Goal: Share content: Share content

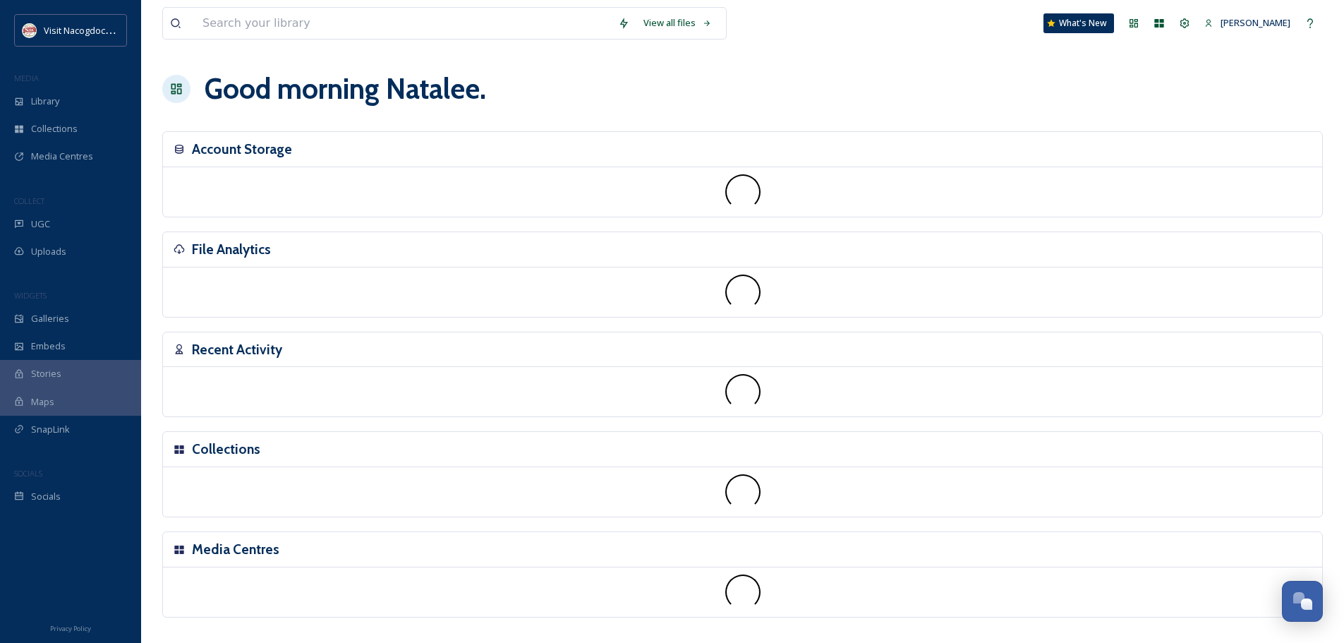
scroll to position [337, 0]
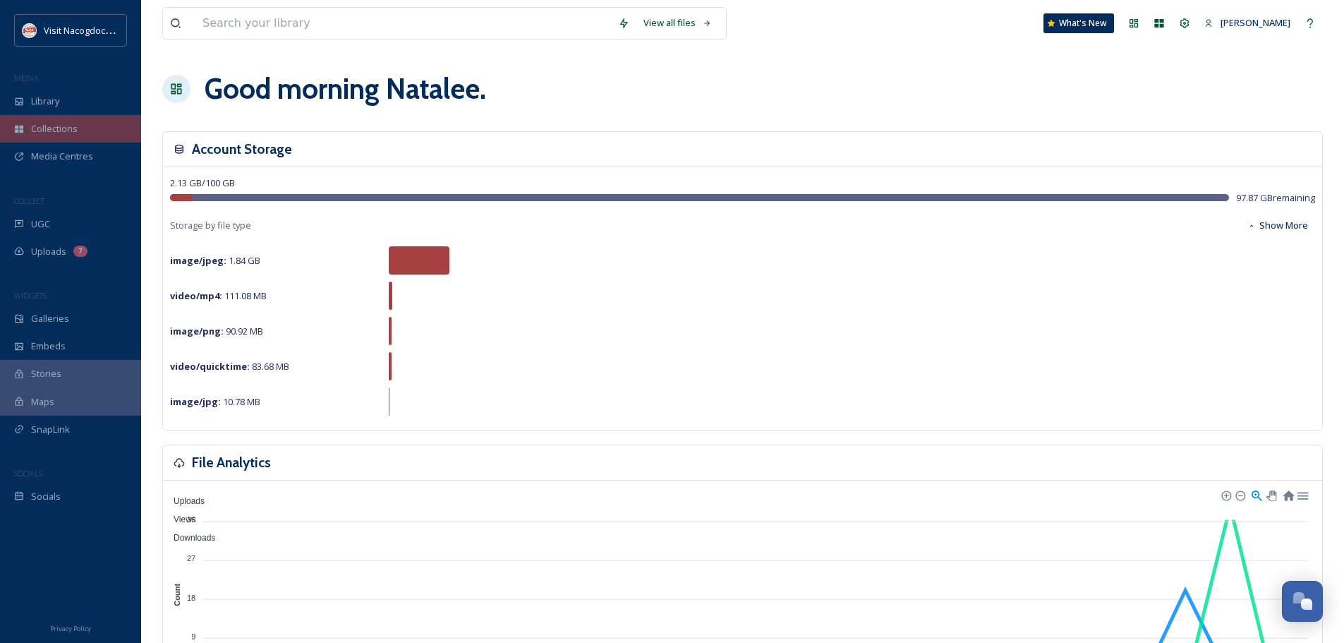
click at [96, 128] on div "Collections" at bounding box center [70, 129] width 141 height 28
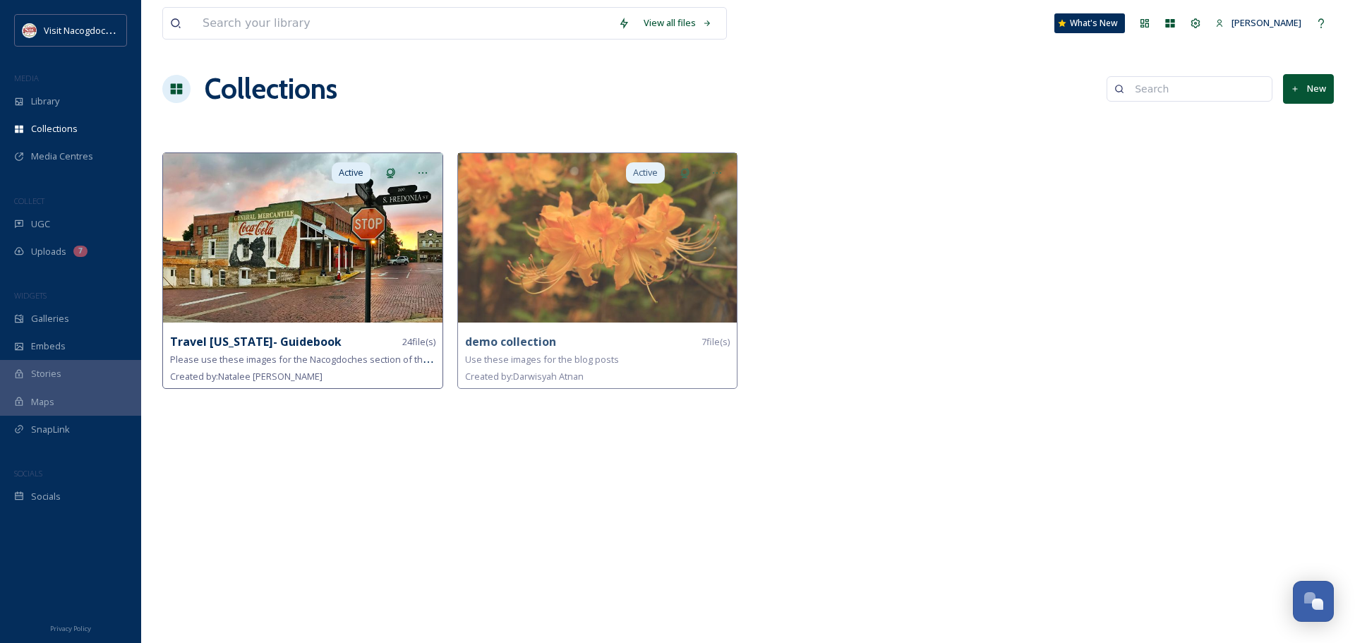
click at [207, 305] on img at bounding box center [302, 237] width 279 height 169
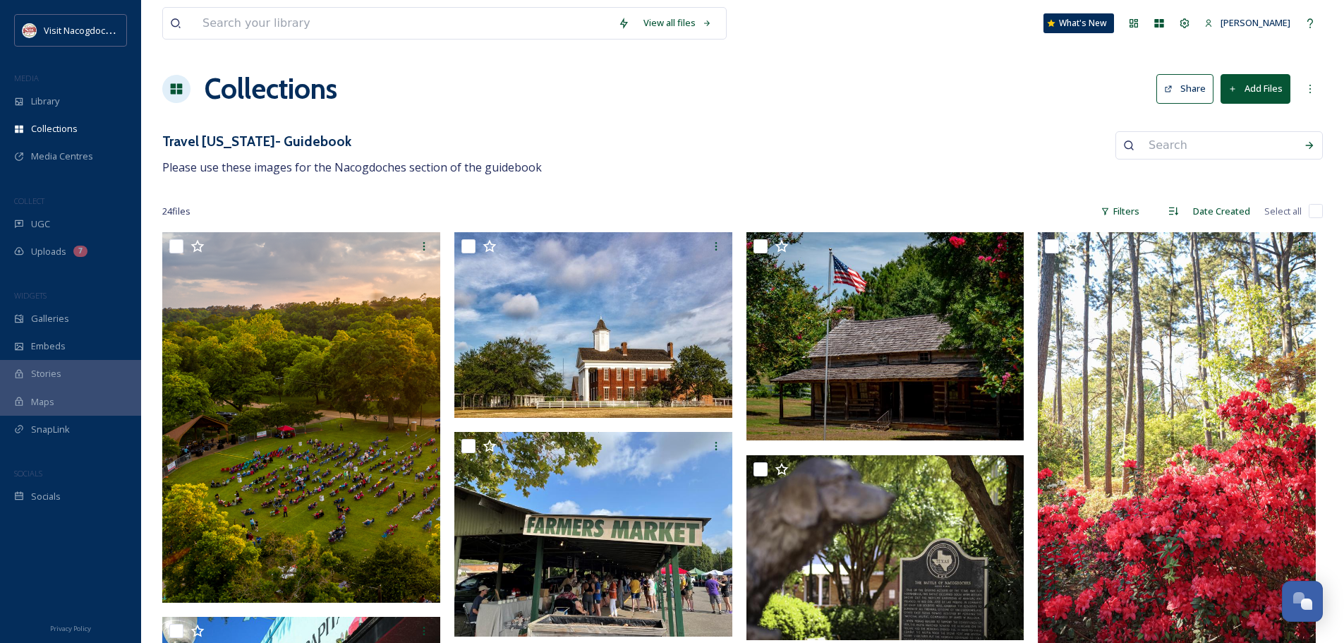
click at [1196, 97] on button "Share" at bounding box center [1184, 88] width 57 height 29
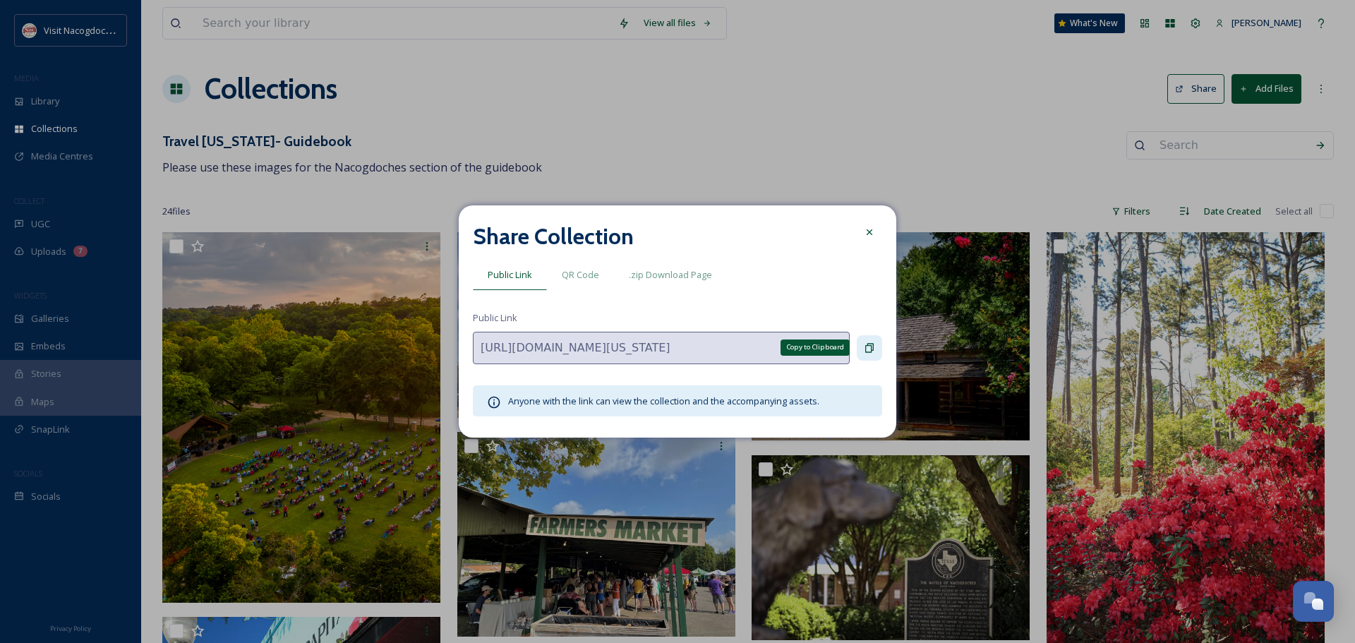
click at [861, 338] on div "Copy to Clipboard" at bounding box center [869, 347] width 25 height 25
click at [866, 237] on icon at bounding box center [869, 231] width 11 height 11
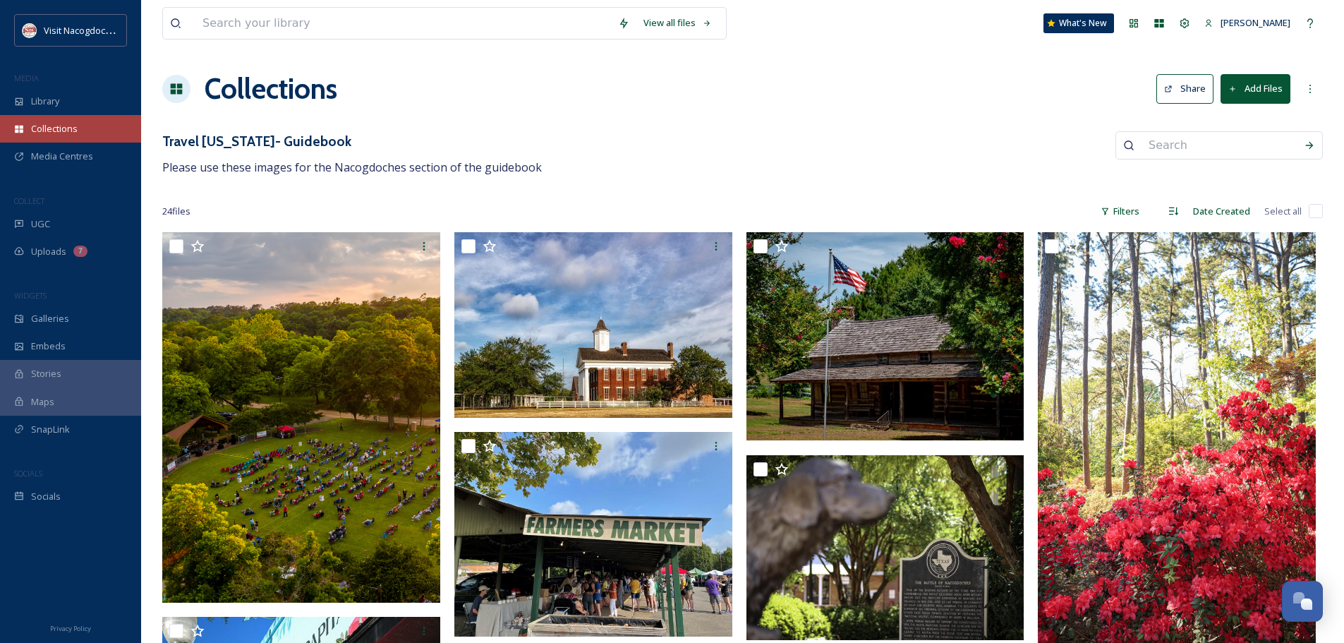
click at [66, 133] on span "Collections" at bounding box center [54, 128] width 47 height 13
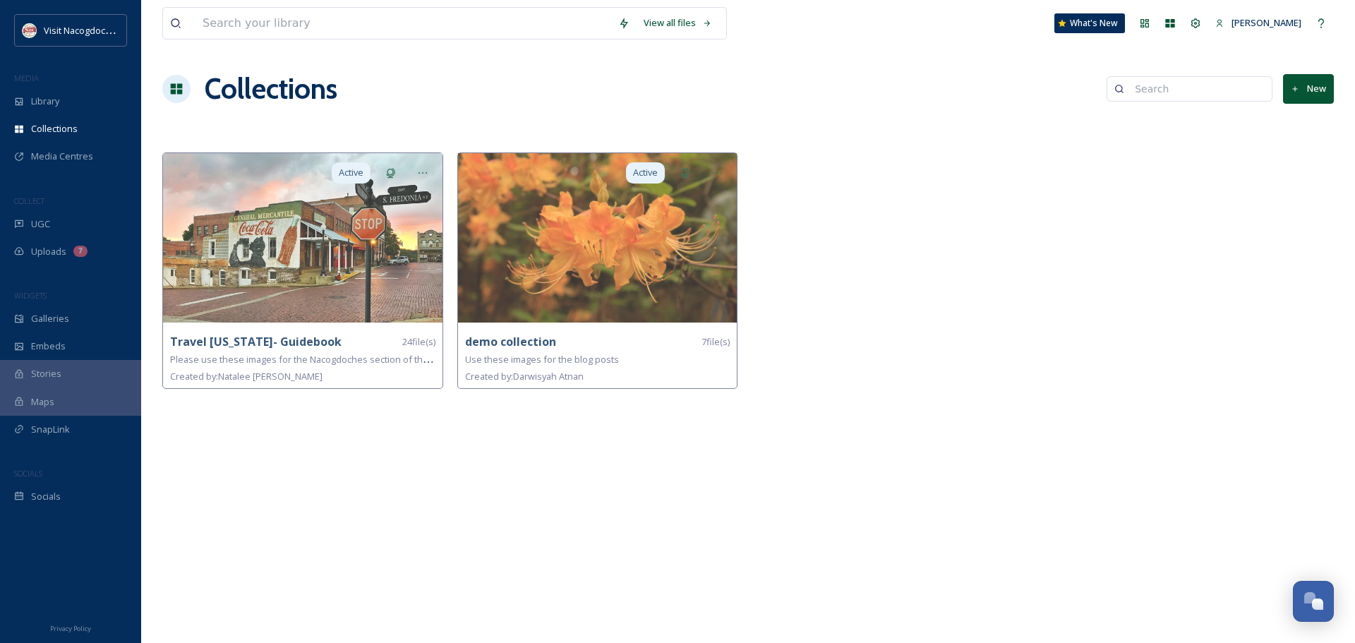
click at [1295, 85] on icon at bounding box center [1295, 89] width 9 height 9
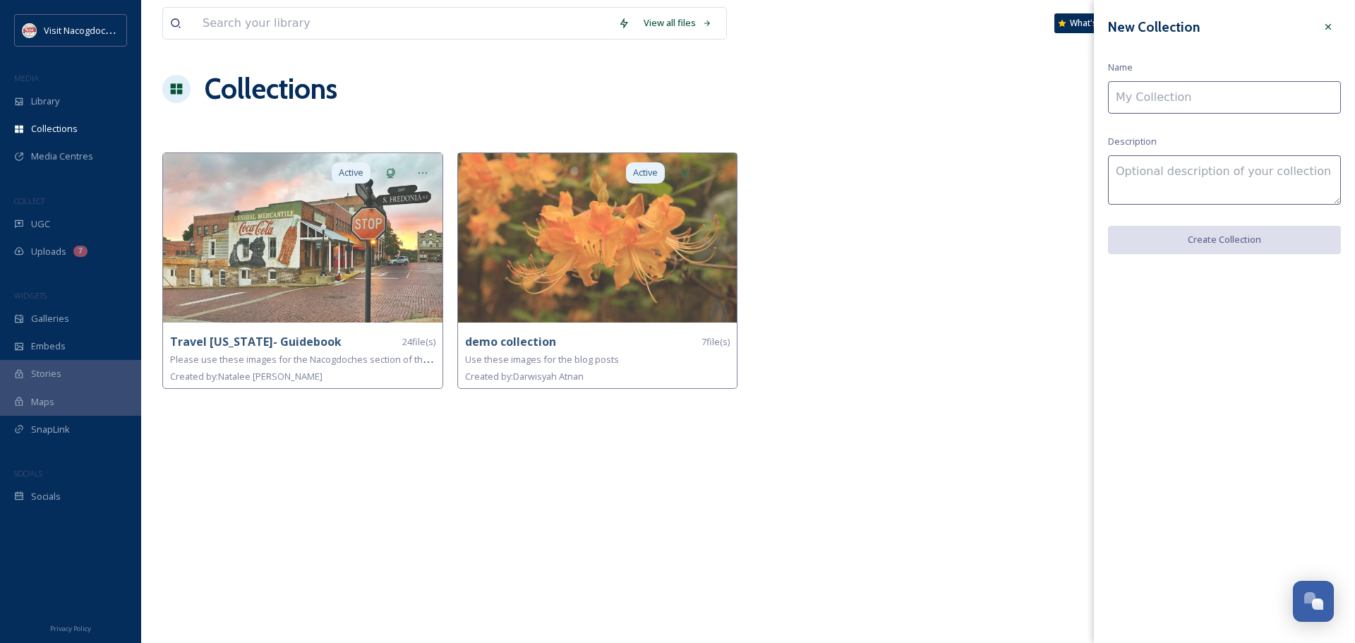
click at [1202, 109] on input at bounding box center [1224, 97] width 233 height 32
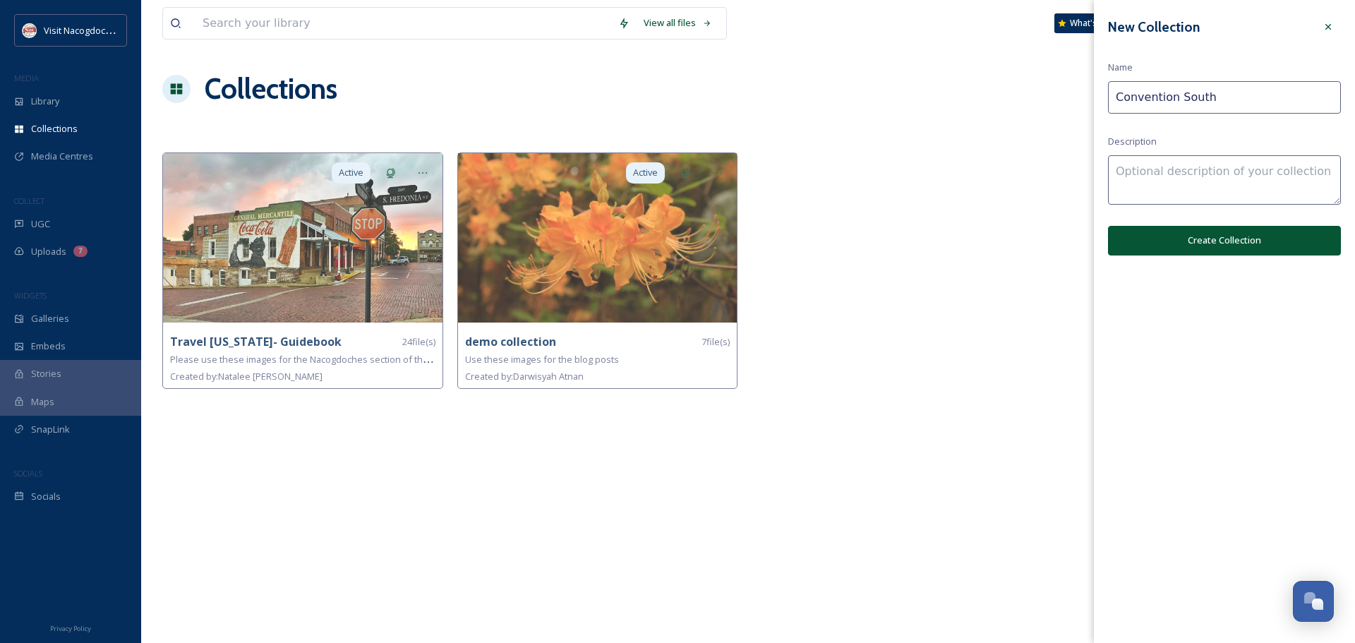
click at [1151, 197] on textarea at bounding box center [1224, 179] width 233 height 49
click at [1240, 95] on input "Convention South" at bounding box center [1224, 97] width 233 height 32
type input "Convention South- Nacogdoches"
click at [1249, 242] on button "Create Collection" at bounding box center [1224, 240] width 233 height 29
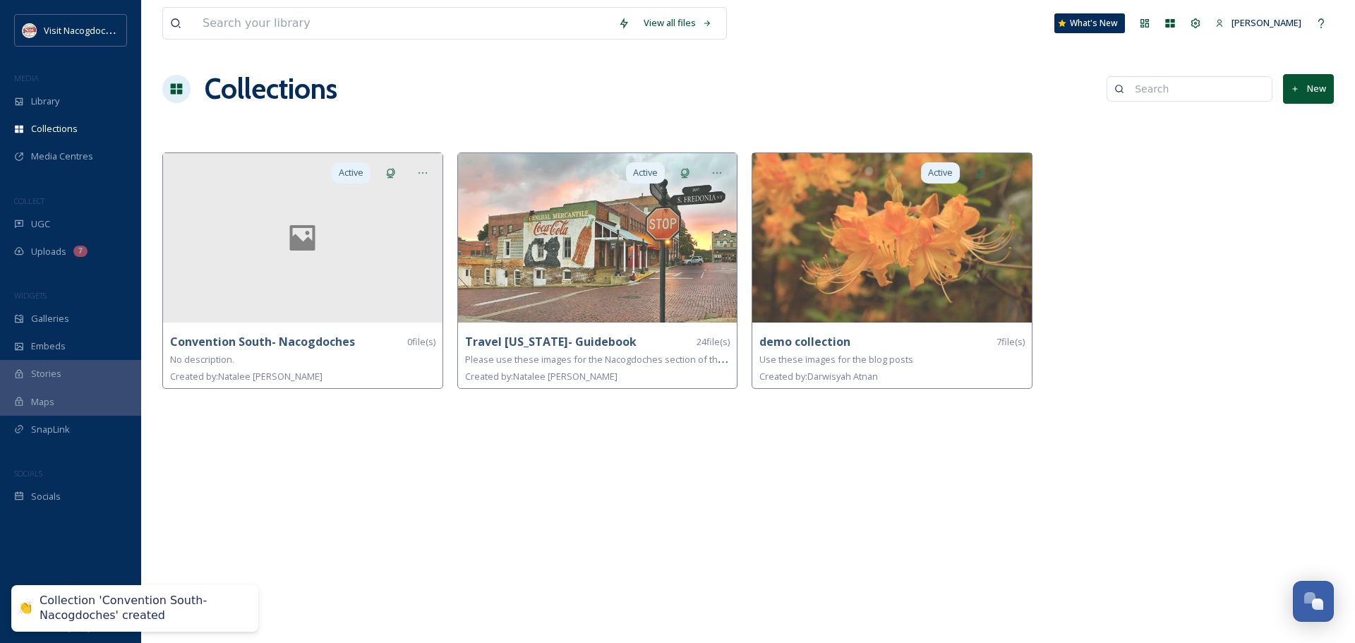
click at [150, 312] on div "View all files What's New Natalee Dunn Collections New Active Convention South-…" at bounding box center [748, 321] width 1214 height 643
click at [238, 310] on div at bounding box center [302, 237] width 279 height 169
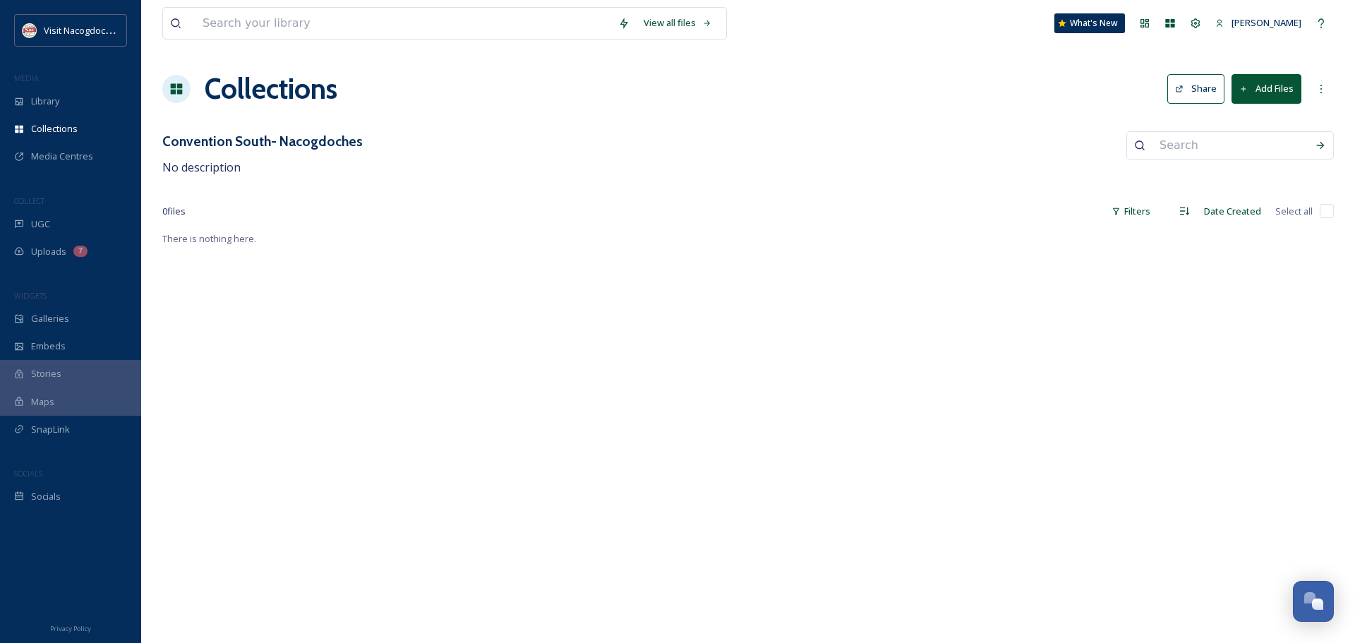
click at [1290, 88] on button "Add Files" at bounding box center [1266, 88] width 70 height 29
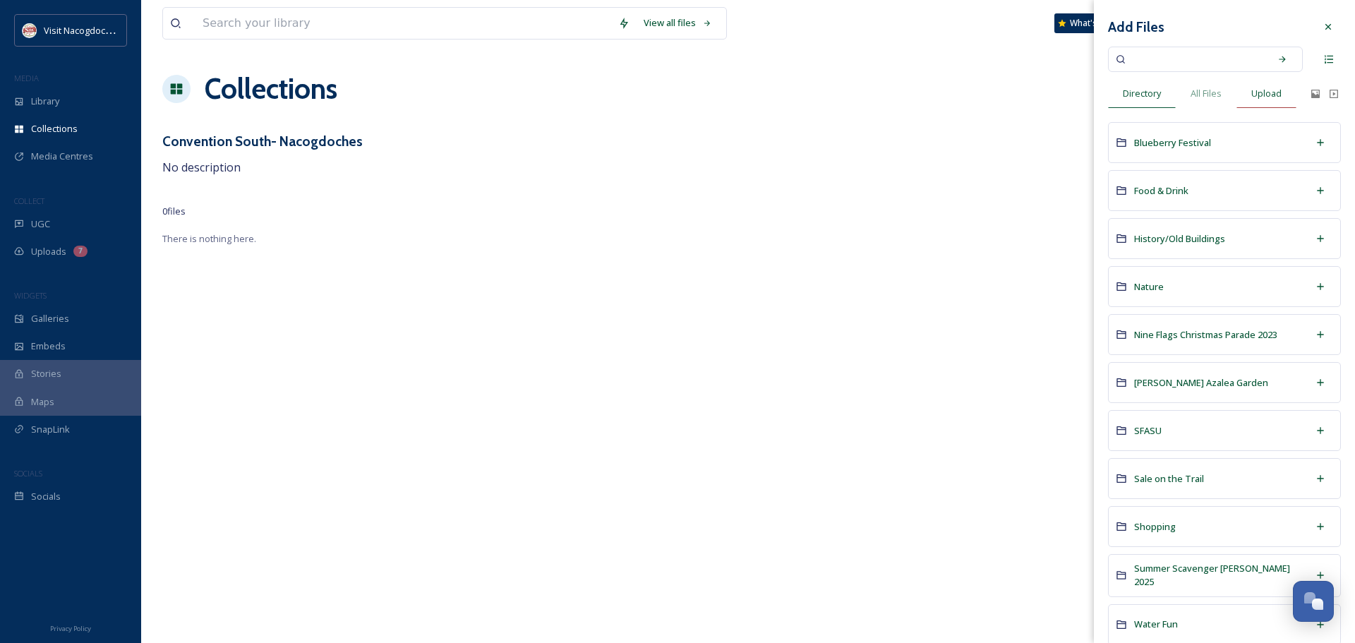
click at [1275, 102] on div "Upload" at bounding box center [1266, 93] width 60 height 29
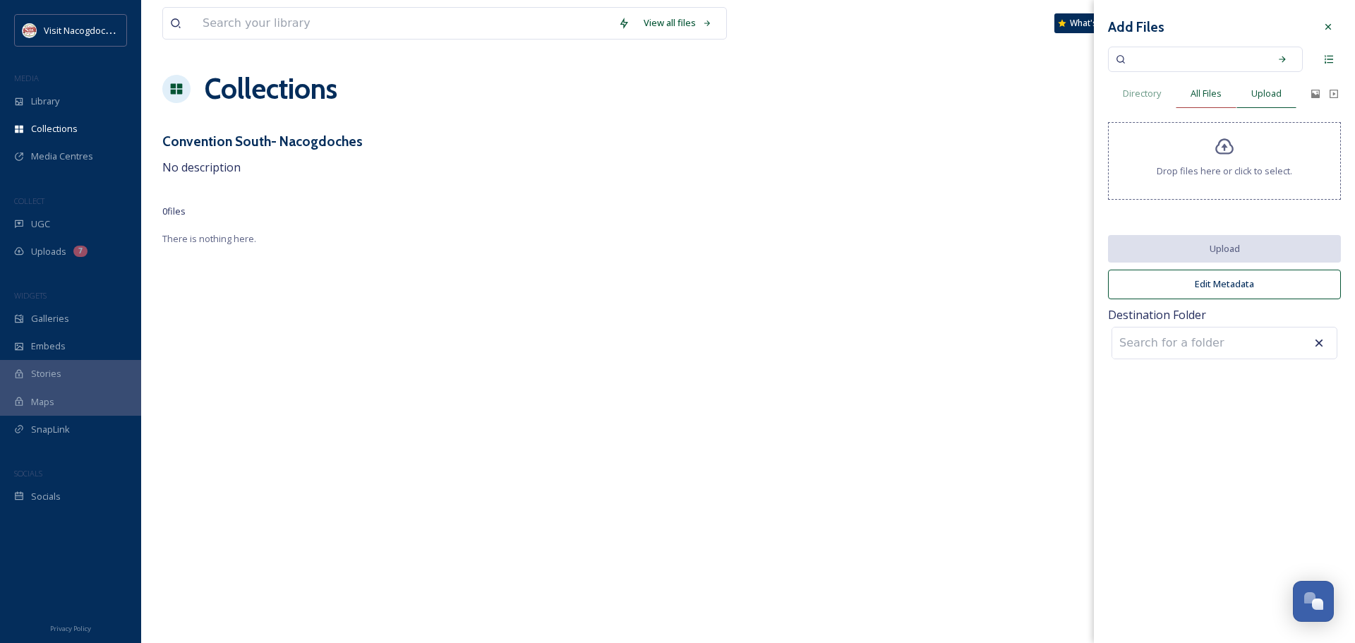
click at [1218, 87] on span "All Files" at bounding box center [1205, 93] width 31 height 13
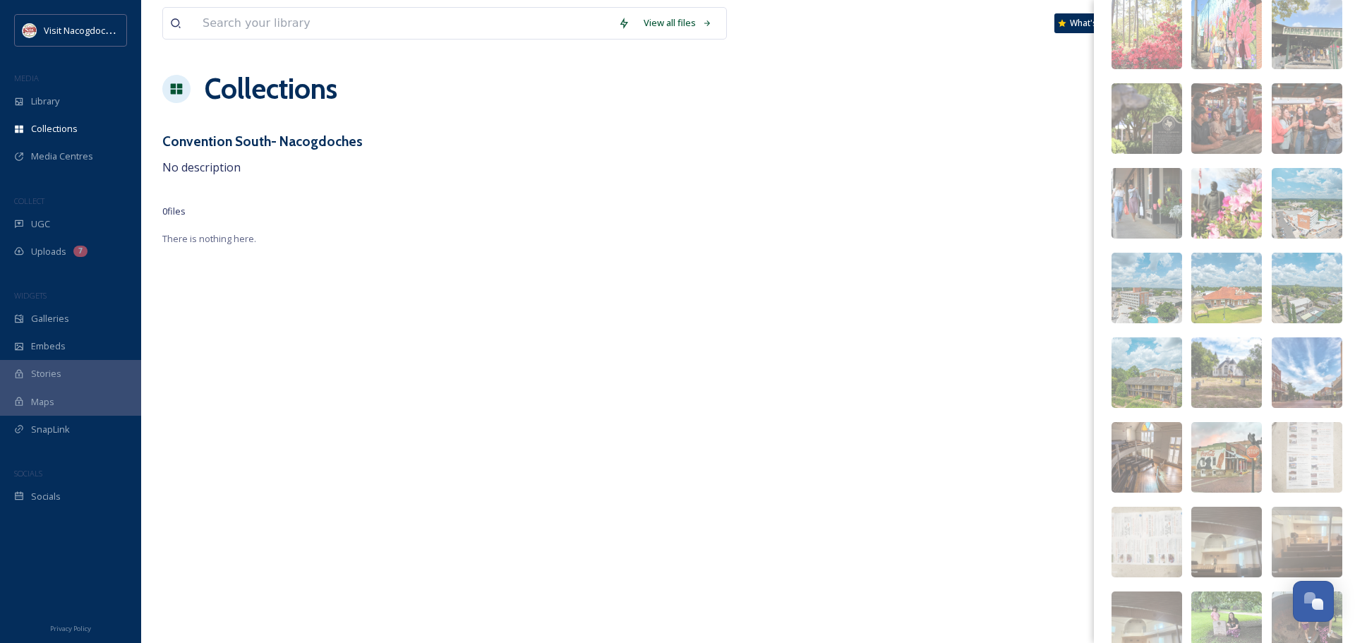
scroll to position [467, 0]
click at [1164, 274] on img at bounding box center [1146, 286] width 71 height 71
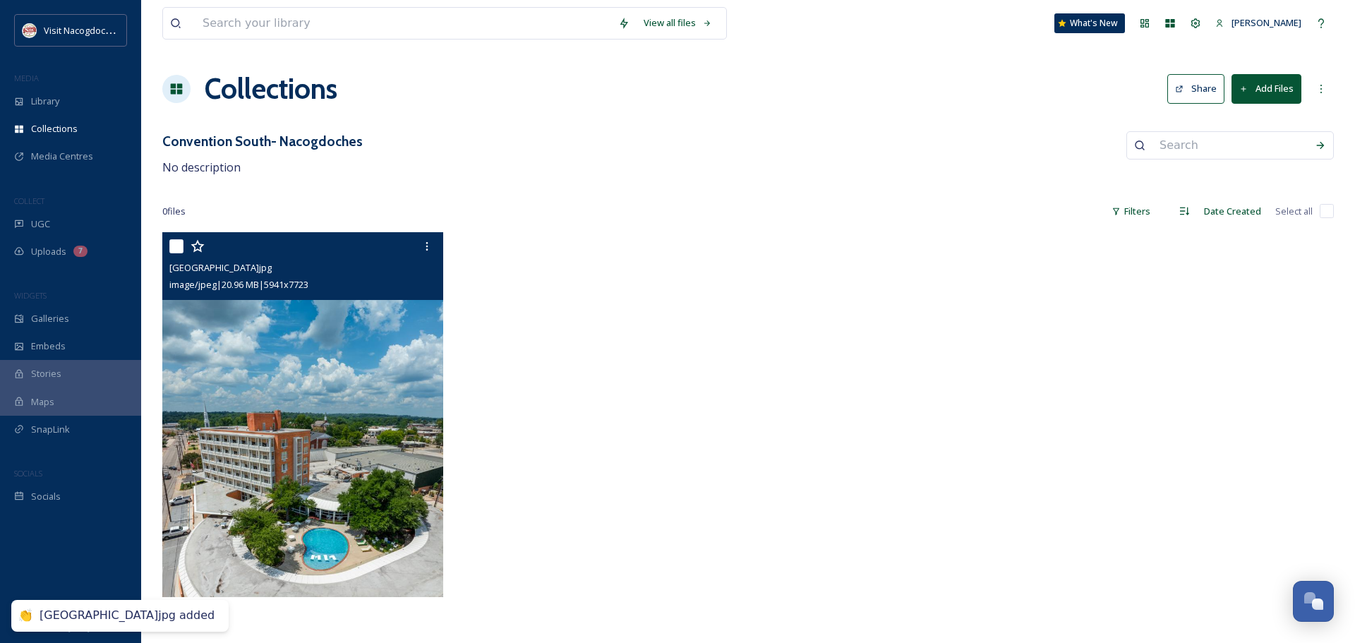
click at [382, 375] on img at bounding box center [302, 414] width 281 height 365
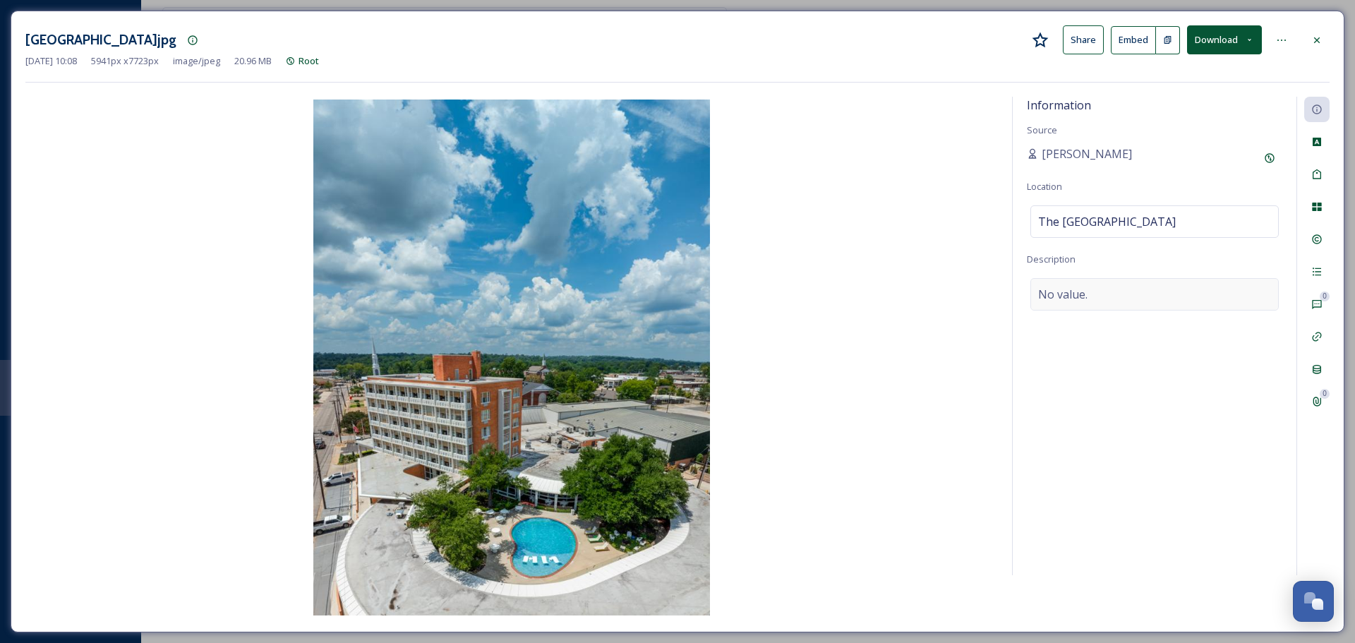
click at [1198, 292] on div "No value." at bounding box center [1154, 294] width 248 height 32
click at [1121, 153] on div "Natalee Dunn" at bounding box center [1154, 157] width 255 height 25
click at [1100, 145] on span "Natalee Dunn" at bounding box center [1086, 153] width 90 height 17
click at [749, 353] on img at bounding box center [511, 357] width 972 height 516
click at [1279, 150] on div "Add Original Source" at bounding box center [1269, 157] width 25 height 25
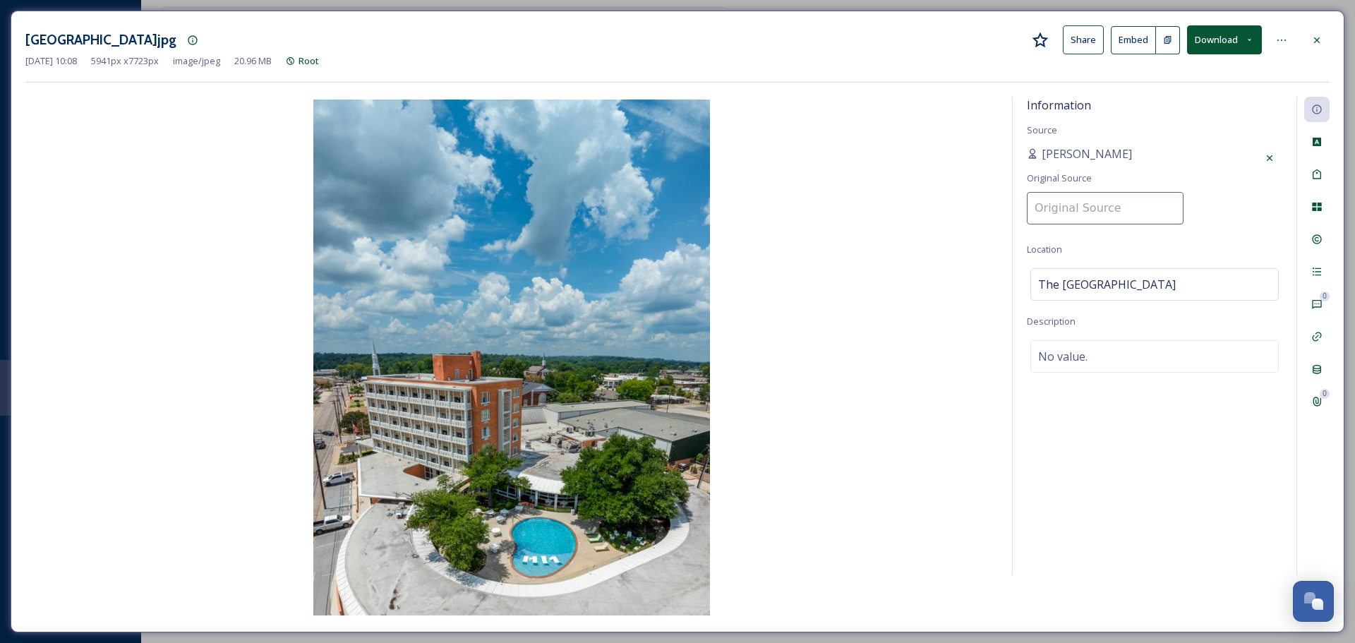
click at [1084, 211] on input at bounding box center [1105, 208] width 157 height 32
type input "Visit Nacogdoches"
click at [1233, 212] on div "Information Source Natalee Dunn Original Source Visit Nacogdoches Location The …" at bounding box center [1155, 336] width 284 height 478
click at [1176, 315] on div "No value." at bounding box center [1154, 302] width 248 height 32
click at [1176, 315] on textarea at bounding box center [1154, 344] width 255 height 117
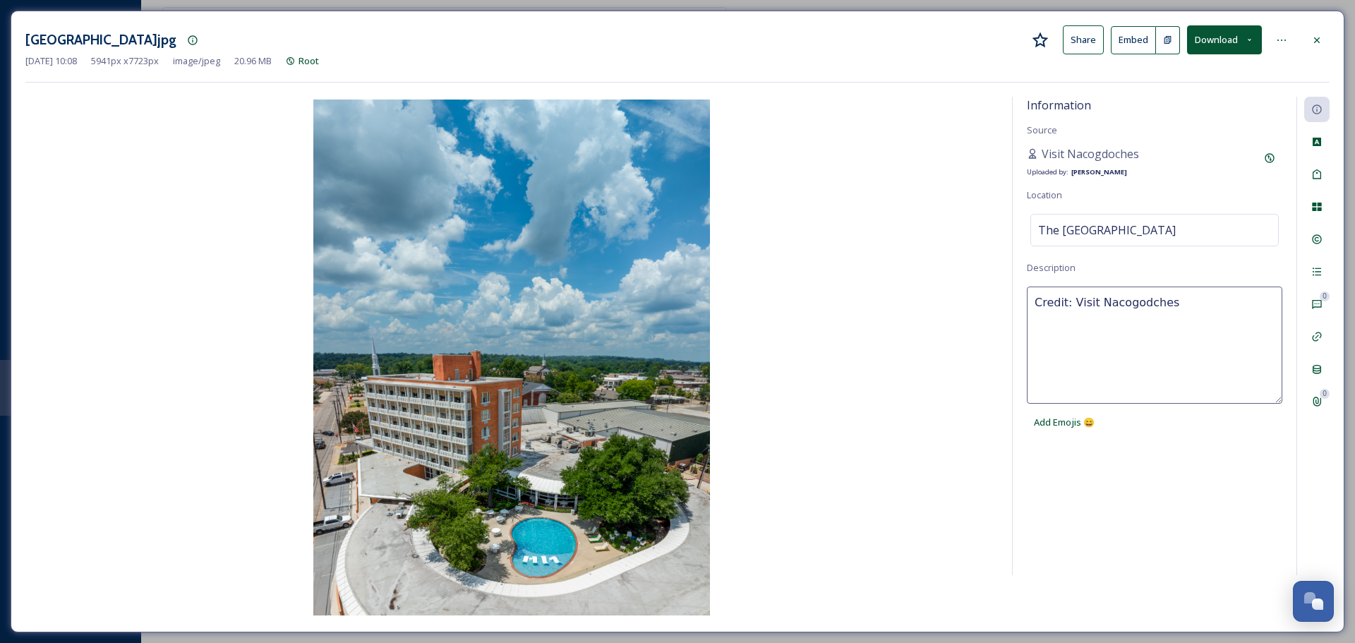
type textarea "Credit: Visit Nacogdoches"
click at [1180, 287] on textarea "Credit: Visit Nacogdoches" at bounding box center [1154, 344] width 255 height 117
click at [1327, 37] on div at bounding box center [1316, 40] width 25 height 25
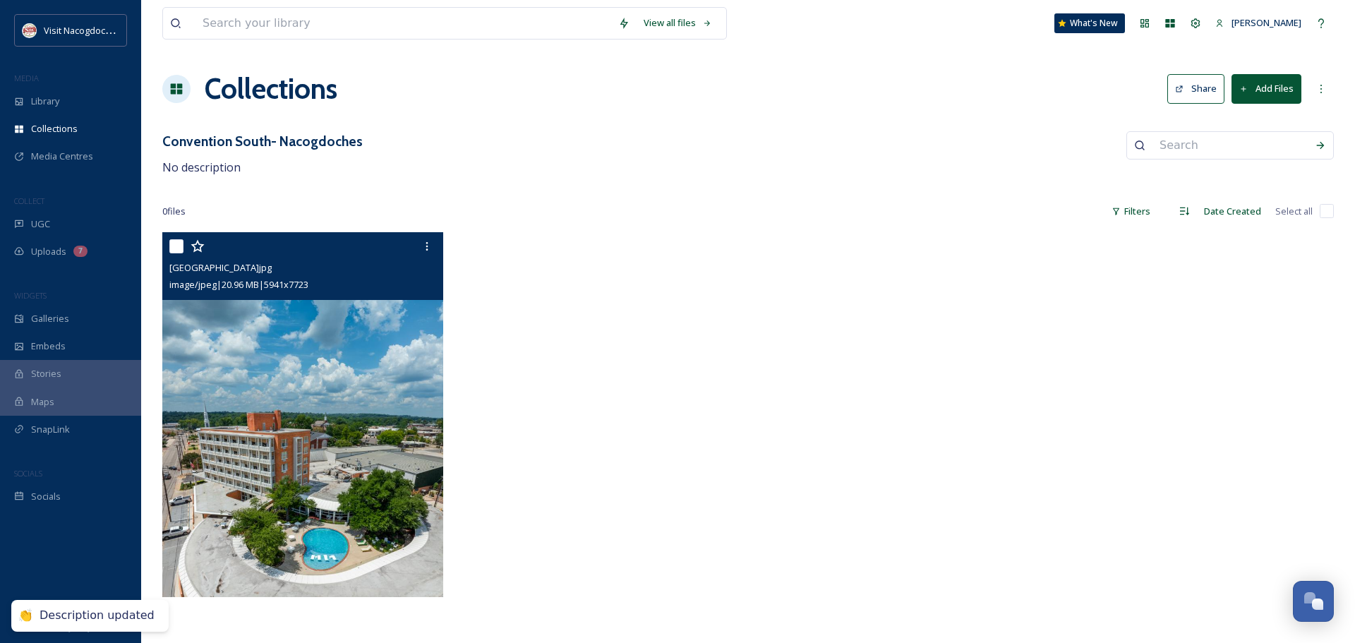
click at [1279, 91] on button "Add Files" at bounding box center [1266, 88] width 70 height 29
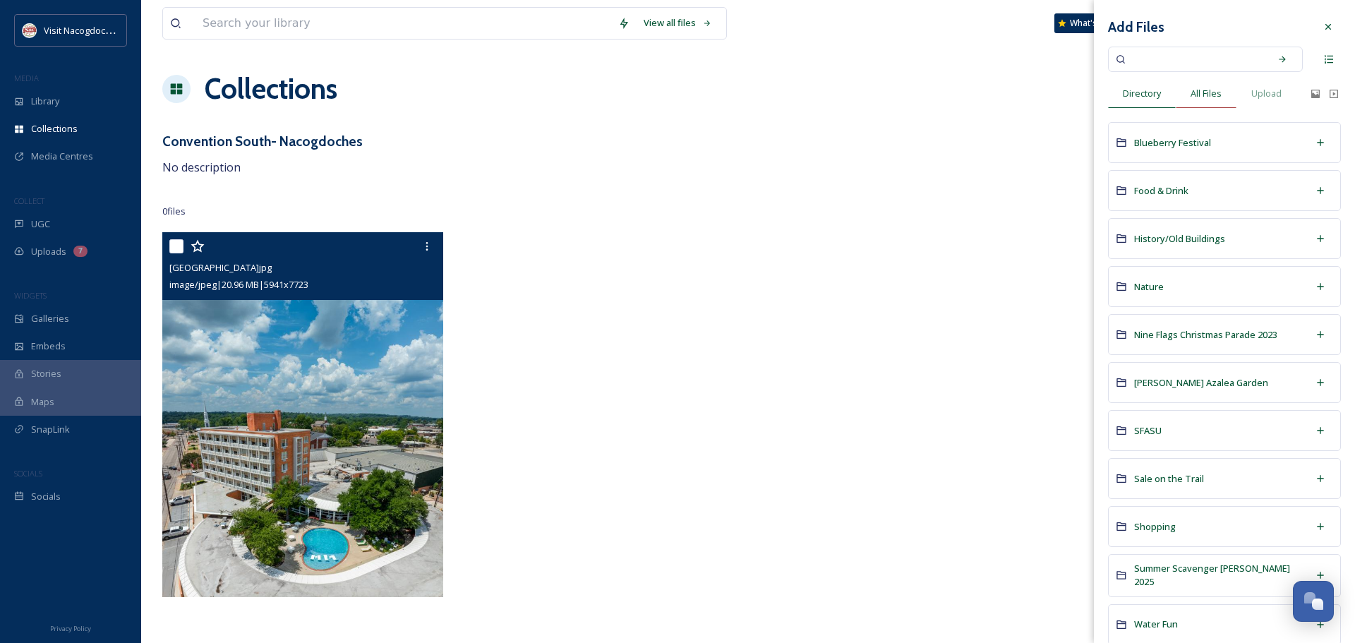
click at [1204, 97] on span "All Files" at bounding box center [1205, 93] width 31 height 13
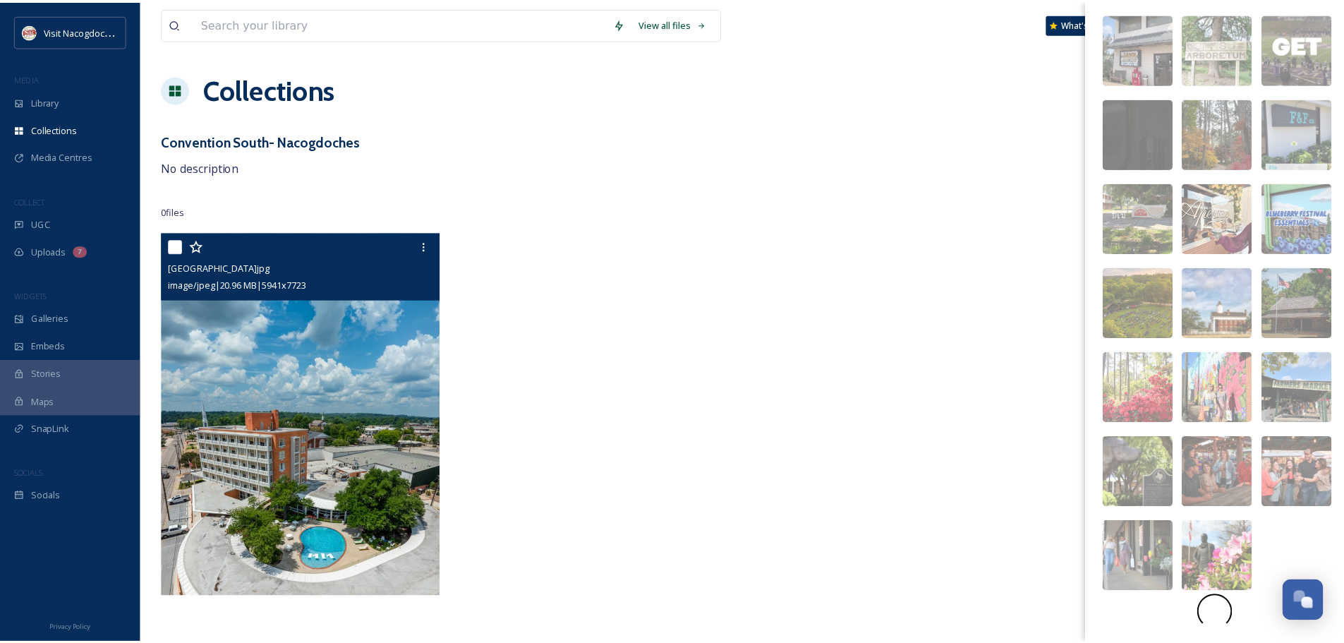
scroll to position [114, 0]
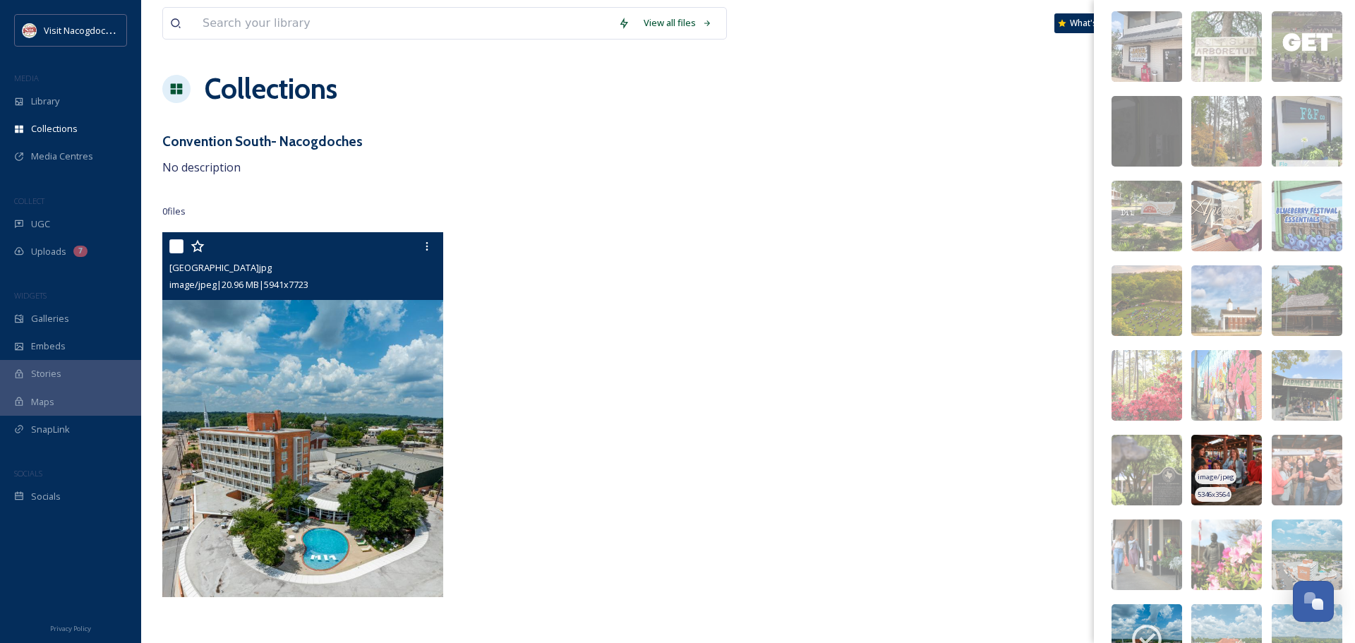
click at [1232, 467] on img at bounding box center [1226, 470] width 71 height 71
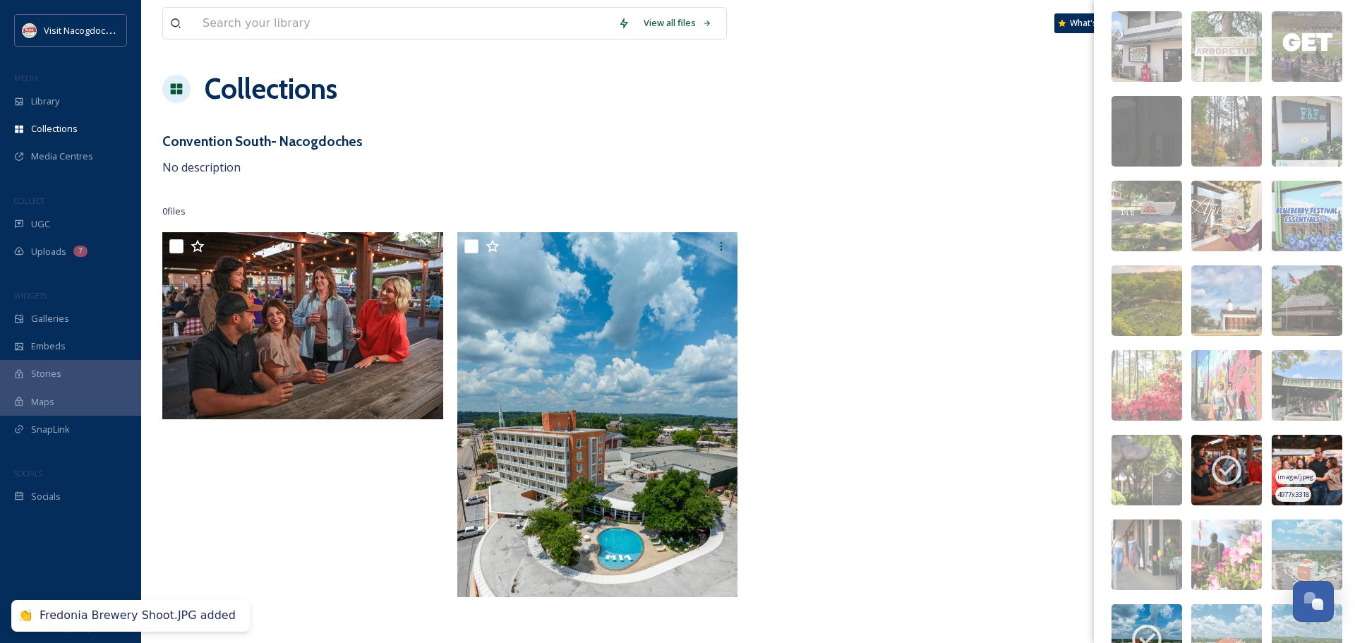
click at [1295, 474] on span "image/jpeg" at bounding box center [1295, 477] width 37 height 10
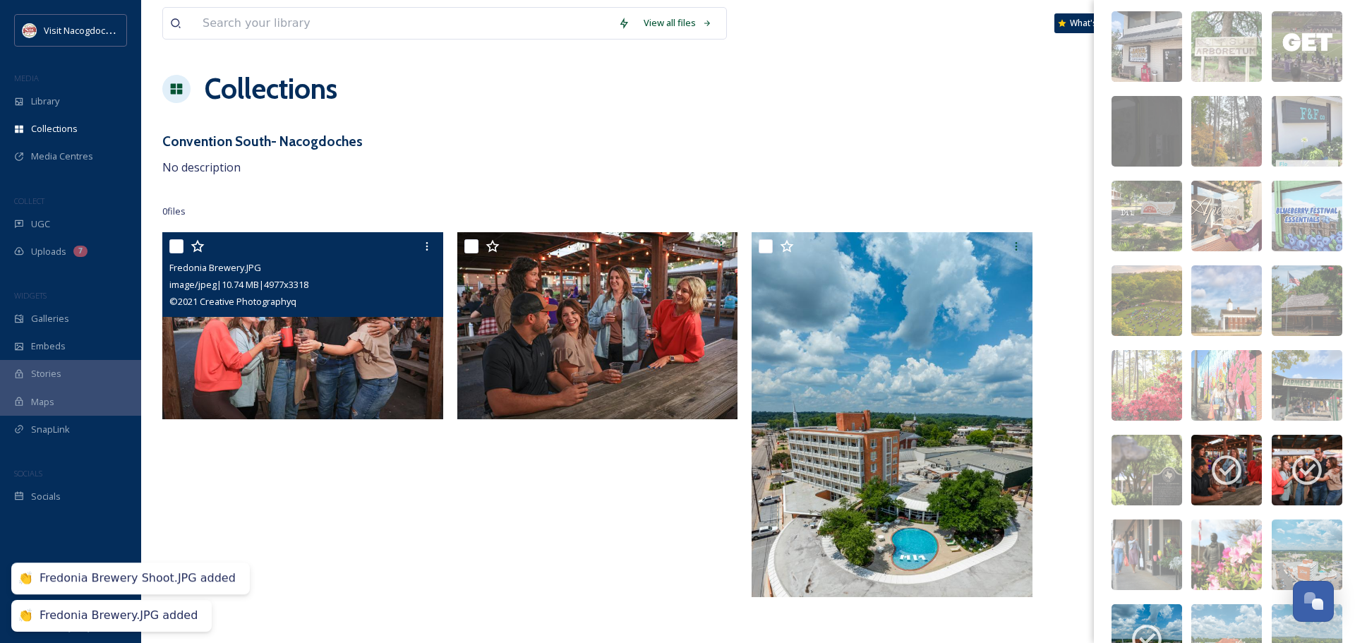
click at [344, 368] on img at bounding box center [302, 326] width 281 height 188
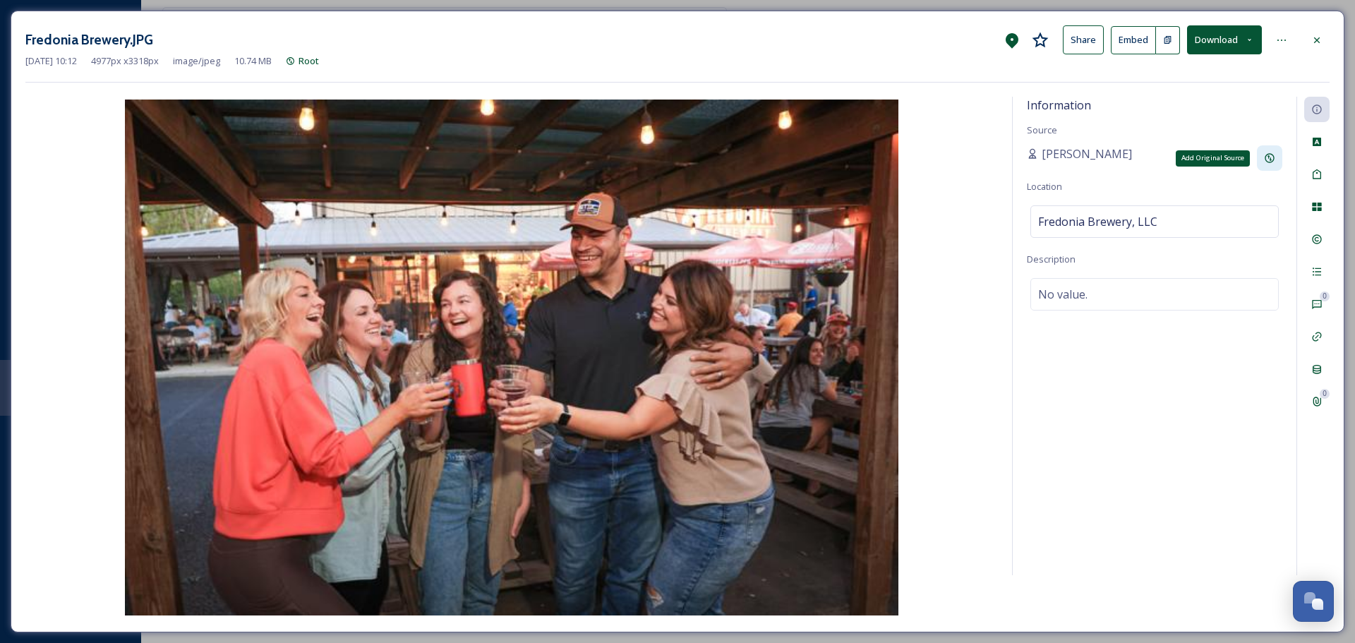
click at [1272, 158] on icon at bounding box center [1269, 157] width 11 height 11
click at [1108, 205] on input at bounding box center [1105, 208] width 157 height 32
type input "Visit Nacogdoches"
click at [1119, 353] on div "Information Source Natalee Dunn Original Source Visit Nacogdoches Location Fred…" at bounding box center [1155, 336] width 284 height 478
click at [1113, 413] on div "Information Source Visit Nacogdoches Uploaded by: Natalee Dunn Location Fredoni…" at bounding box center [1155, 336] width 284 height 478
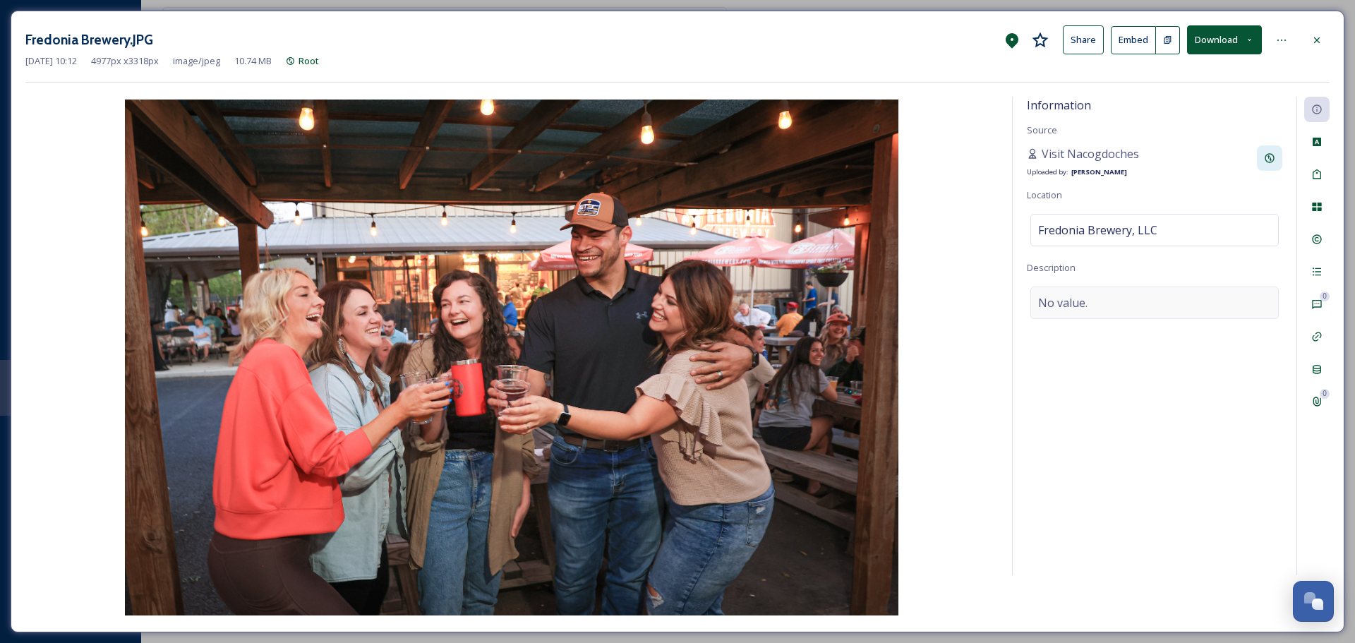
click at [1101, 290] on div "No value." at bounding box center [1154, 302] width 248 height 32
click at [1099, 329] on textarea at bounding box center [1154, 344] width 255 height 117
click at [1116, 272] on div "Information Source Visit Nacogdoches Uploaded by: Natalee Dunn Location Fredoni…" at bounding box center [1155, 336] width 284 height 478
click at [1309, 41] on div at bounding box center [1316, 40] width 25 height 25
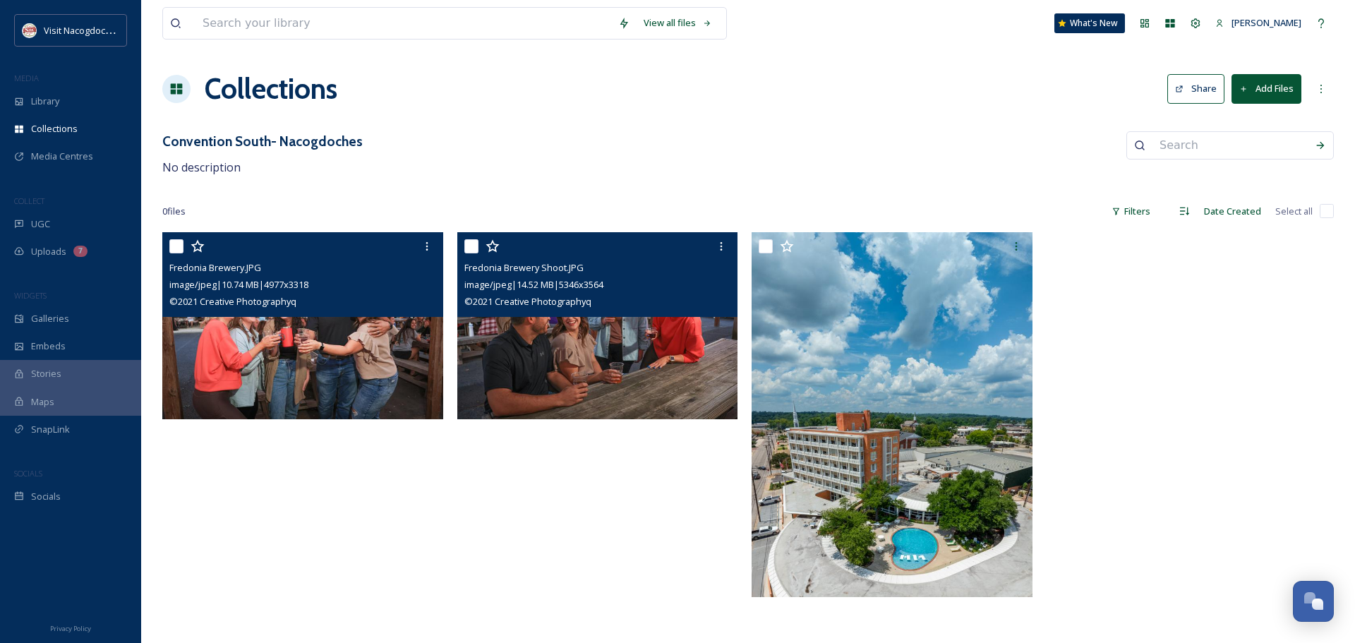
click at [623, 375] on img at bounding box center [597, 326] width 281 height 188
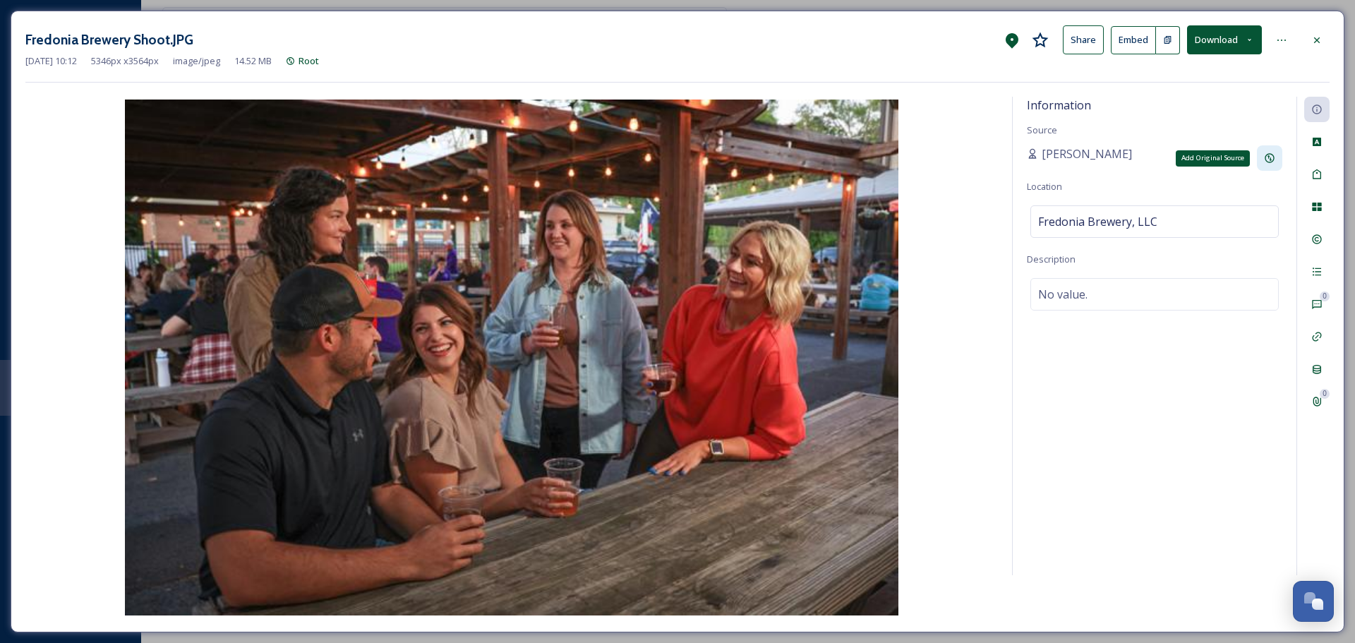
click at [1271, 148] on div "Add Original Source" at bounding box center [1269, 157] width 25 height 25
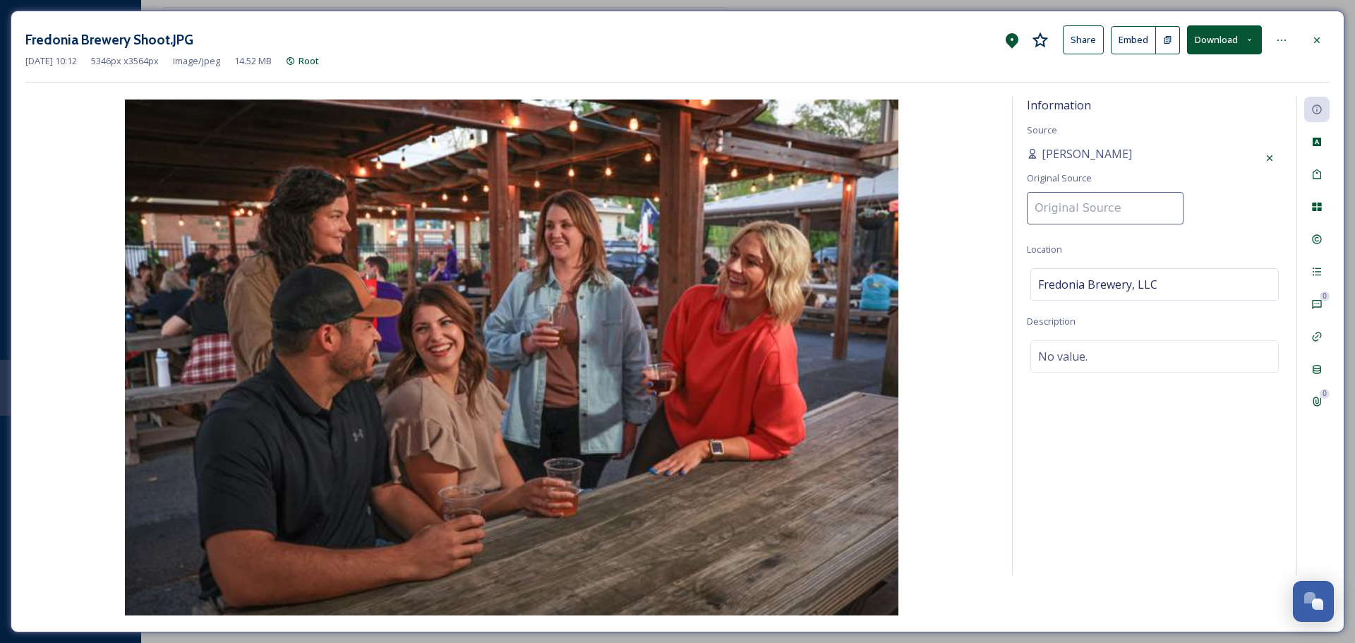
click at [1112, 205] on input at bounding box center [1105, 208] width 157 height 32
type input "C"
type input "Visit Nacogdoches"
click at [1098, 361] on div "Information Source Natalee Dunn Original Source Visit Nacogdoches Location Fred…" at bounding box center [1155, 336] width 284 height 478
click at [1111, 298] on div "No value." at bounding box center [1154, 294] width 248 height 32
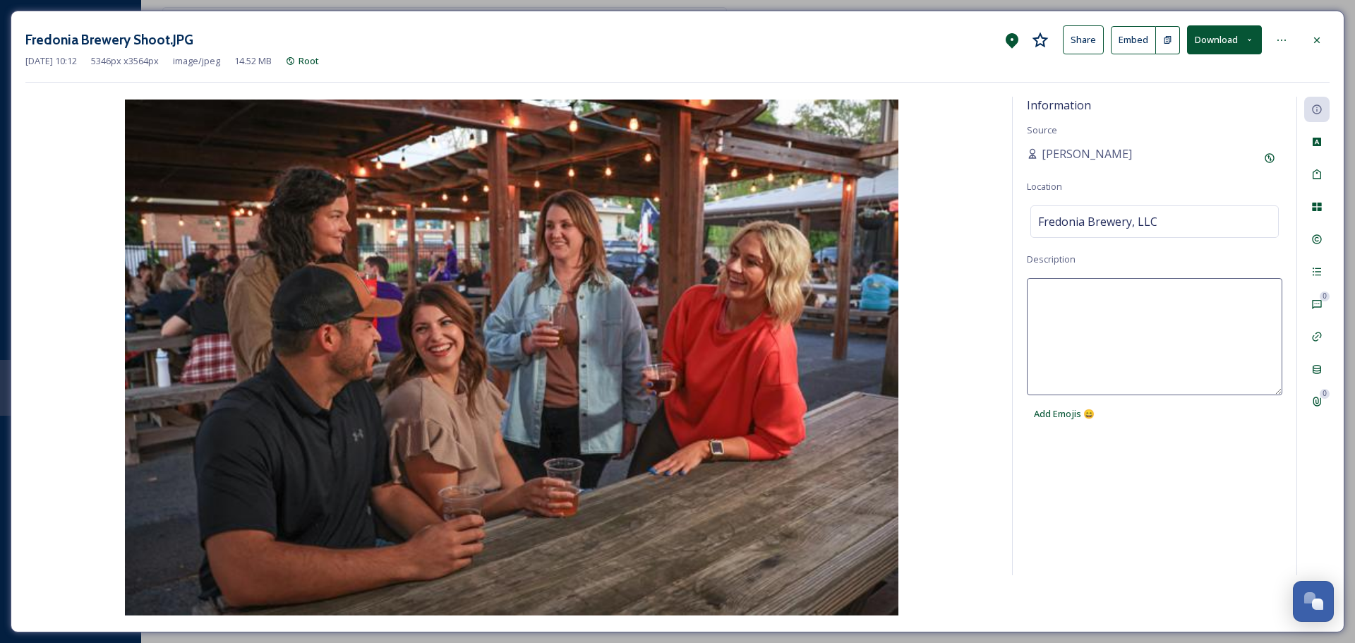
click at [1099, 323] on textarea at bounding box center [1154, 336] width 255 height 117
type textarea "Credit Visit Nacogdoches"
click at [1169, 458] on div "Information Source Visit Nacogdoches Uploaded by: Natalee Dunn Location Fredoni…" at bounding box center [1155, 336] width 284 height 478
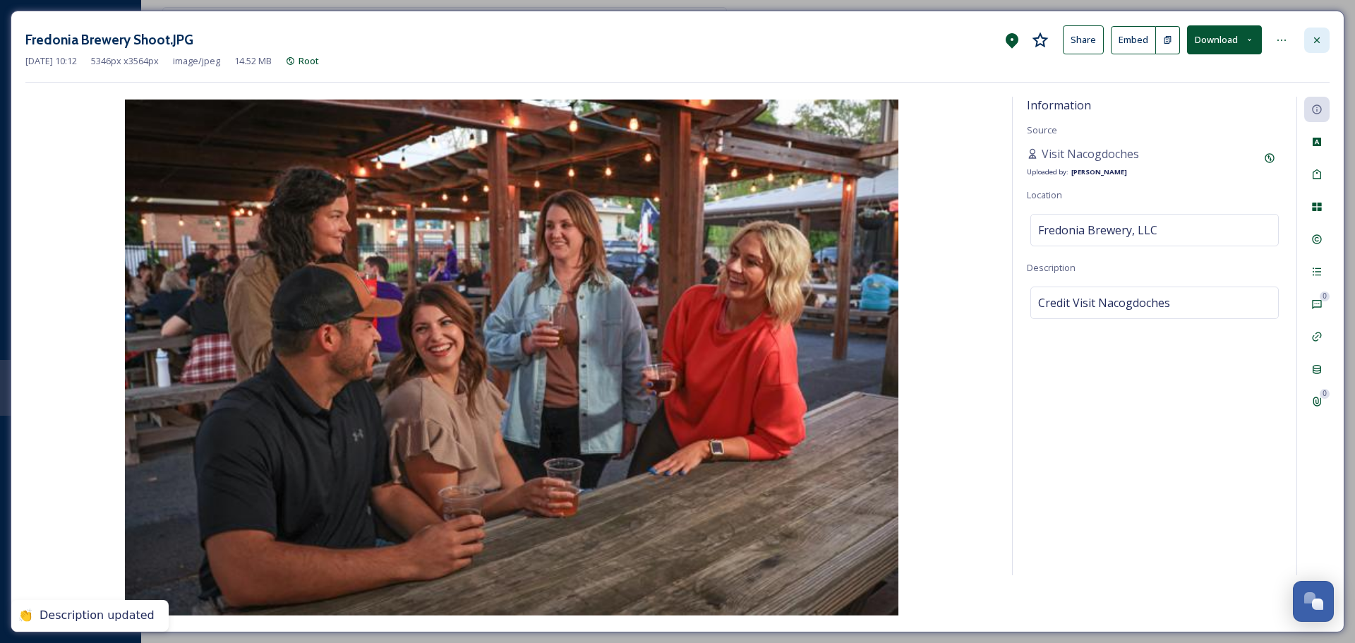
click at [1326, 35] on div at bounding box center [1316, 40] width 25 height 25
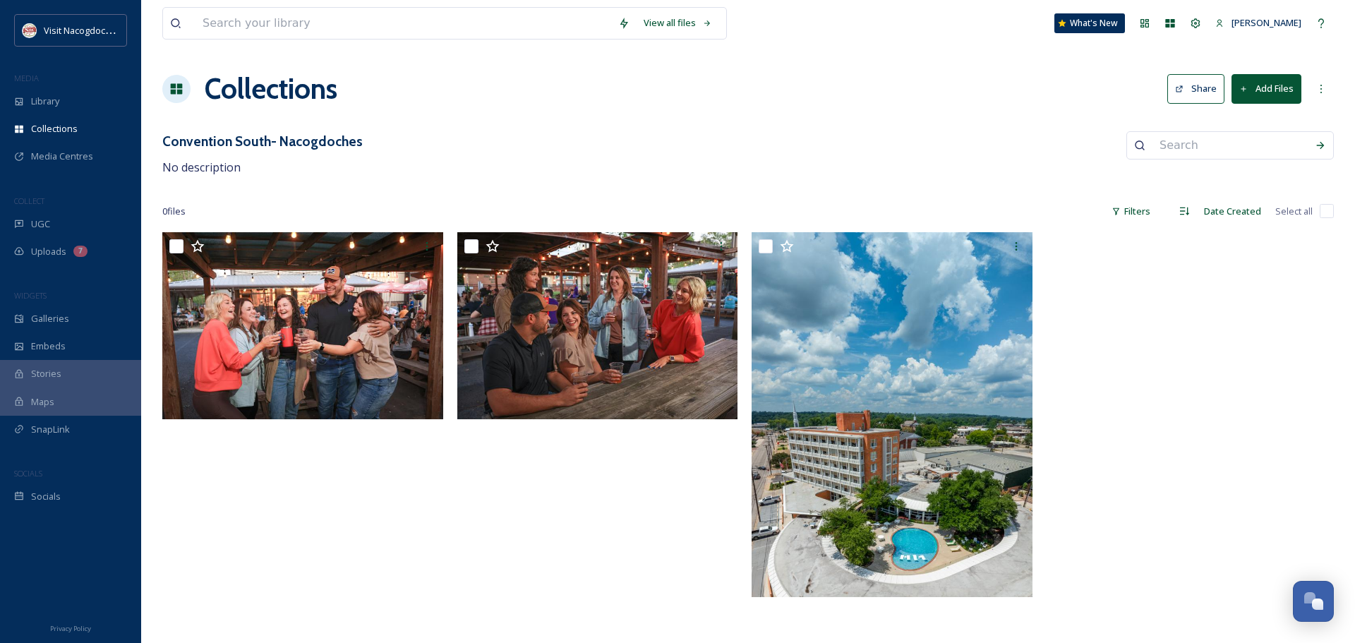
click at [1202, 90] on button "Share" at bounding box center [1195, 88] width 57 height 29
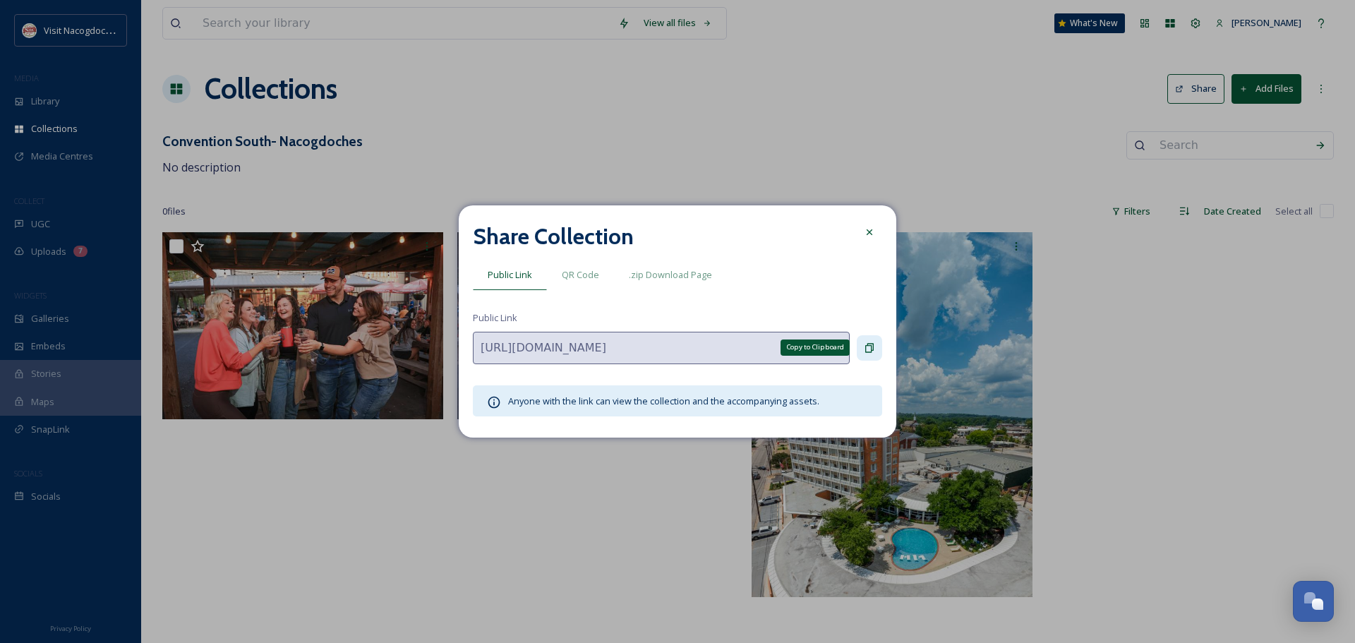
click at [868, 349] on icon at bounding box center [869, 347] width 11 height 11
click at [872, 227] on icon at bounding box center [869, 231] width 11 height 11
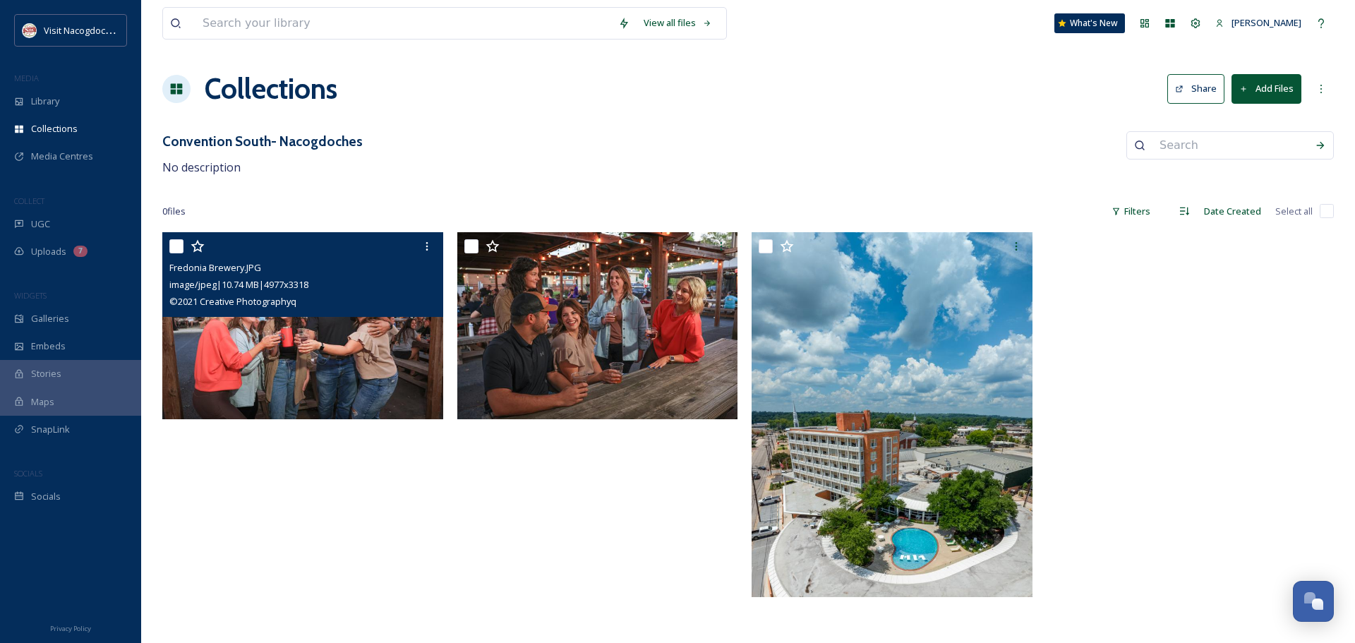
click at [425, 356] on img at bounding box center [302, 326] width 281 height 188
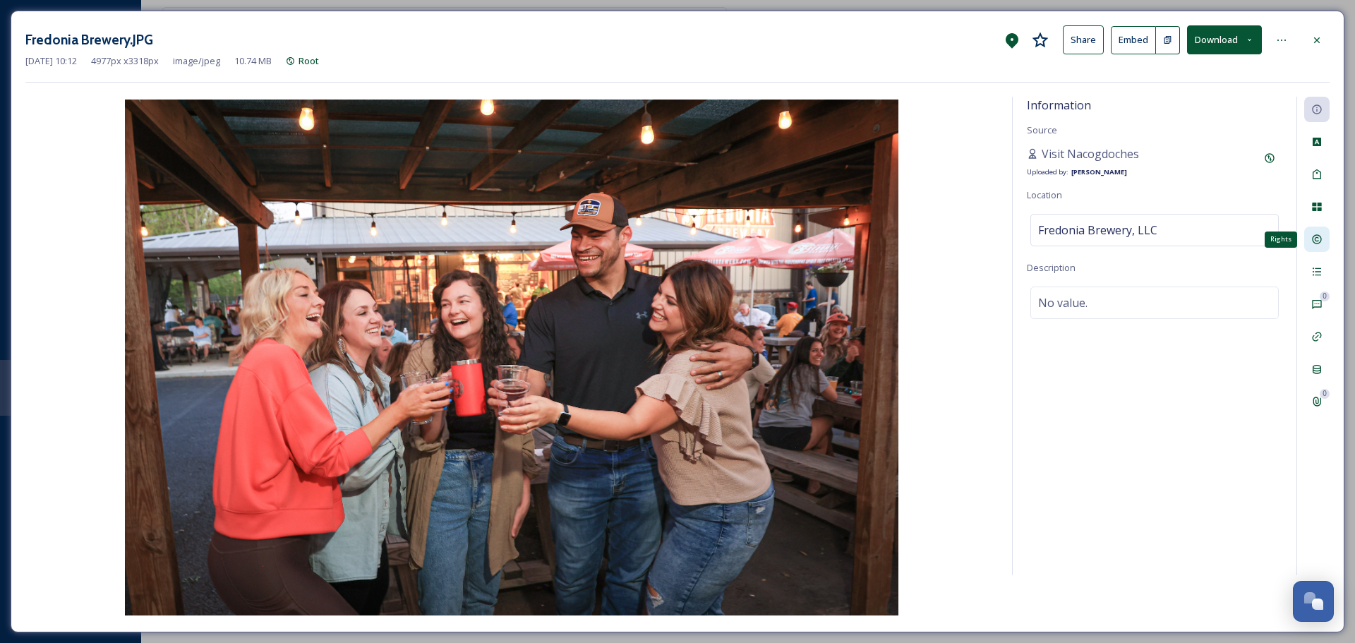
click at [1313, 233] on div "Rights" at bounding box center [1316, 238] width 25 height 25
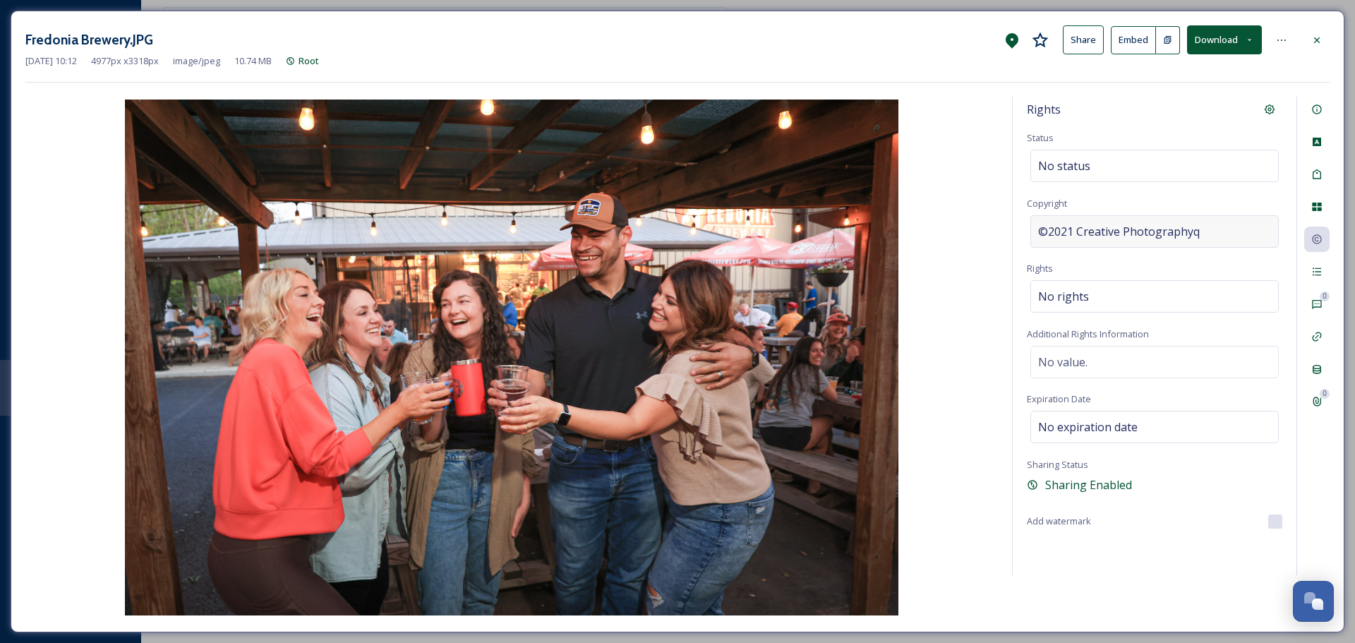
click at [1232, 236] on div "©2021 Creative Photographyq" at bounding box center [1154, 231] width 248 height 32
click at [1232, 236] on input "2021 Creative Photographyq" at bounding box center [1154, 231] width 255 height 32
type input "Visit Nacogdoches"
click at [1199, 259] on div "Rights Status No status Copyright ©Visit Nacogdoches Rights No rights Additiona…" at bounding box center [1155, 336] width 284 height 478
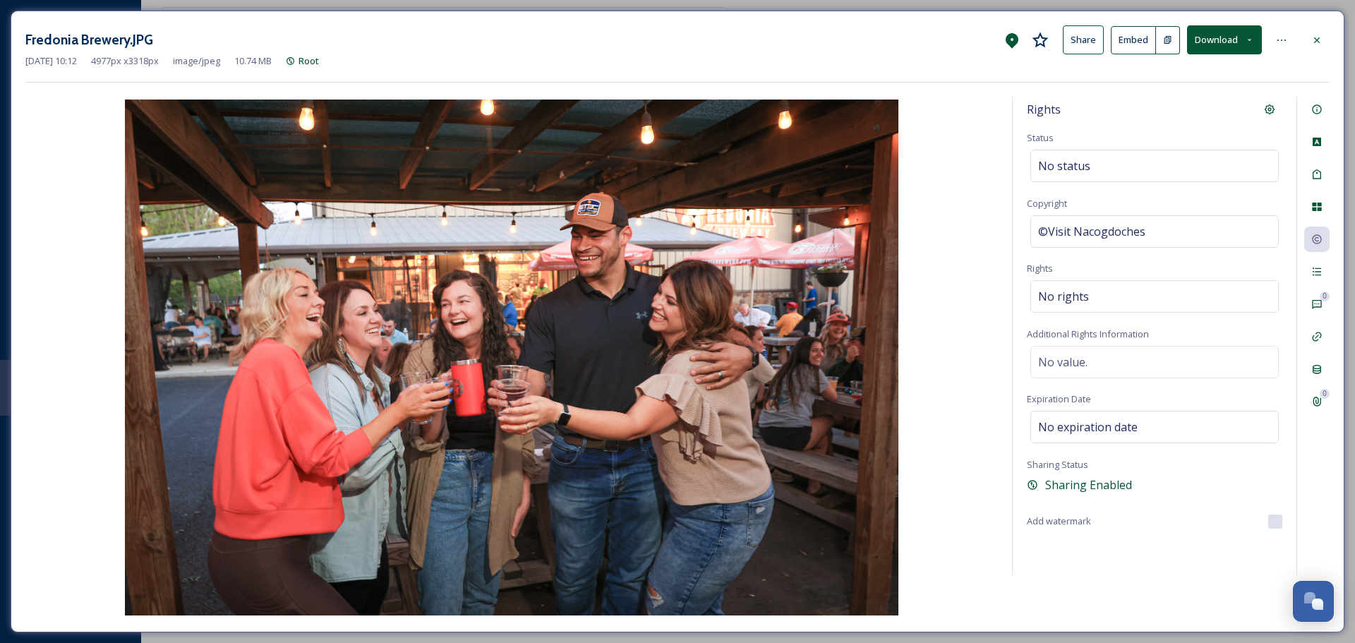
click at [1180, 136] on div "Rights Status No status Copyright ©Visit Nacogdoches Rights No rights Additiona…" at bounding box center [1155, 336] width 284 height 478
click at [1313, 47] on div at bounding box center [1316, 40] width 25 height 25
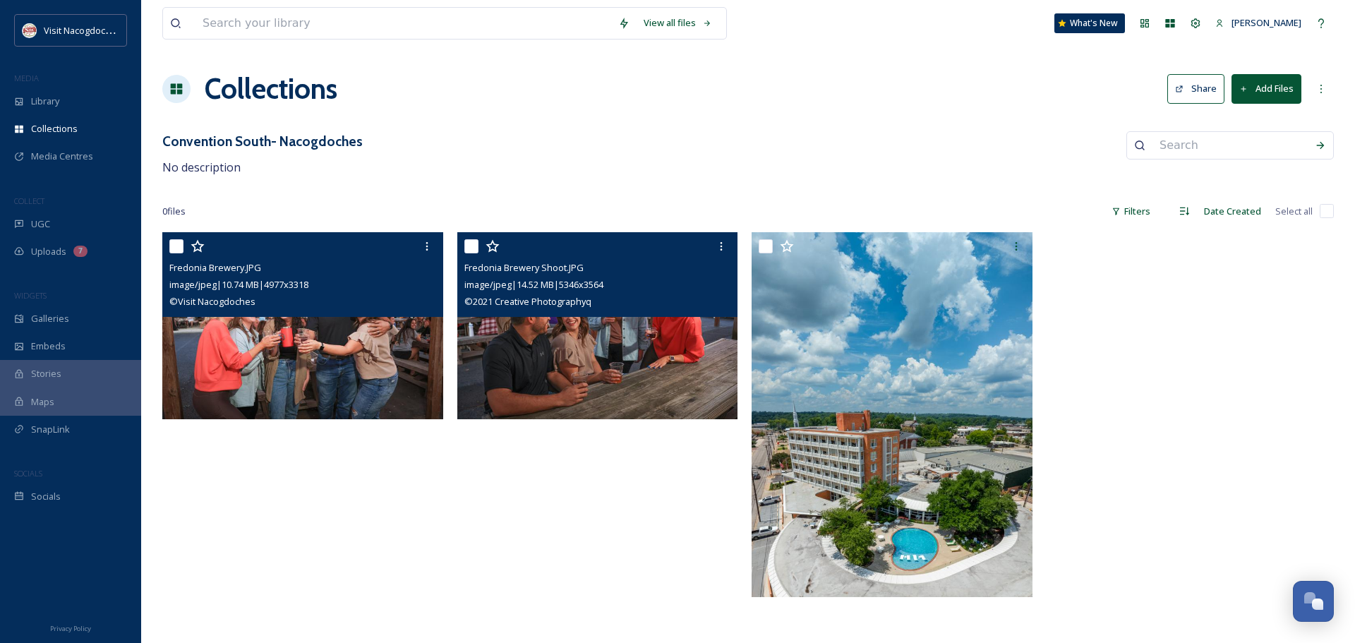
click at [593, 372] on img at bounding box center [597, 326] width 281 height 188
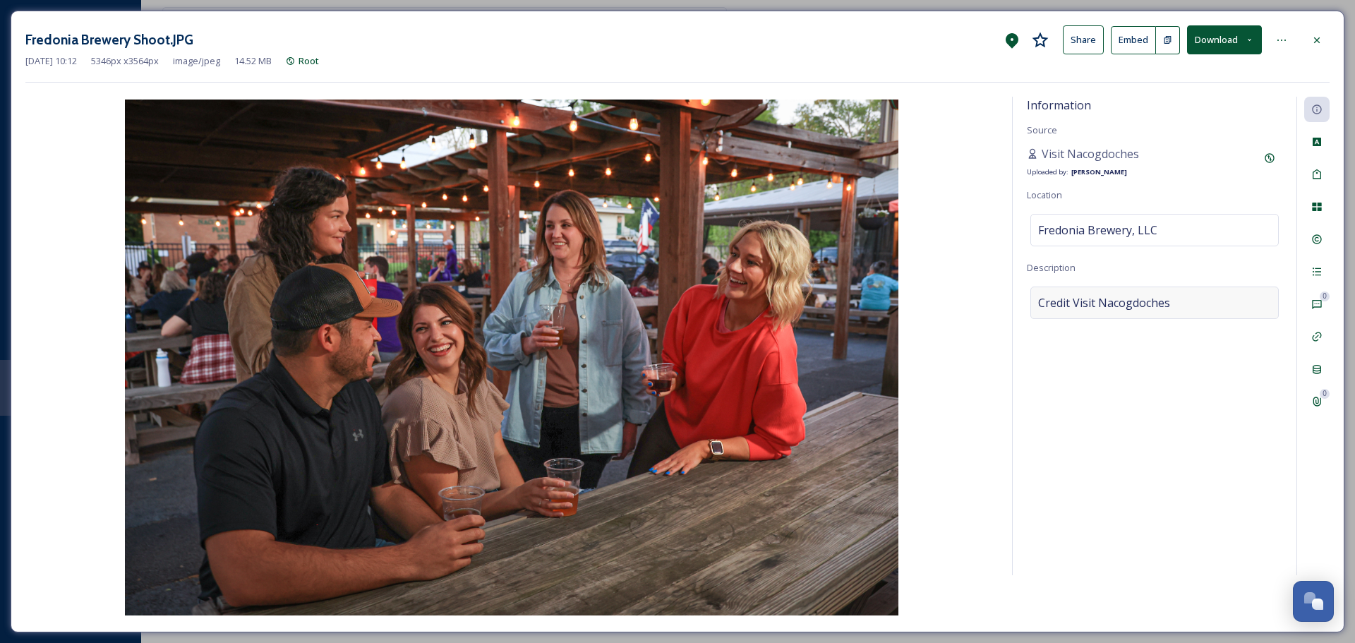
click at [1252, 312] on div "Credit Visit Nacogdoches" at bounding box center [1154, 302] width 248 height 32
click at [1233, 313] on textarea "Credit Visit Nacogdoches" at bounding box center [1154, 344] width 255 height 117
click at [1317, 245] on icon at bounding box center [1316, 239] width 11 height 11
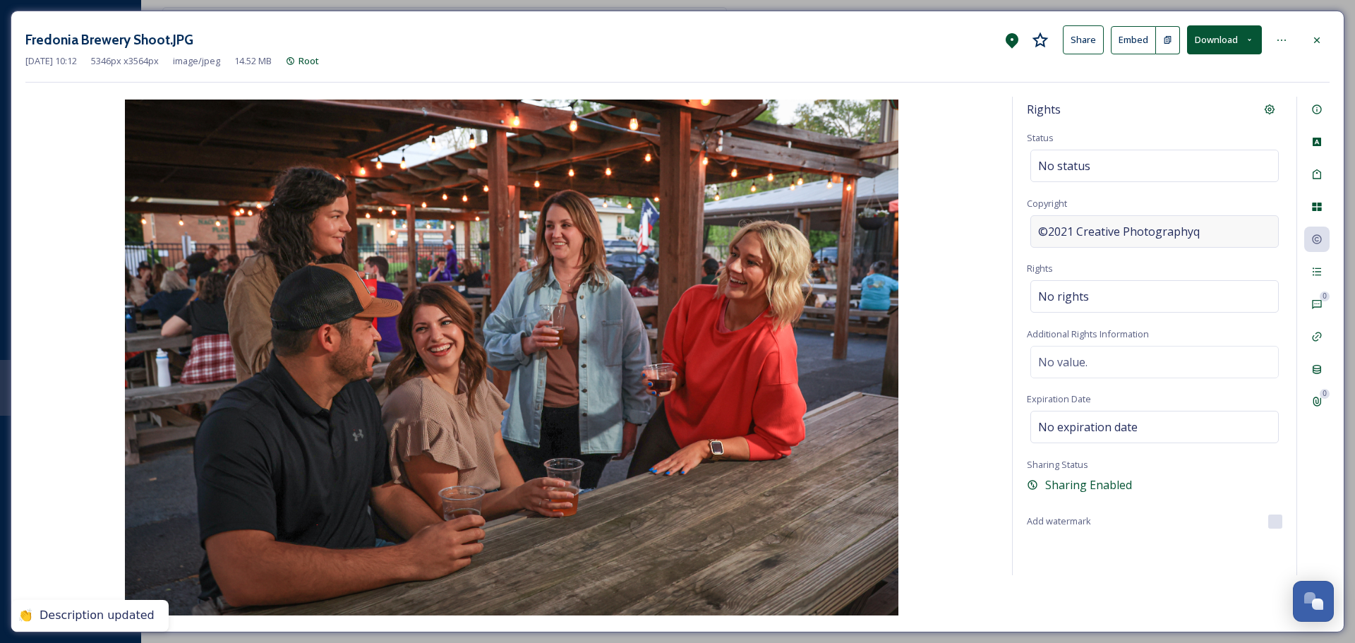
click at [1137, 225] on span "©2021 Creative Photographyq" at bounding box center [1119, 231] width 162 height 17
click at [1137, 225] on input "2021 Creative Photographyq" at bounding box center [1154, 231] width 255 height 32
type input "Visit Nacogdoches"
click at [1165, 201] on div "Rights Status No status Copyright ©Visit Nacogdoches Rights No rights Additiona…" at bounding box center [1155, 336] width 284 height 478
click at [1324, 36] on div at bounding box center [1316, 40] width 25 height 25
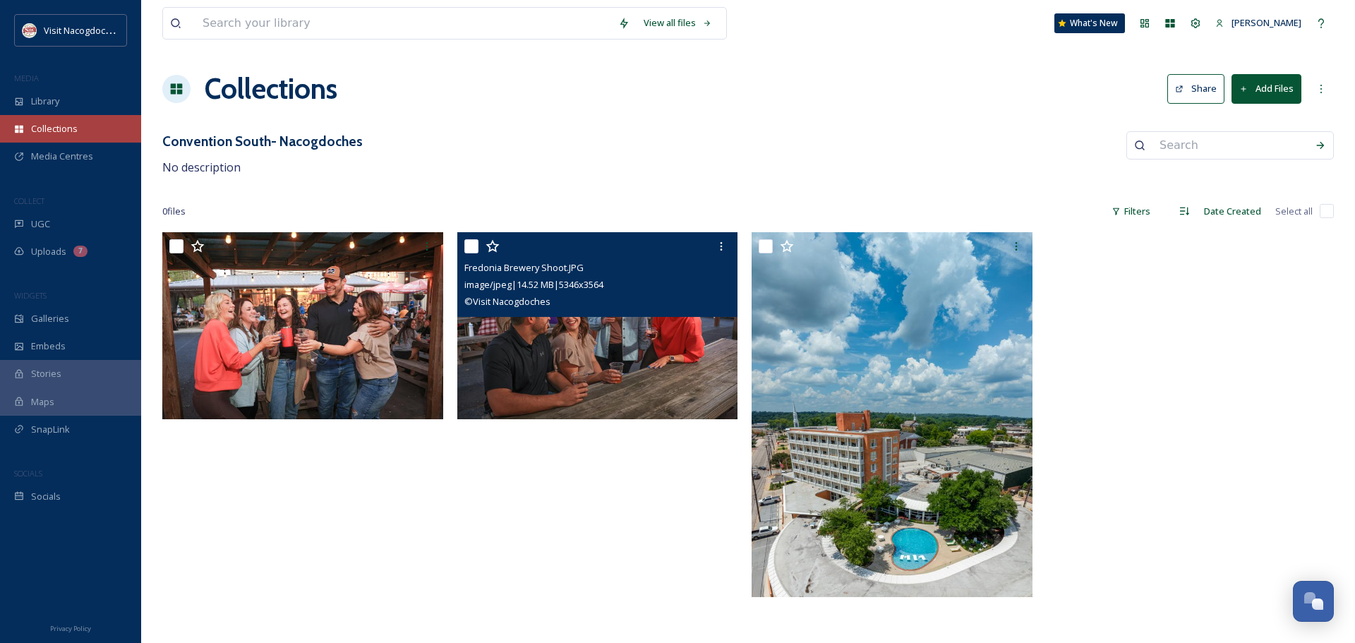
click at [83, 126] on div "Collections" at bounding box center [70, 129] width 141 height 28
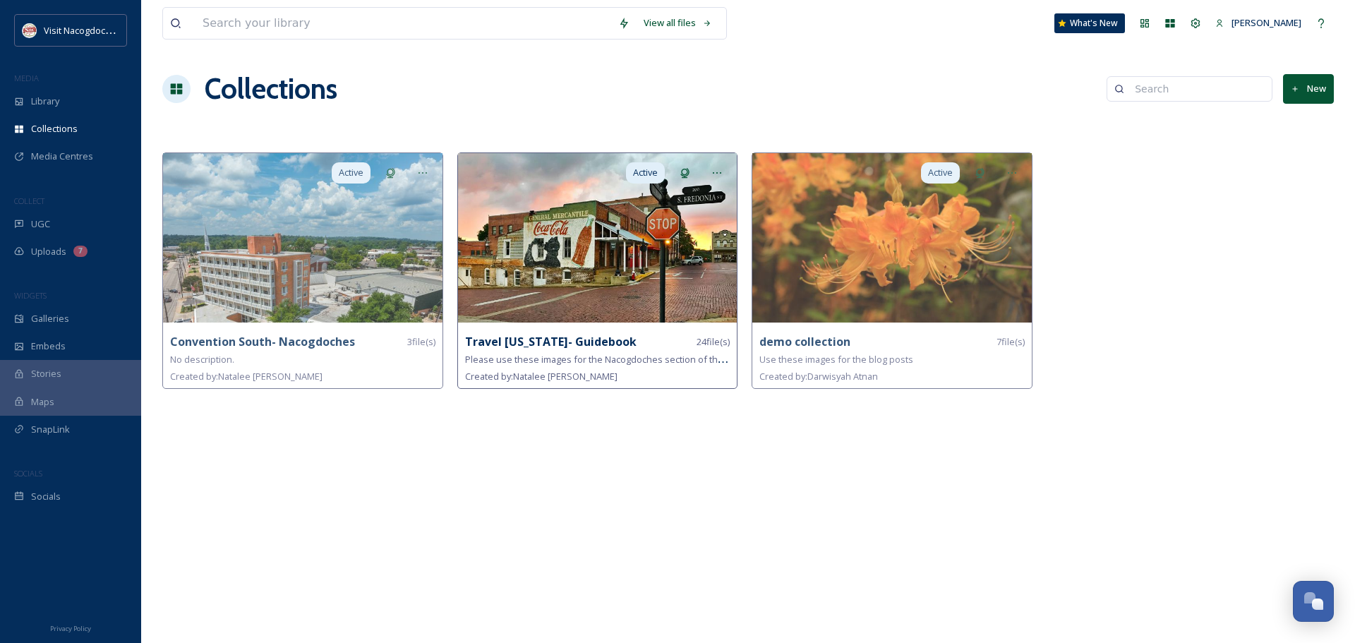
click at [655, 265] on img at bounding box center [597, 237] width 279 height 169
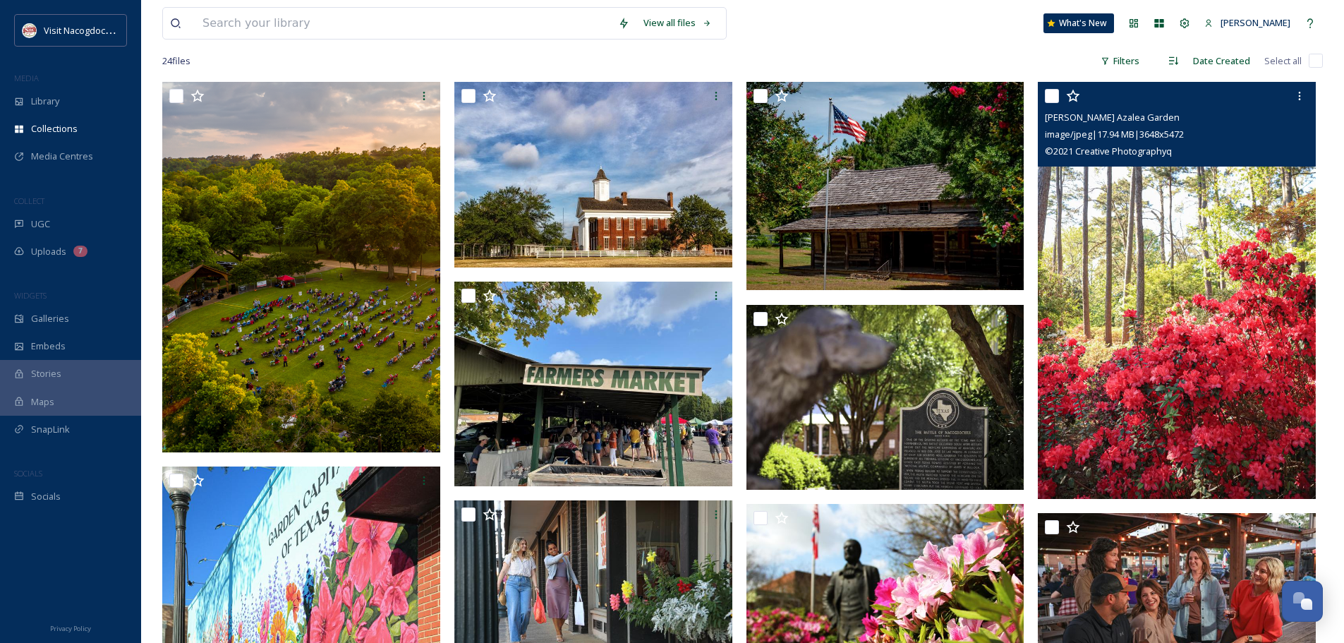
scroll to position [353, 0]
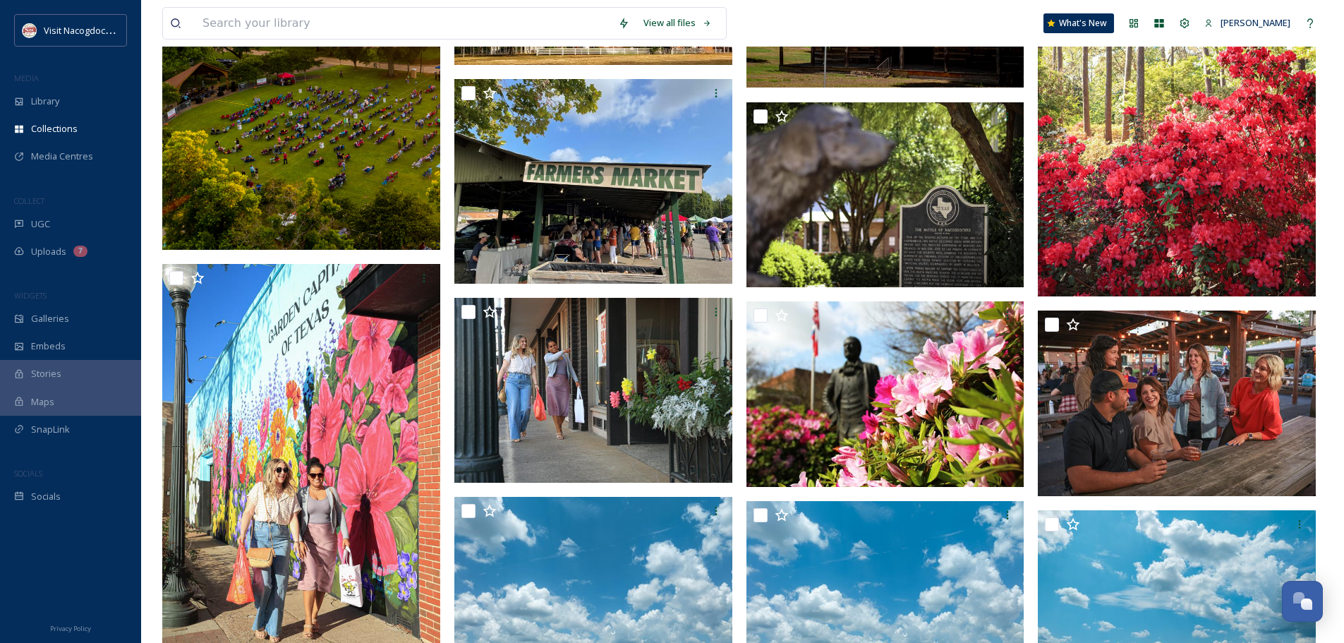
click at [389, 166] on img at bounding box center [301, 64] width 278 height 370
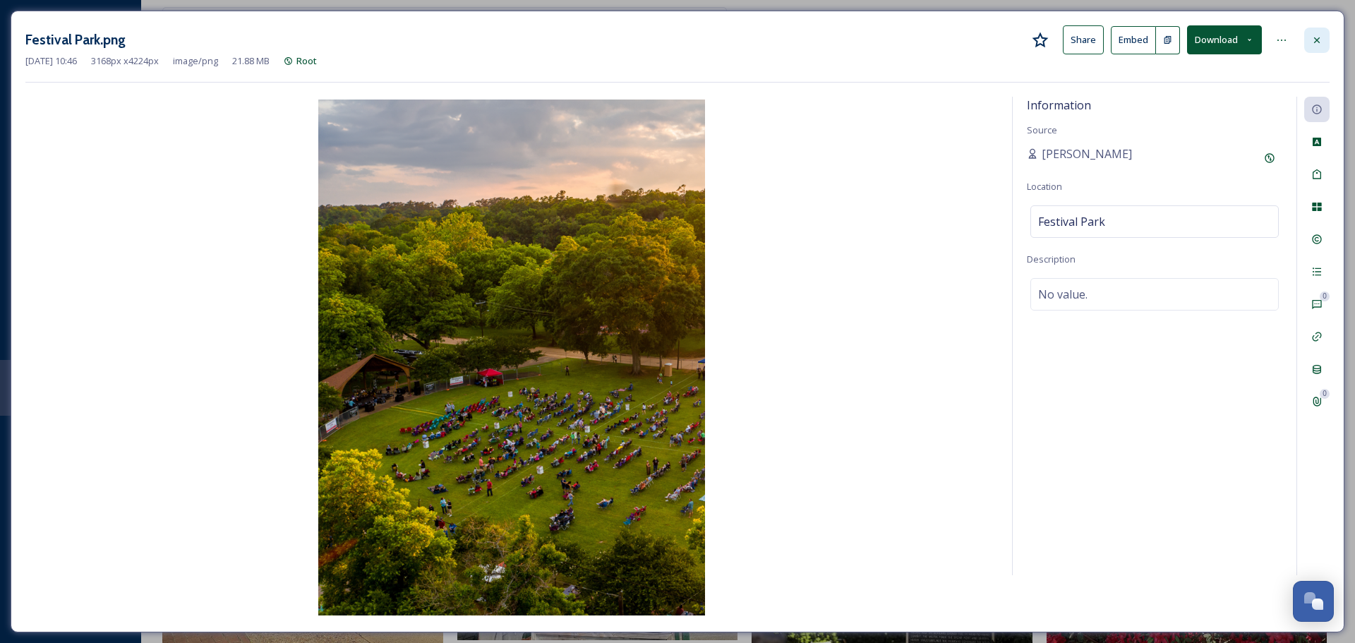
click at [1317, 50] on div at bounding box center [1316, 40] width 25 height 25
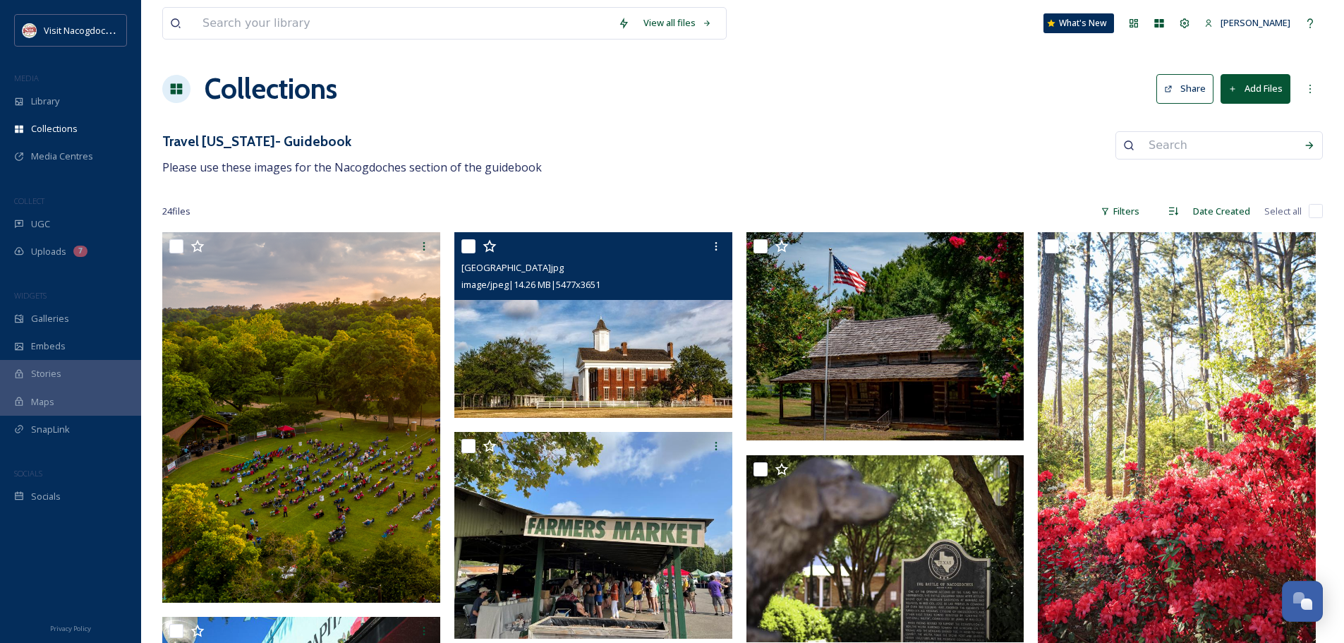
click at [550, 306] on img at bounding box center [593, 325] width 278 height 186
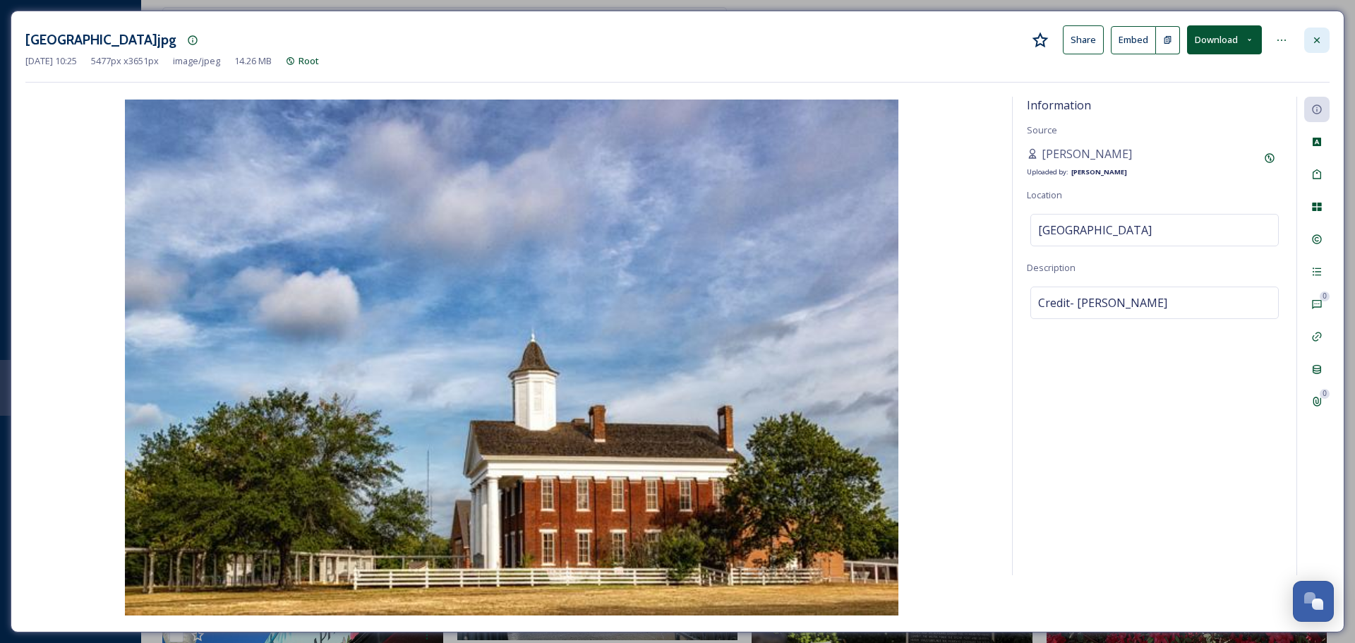
click at [1317, 42] on icon at bounding box center [1316, 40] width 11 height 11
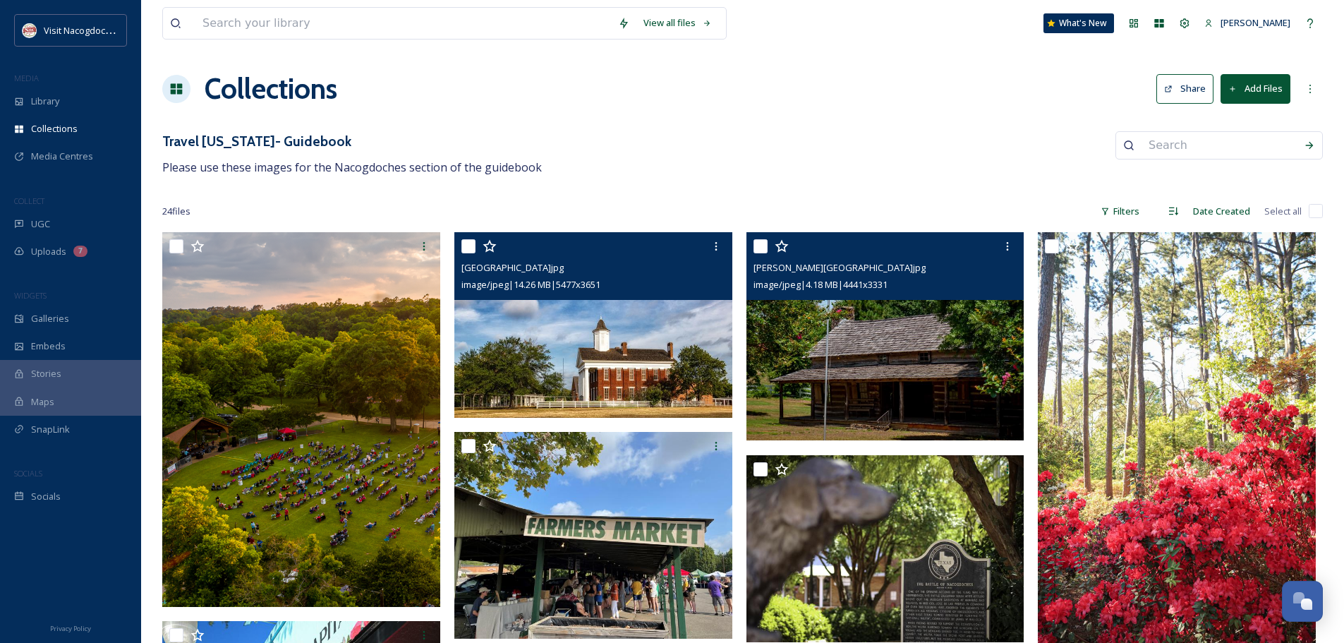
click at [836, 399] on img at bounding box center [886, 336] width 278 height 209
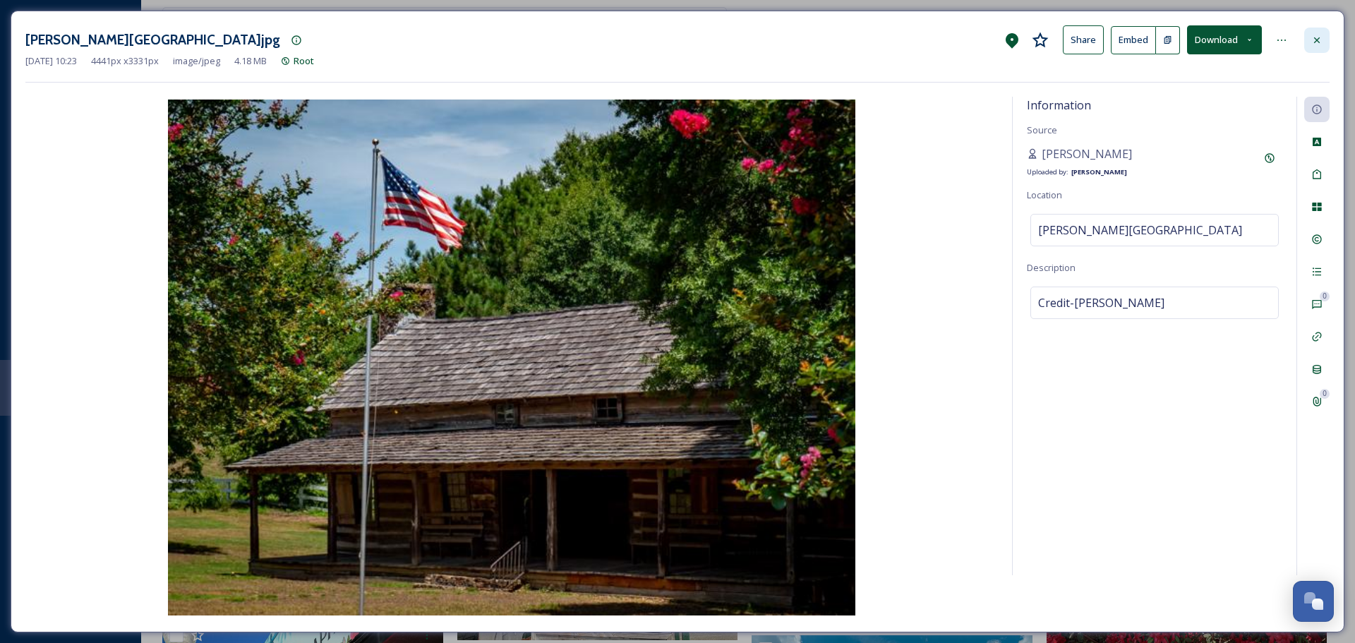
click at [1309, 44] on div at bounding box center [1316, 40] width 25 height 25
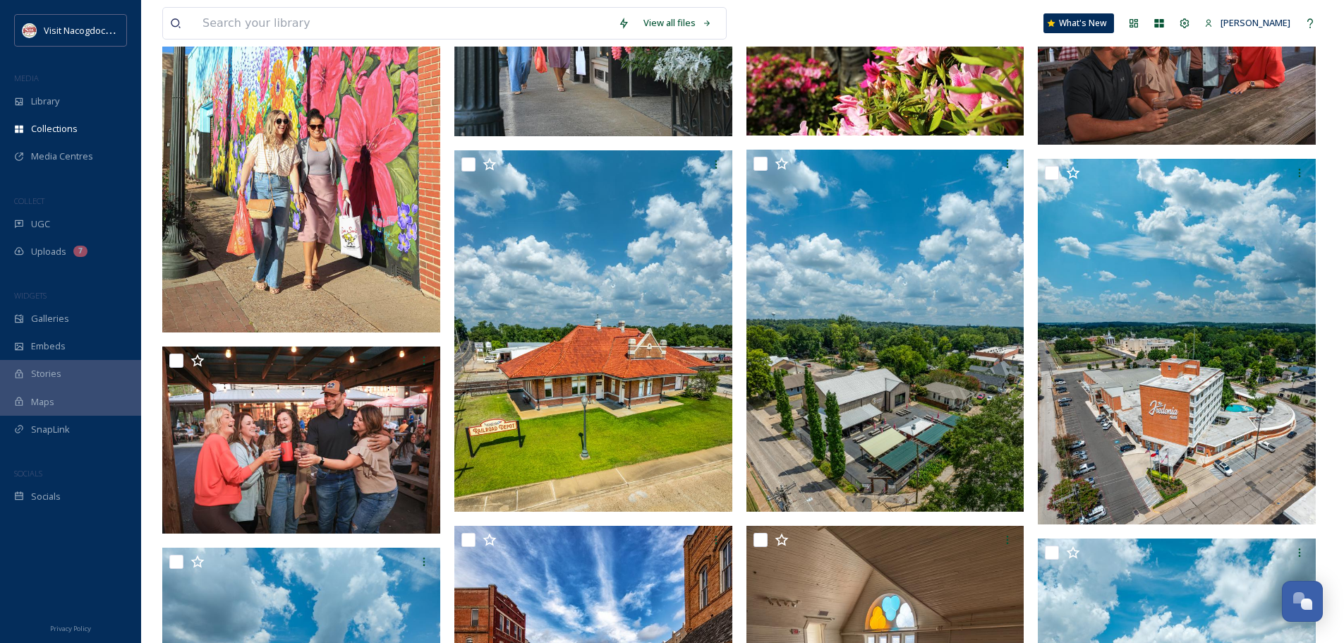
click at [349, 165] on img at bounding box center [301, 123] width 278 height 417
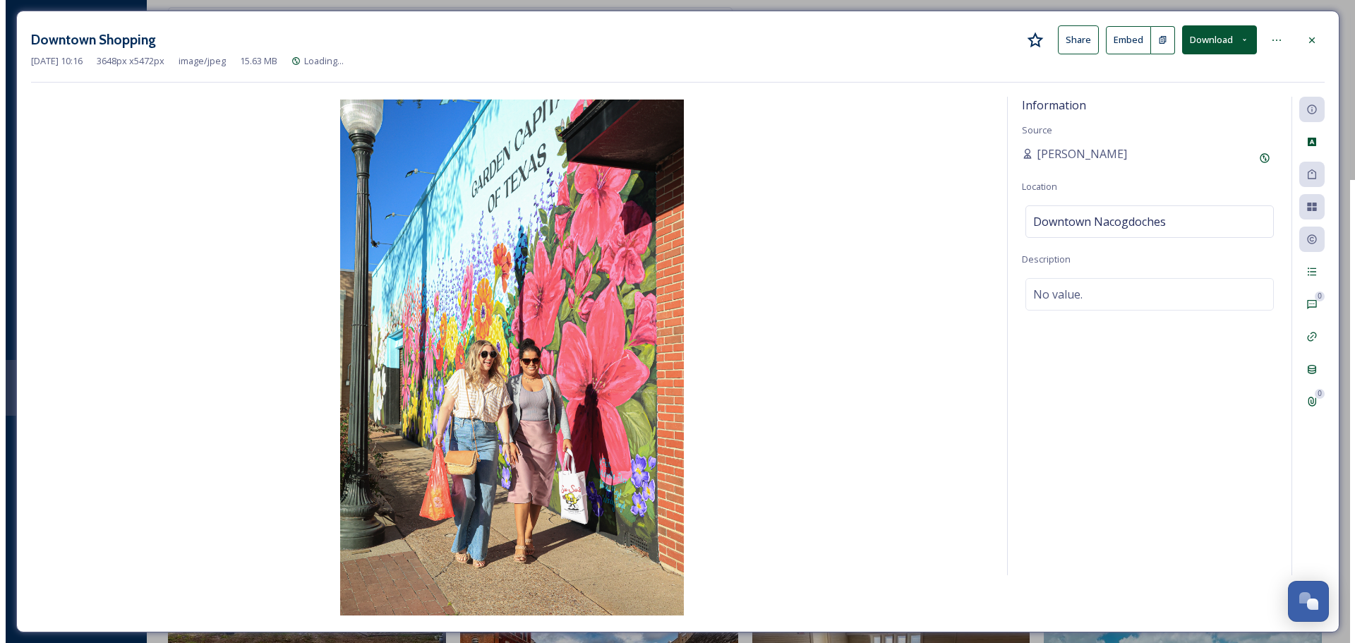
scroll to position [274, 0]
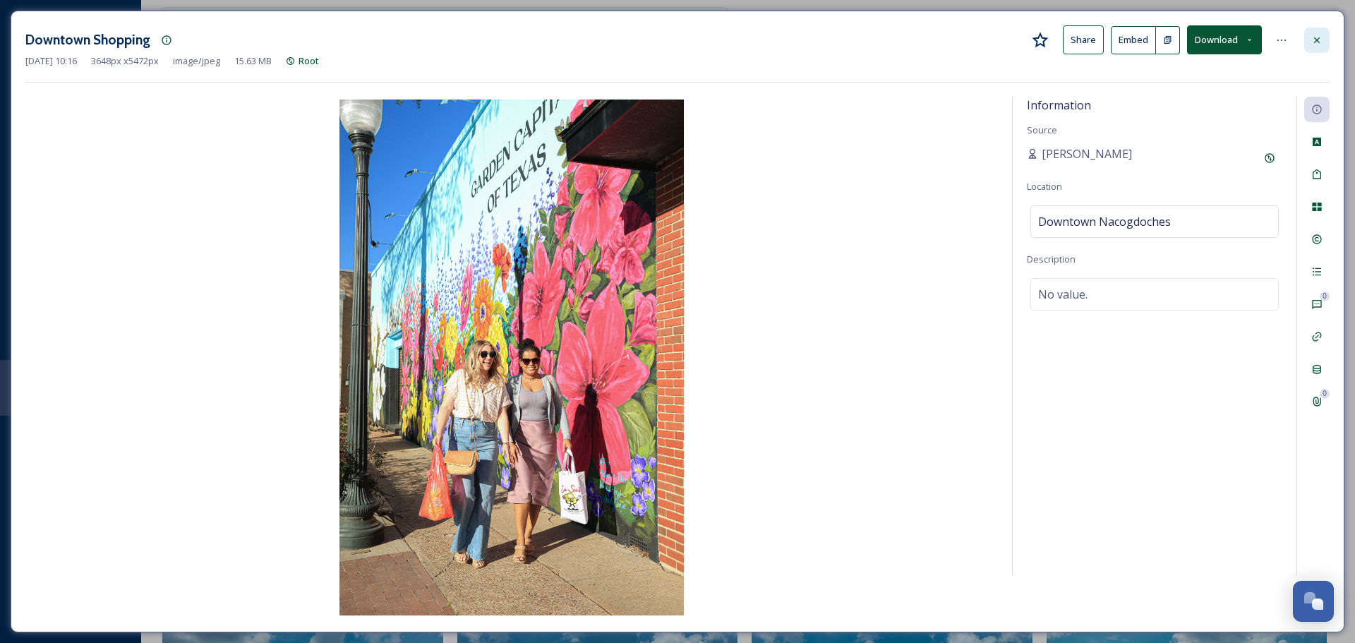
click at [1308, 39] on div at bounding box center [1316, 40] width 25 height 25
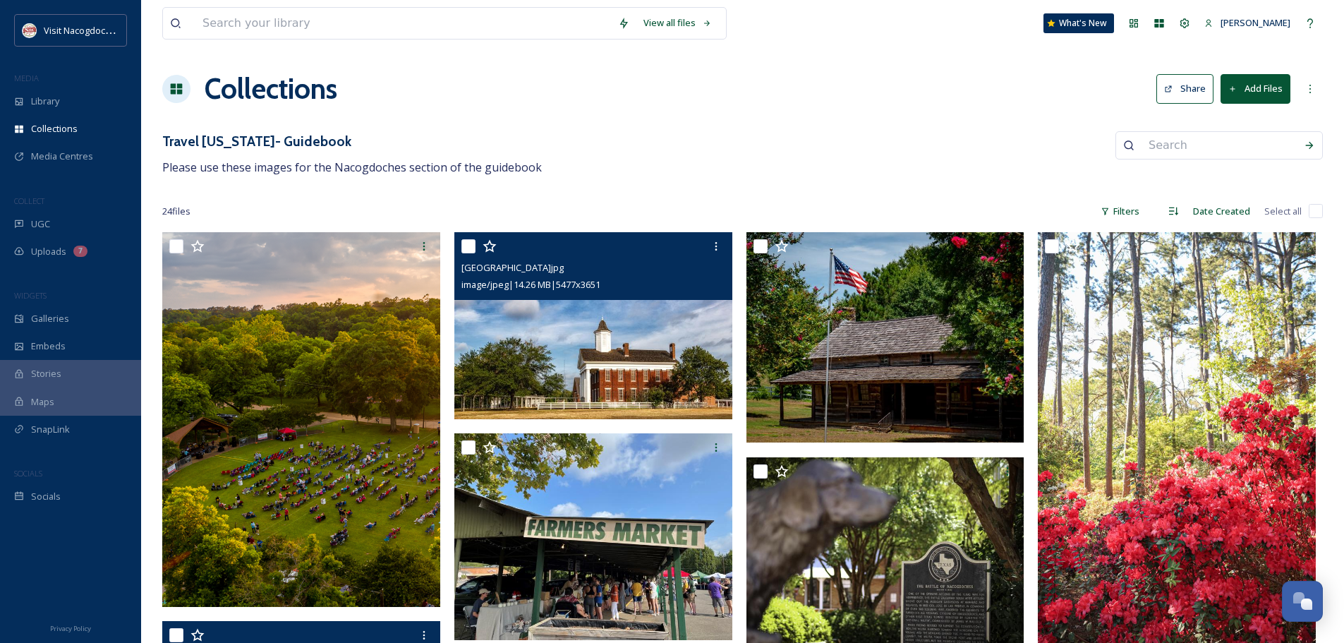
click at [1197, 99] on button "Share" at bounding box center [1184, 88] width 57 height 29
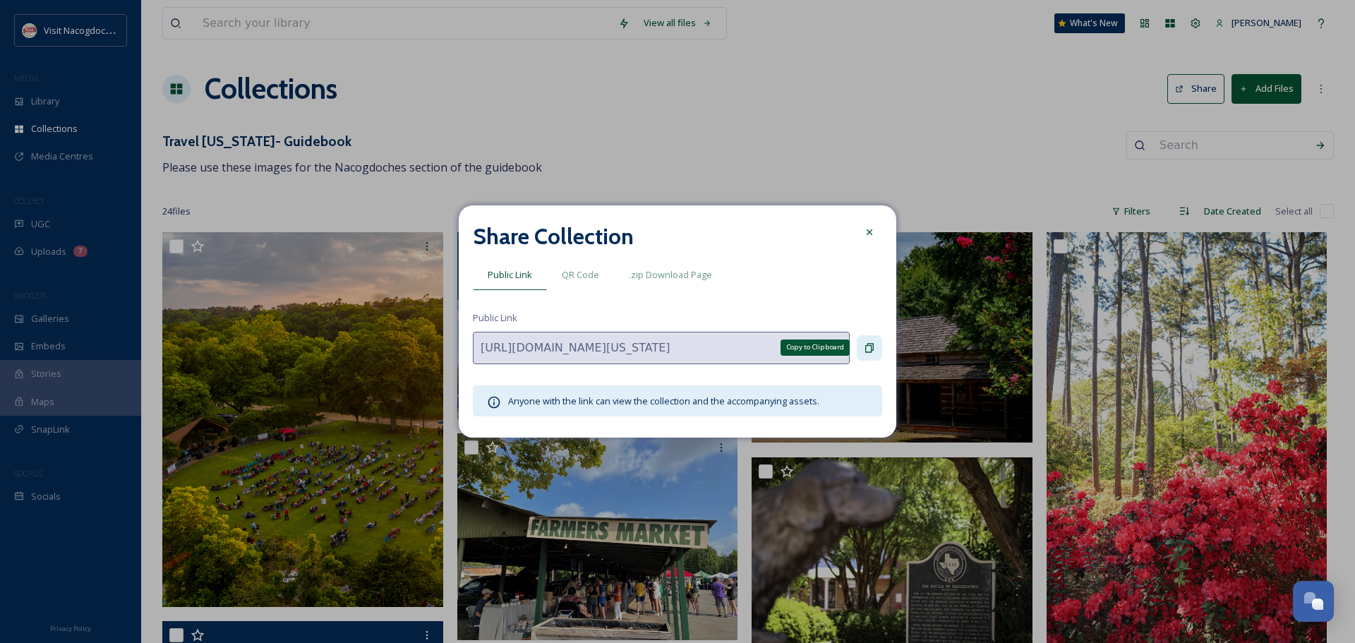
click at [871, 360] on div "Copy to Clipboard" at bounding box center [869, 347] width 25 height 25
click at [873, 235] on icon at bounding box center [869, 231] width 11 height 11
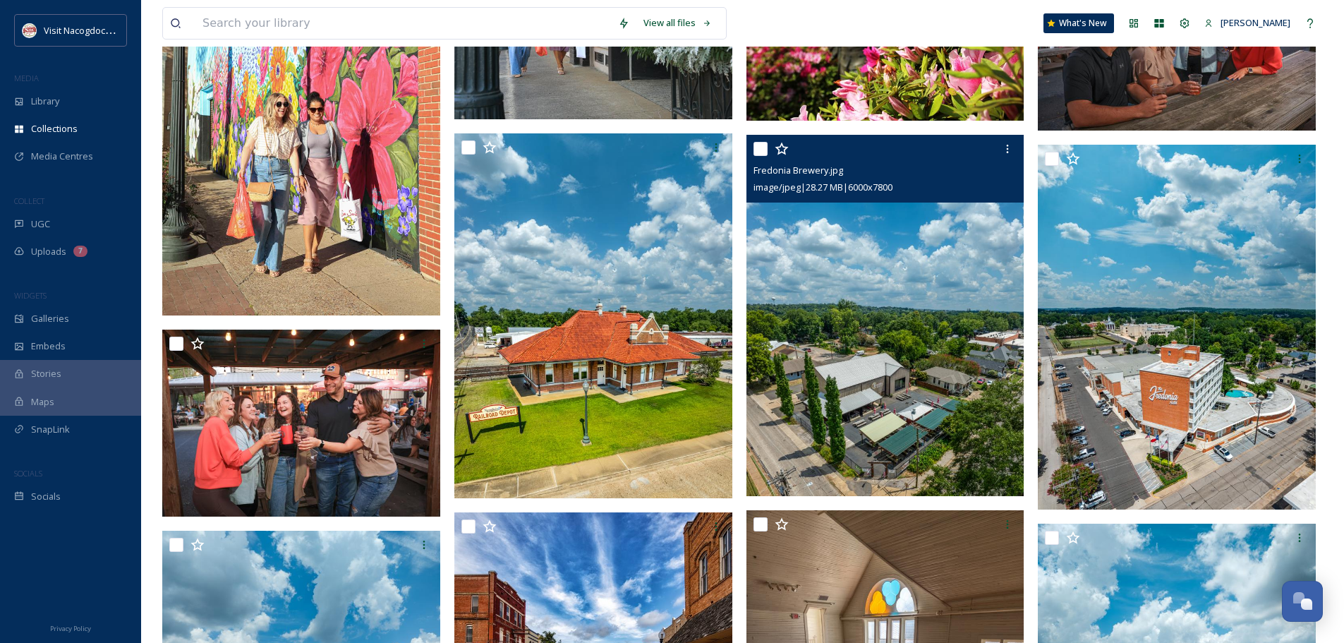
scroll to position [847, 0]
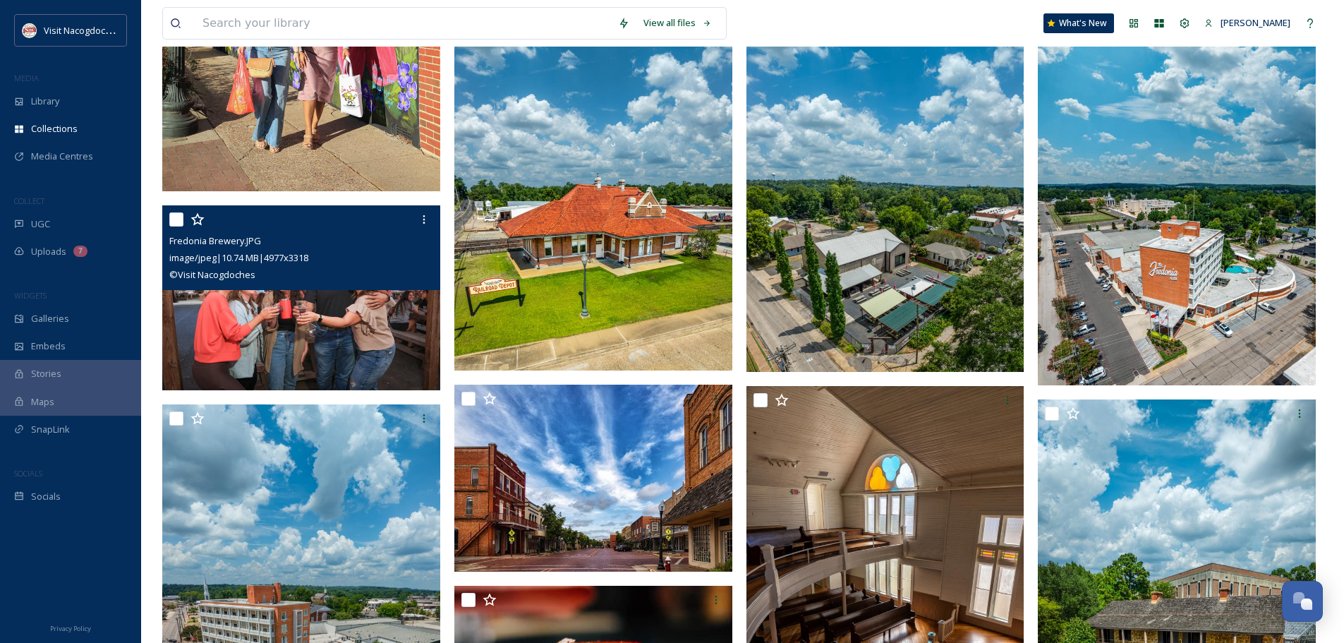
click at [339, 320] on img at bounding box center [301, 298] width 278 height 186
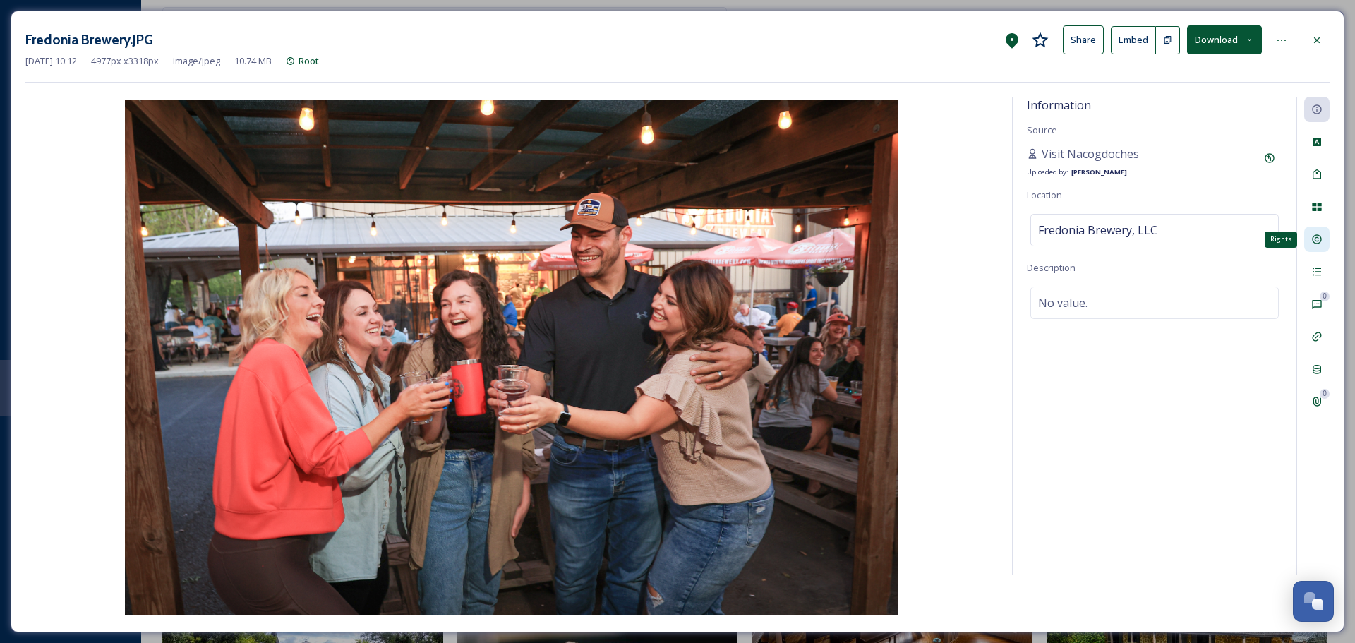
click at [1321, 246] on div "Rights" at bounding box center [1316, 238] width 25 height 25
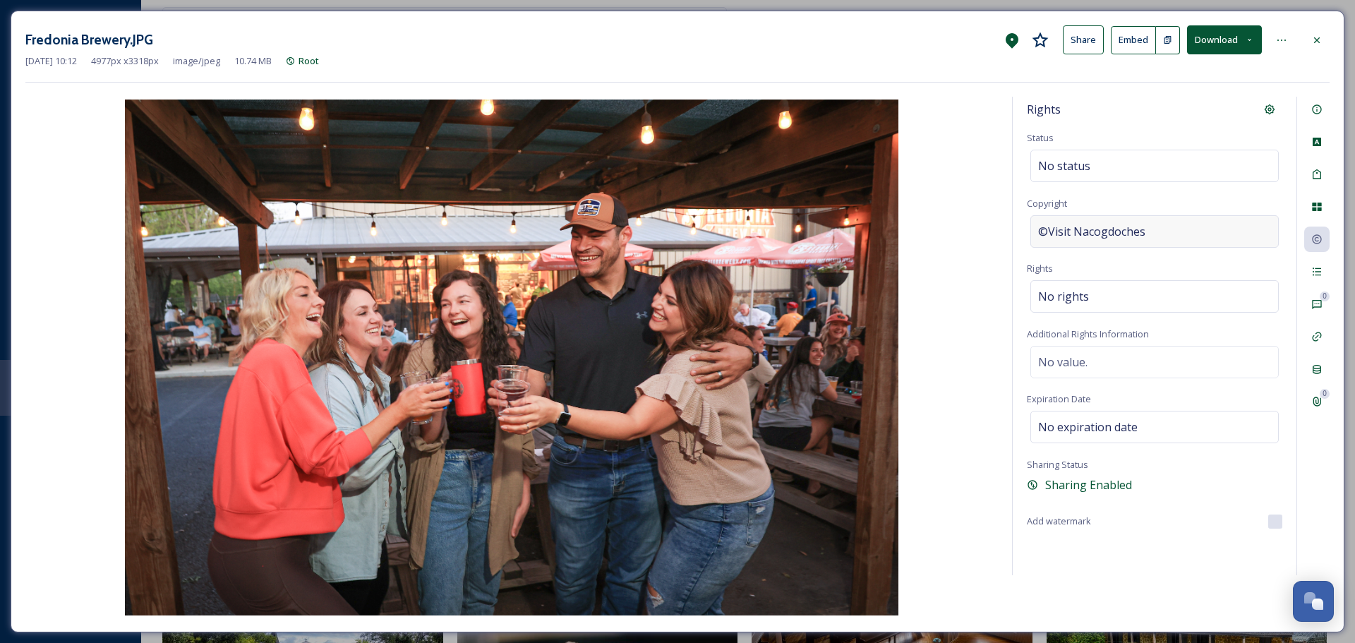
click at [1165, 246] on div "©Visit Nacogdoches" at bounding box center [1154, 231] width 248 height 32
click at [1324, 35] on div at bounding box center [1316, 40] width 25 height 25
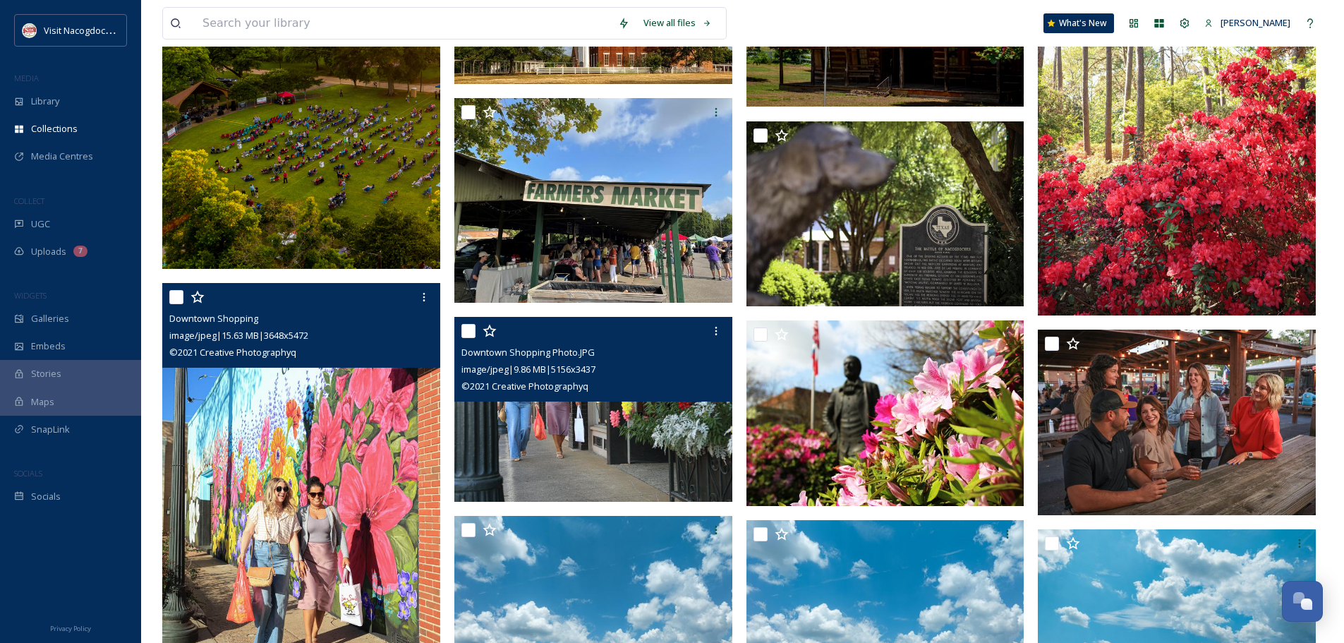
scroll to position [313, 0]
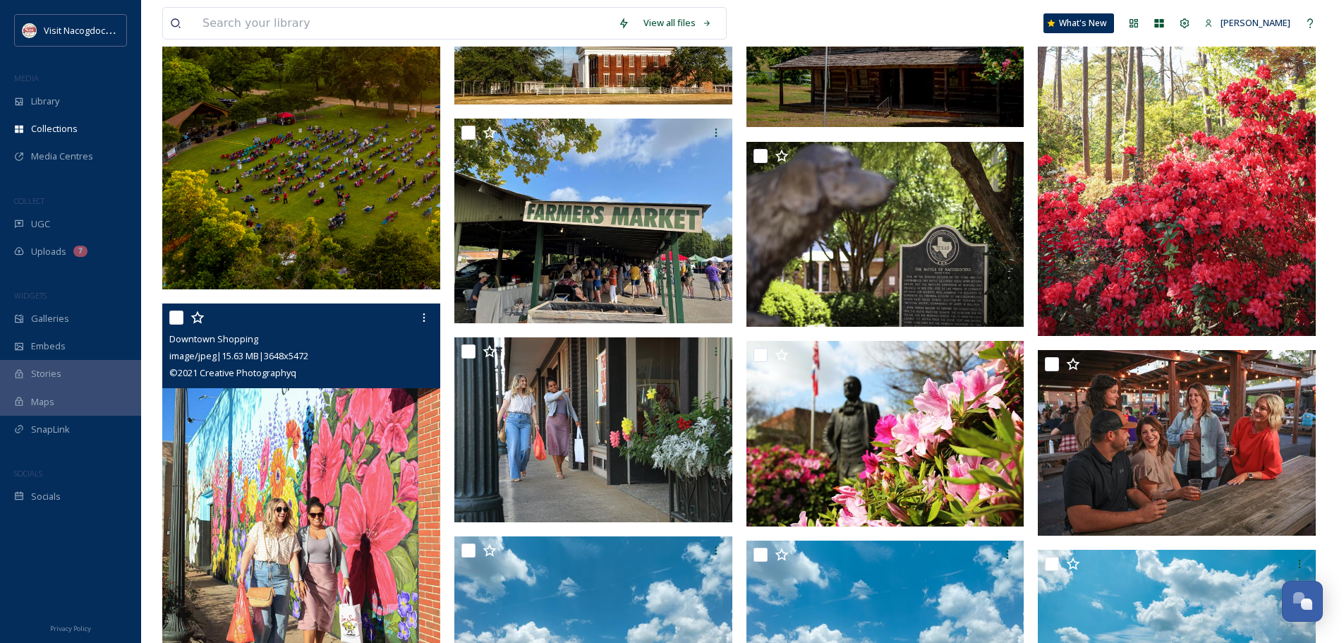
click at [303, 459] on img at bounding box center [301, 511] width 278 height 417
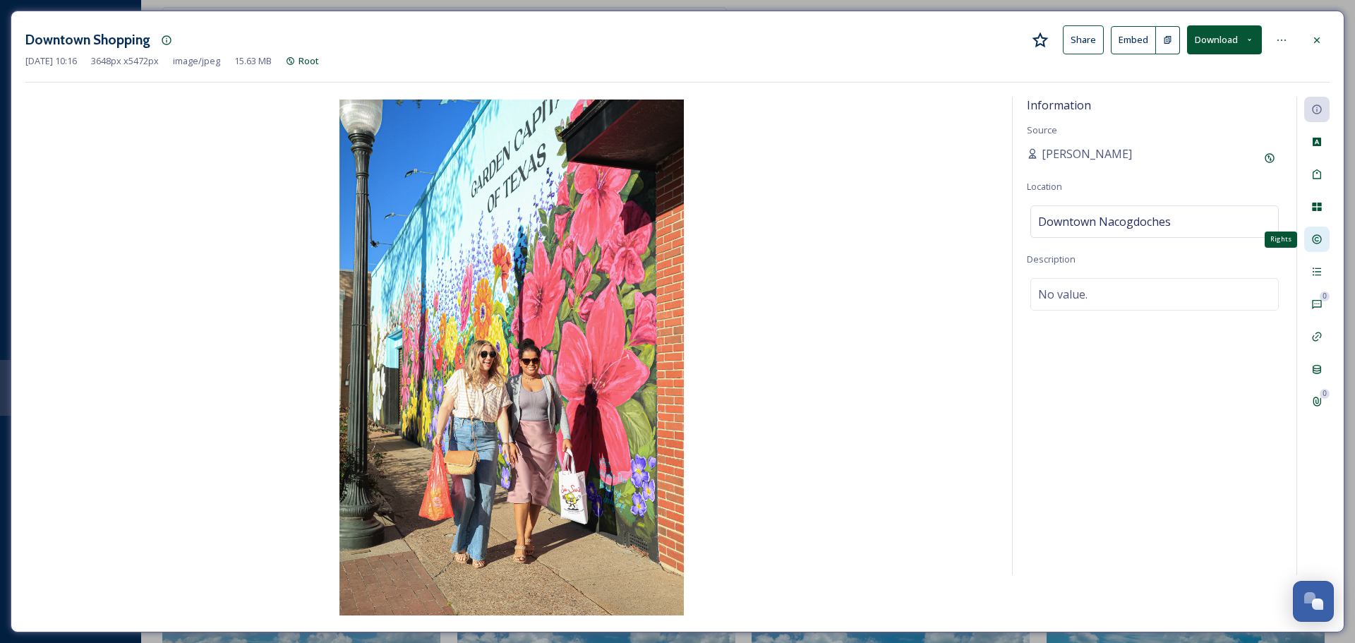
click at [1326, 245] on div "Rights" at bounding box center [1316, 238] width 25 height 25
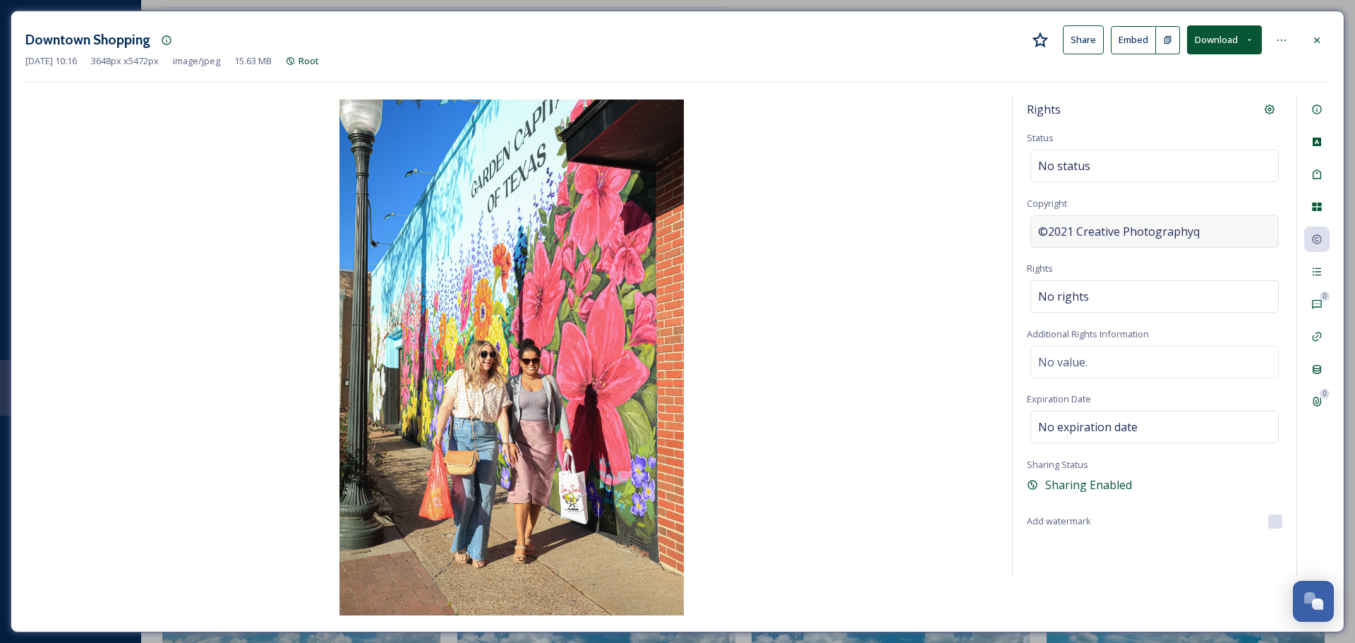
click at [1145, 229] on span "©2021 Creative Photographyq" at bounding box center [1119, 231] width 162 height 17
click at [1145, 229] on input "2021 Creative Photographyq" at bounding box center [1154, 231] width 255 height 32
type input "Visit Nacogdoches"
click at [1154, 213] on div "Rights Status No status Copyright Visit Nacogdoches Rights No rights Additional…" at bounding box center [1155, 336] width 284 height 478
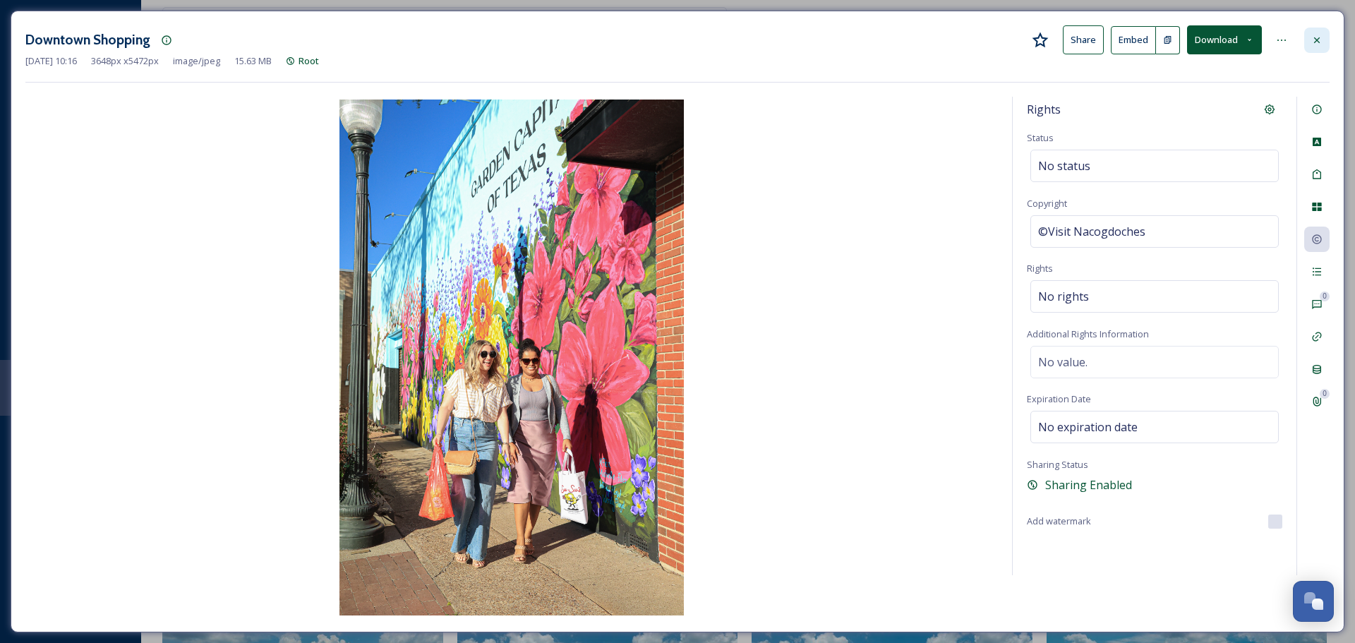
click at [1317, 35] on icon at bounding box center [1316, 40] width 11 height 11
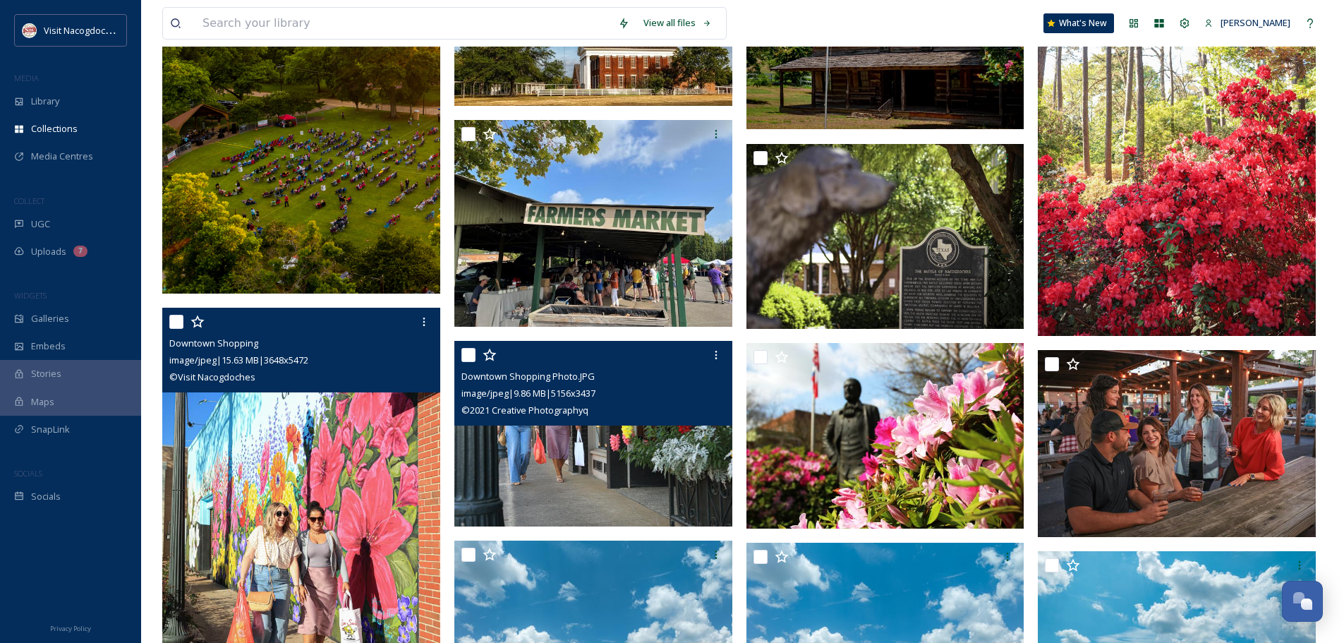
click at [586, 477] on img at bounding box center [593, 434] width 278 height 186
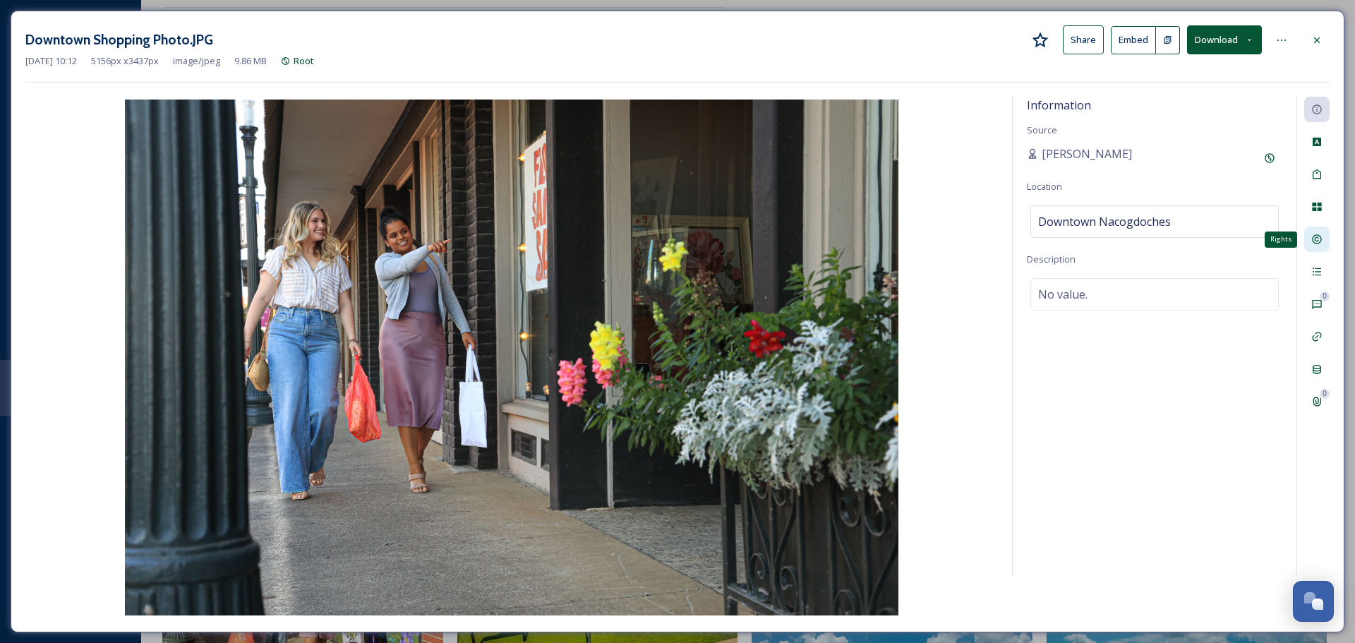
click at [1310, 246] on div "Rights" at bounding box center [1316, 238] width 25 height 25
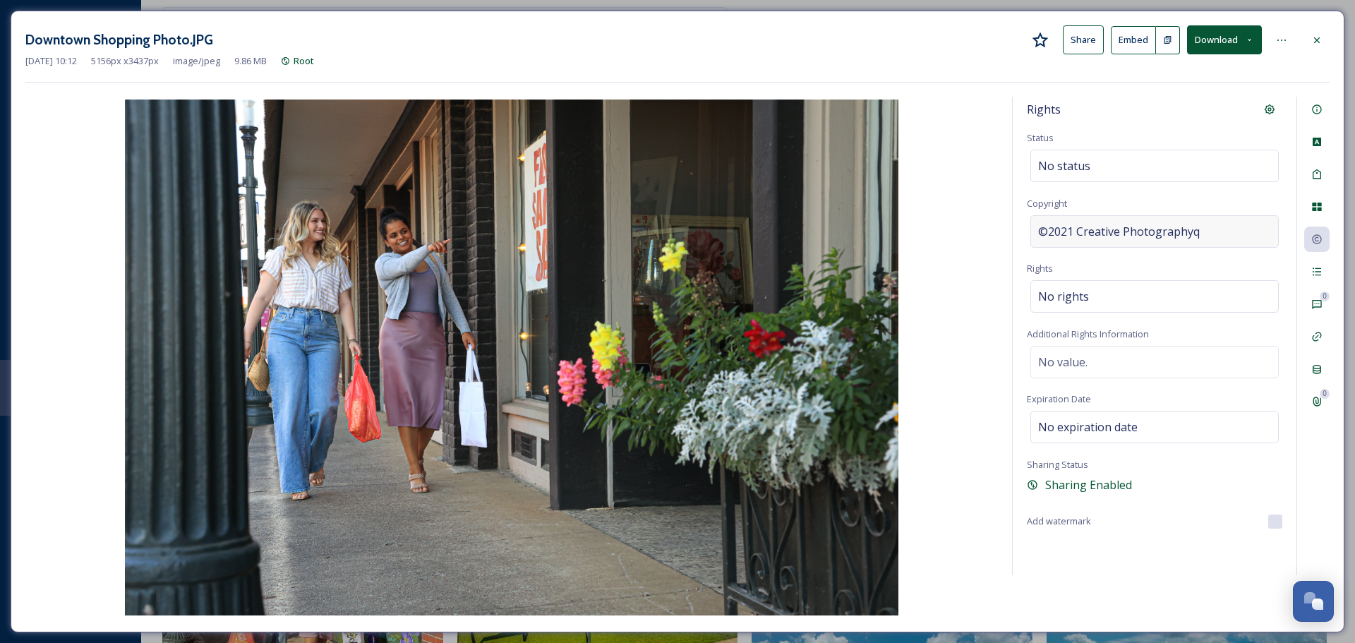
click at [1173, 237] on span "©2021 Creative Photographyq" at bounding box center [1119, 231] width 162 height 17
click at [1173, 237] on input "2021 Creative Photographyq" at bounding box center [1154, 231] width 255 height 32
type input "Visit Nacogdoches"
click at [1154, 194] on div "Rights Status No status Copyright Visit Nacogdoches Rights No rights Additional…" at bounding box center [1155, 336] width 284 height 478
click at [1311, 41] on icon at bounding box center [1316, 40] width 11 height 11
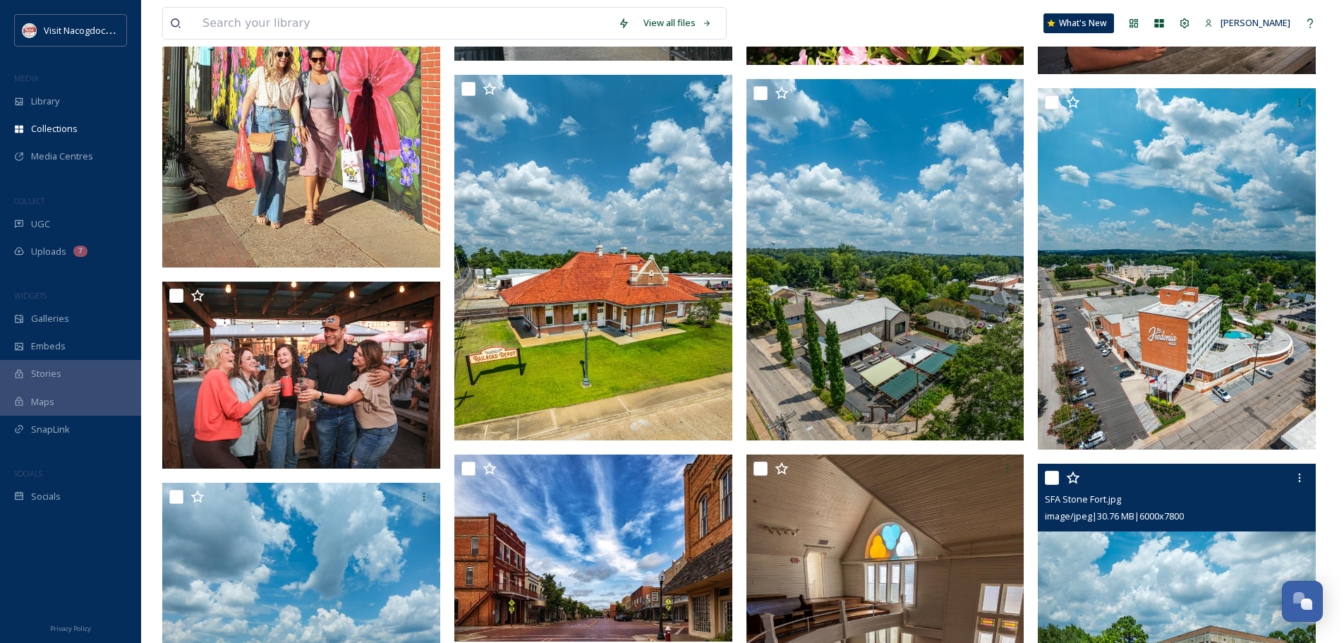
scroll to position [776, 0]
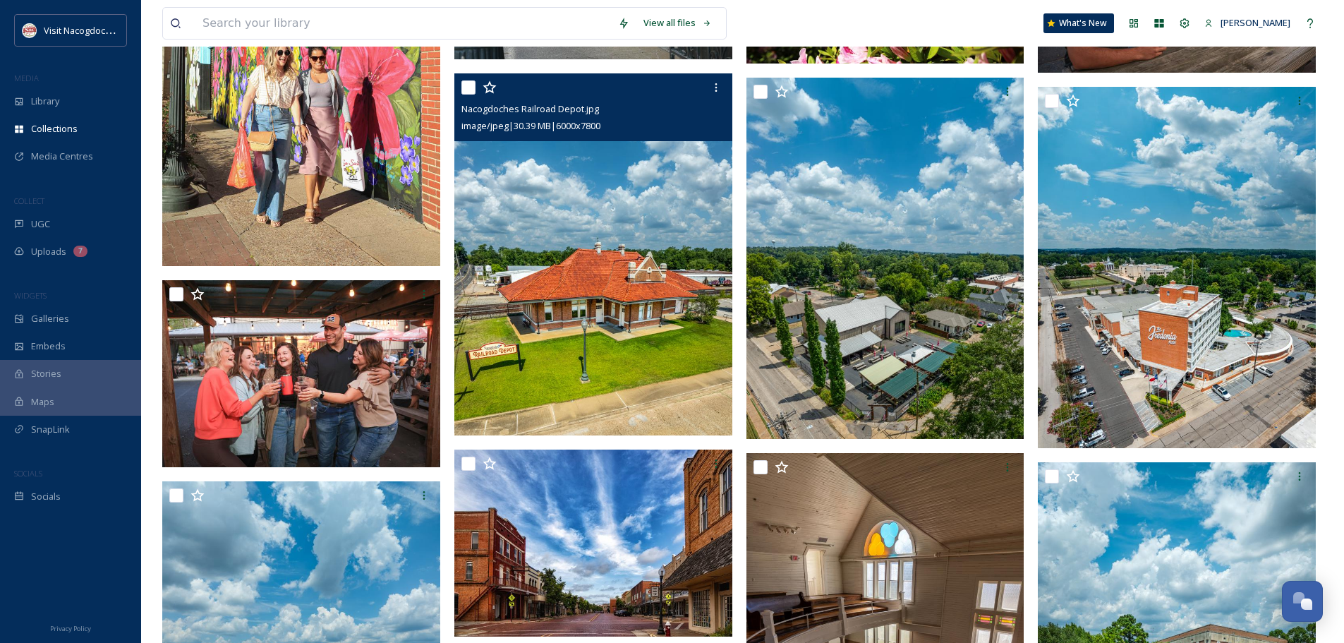
click at [725, 320] on img at bounding box center [593, 253] width 278 height 361
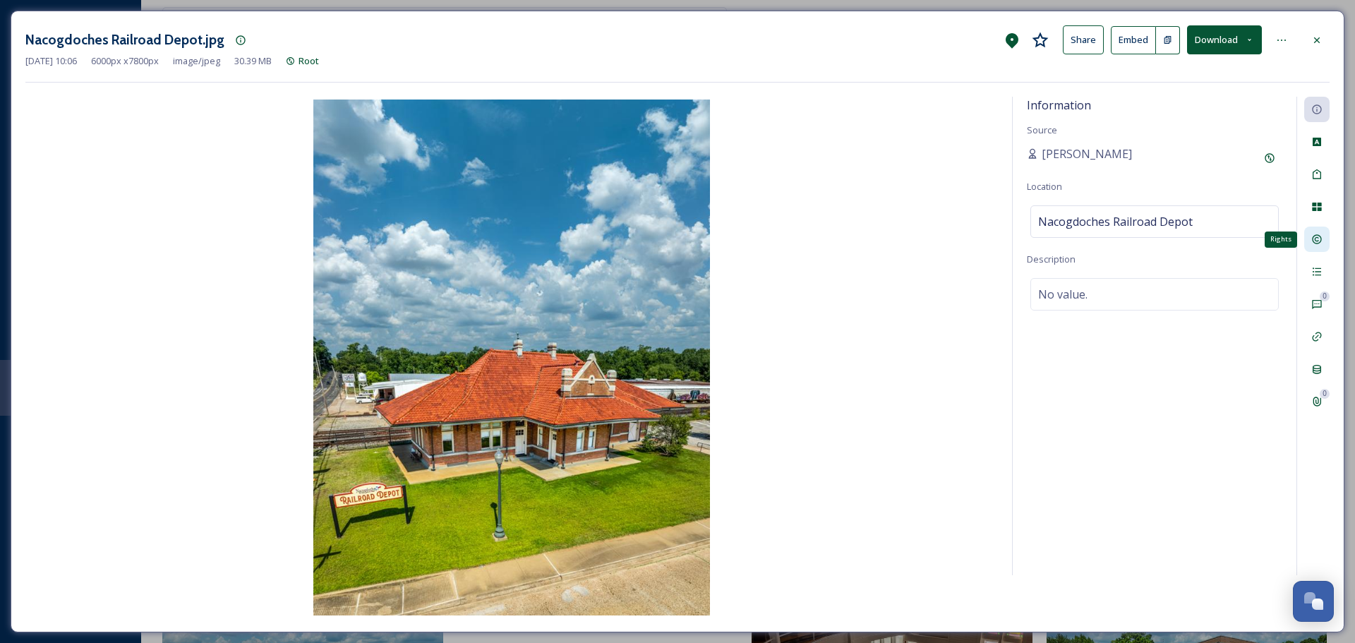
click at [1326, 241] on div "Rights" at bounding box center [1316, 238] width 25 height 25
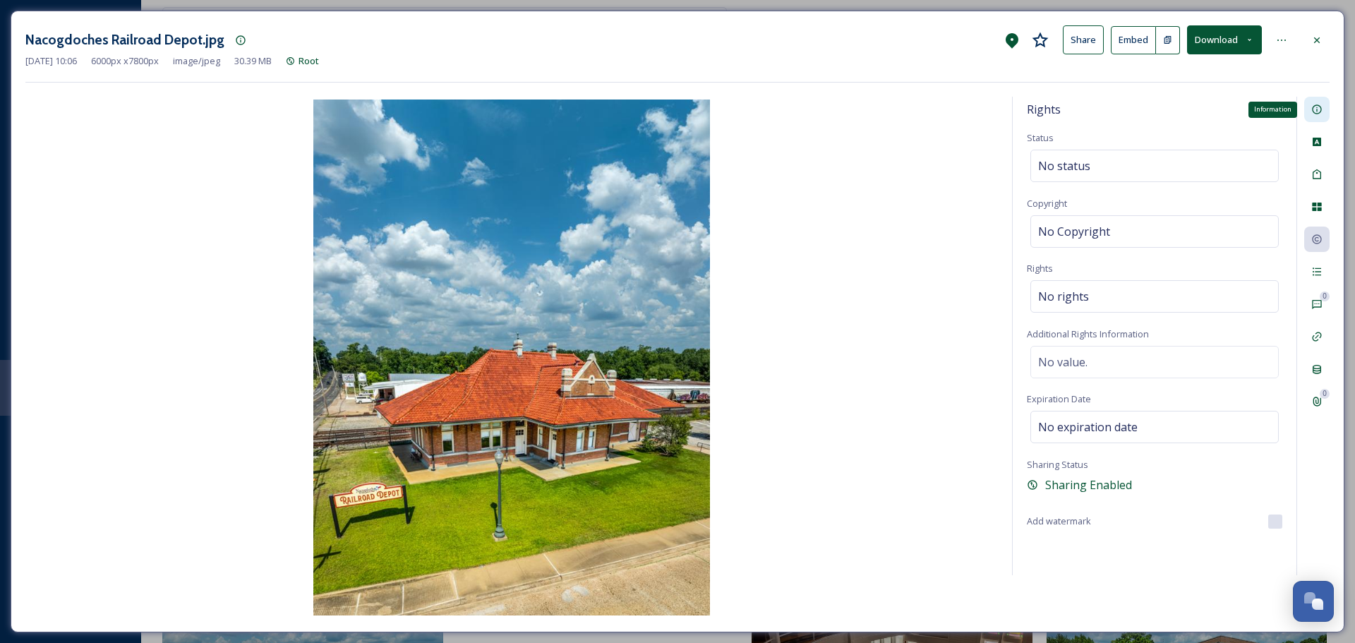
click at [1315, 115] on icon at bounding box center [1316, 109] width 11 height 11
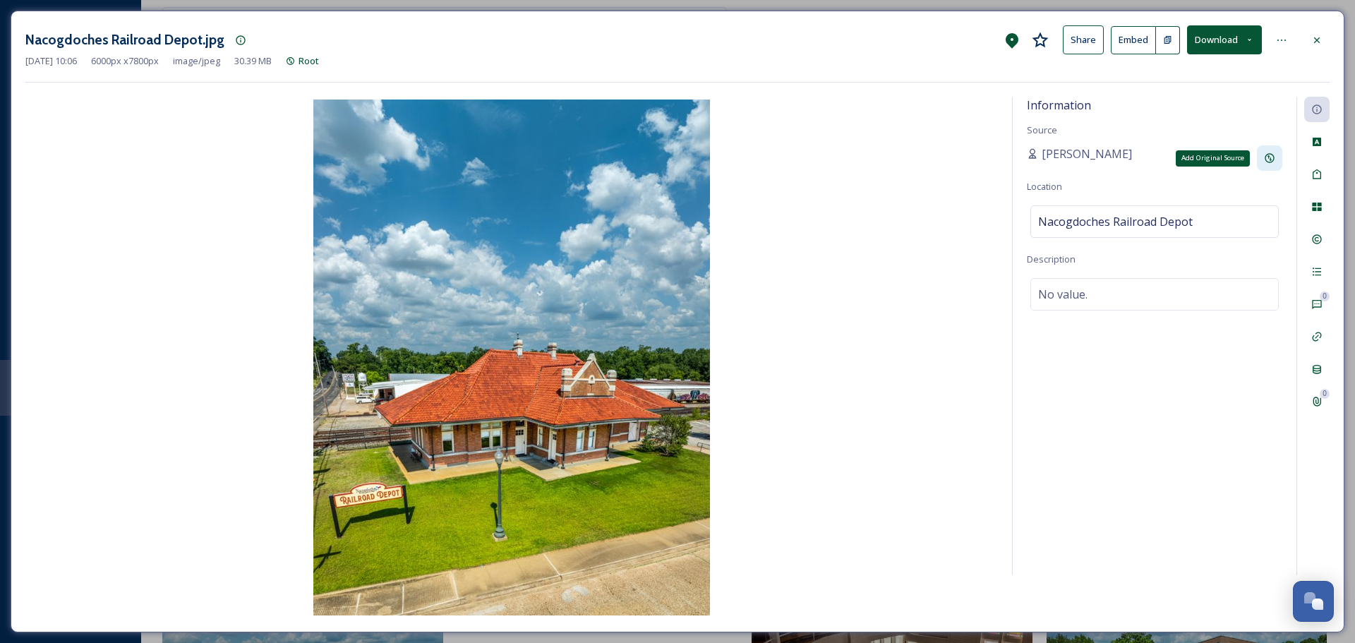
click at [1262, 155] on div "Add Original Source" at bounding box center [1269, 157] width 25 height 25
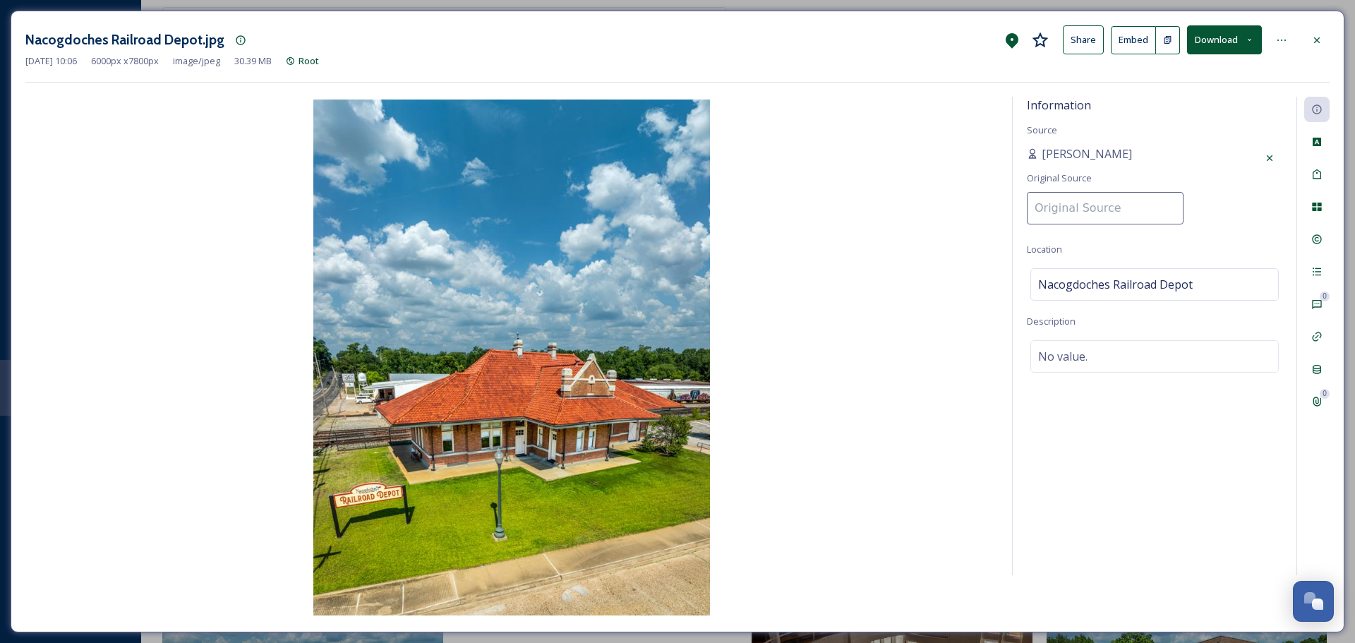
click at [1110, 207] on input at bounding box center [1105, 208] width 157 height 32
type input "Visit Nacogdoches"
click at [1214, 226] on div "Information Source Natalee Dunn Original Source Visit Nacogdoches Location Naco…" at bounding box center [1155, 336] width 284 height 478
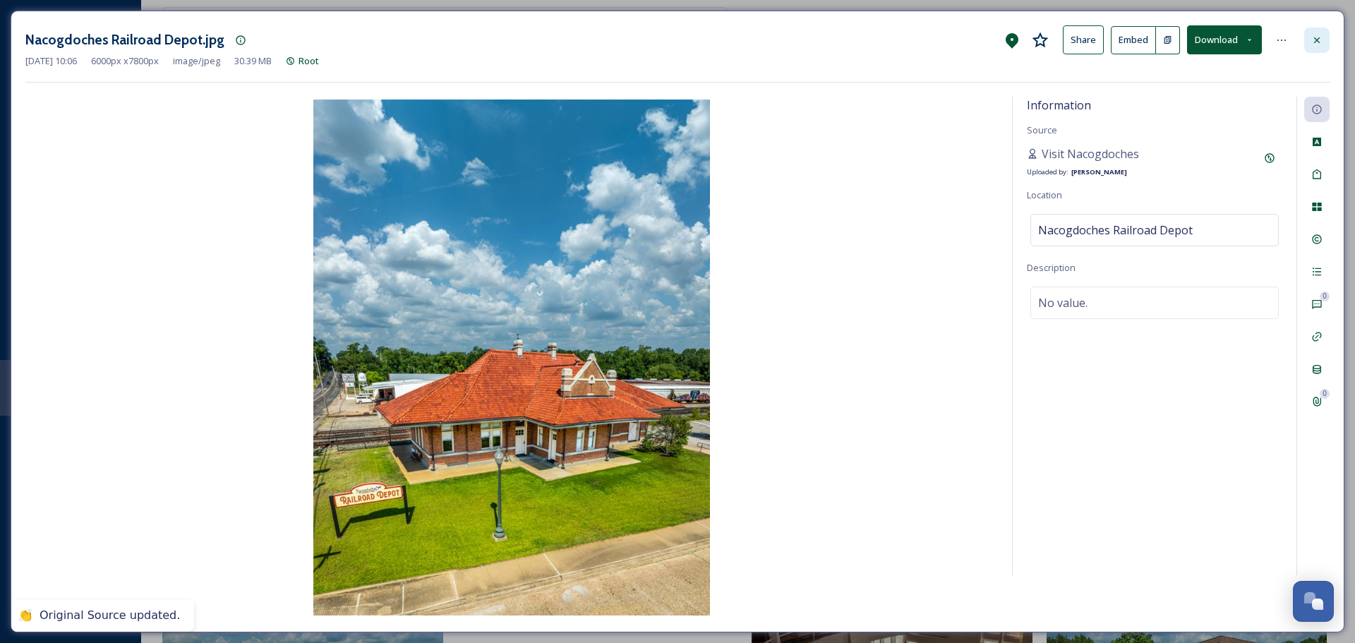
click at [1317, 48] on div at bounding box center [1316, 40] width 25 height 25
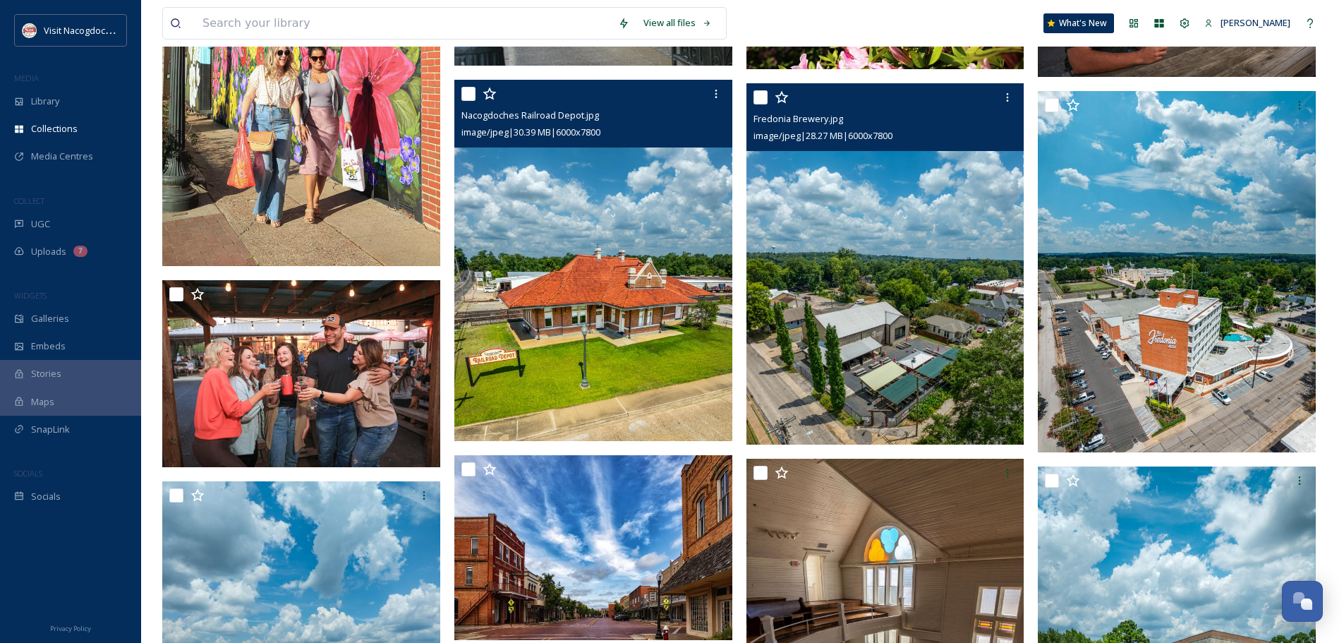
click at [847, 301] on img at bounding box center [886, 263] width 278 height 361
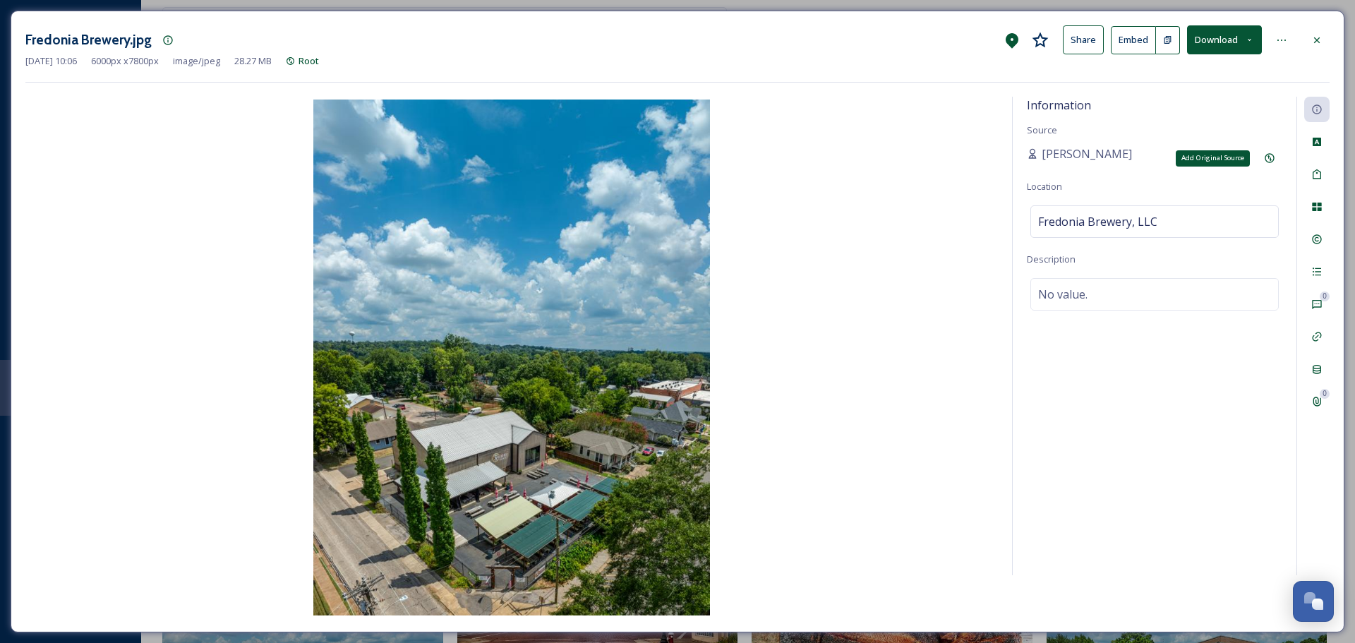
drag, startPoint x: 1270, startPoint y: 161, endPoint x: 1173, endPoint y: 164, distance: 96.7
click at [1269, 161] on icon at bounding box center [1269, 157] width 11 height 11
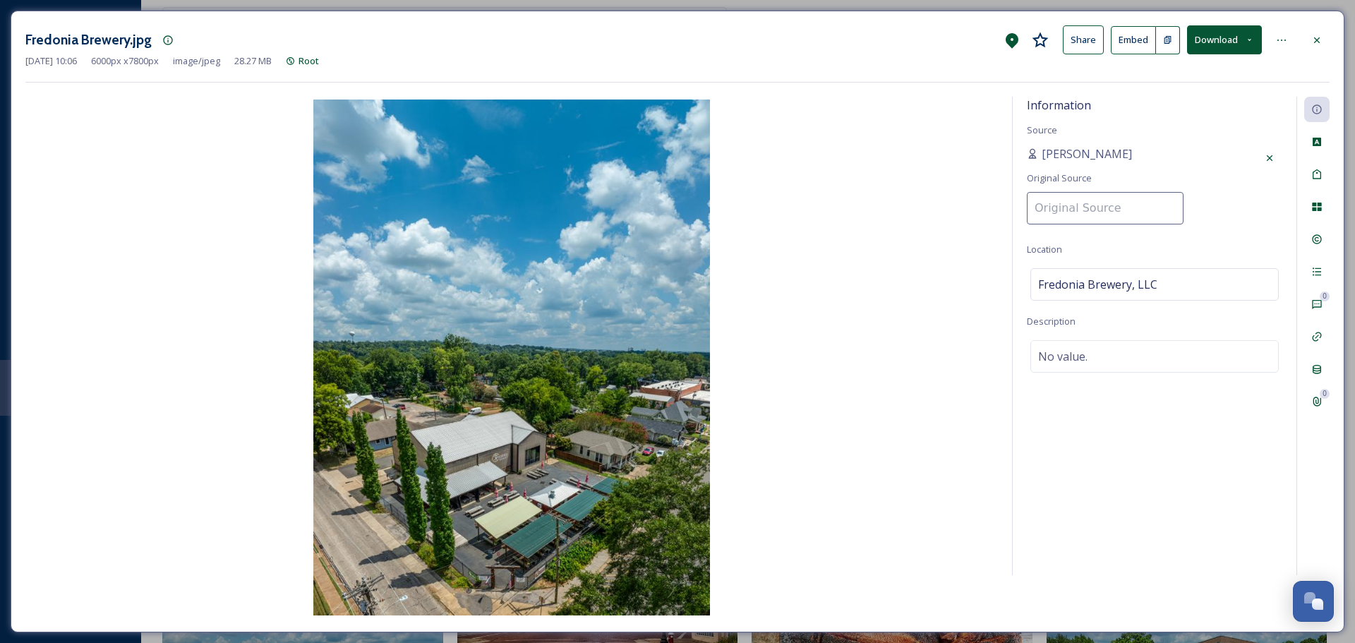
click at [1042, 209] on input at bounding box center [1105, 208] width 157 height 32
type input "Visit Nacogdoches"
click at [1240, 190] on div "Information Source Natalee Dunn Location Fredonia Brewery, LLC Description No v…" at bounding box center [1155, 336] width 284 height 478
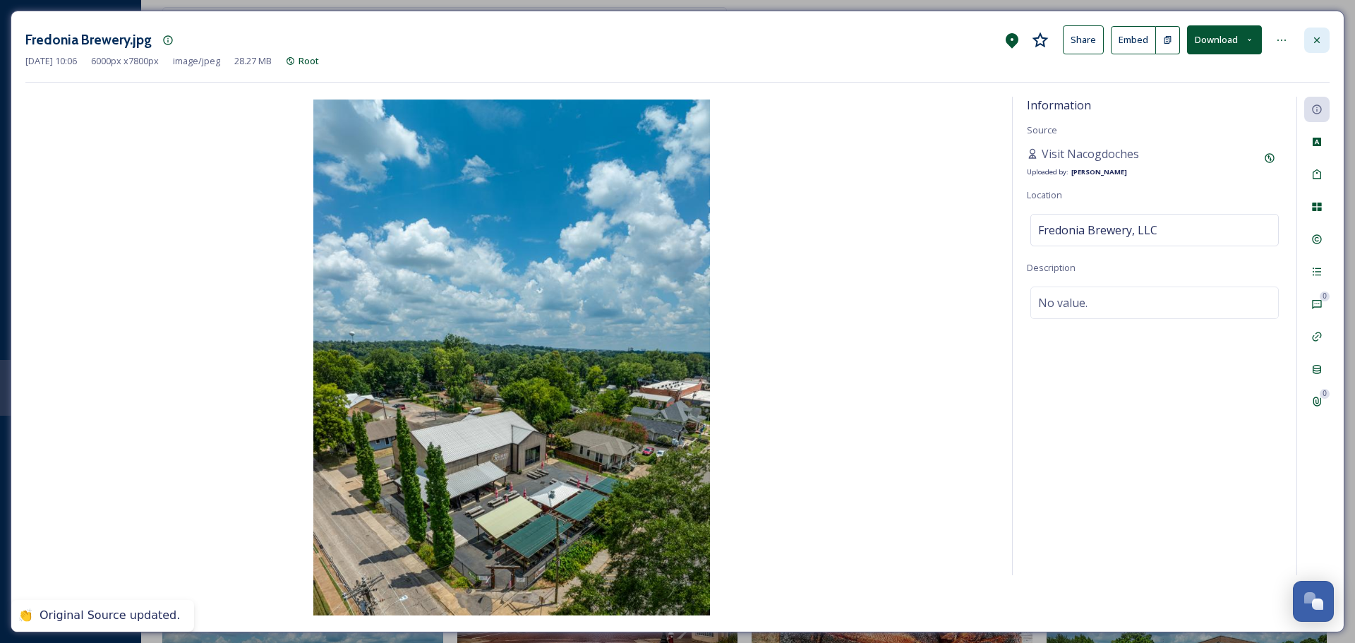
click at [1311, 36] on icon at bounding box center [1316, 40] width 11 height 11
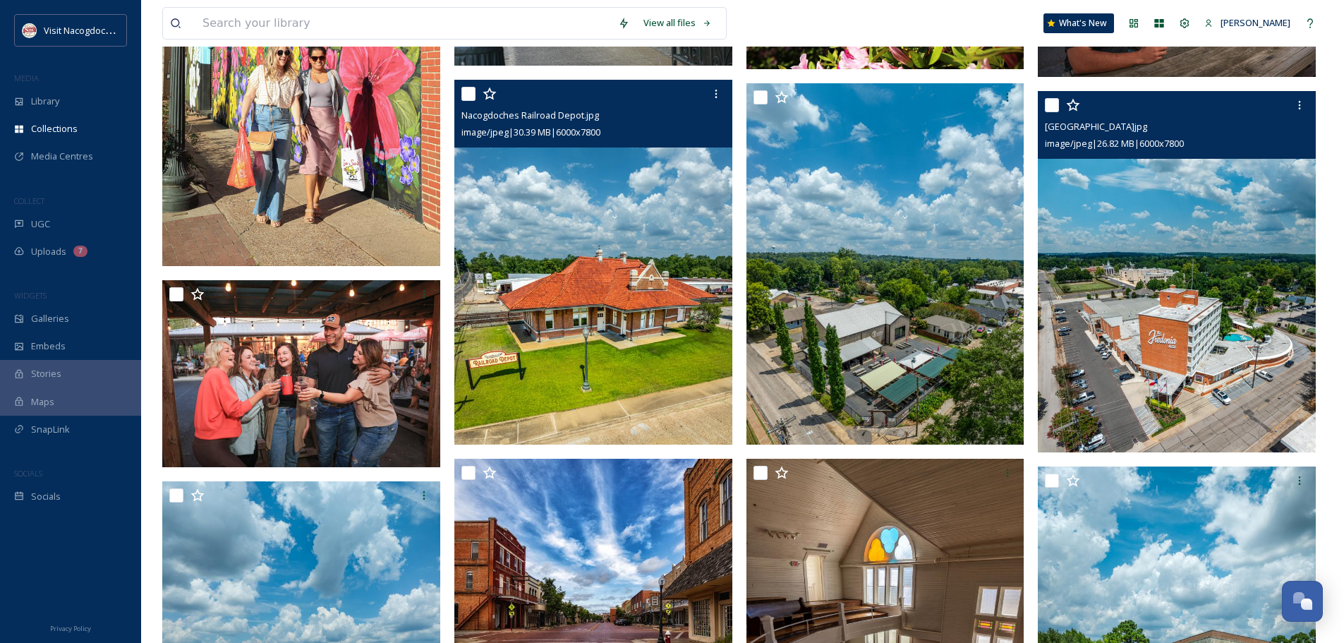
click at [1215, 361] on img at bounding box center [1177, 271] width 278 height 361
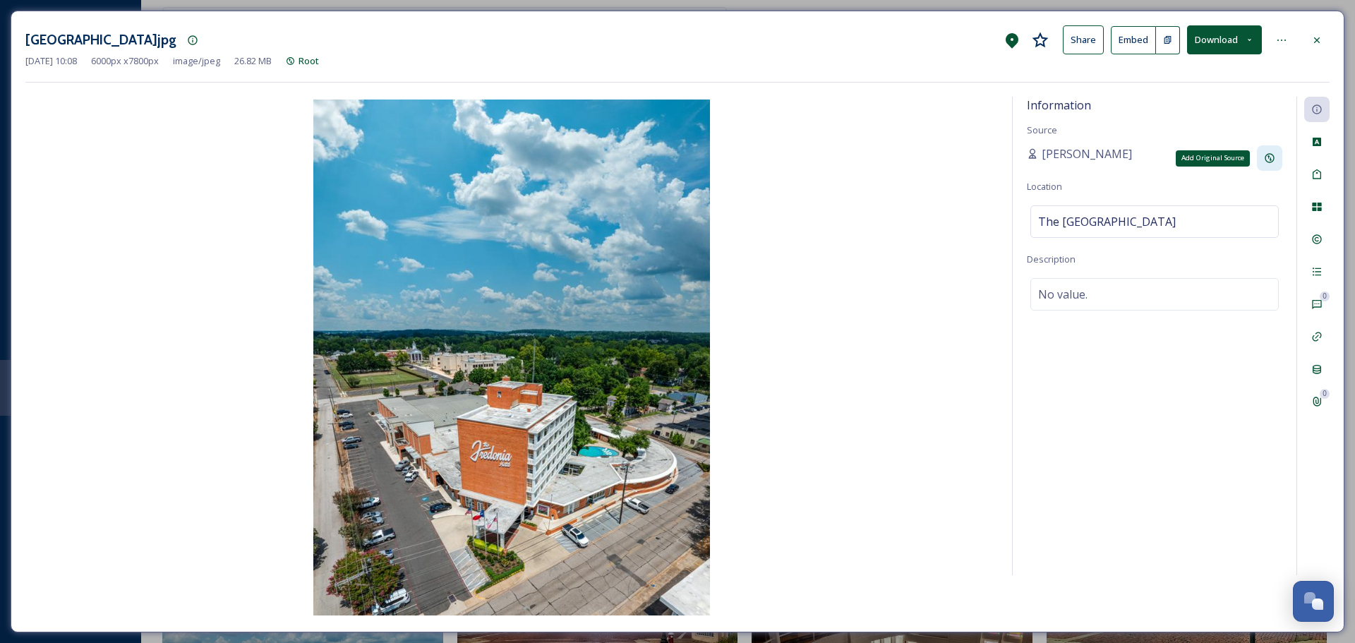
click at [1276, 157] on div "Add Original Source" at bounding box center [1269, 157] width 25 height 25
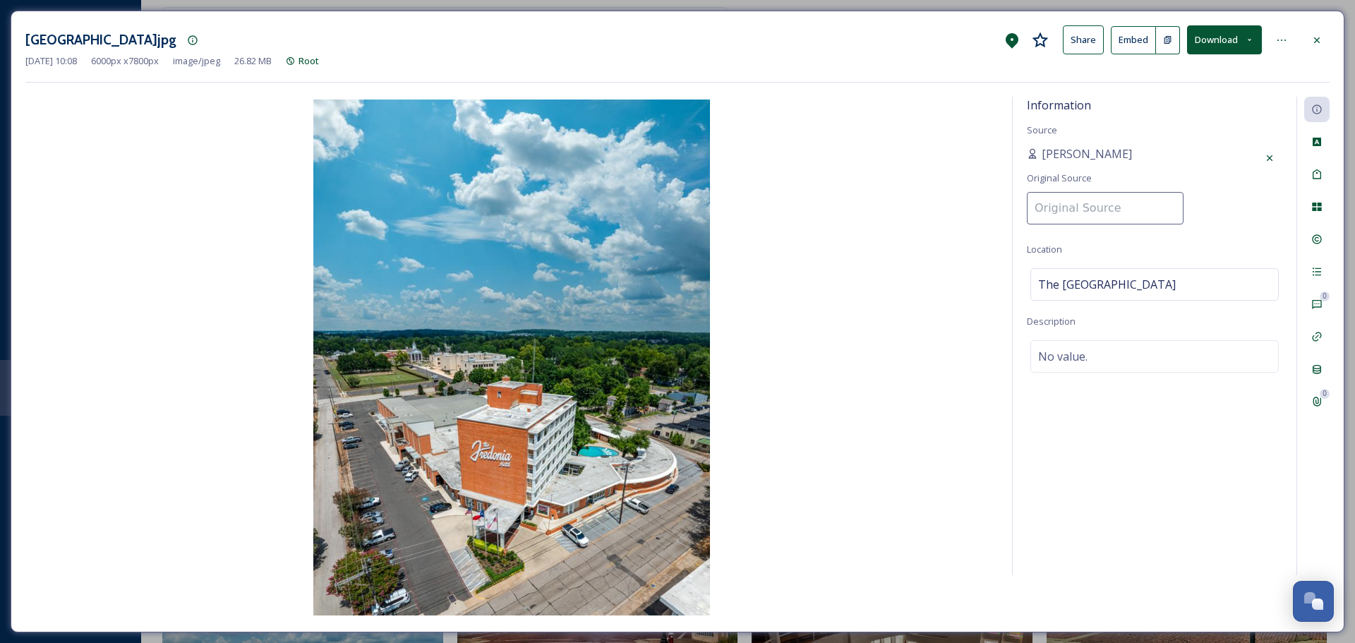
click at [1108, 207] on input at bounding box center [1105, 208] width 157 height 32
type input "Visit Nacogdoches"
click at [1195, 231] on div "Information Source Natalee Dunn Original Source Visit Nacogdoches Location The …" at bounding box center [1155, 336] width 284 height 478
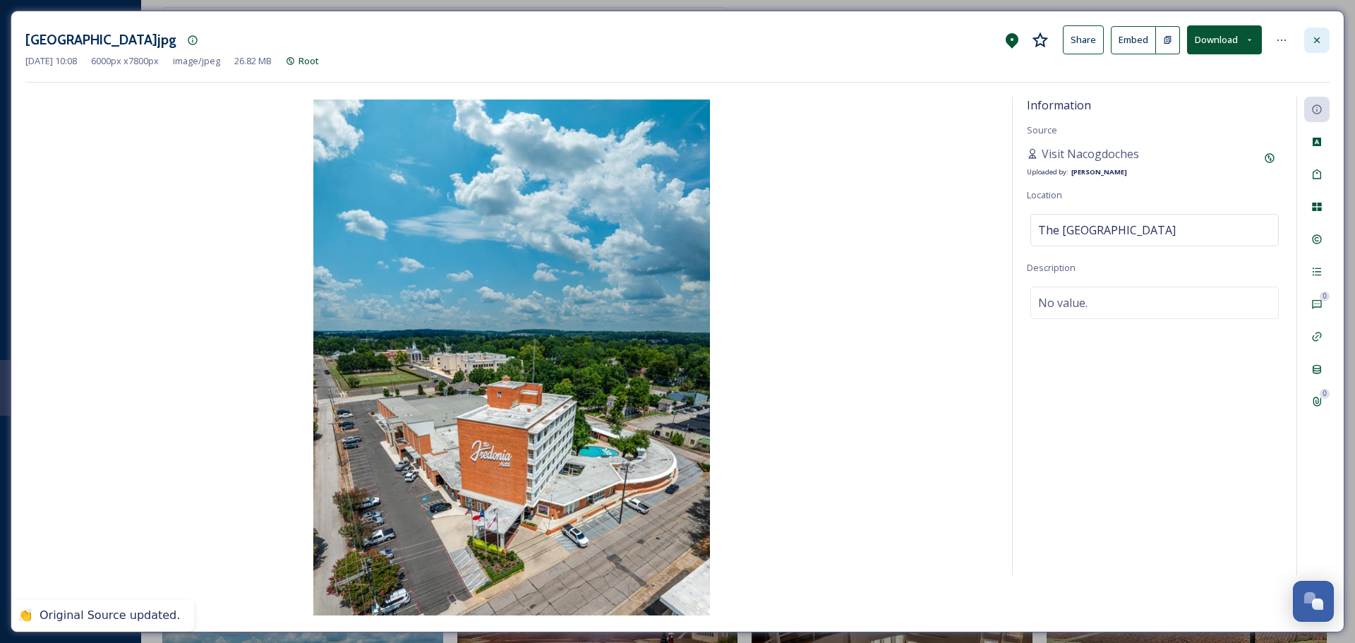
click at [1317, 44] on icon at bounding box center [1316, 40] width 11 height 11
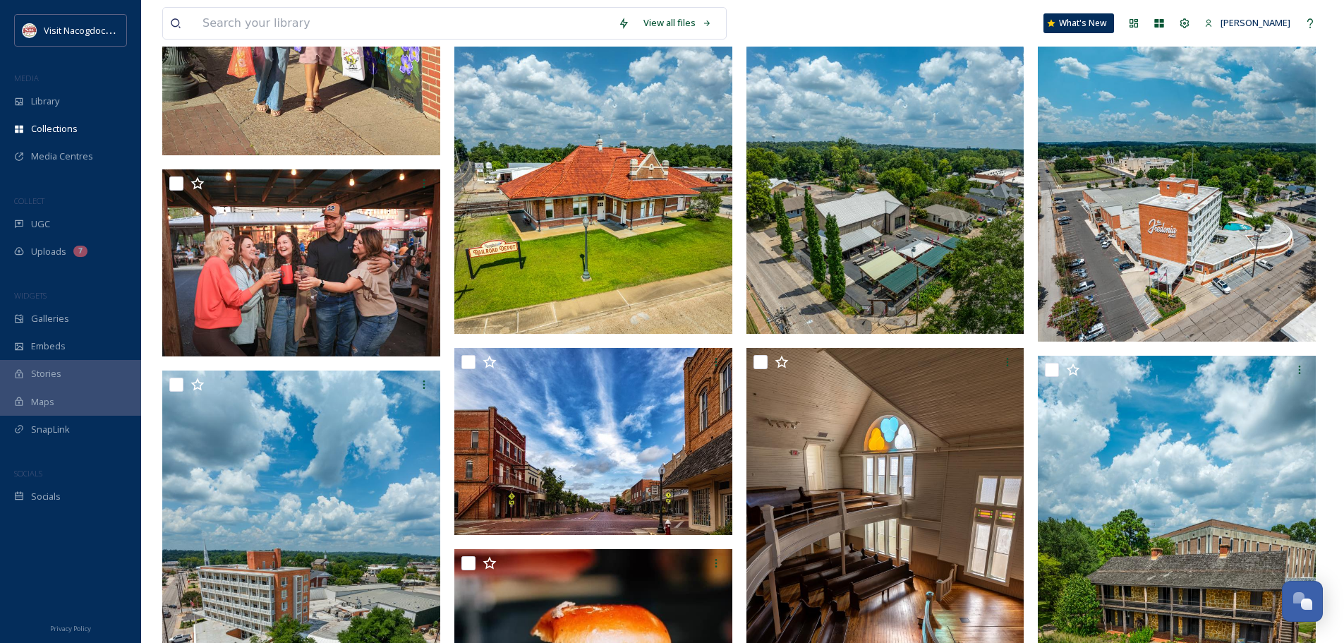
scroll to position [1058, 0]
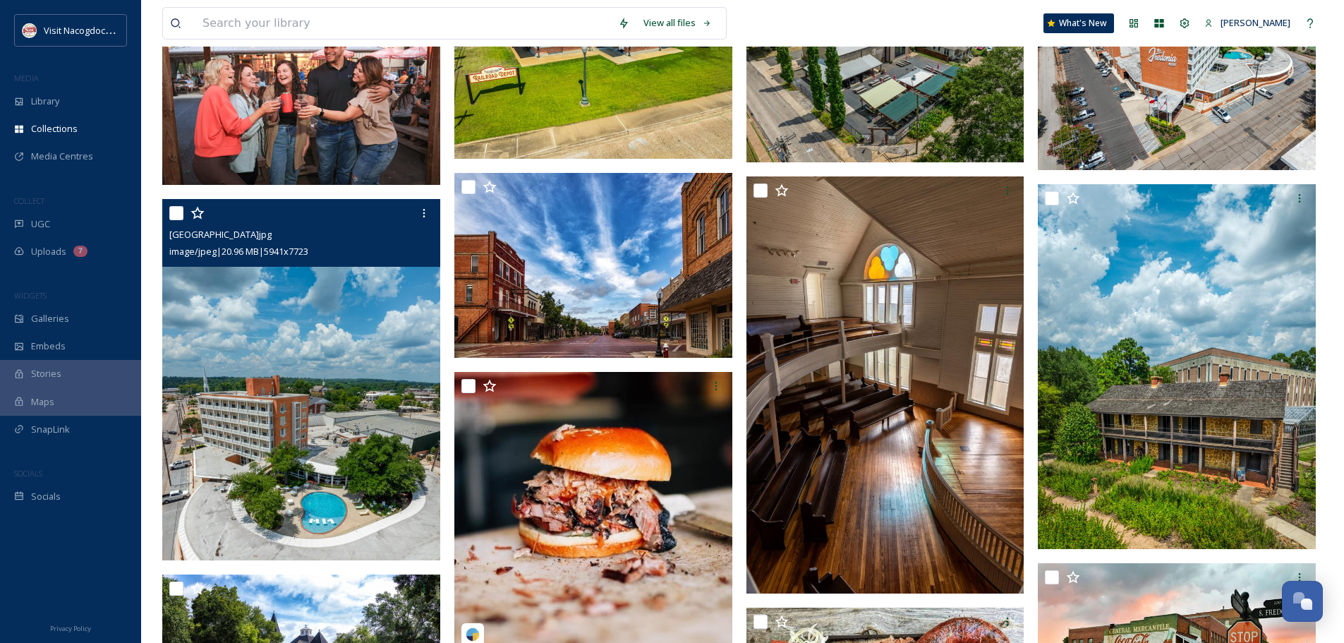
click at [335, 304] on img at bounding box center [301, 379] width 278 height 361
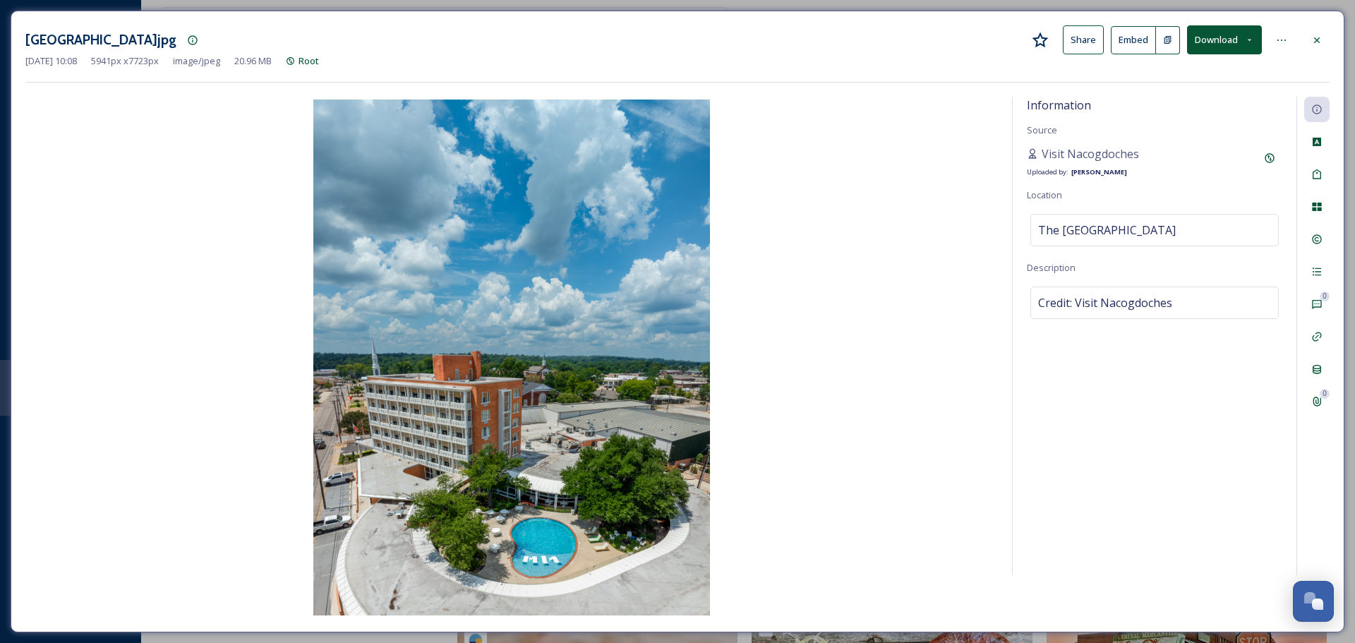
click at [1331, 44] on div "Fredonia Hotel.jpg Share Embed Download Sep 30 2025 10:08 5941 px x 7723 px ima…" at bounding box center [678, 322] width 1334 height 622
click at [1326, 49] on div at bounding box center [1316, 40] width 25 height 25
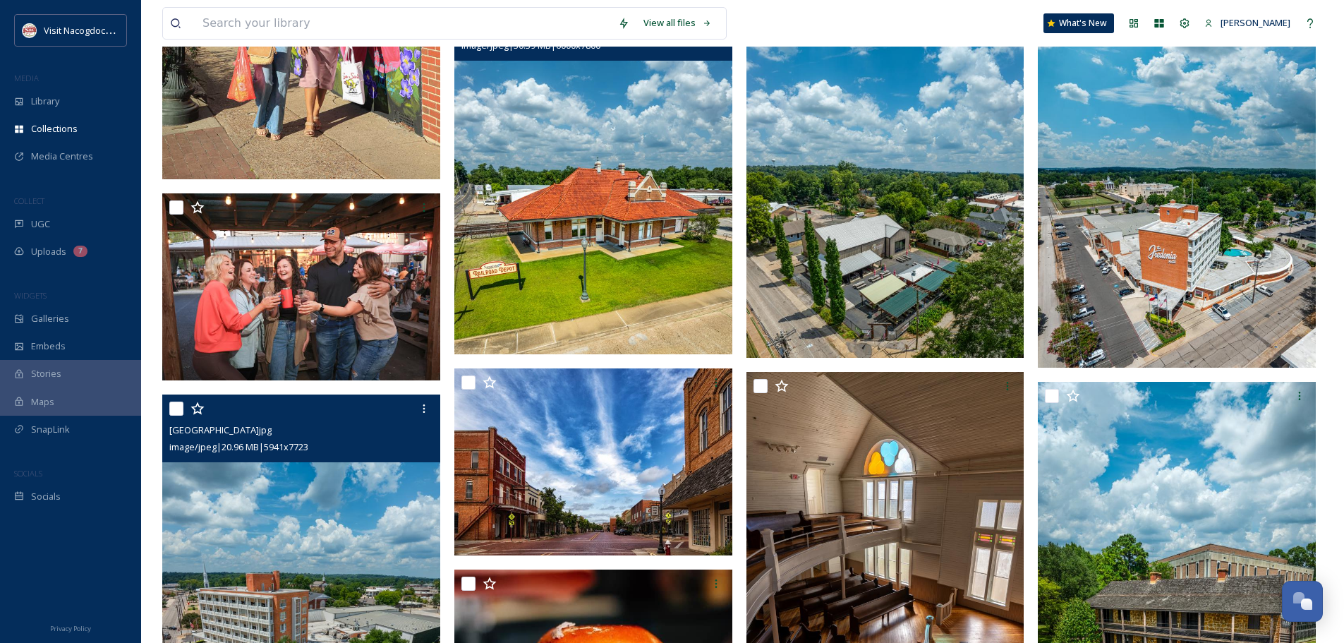
scroll to position [847, 0]
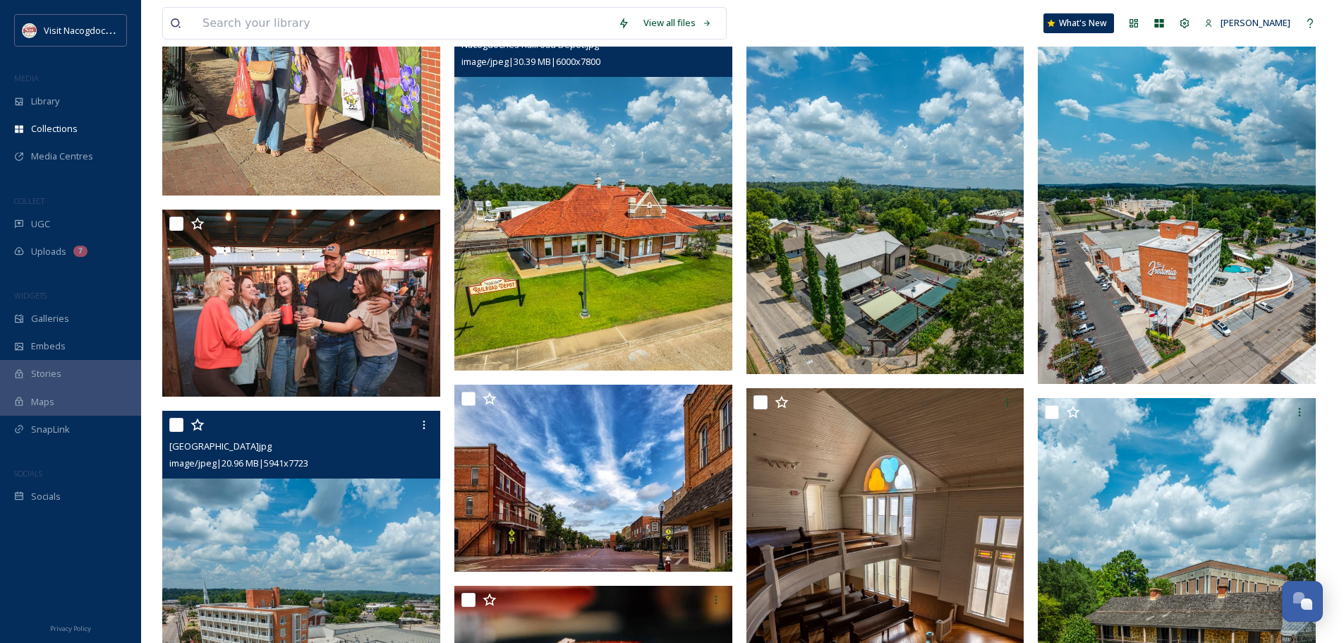
click at [593, 191] on img at bounding box center [593, 189] width 278 height 361
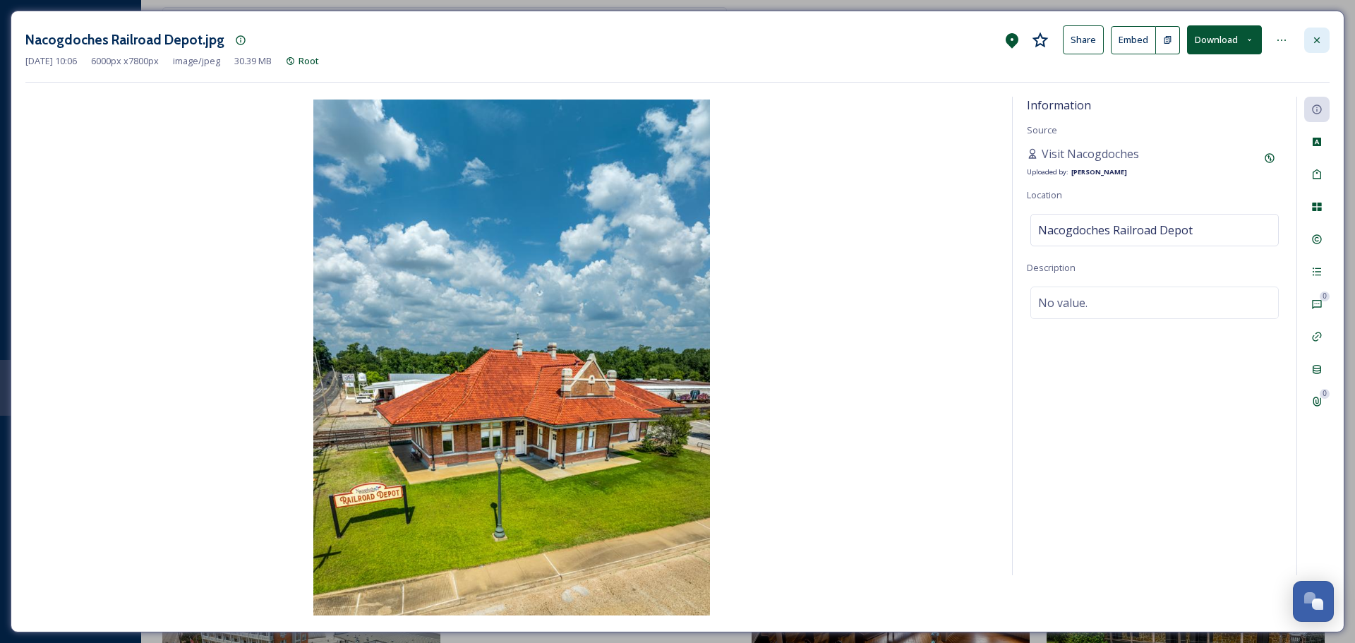
click at [1323, 31] on div at bounding box center [1316, 40] width 25 height 25
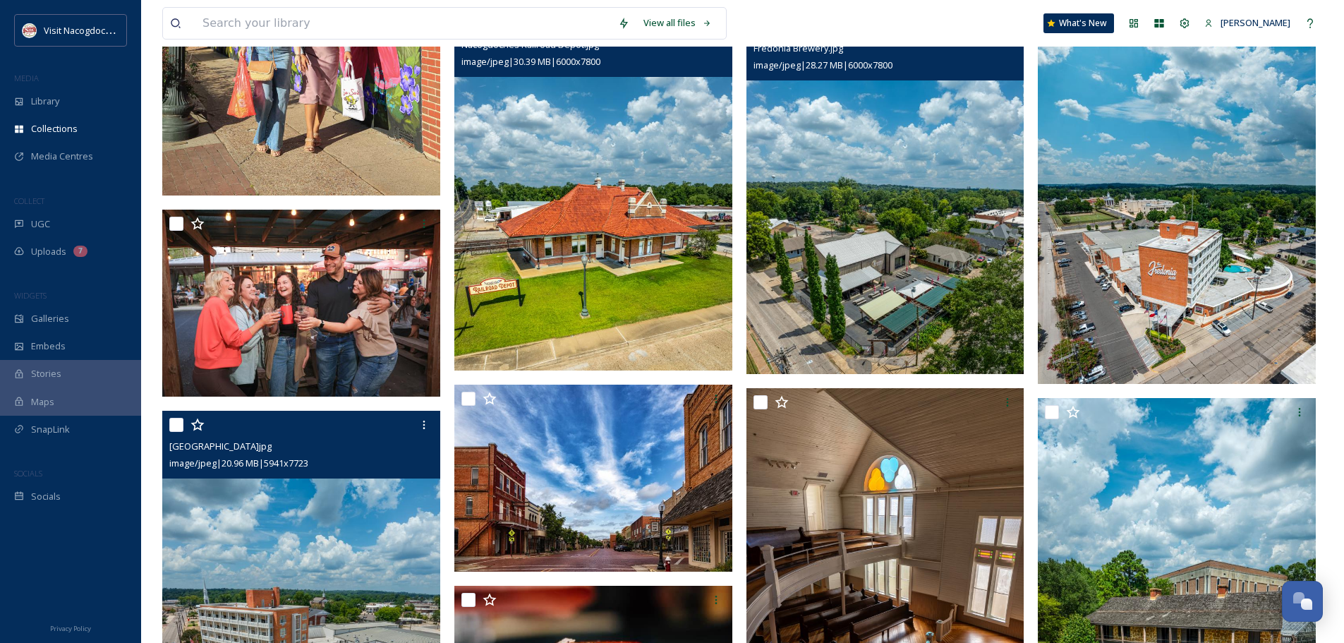
click at [897, 281] on img at bounding box center [886, 193] width 278 height 361
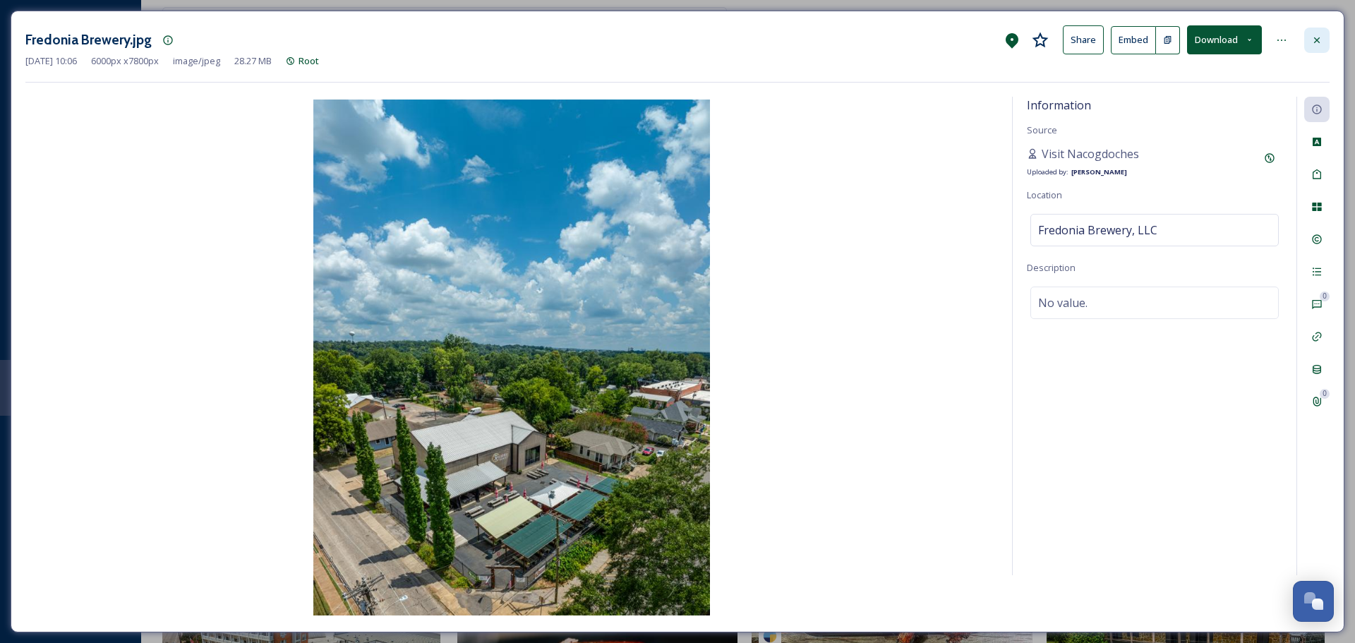
click at [1307, 37] on div at bounding box center [1316, 40] width 25 height 25
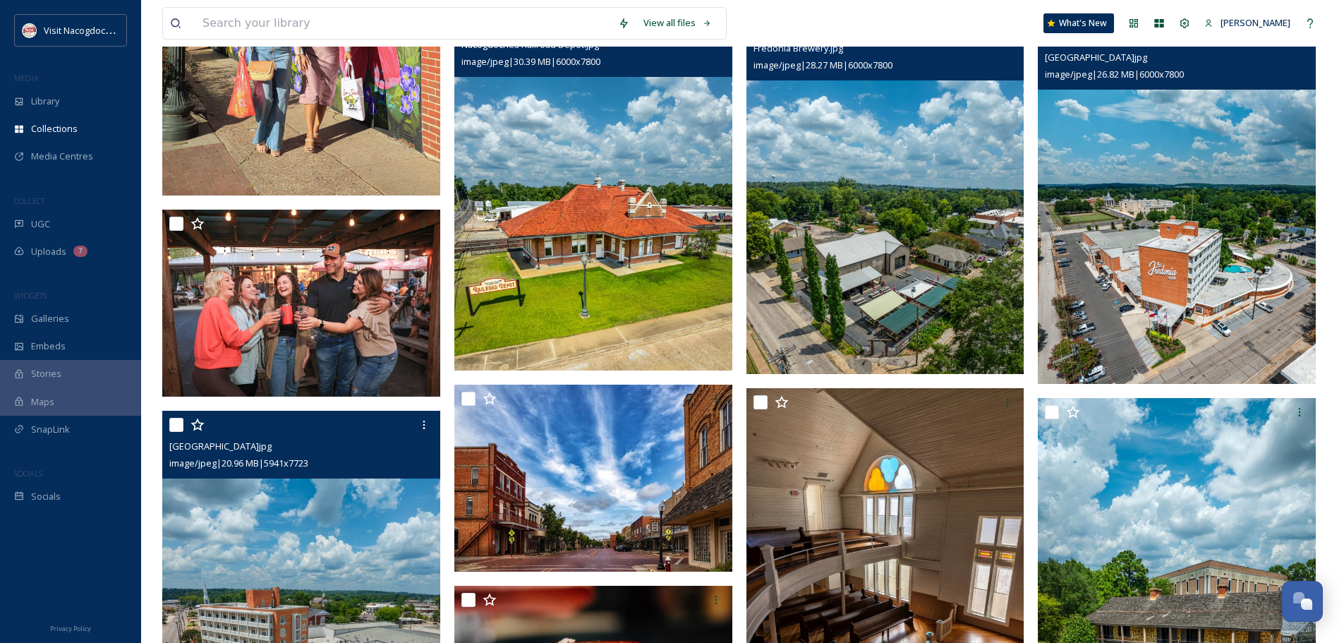
click at [1142, 222] on img at bounding box center [1177, 202] width 278 height 361
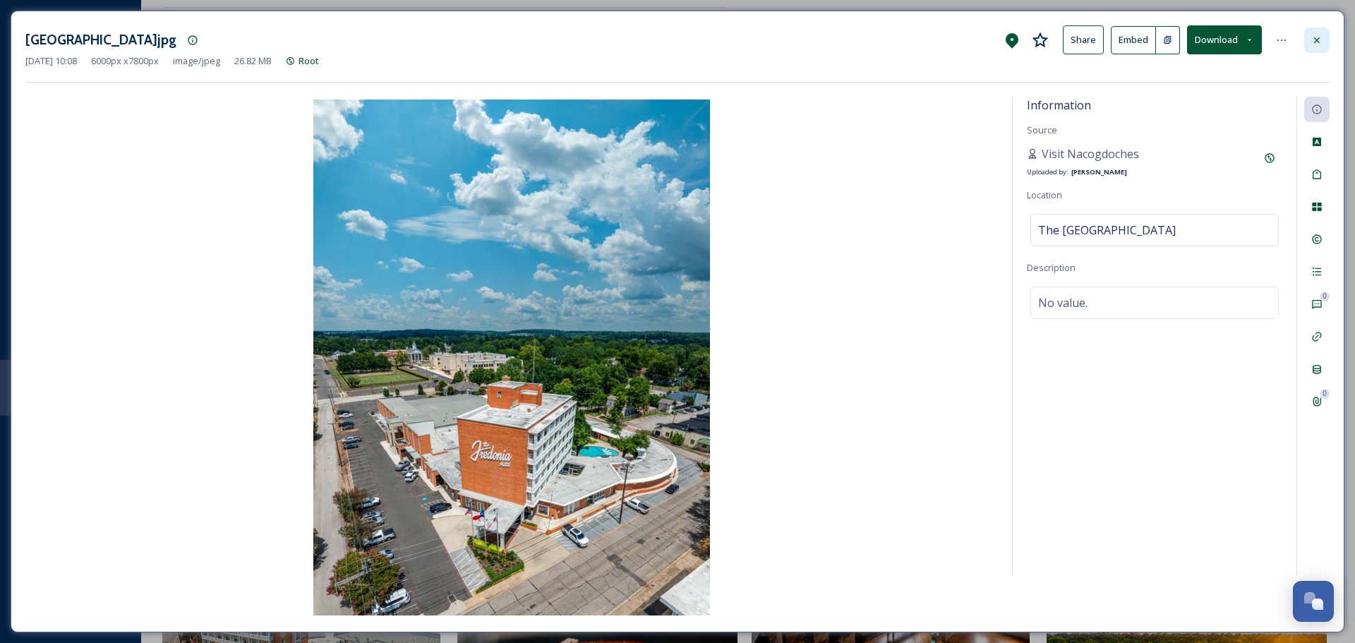
click at [1327, 46] on div at bounding box center [1316, 40] width 25 height 25
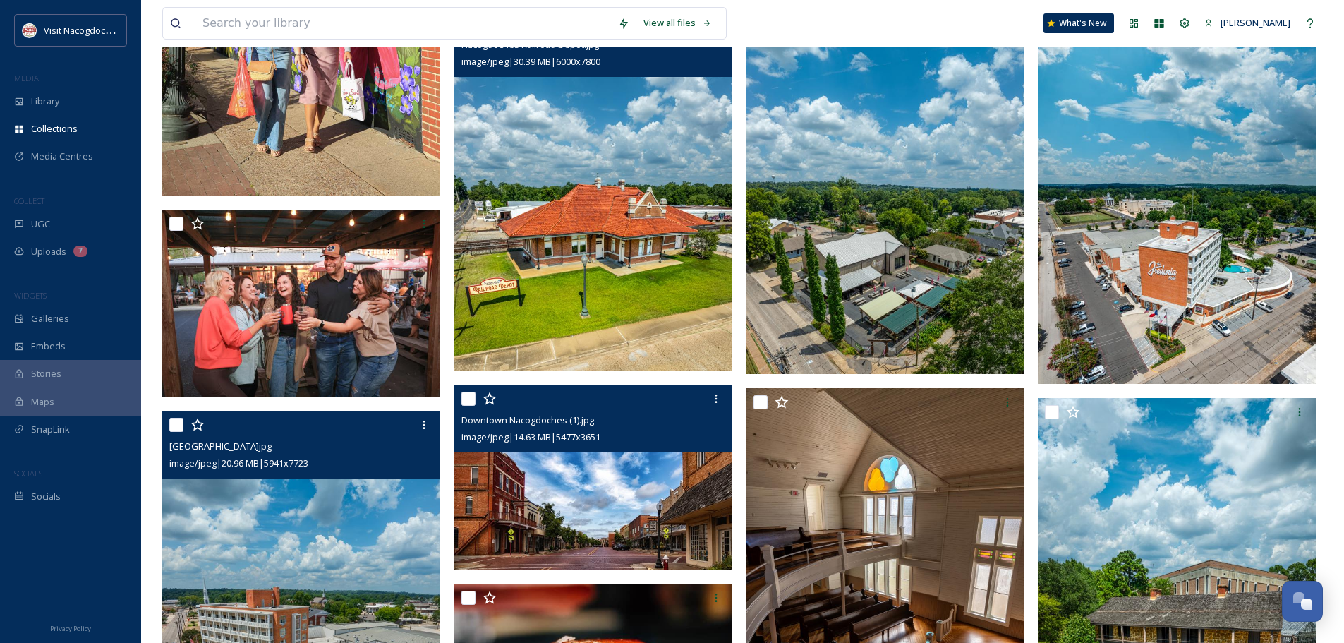
click at [688, 480] on img at bounding box center [593, 478] width 278 height 186
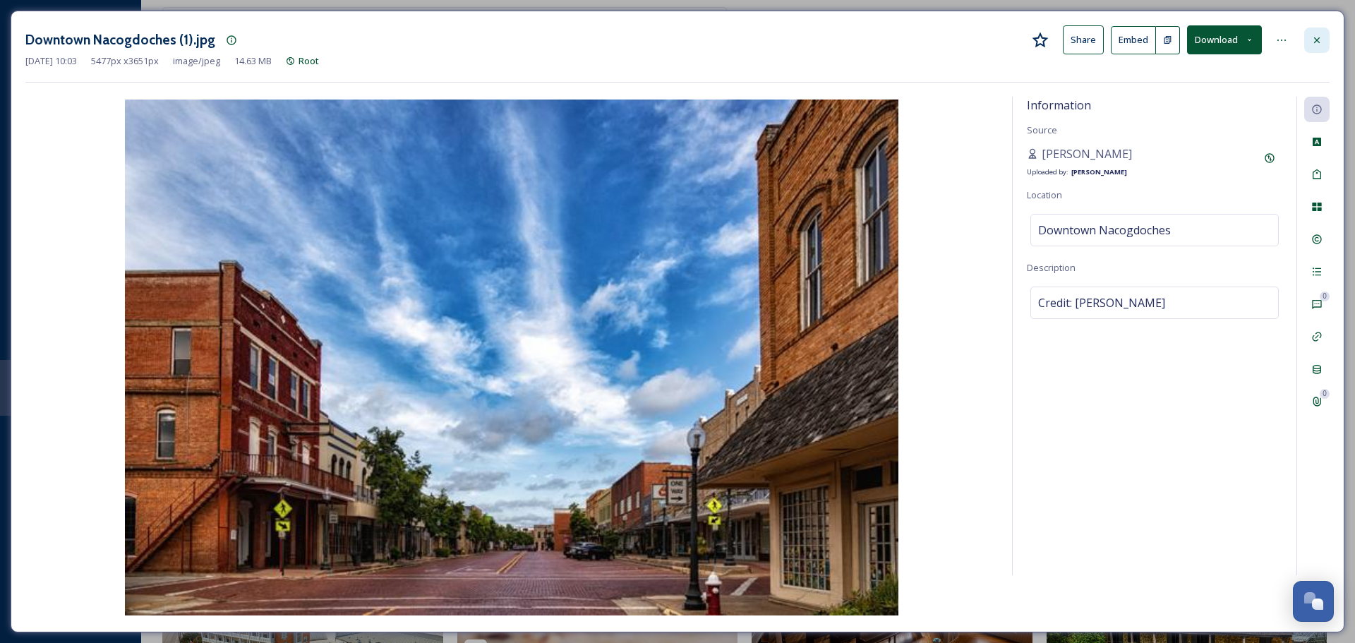
click at [1314, 49] on div at bounding box center [1316, 40] width 25 height 25
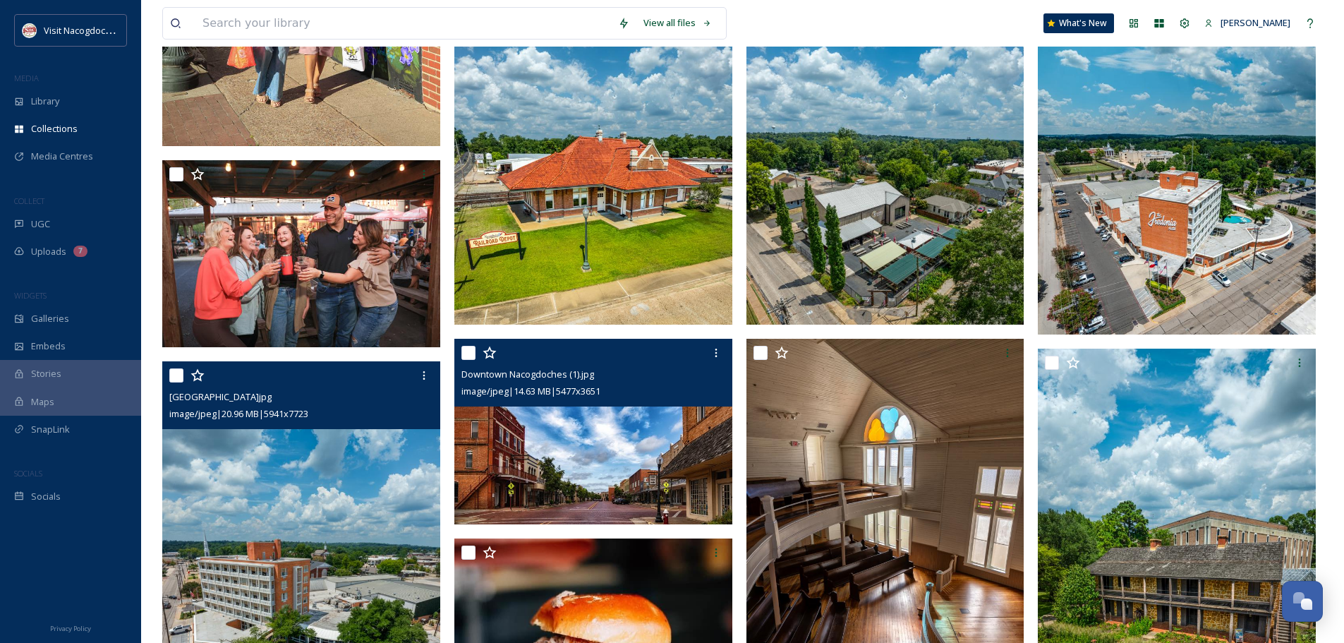
scroll to position [988, 0]
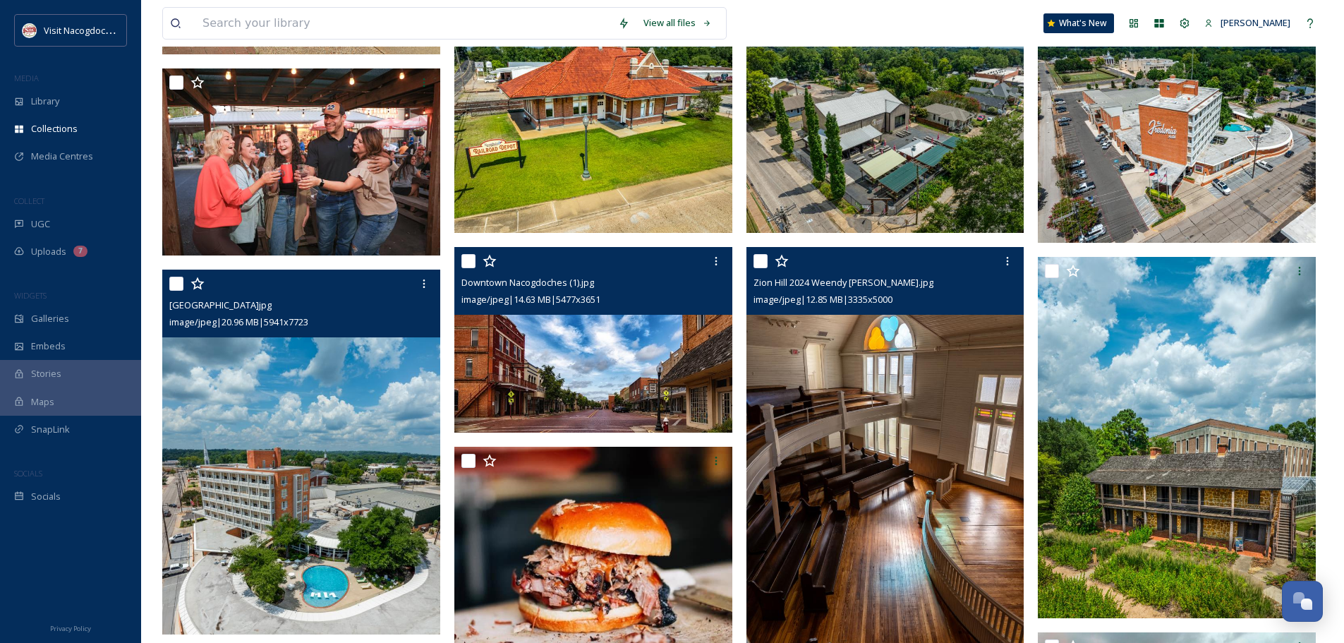
click at [976, 385] on img at bounding box center [886, 455] width 278 height 416
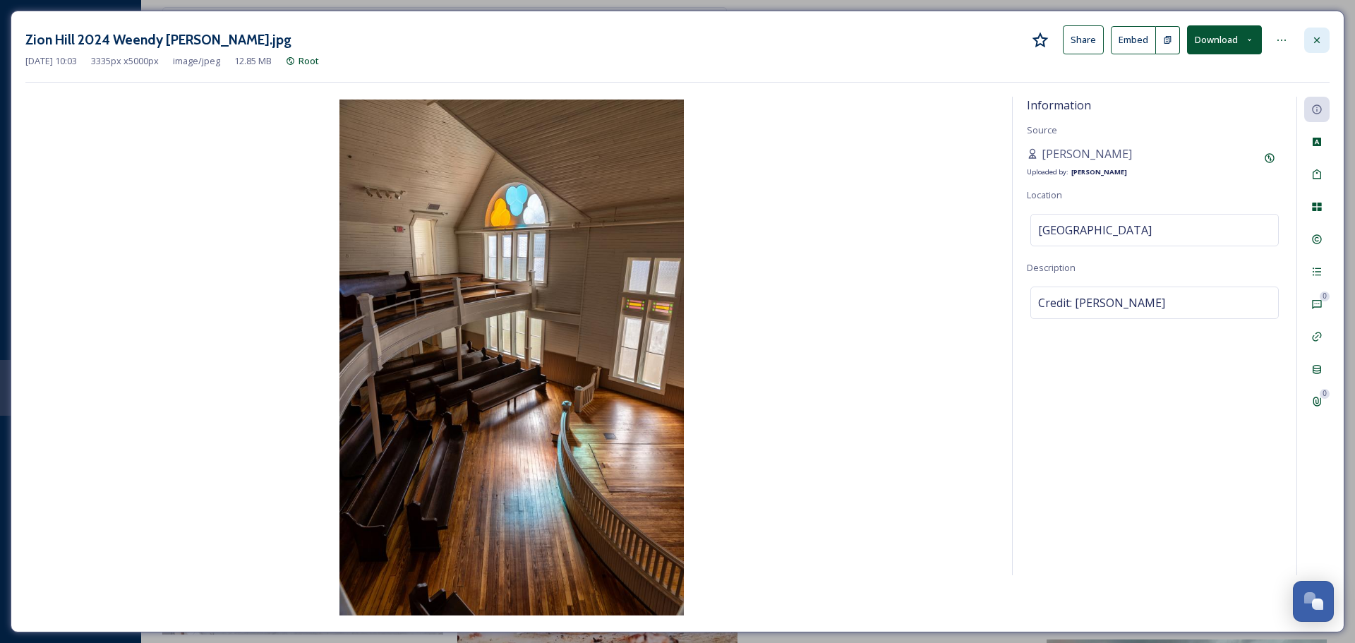
click at [1306, 47] on div at bounding box center [1316, 40] width 25 height 25
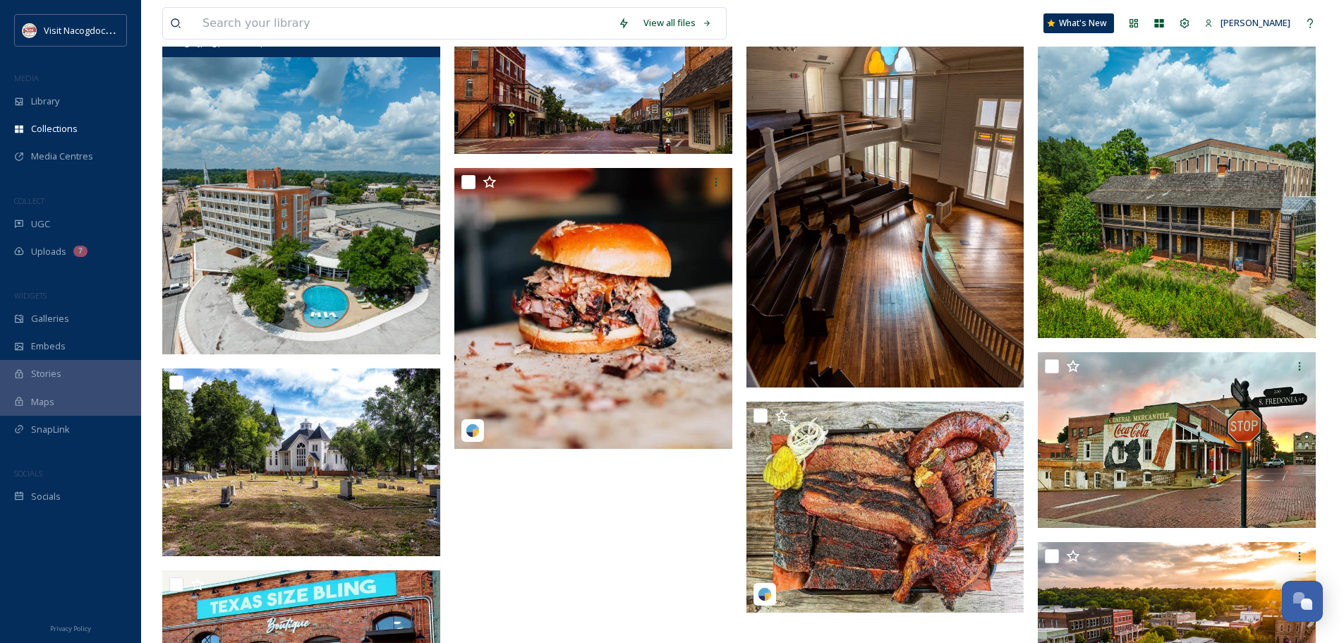
scroll to position [1270, 0]
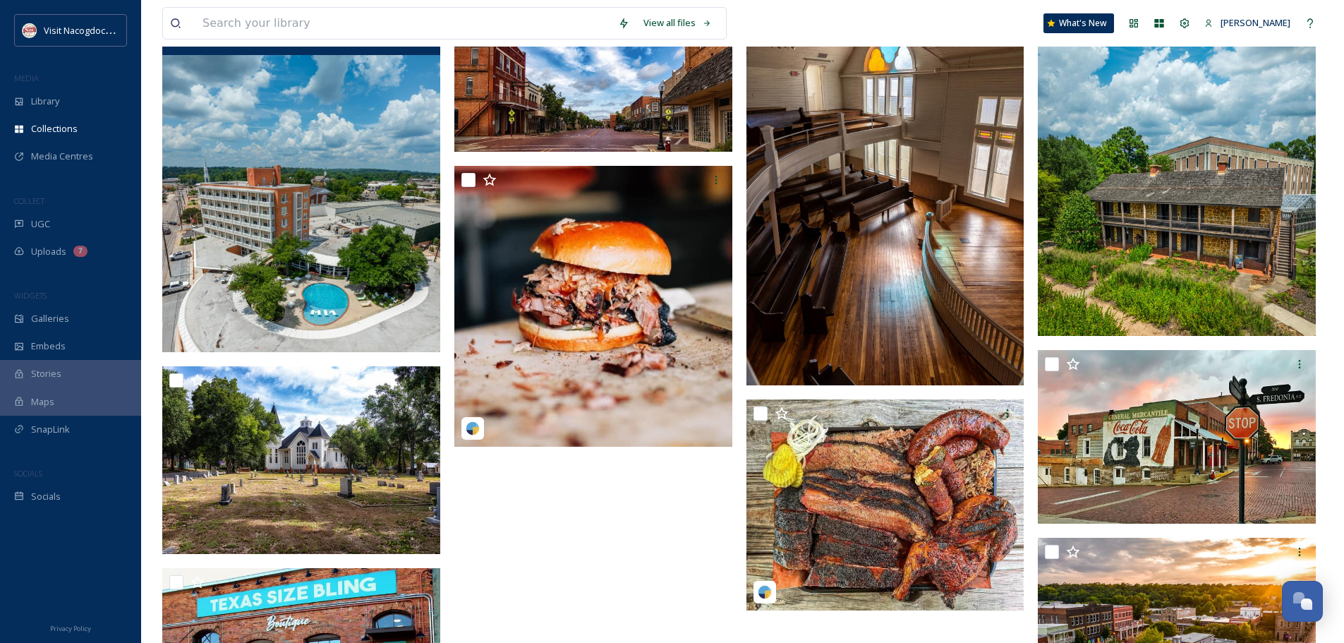
click at [1185, 271] on img at bounding box center [1177, 155] width 278 height 361
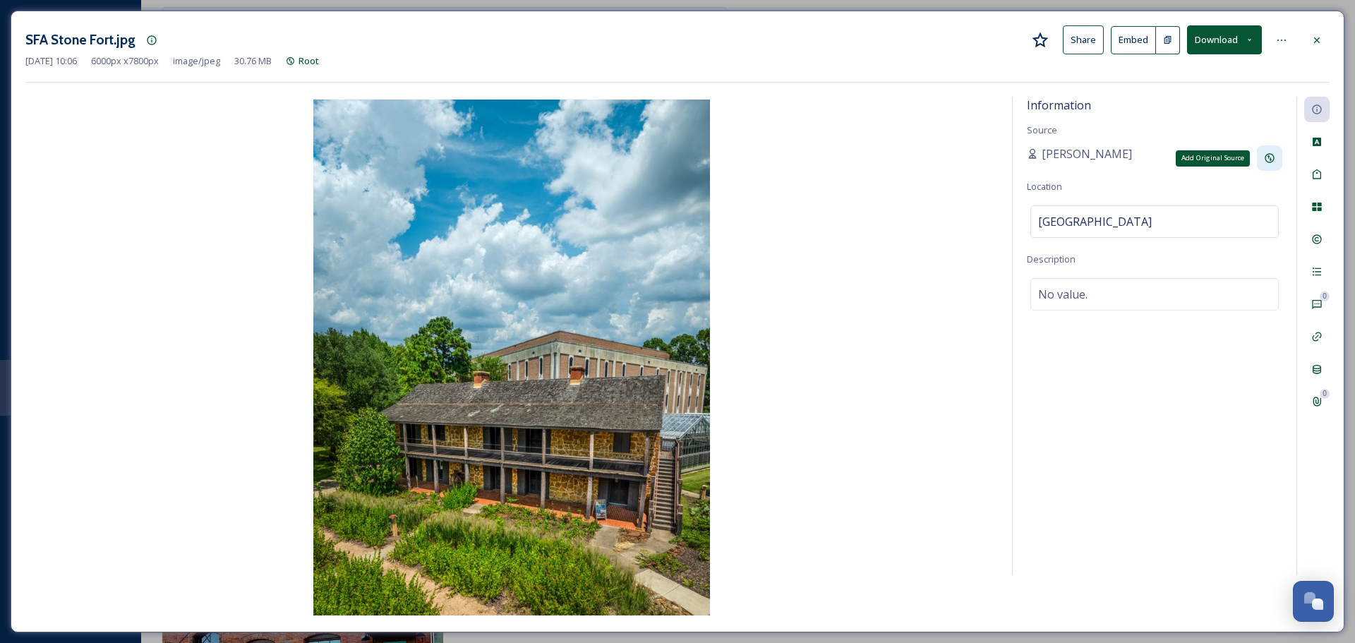
click at [1264, 159] on icon at bounding box center [1269, 157] width 11 height 11
click at [1075, 221] on input at bounding box center [1105, 208] width 157 height 32
type input "Visit Nacogdoches"
click at [1190, 213] on div "Information Source Natalee Dunn Location Stone Fort Museum Description No value." at bounding box center [1155, 336] width 284 height 478
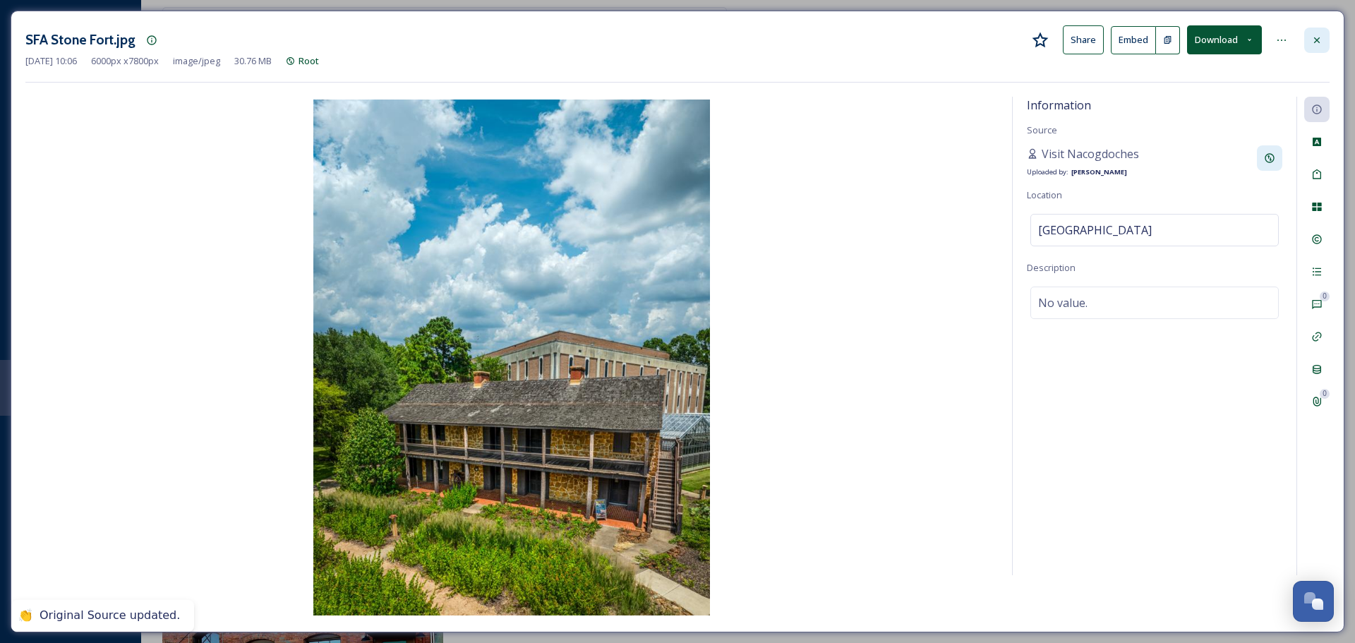
click at [1314, 38] on icon at bounding box center [1316, 40] width 11 height 11
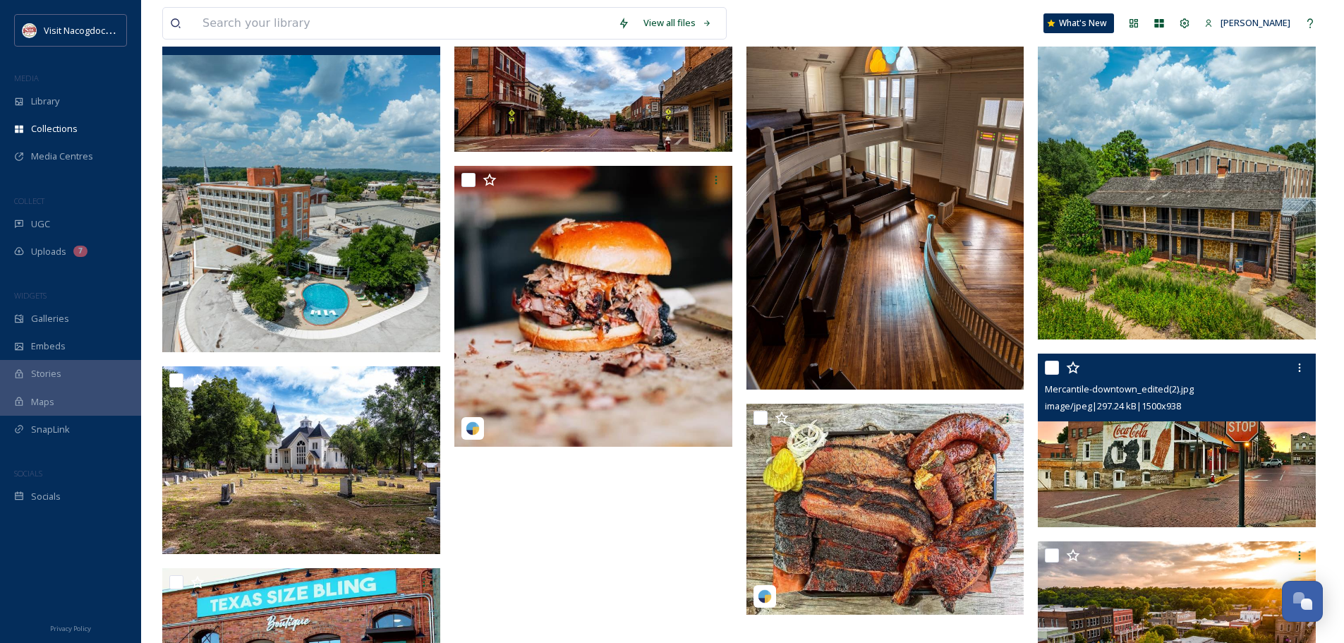
click at [1198, 430] on img at bounding box center [1177, 440] width 278 height 174
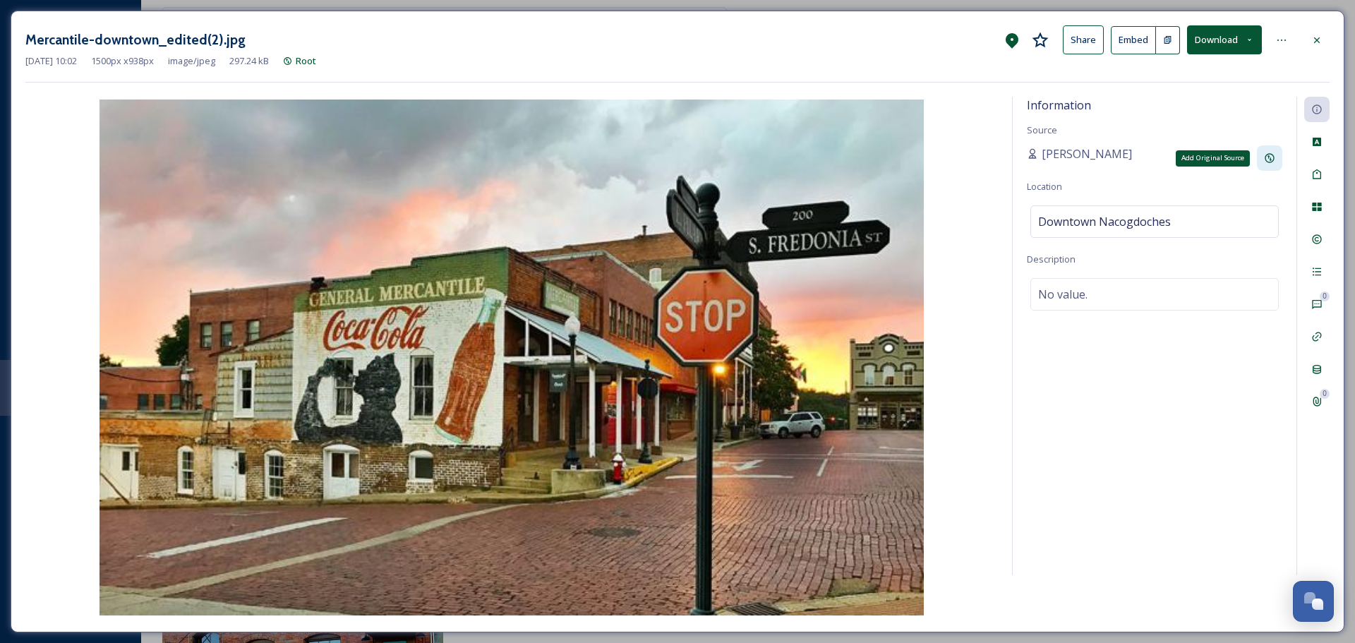
click at [1271, 164] on div "Add Original Source" at bounding box center [1269, 157] width 25 height 25
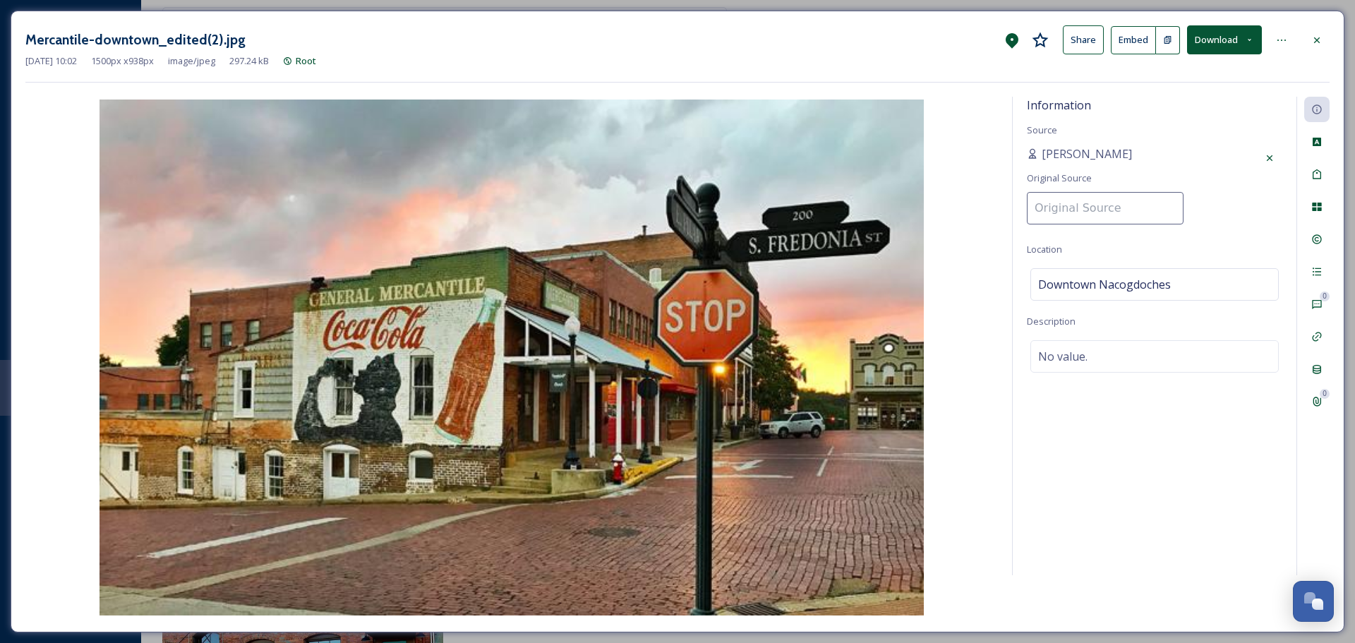
click at [1142, 202] on input at bounding box center [1105, 208] width 157 height 32
type input "Visit Nacogdoches"
click at [1195, 231] on div "Information Source Natalee Dunn Original Source Visit Nacogdoches Location Down…" at bounding box center [1155, 336] width 284 height 478
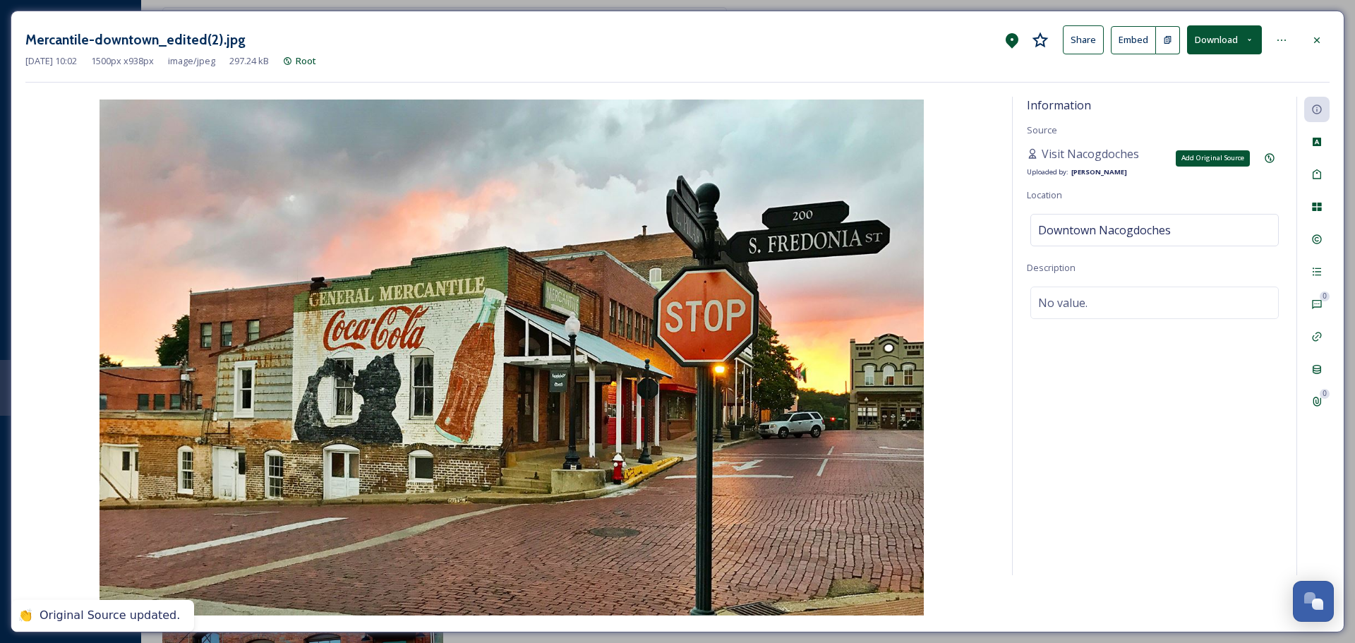
drag, startPoint x: 1275, startPoint y: 157, endPoint x: 1239, endPoint y: 173, distance: 39.5
click at [1274, 156] on div "Add Original Source" at bounding box center [1269, 157] width 25 height 25
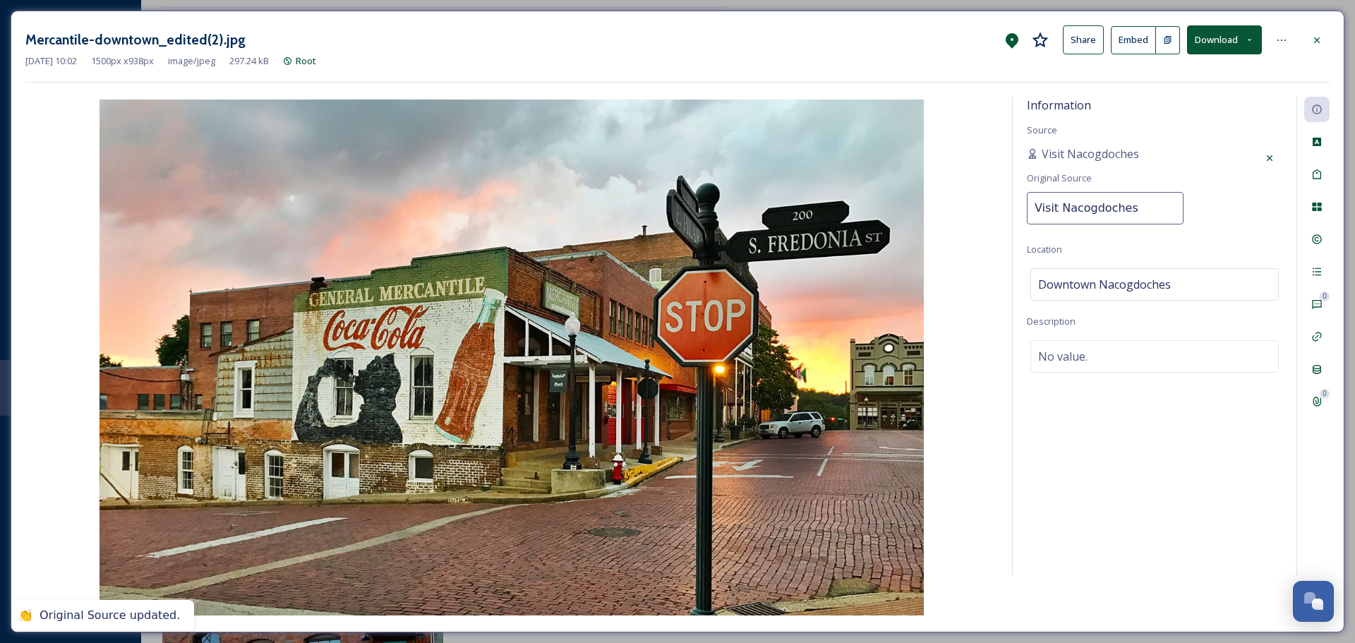
click at [1202, 214] on div "Visit Nacogdoches Original Source Visit Nacogdoches" at bounding box center [1154, 188] width 255 height 87
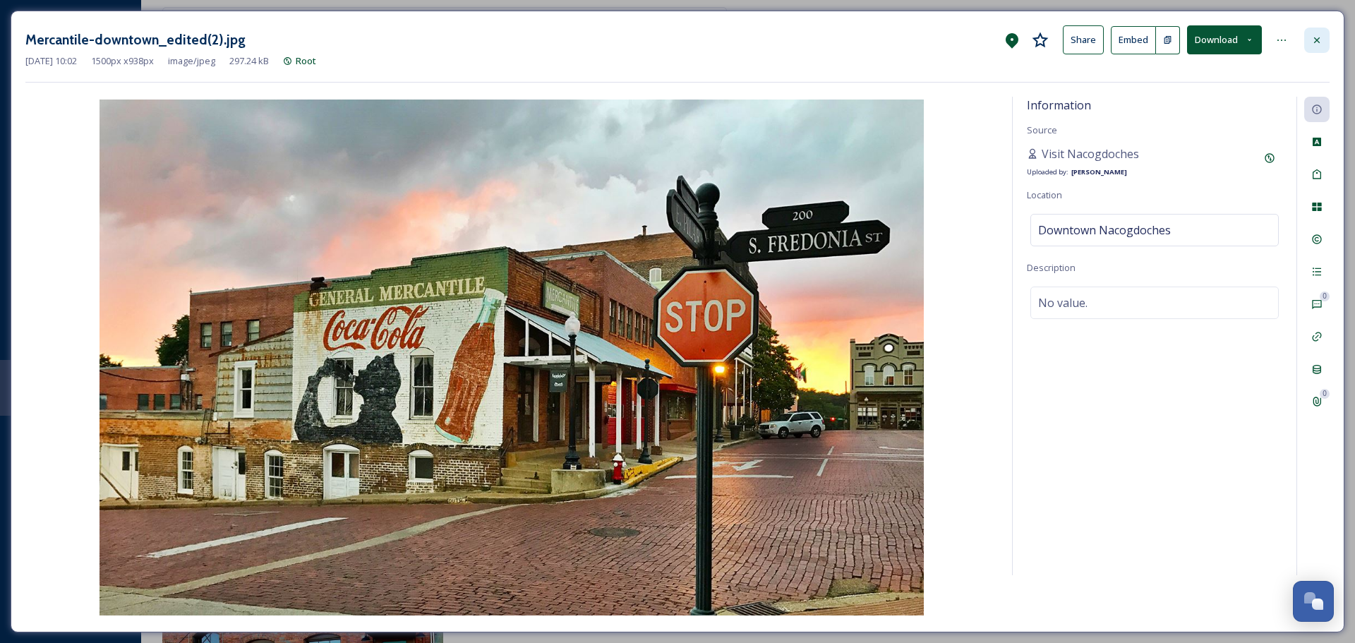
click at [1324, 37] on div at bounding box center [1316, 40] width 25 height 25
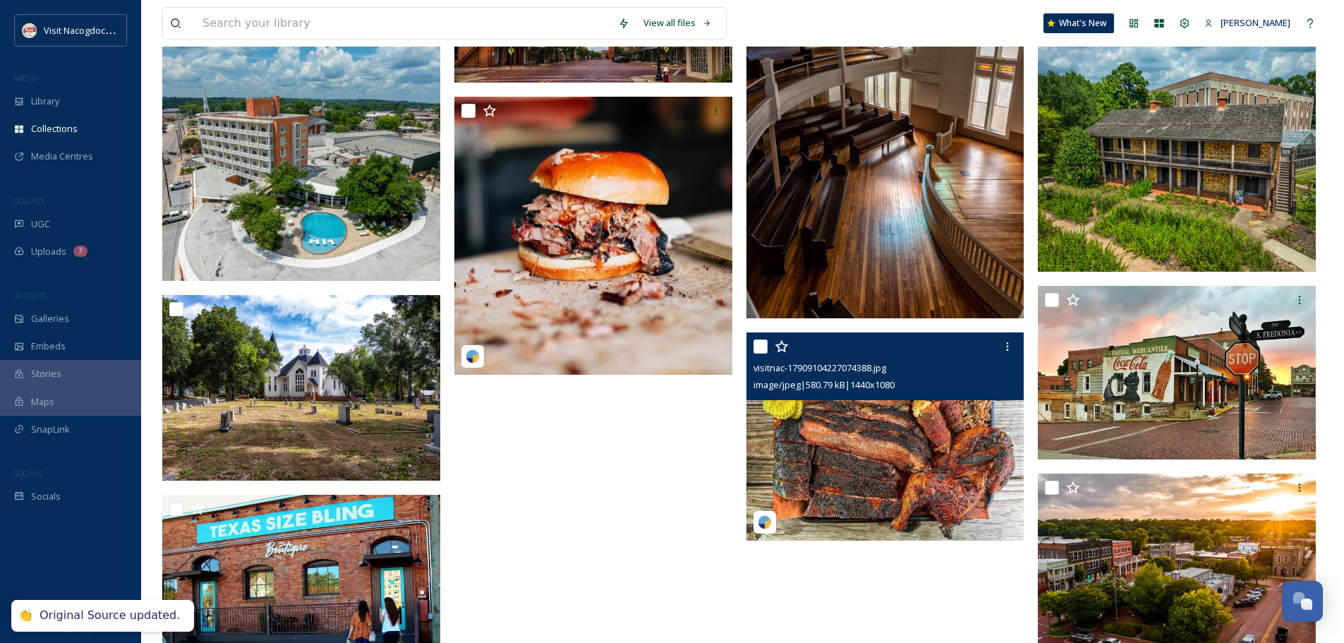
scroll to position [1372, 0]
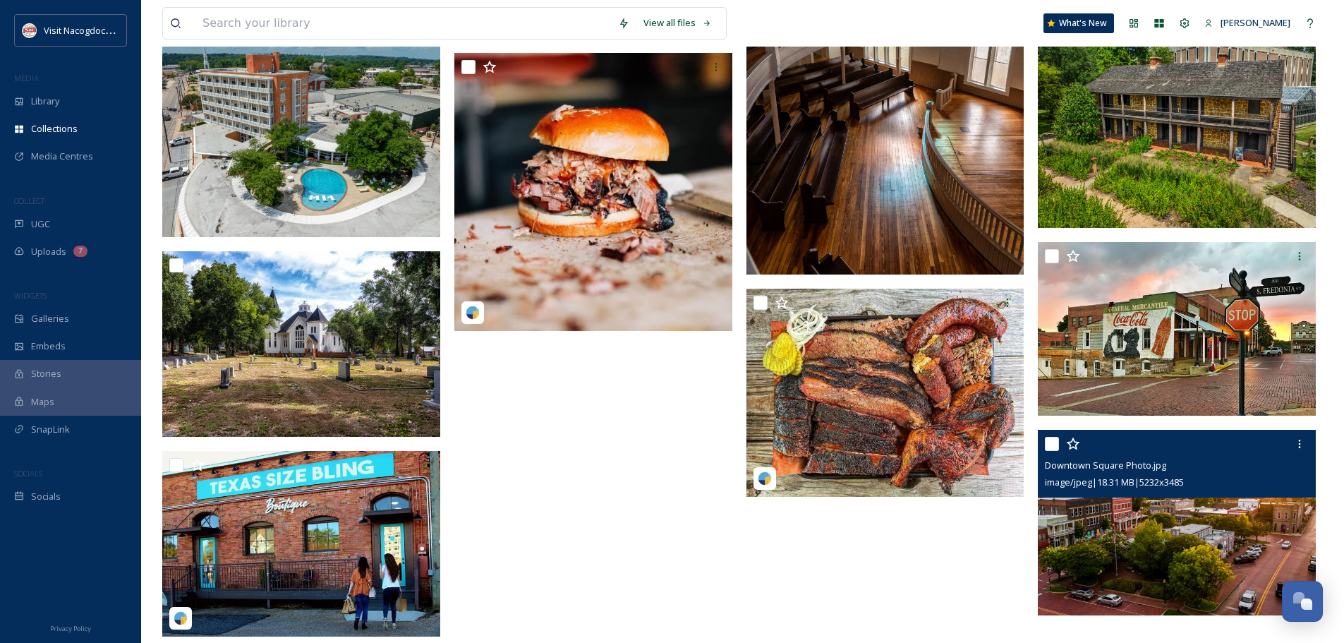
click at [1156, 531] on img at bounding box center [1177, 522] width 278 height 185
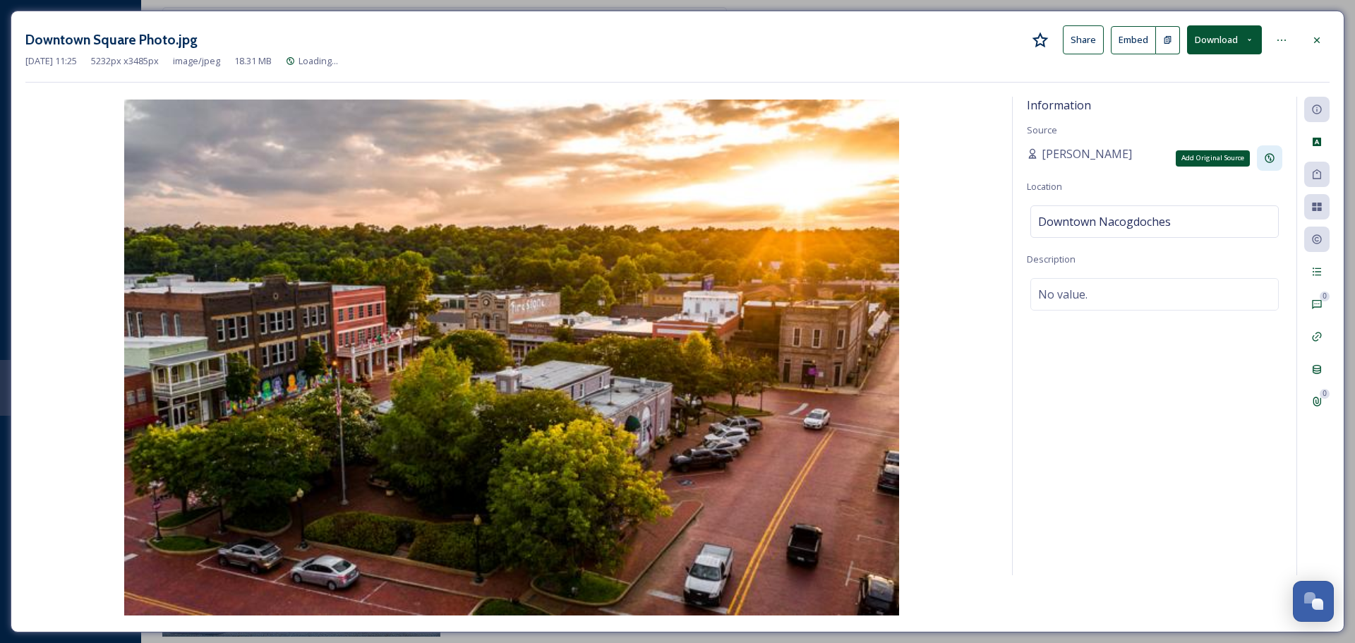
click at [1273, 151] on div "Add Original Source" at bounding box center [1269, 157] width 25 height 25
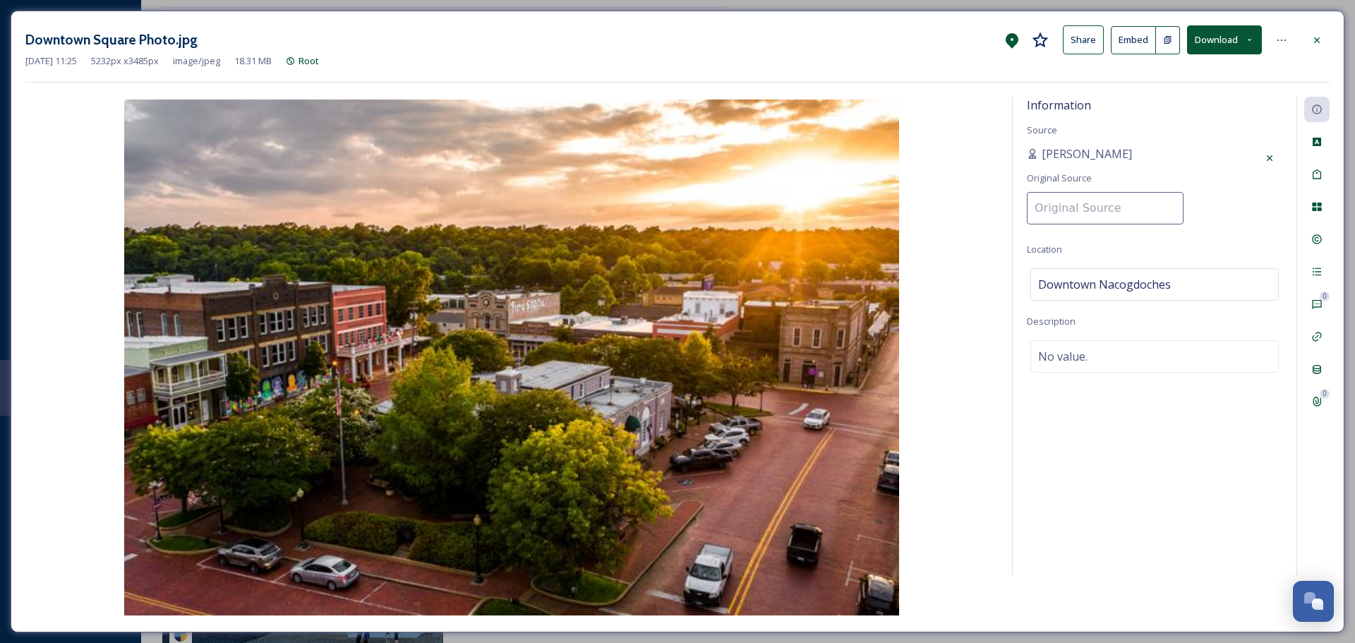
click at [1119, 207] on input at bounding box center [1105, 208] width 157 height 32
type input "Visit Nacogdoches"
click at [1186, 234] on div "Information Source Natalee Dunn Original Source Visit Nacogdoches Location Down…" at bounding box center [1155, 336] width 284 height 478
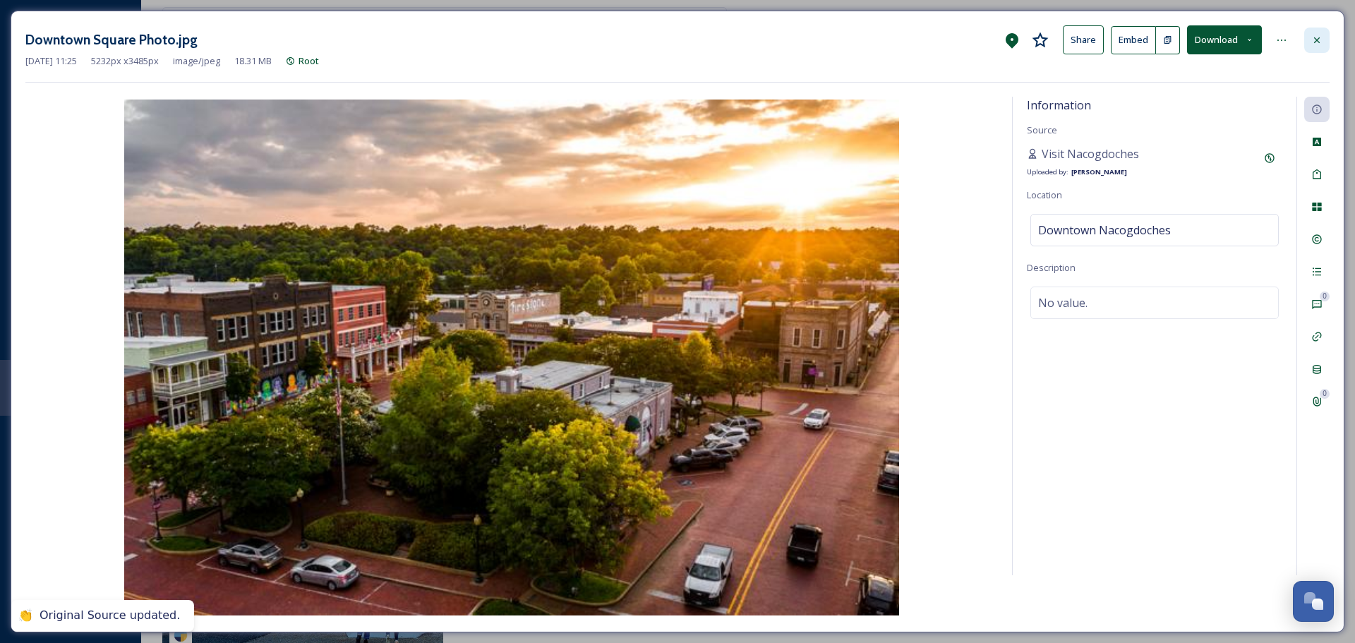
click at [1322, 42] on icon at bounding box center [1316, 40] width 11 height 11
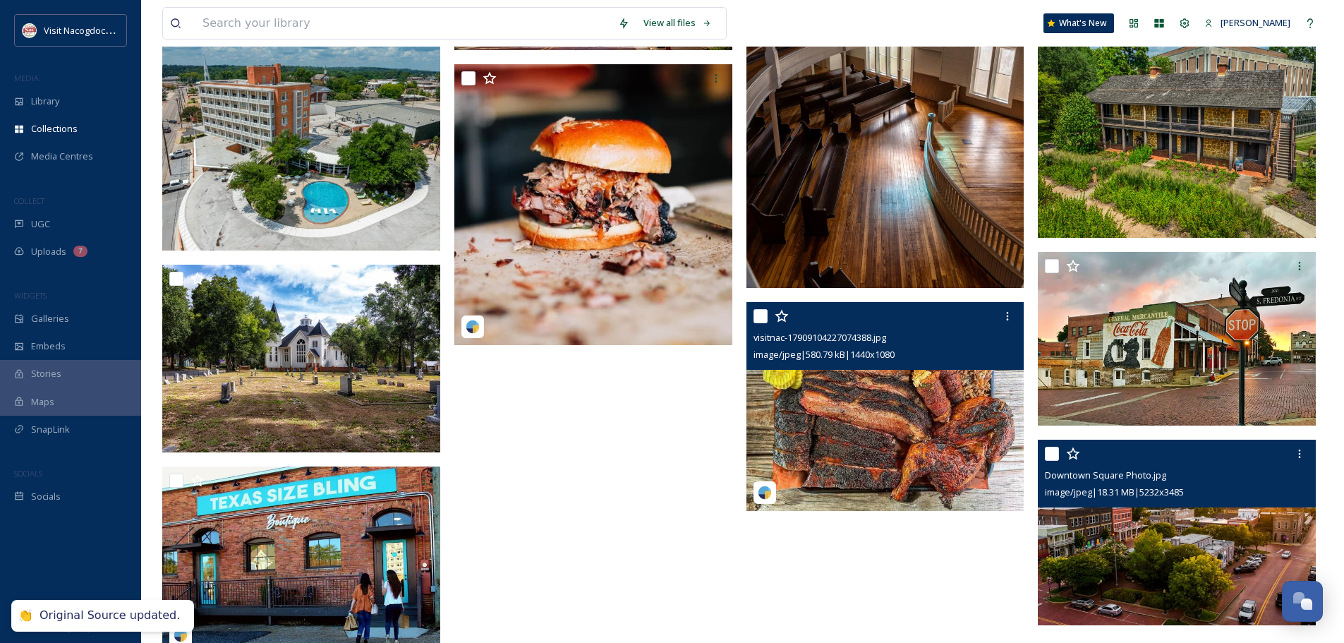
click at [945, 447] on img at bounding box center [886, 406] width 278 height 209
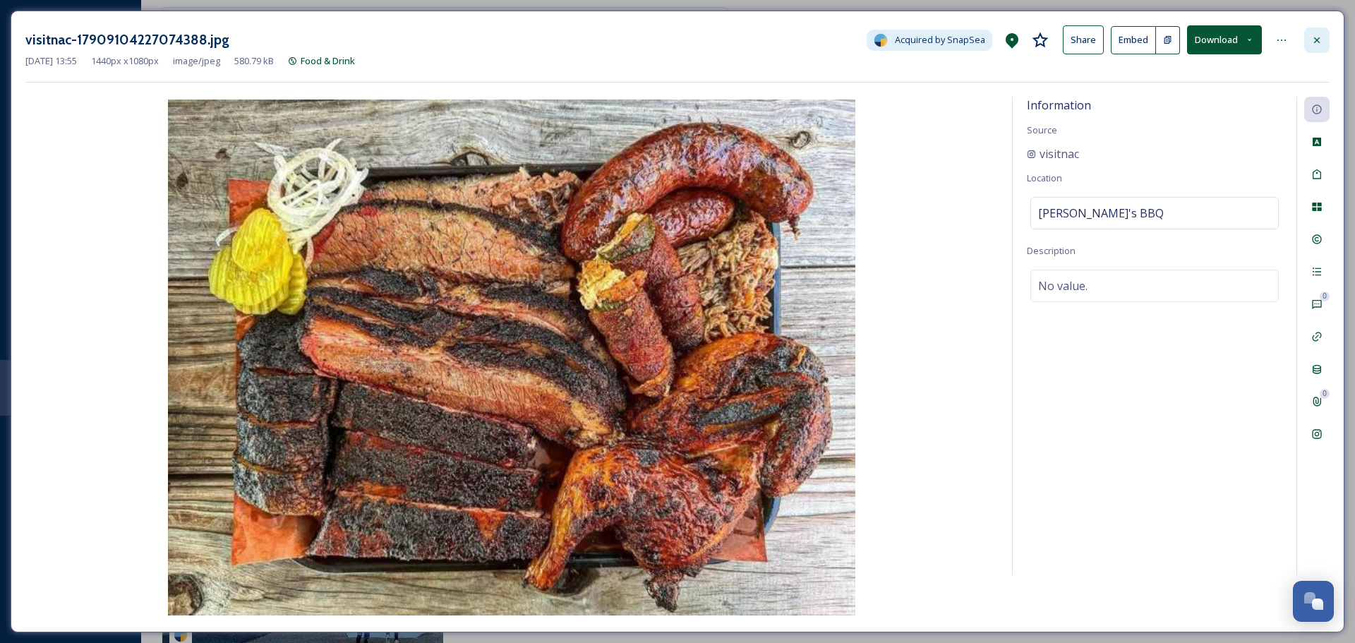
click at [1314, 43] on icon at bounding box center [1316, 40] width 11 height 11
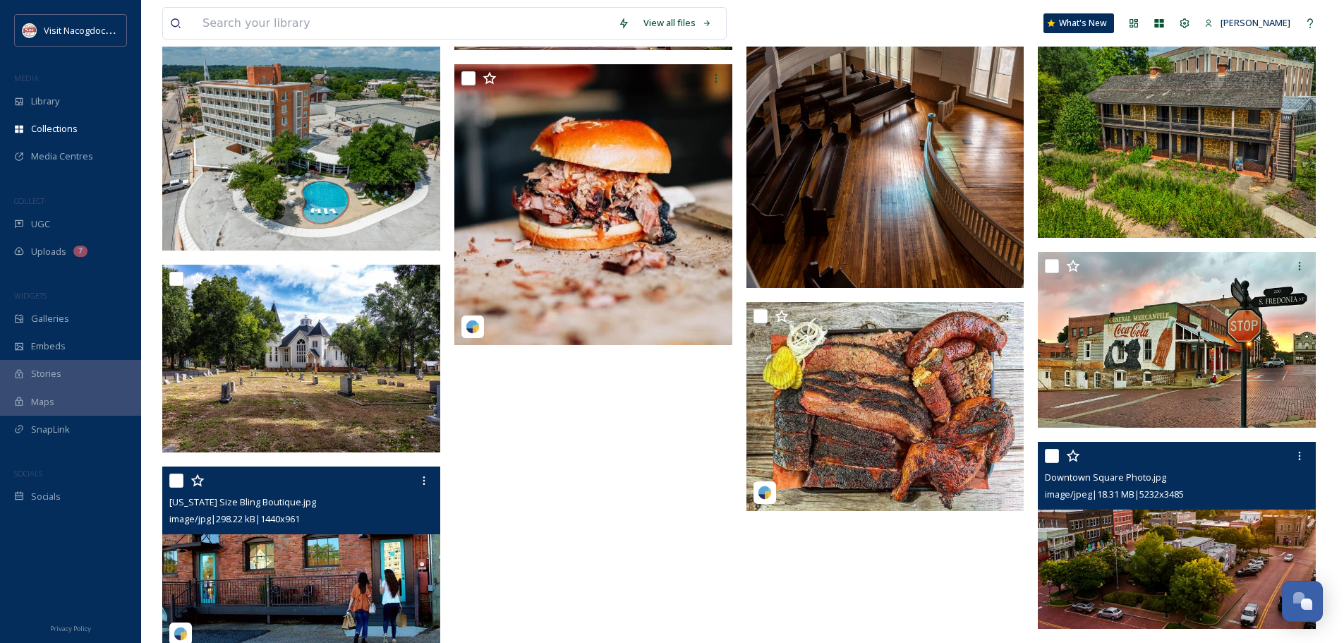
click at [284, 586] on img at bounding box center [301, 559] width 278 height 186
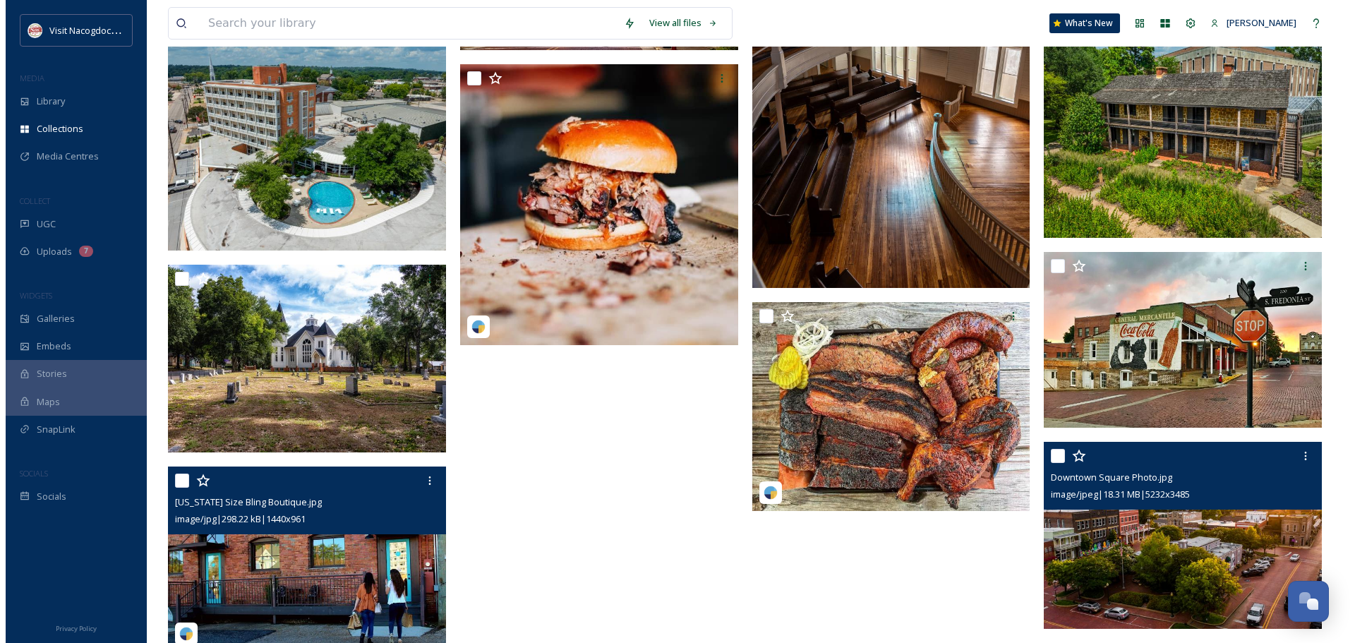
scroll to position [1364, 0]
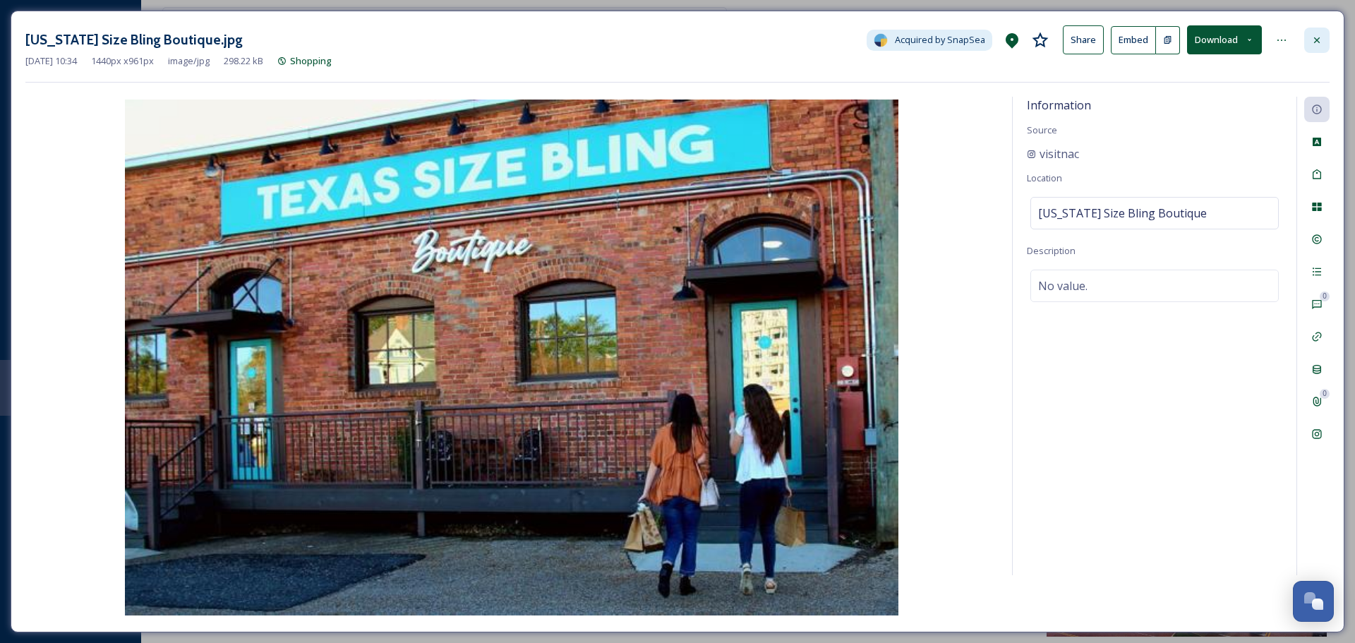
click at [1323, 46] on div at bounding box center [1316, 40] width 25 height 25
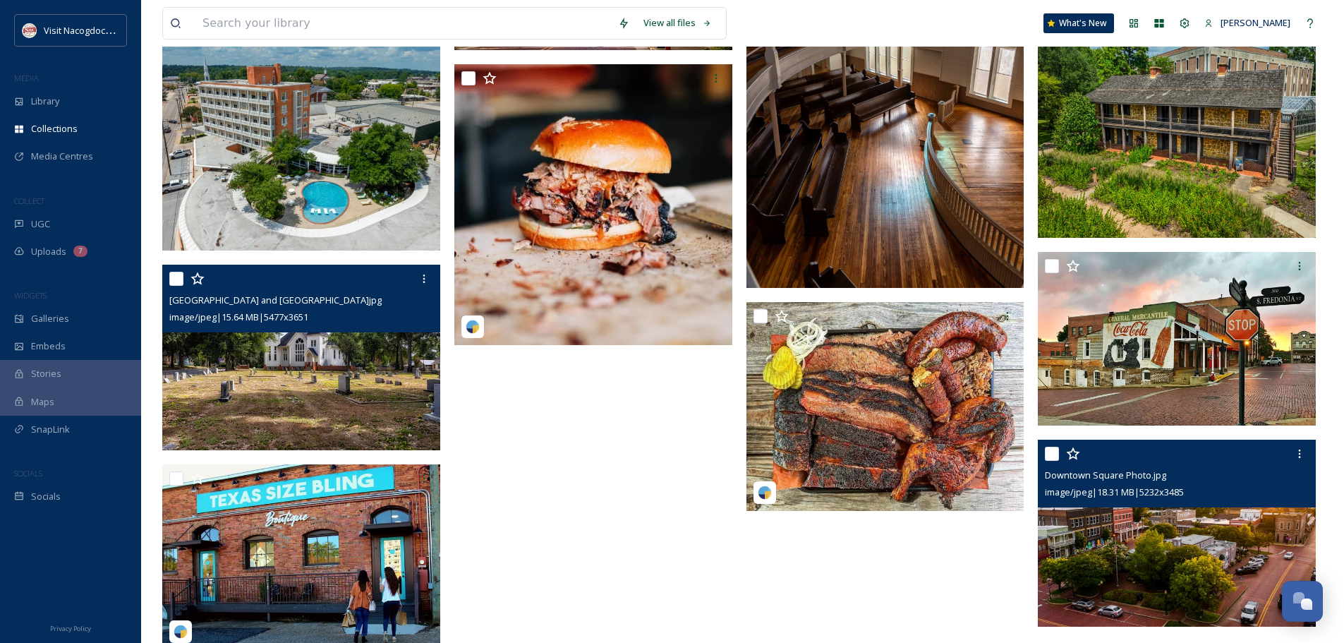
click at [365, 398] on img at bounding box center [301, 358] width 278 height 186
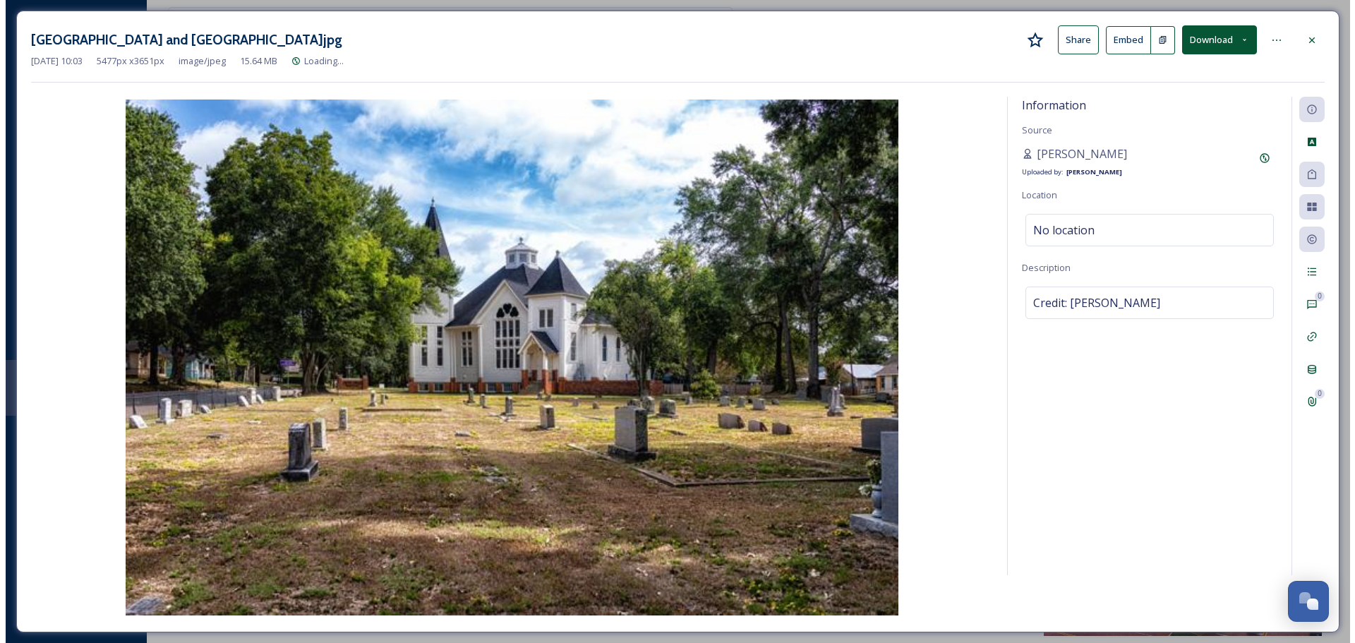
scroll to position [1362, 0]
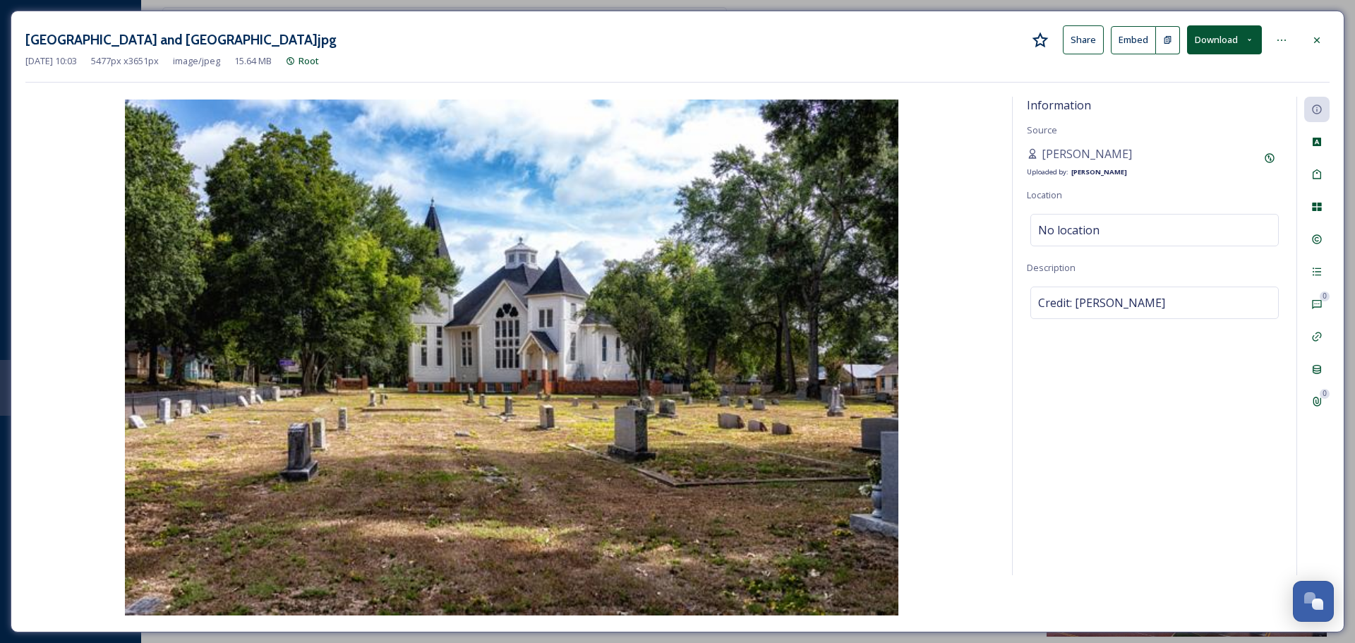
click at [1308, 18] on div "Zion Hill and Oak Grove Cemetery.jpg Share Embed Download Sep 30 2025 10:03 547…" at bounding box center [678, 322] width 1334 height 622
click at [1317, 37] on icon at bounding box center [1316, 40] width 11 height 11
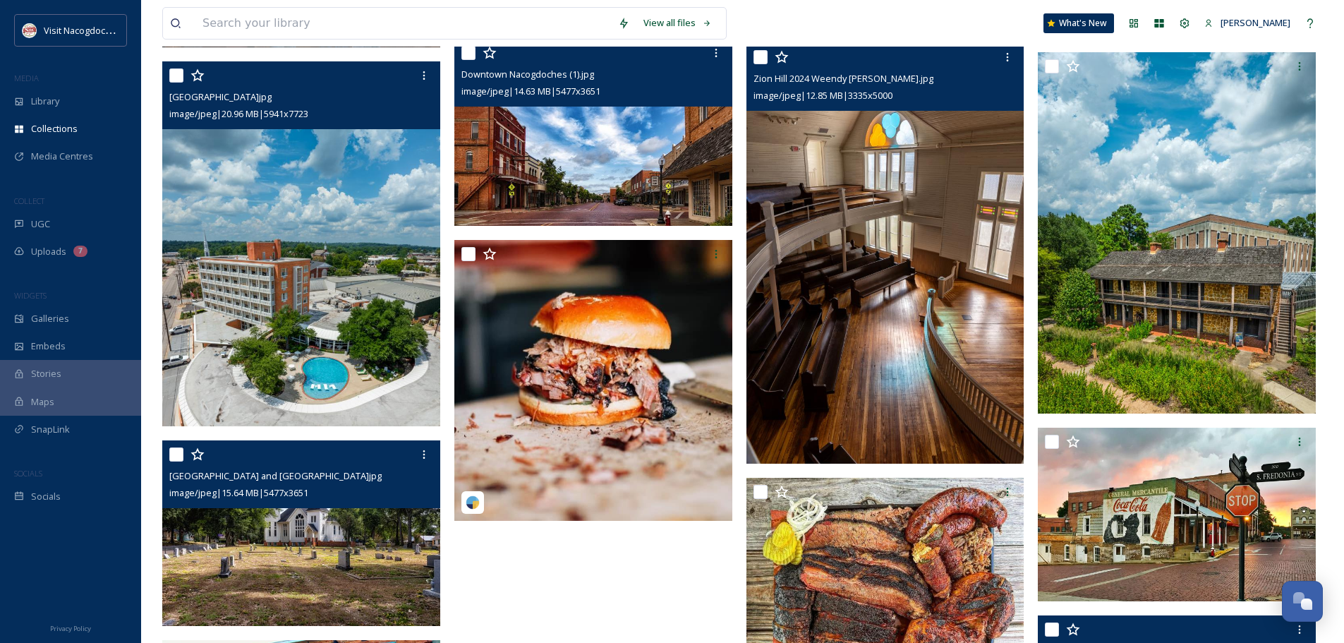
scroll to position [1160, 0]
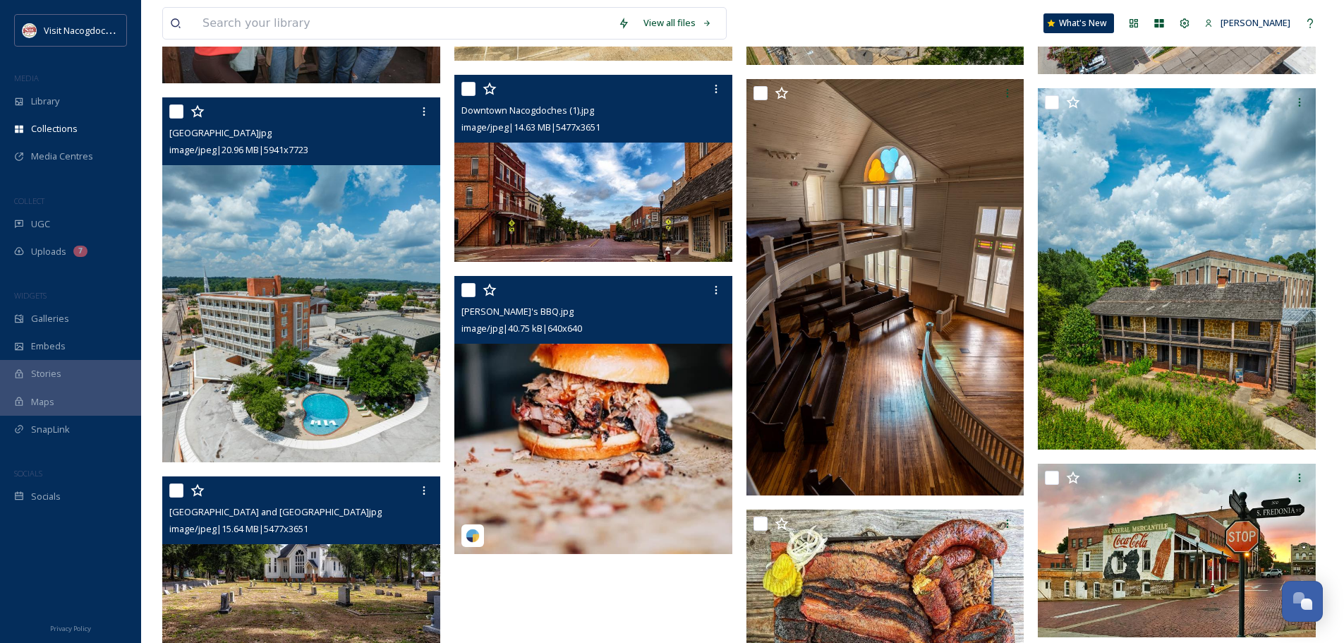
click at [627, 449] on img at bounding box center [593, 415] width 278 height 278
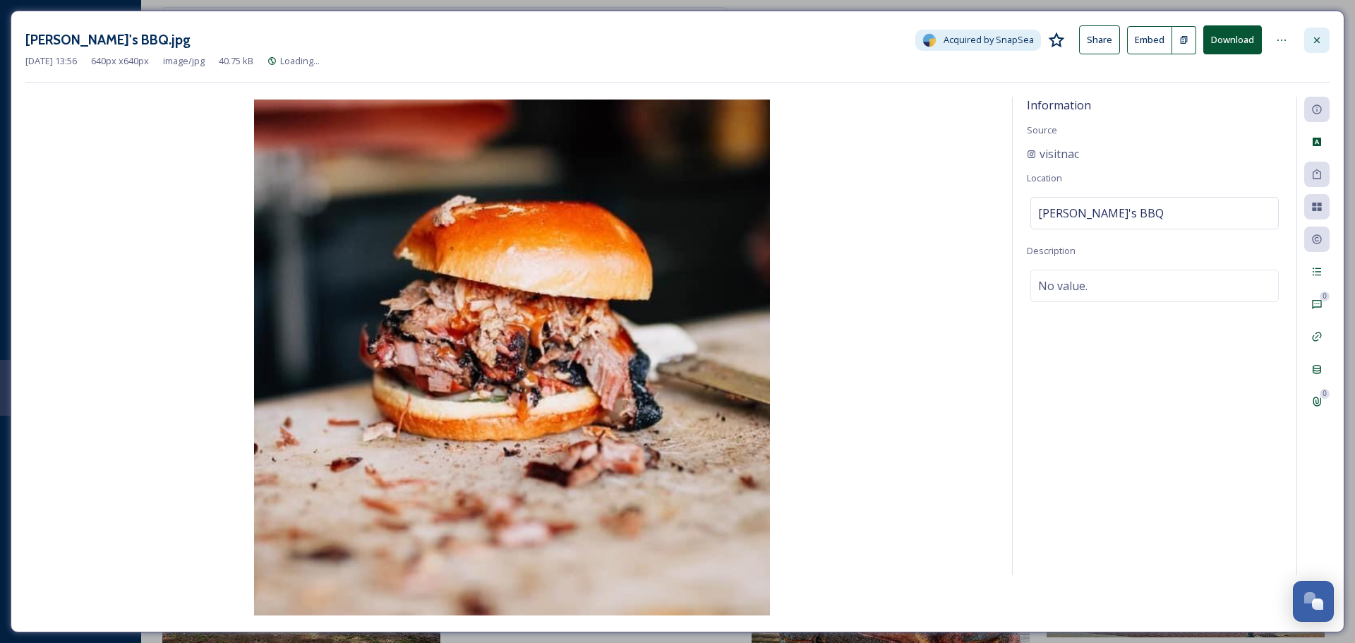
click at [1317, 46] on div at bounding box center [1316, 40] width 25 height 25
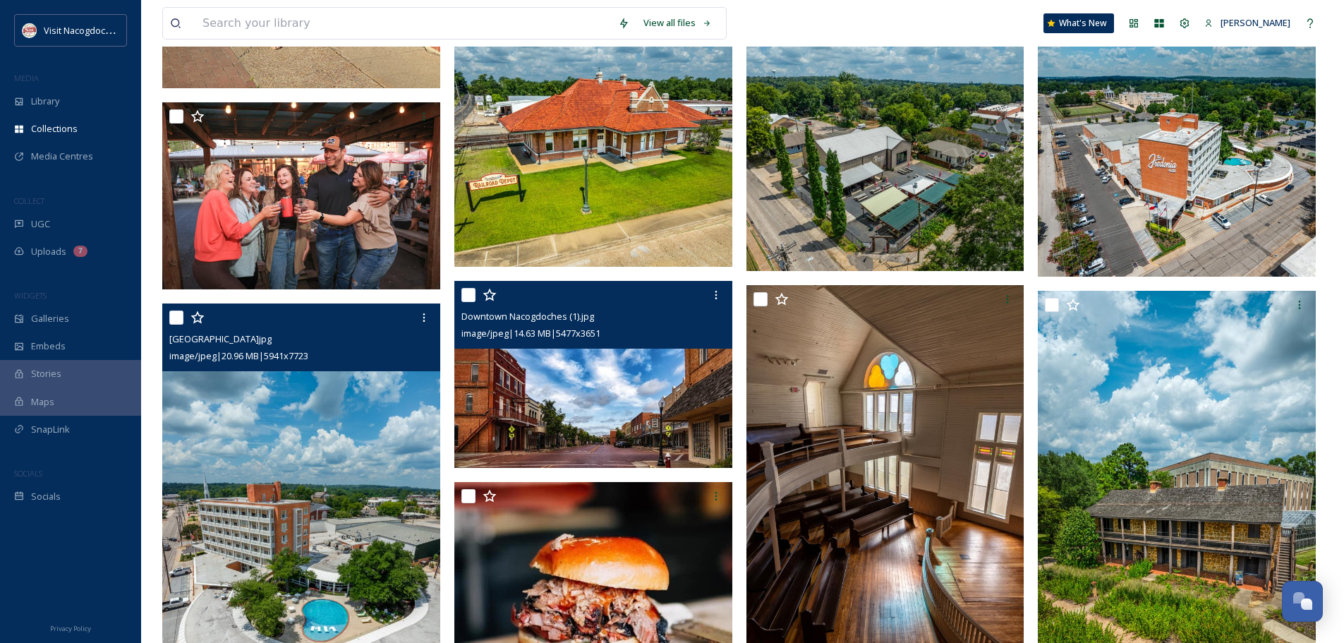
scroll to position [948, 0]
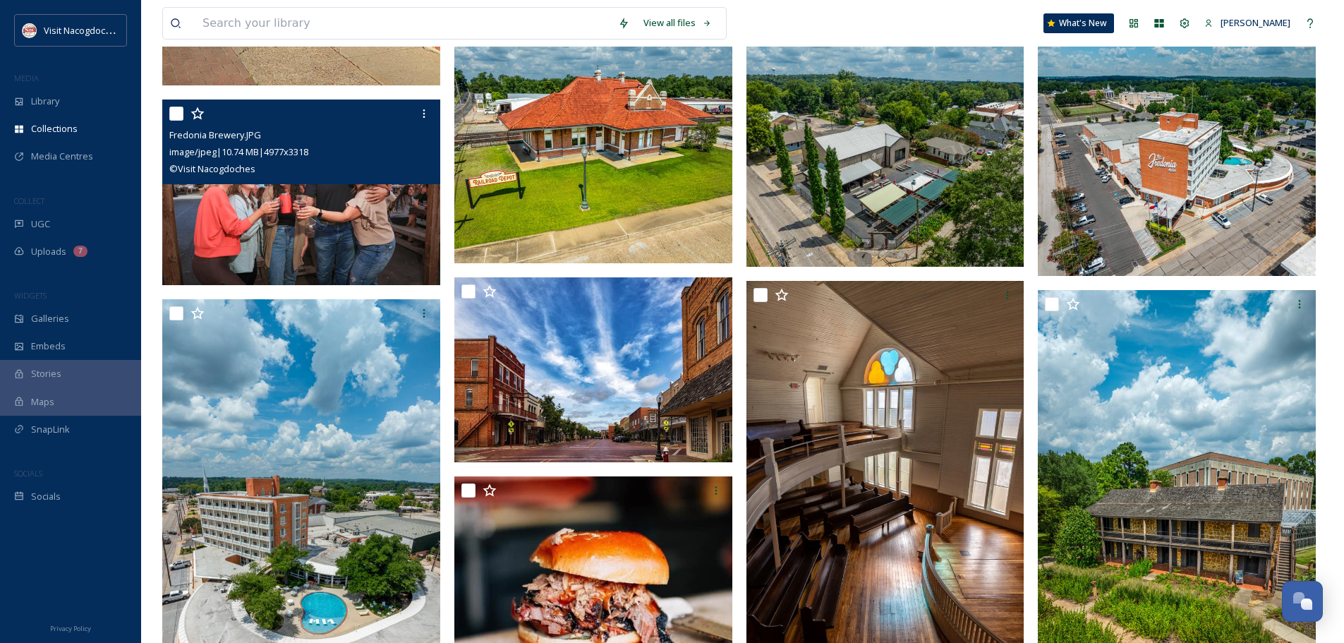
click at [334, 259] on img at bounding box center [301, 192] width 278 height 186
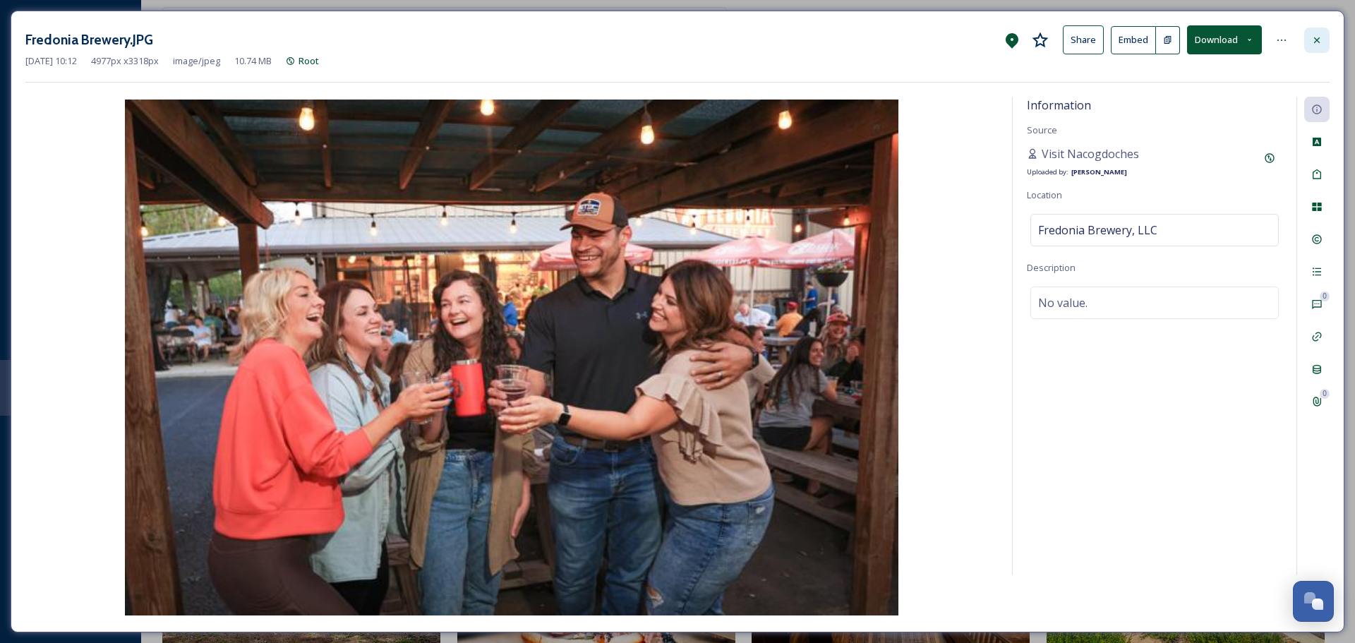
click at [1316, 38] on icon at bounding box center [1316, 40] width 11 height 11
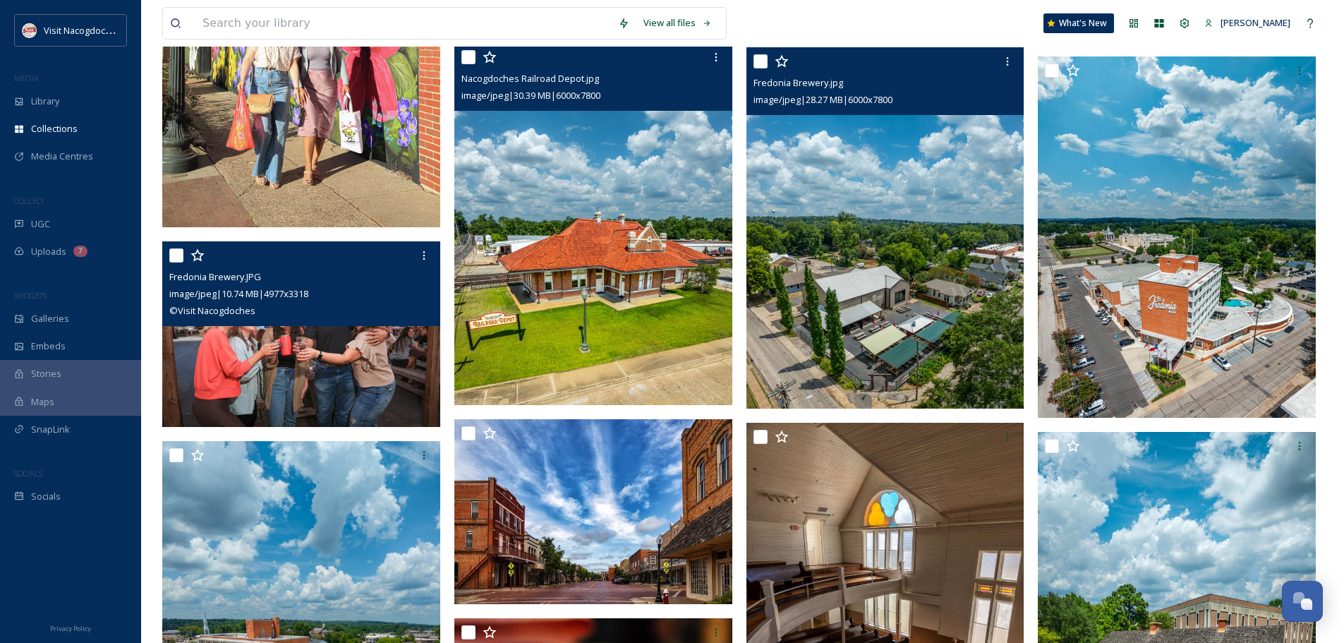
scroll to position [666, 0]
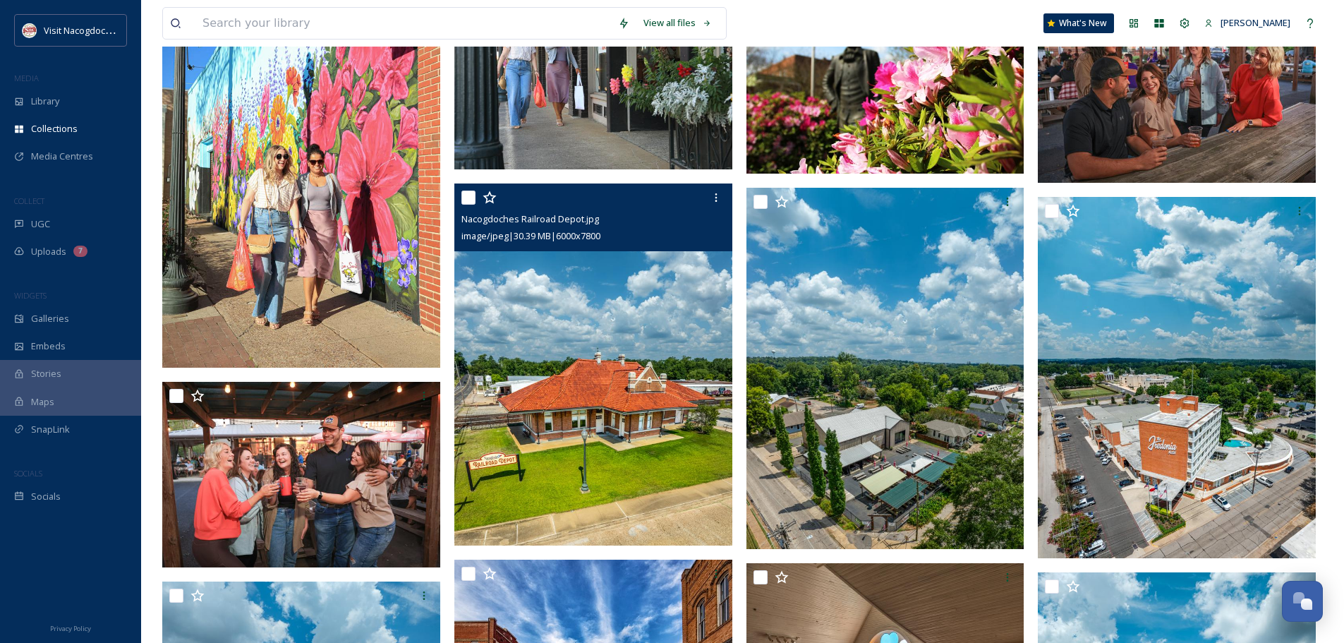
click at [453, 316] on div "Downtown Shopping image/jpeg | 15.63 MB | 3648 x 5472 © Visit Nacogdoches Zion …" at bounding box center [742, 457] width 1161 height 1783
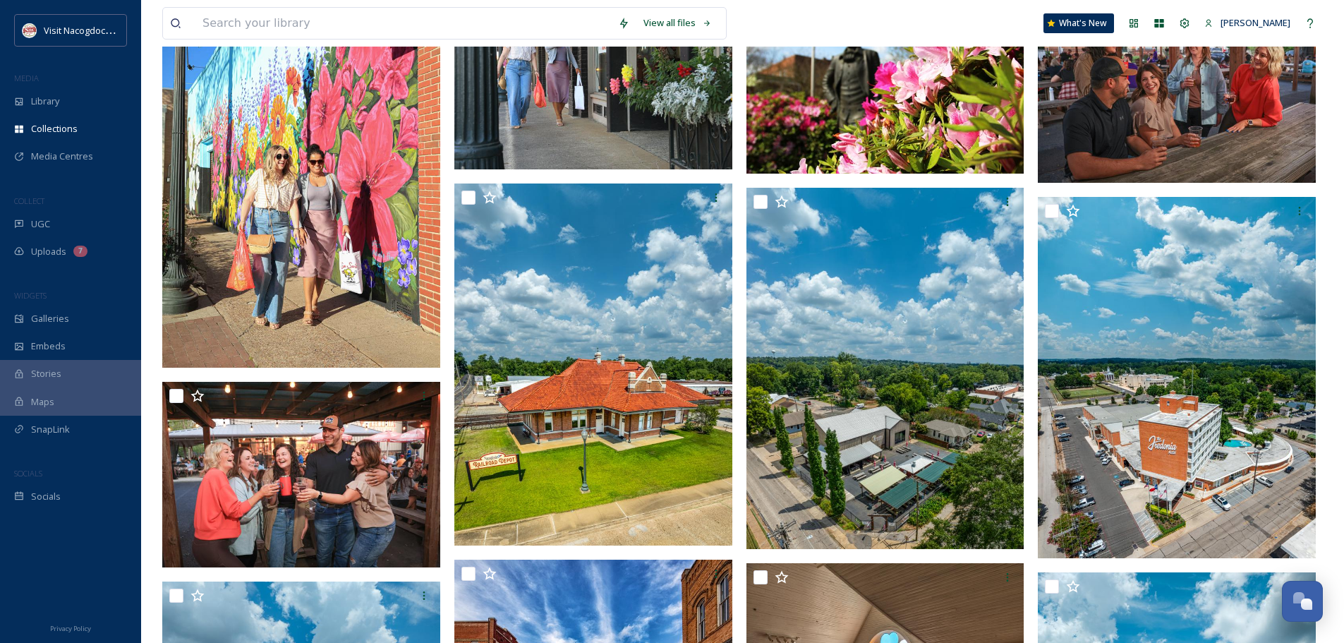
click at [397, 295] on img at bounding box center [301, 159] width 278 height 417
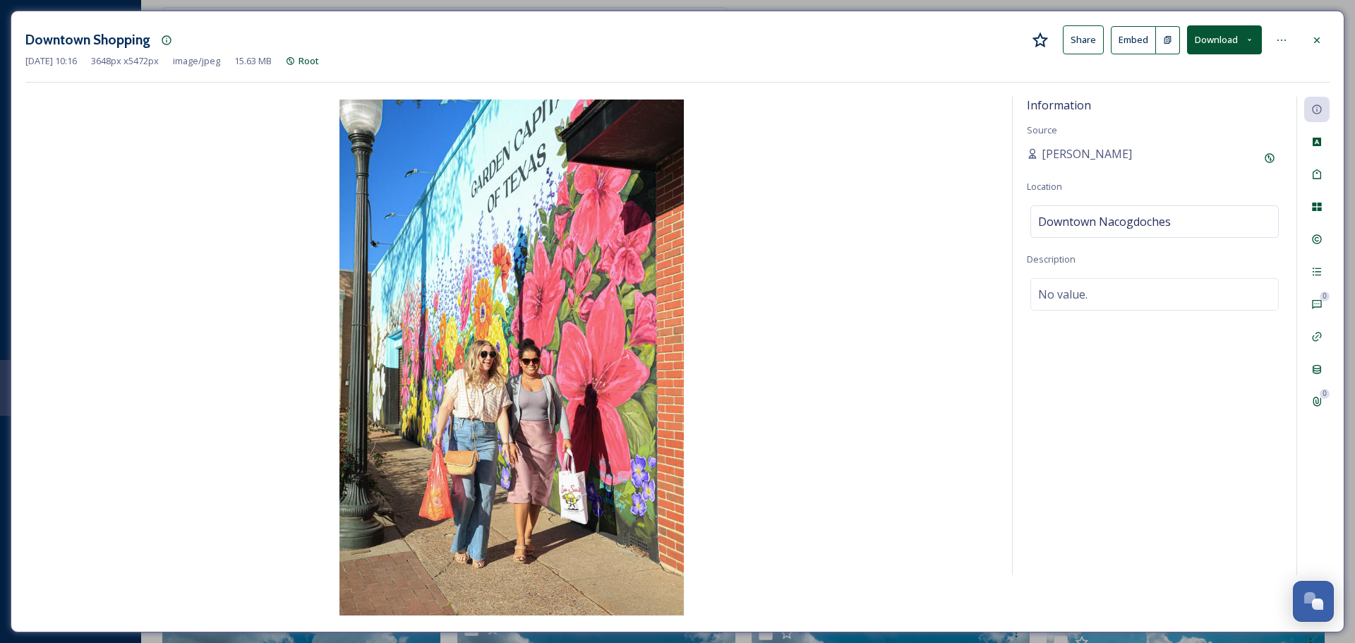
click at [1254, 164] on div "Natalee Dunn" at bounding box center [1154, 157] width 255 height 25
click at [1269, 167] on div "Add Original Source" at bounding box center [1269, 157] width 25 height 25
click at [1139, 210] on input at bounding box center [1105, 208] width 157 height 32
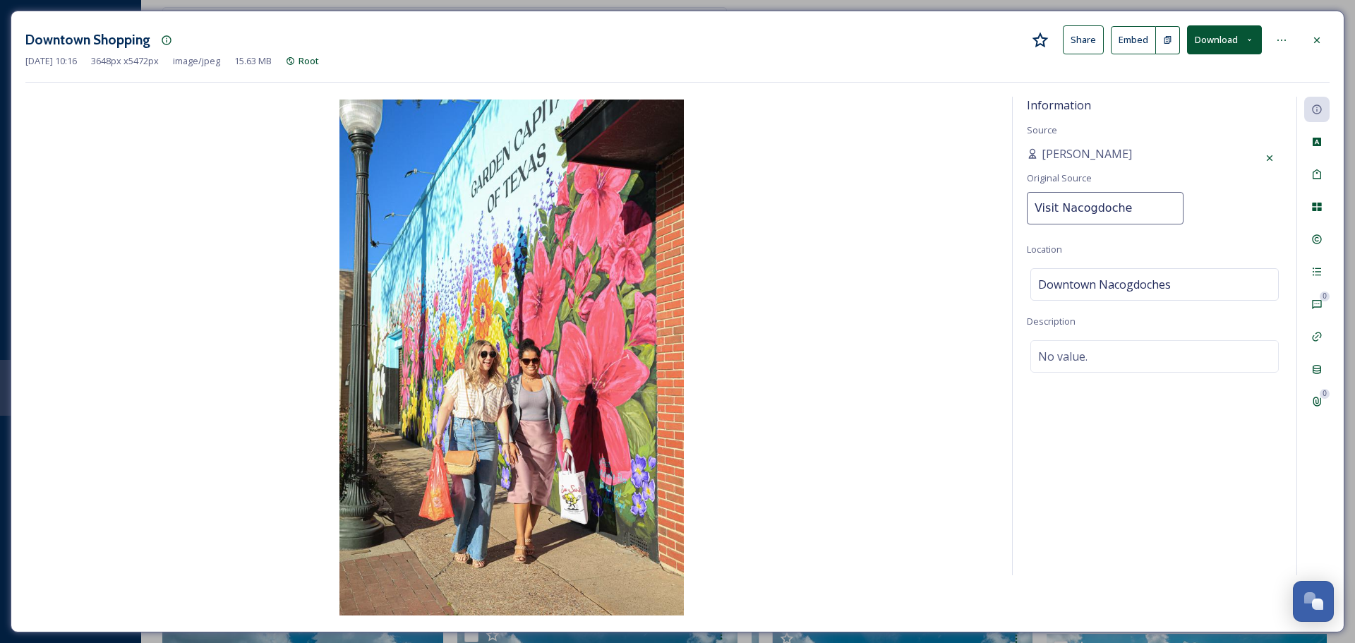
type input "Visit Nacogdoches"
click at [1213, 236] on div "Information Source Natalee Dunn Original Source Visit Nacogdoches Location Down…" at bounding box center [1155, 336] width 284 height 478
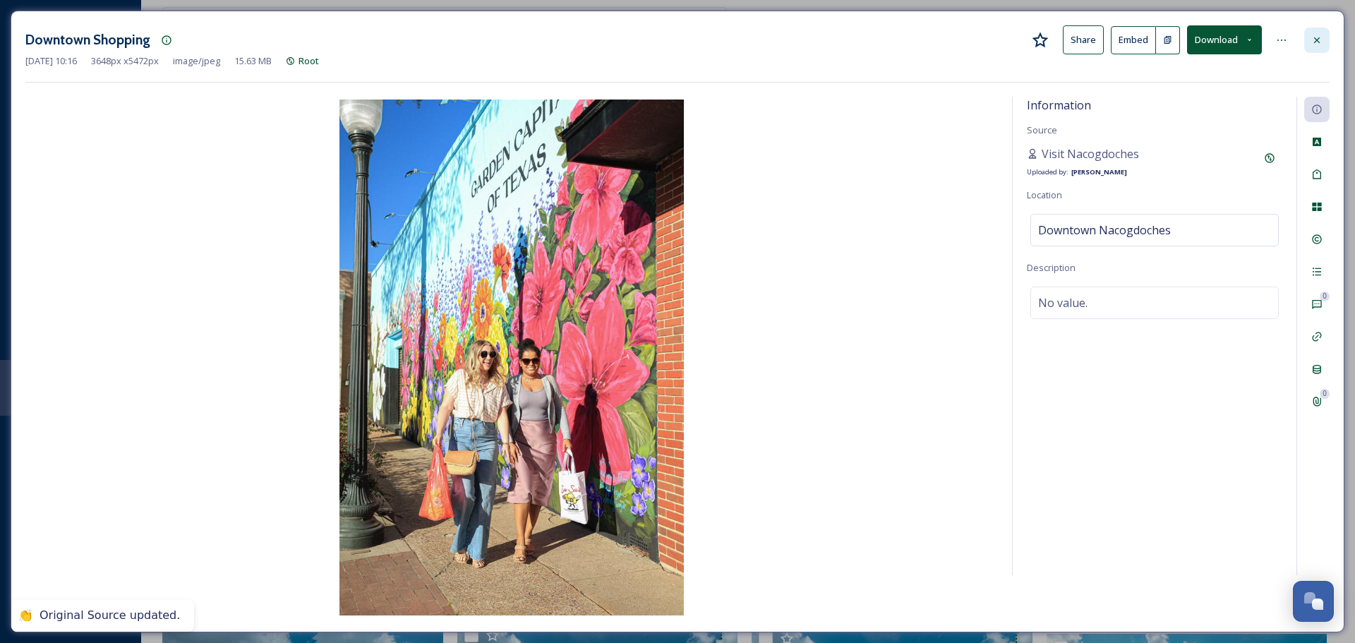
click at [1322, 45] on icon at bounding box center [1316, 40] width 11 height 11
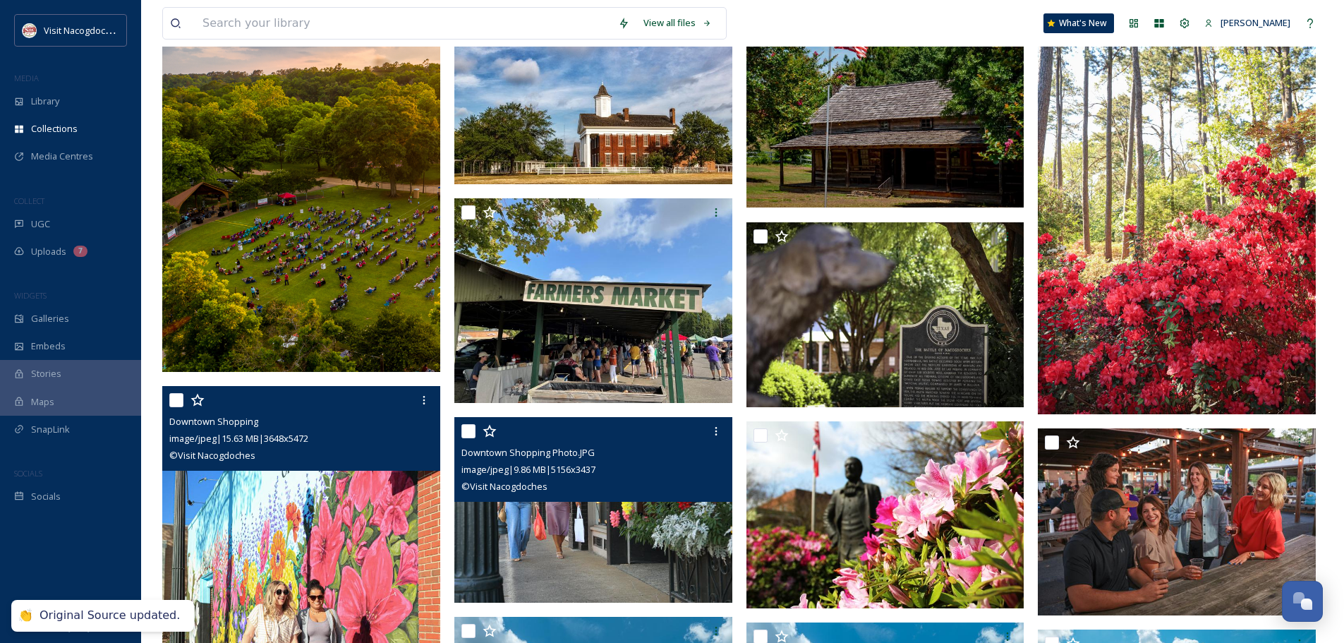
click at [627, 500] on div "Downtown Shopping Photo.JPG image/jpeg | 9.86 MB | 5156 x 3437 © Visit Nacogdoc…" at bounding box center [593, 459] width 278 height 85
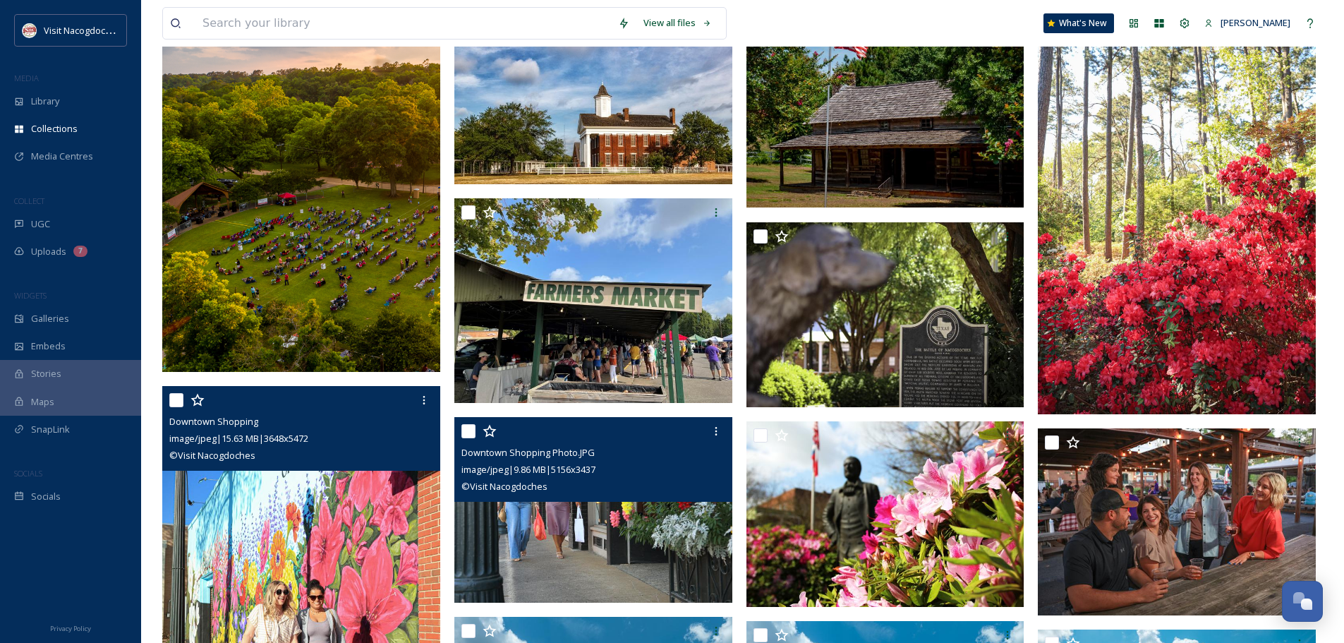
click at [610, 509] on img at bounding box center [593, 510] width 278 height 186
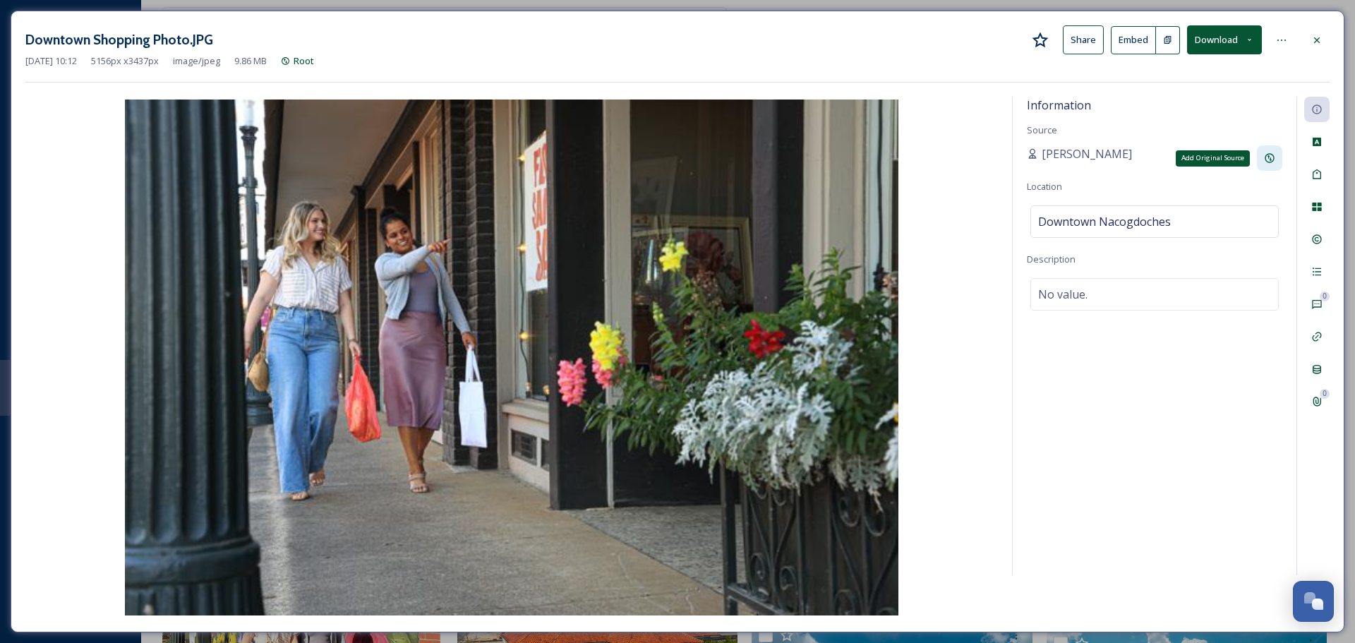
click at [1270, 164] on div "Add Original Source" at bounding box center [1269, 157] width 25 height 25
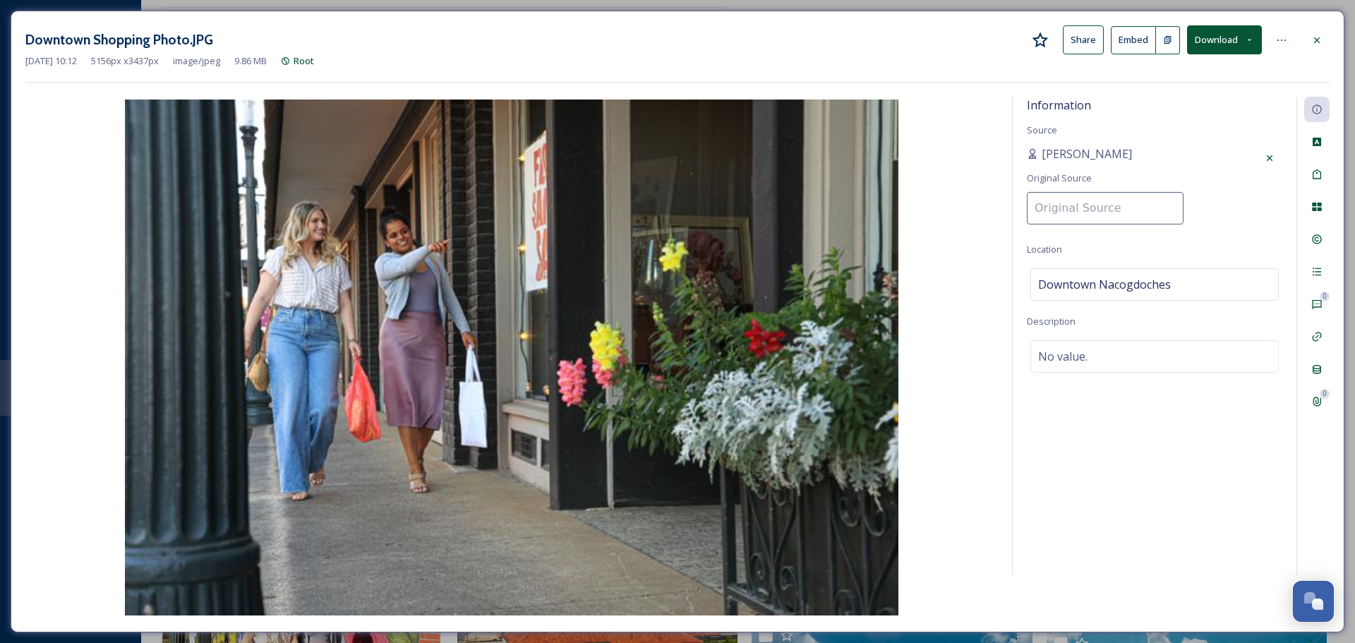
click at [1088, 207] on input at bounding box center [1105, 208] width 157 height 32
type input "Visit Nacogdoches"
click at [1175, 219] on div "Information Source Natalee Dunn Location Downtown Nacogdoches Description No va…" at bounding box center [1155, 336] width 284 height 478
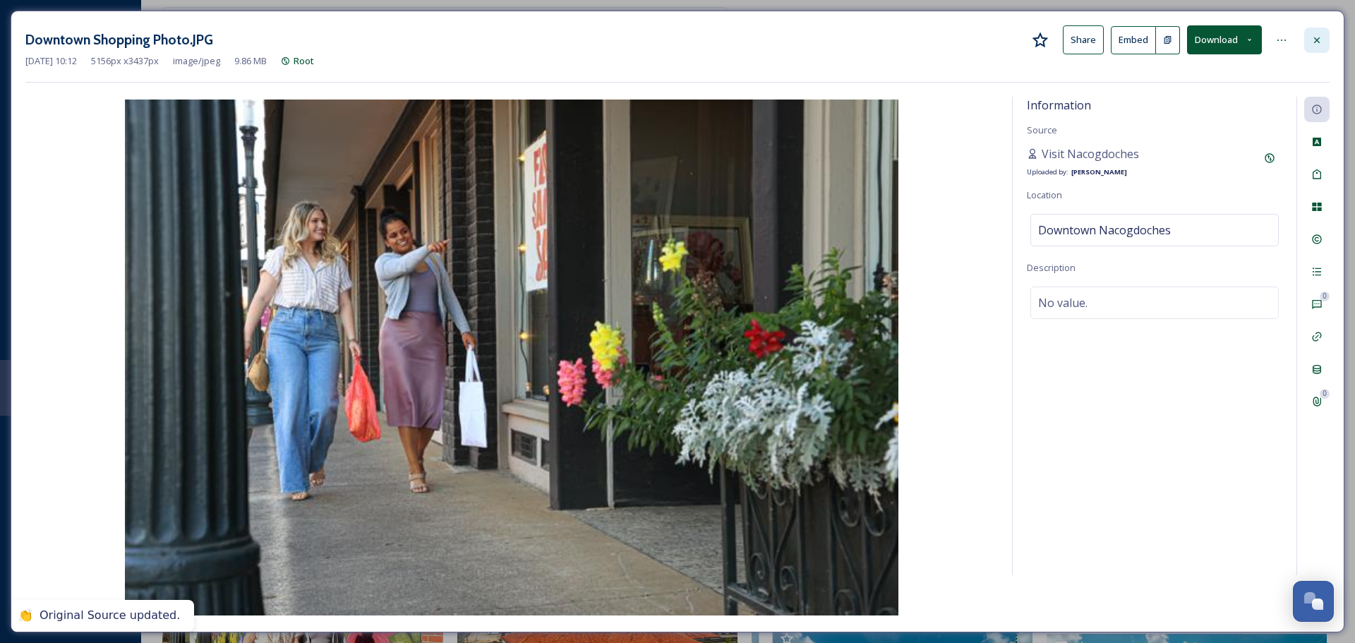
click at [1318, 31] on div at bounding box center [1316, 40] width 25 height 25
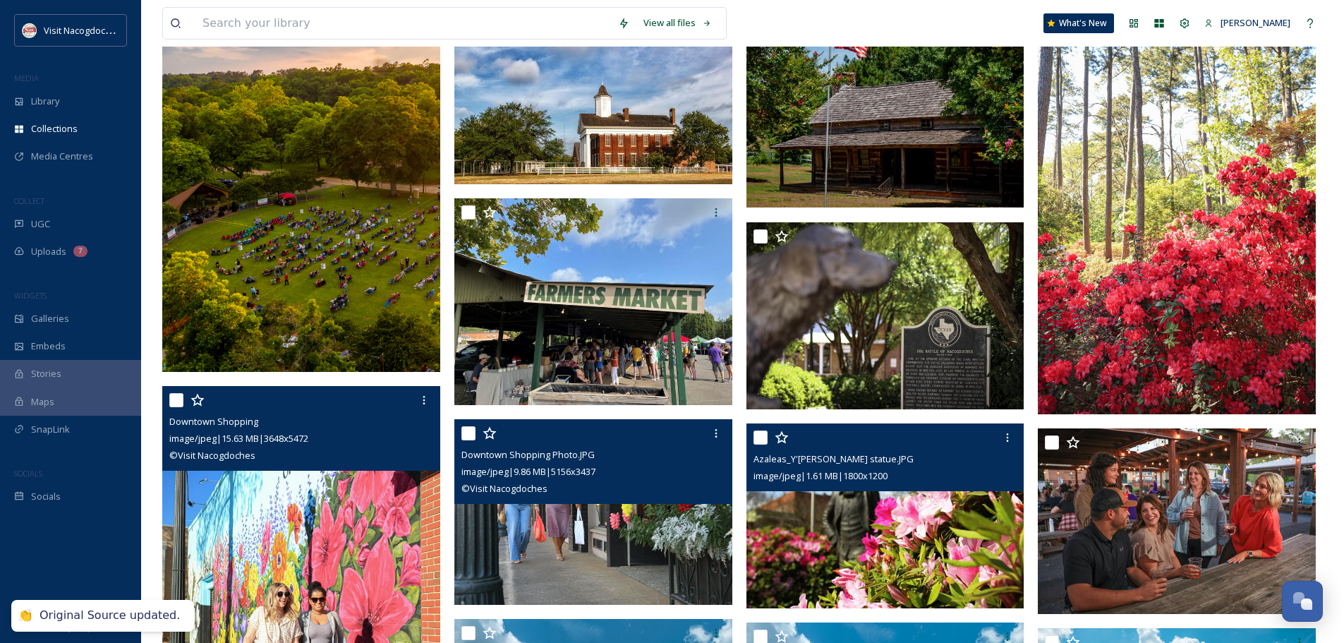
click at [952, 527] on img at bounding box center [886, 516] width 278 height 186
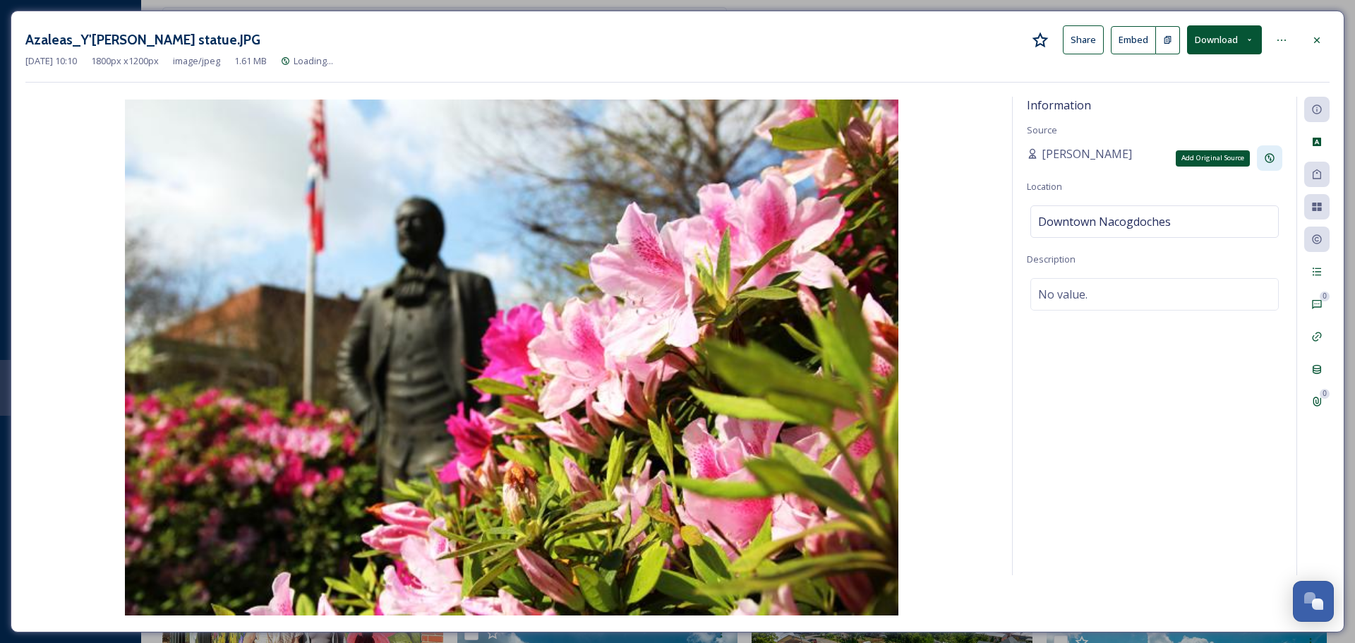
click at [1270, 151] on div "Add Original Source" at bounding box center [1269, 157] width 25 height 25
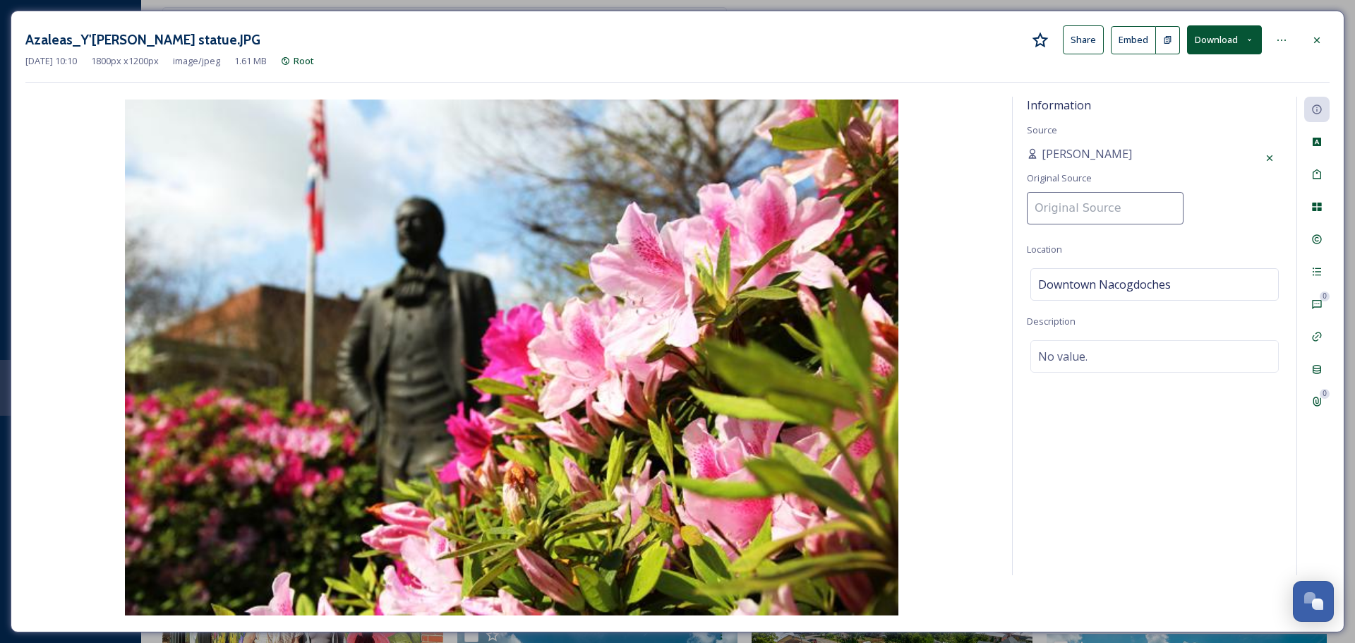
click at [1138, 200] on input at bounding box center [1105, 208] width 157 height 32
type input "Visit Nacogdoches"
click at [1128, 240] on div "Information Source Natalee Dunn Original Source Visit Nacogdoches Location Down…" at bounding box center [1155, 336] width 284 height 478
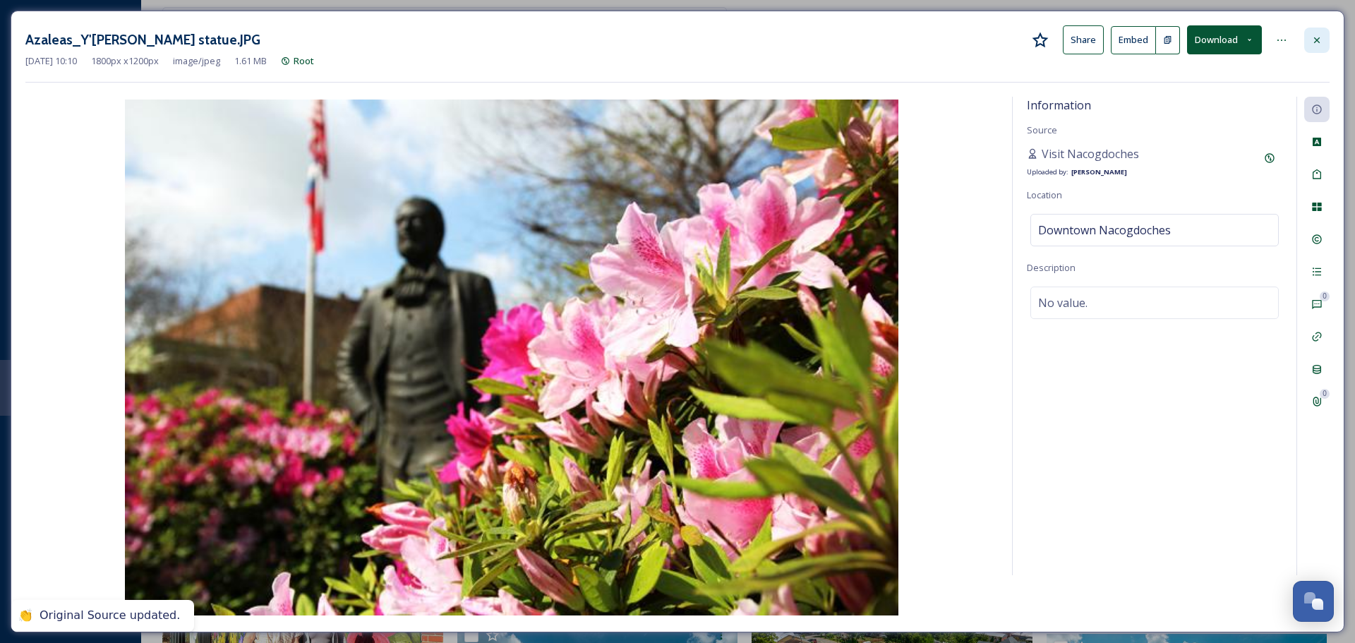
click at [1316, 46] on div at bounding box center [1316, 40] width 25 height 25
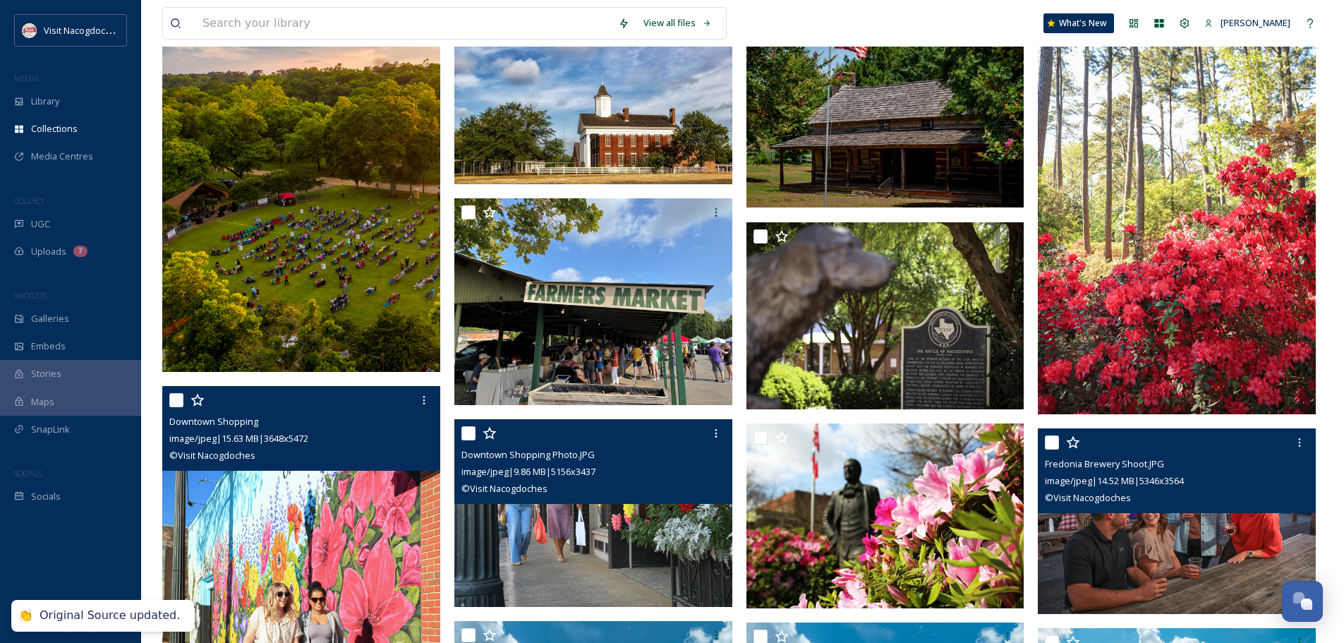
click at [1103, 537] on img at bounding box center [1177, 521] width 278 height 186
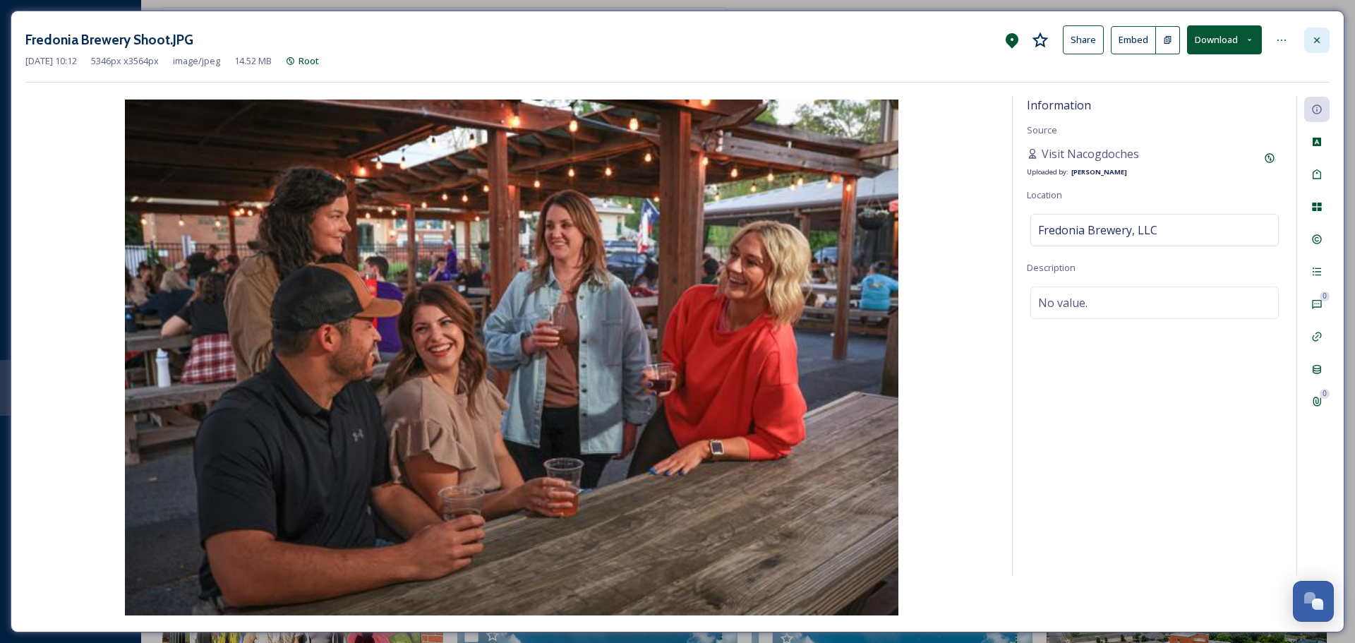
click at [1325, 35] on div at bounding box center [1316, 40] width 25 height 25
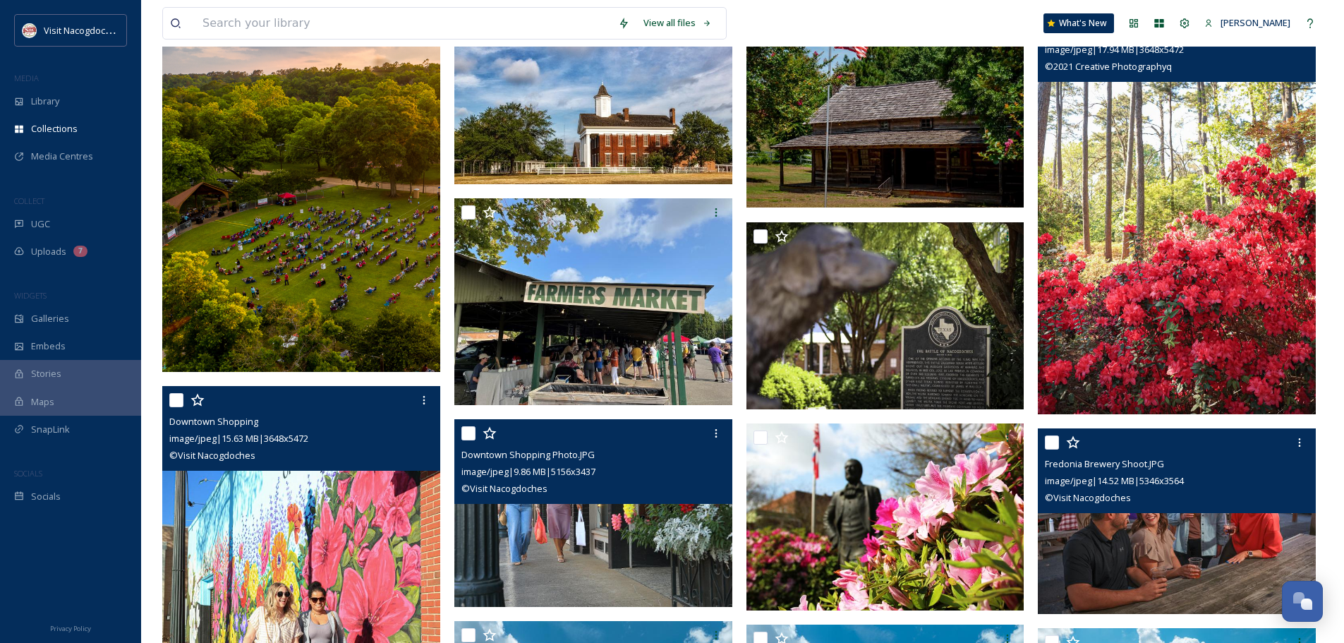
click at [1243, 224] on img at bounding box center [1177, 205] width 278 height 417
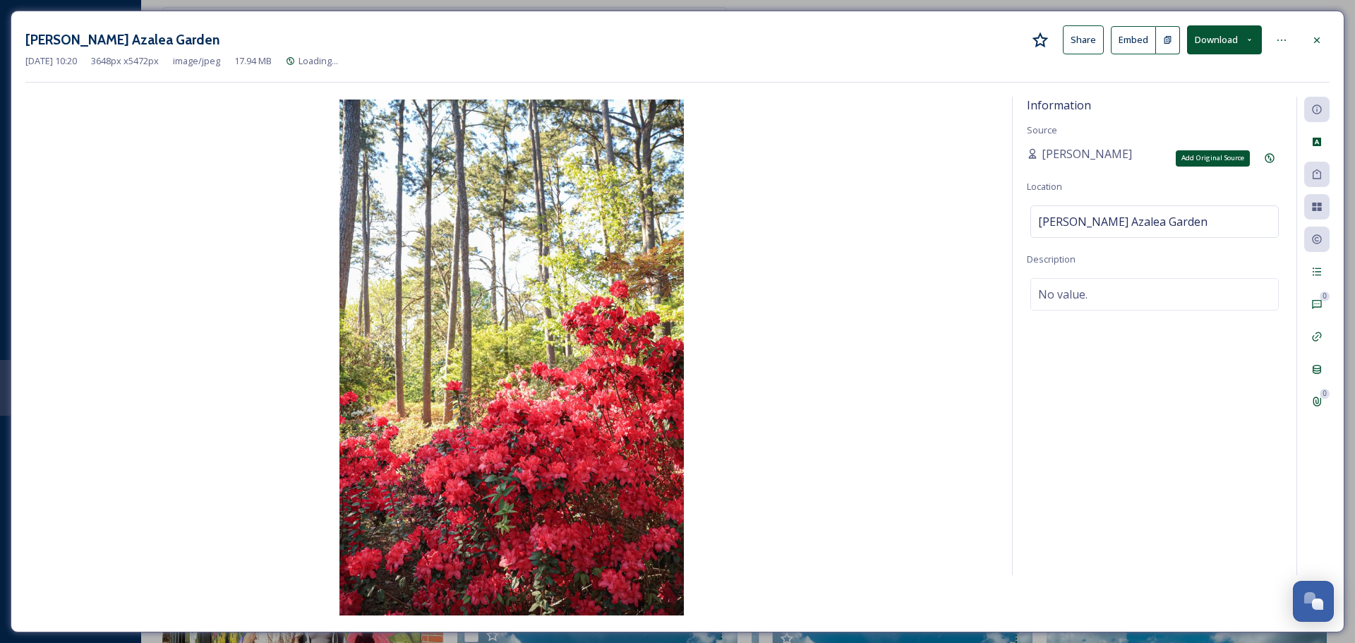
drag, startPoint x: 1263, startPoint y: 158, endPoint x: 1217, endPoint y: 166, distance: 46.5
click at [1262, 158] on div "Add Original Source" at bounding box center [1269, 157] width 25 height 25
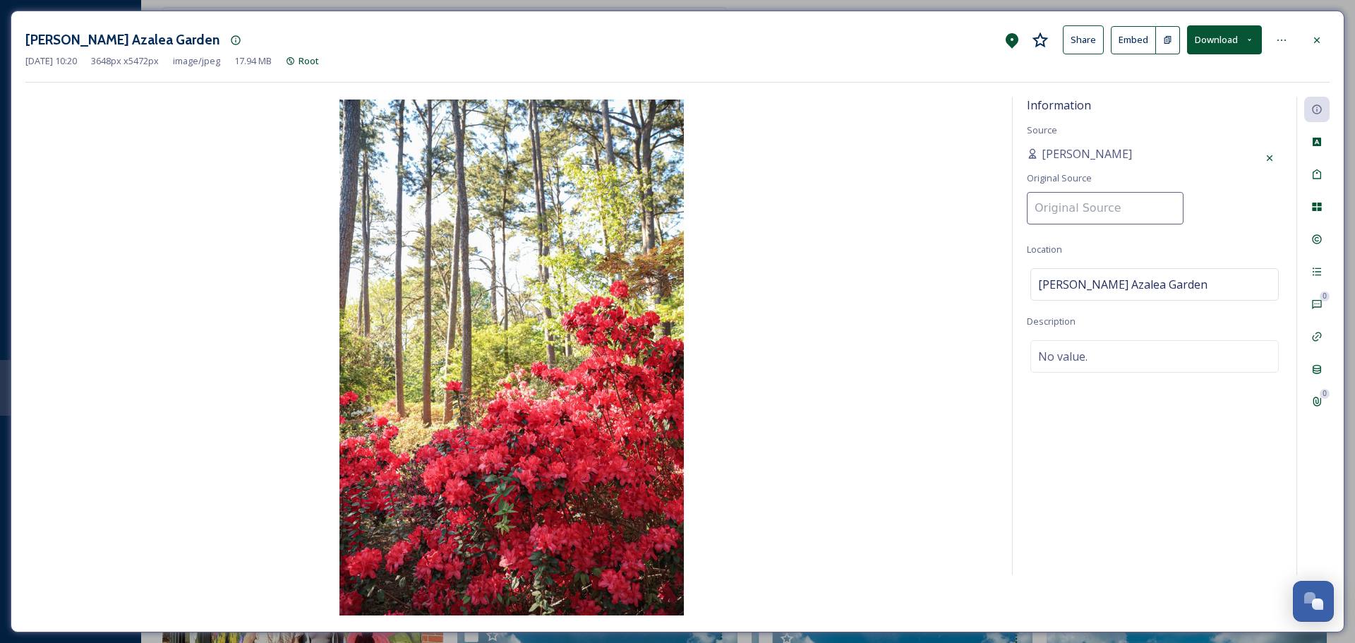
click at [1105, 207] on input at bounding box center [1105, 208] width 157 height 32
type input "Visit Nacogdoches"
click at [1102, 210] on input "Visit Nacogdoches" at bounding box center [1105, 208] width 157 height 32
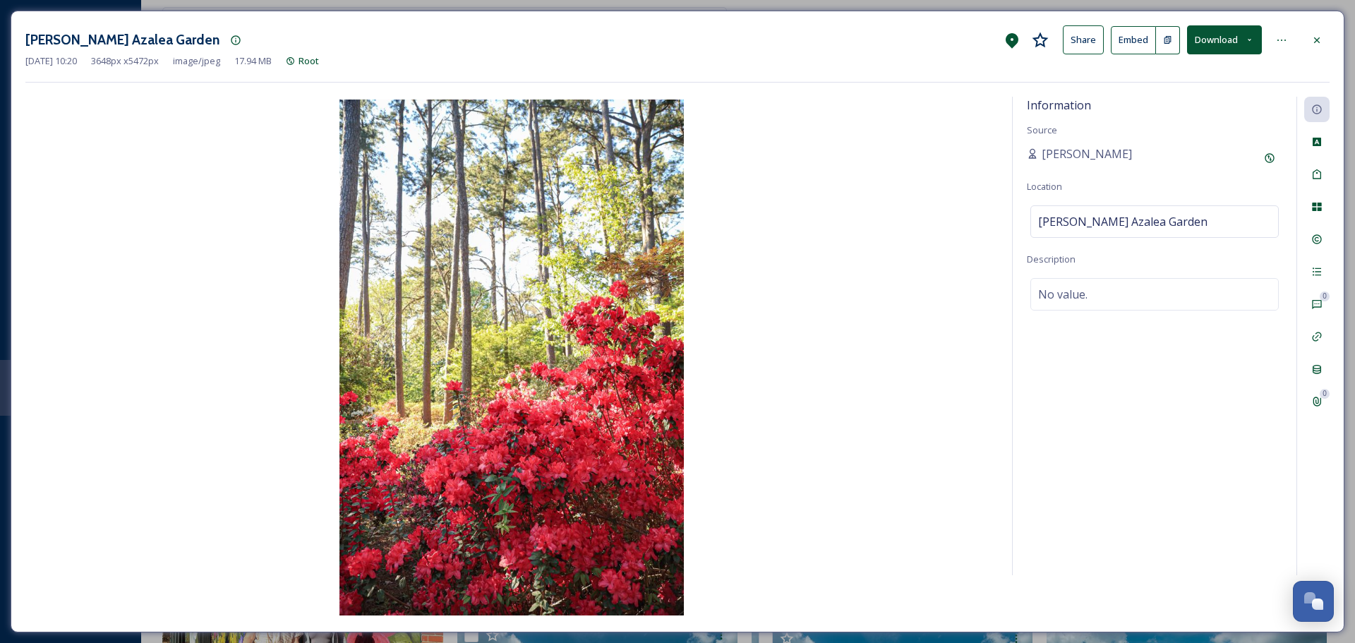
click at [1247, 223] on div "Information Source Natalee Dunn Location Ruby M. Mize Azalea Garden Description…" at bounding box center [1155, 336] width 284 height 478
click at [1322, 246] on div "Rights" at bounding box center [1316, 238] width 25 height 25
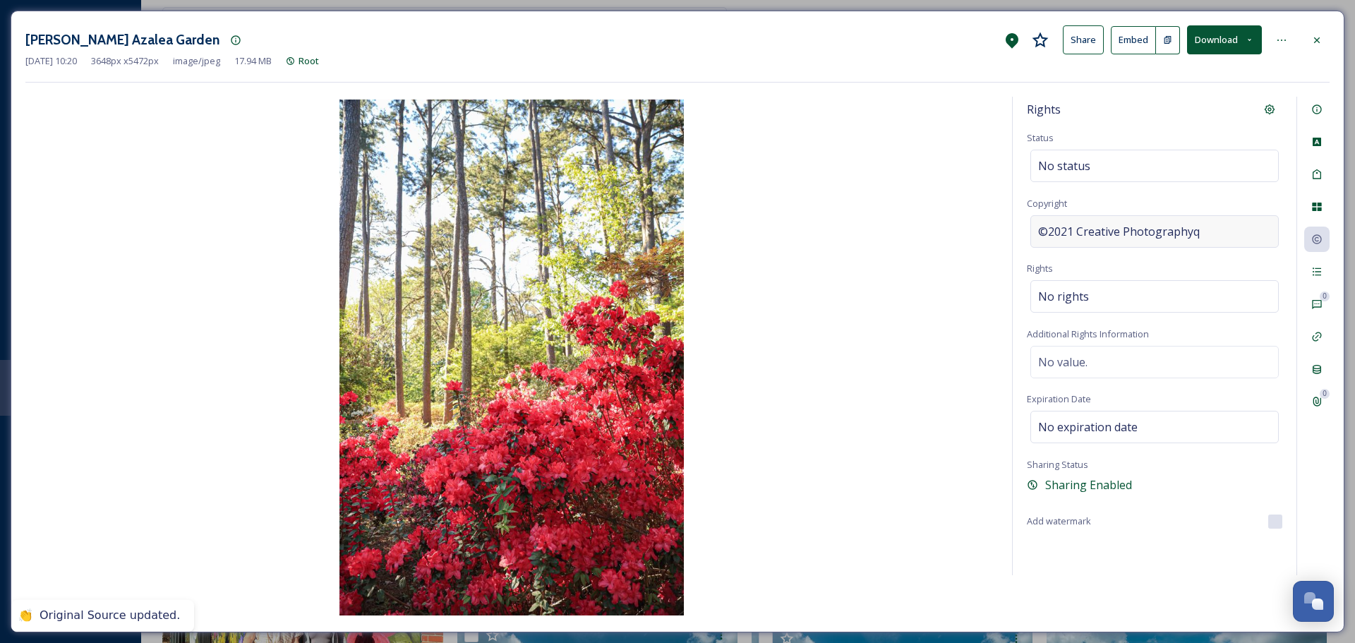
click at [1147, 239] on span "©2021 Creative Photographyq" at bounding box center [1119, 231] width 162 height 17
click at [1147, 239] on input "2021 Creative Photographyq" at bounding box center [1154, 231] width 255 height 32
type input "Visit Nacogdoches"
click at [1157, 189] on div "Rights Status No status Copyright ©Visit Nacogdoches Rights No rights Additiona…" at bounding box center [1155, 336] width 284 height 478
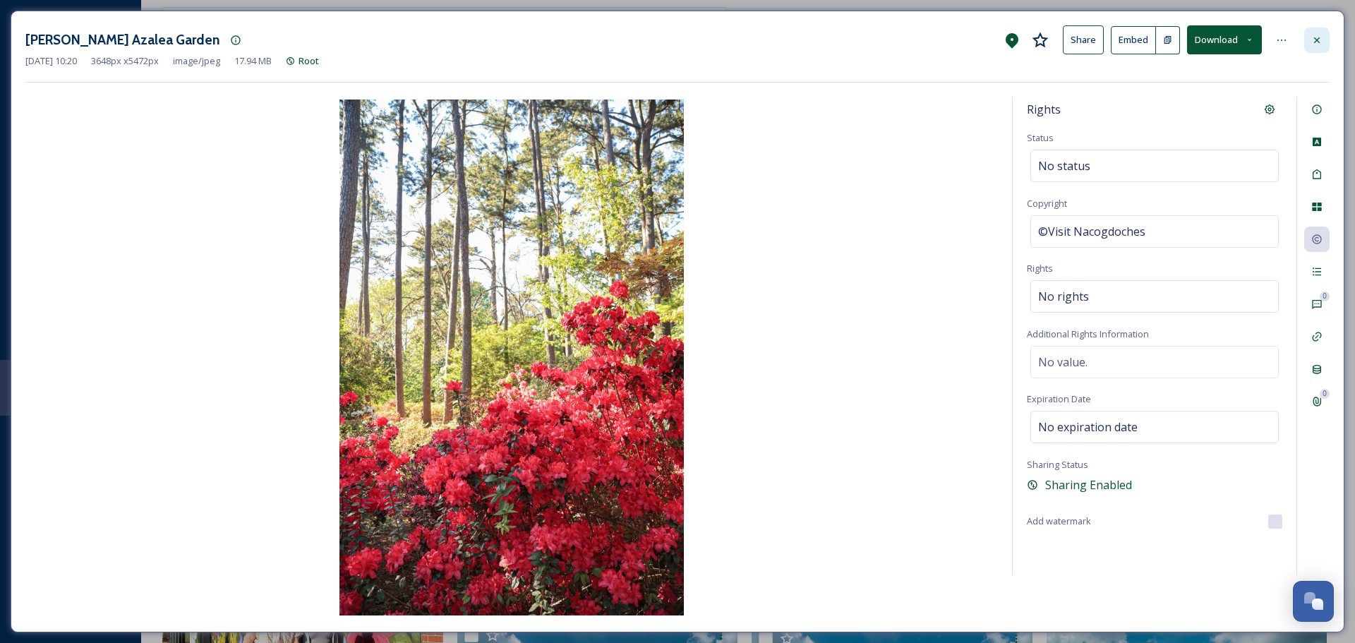
click at [1318, 45] on icon at bounding box center [1316, 40] width 11 height 11
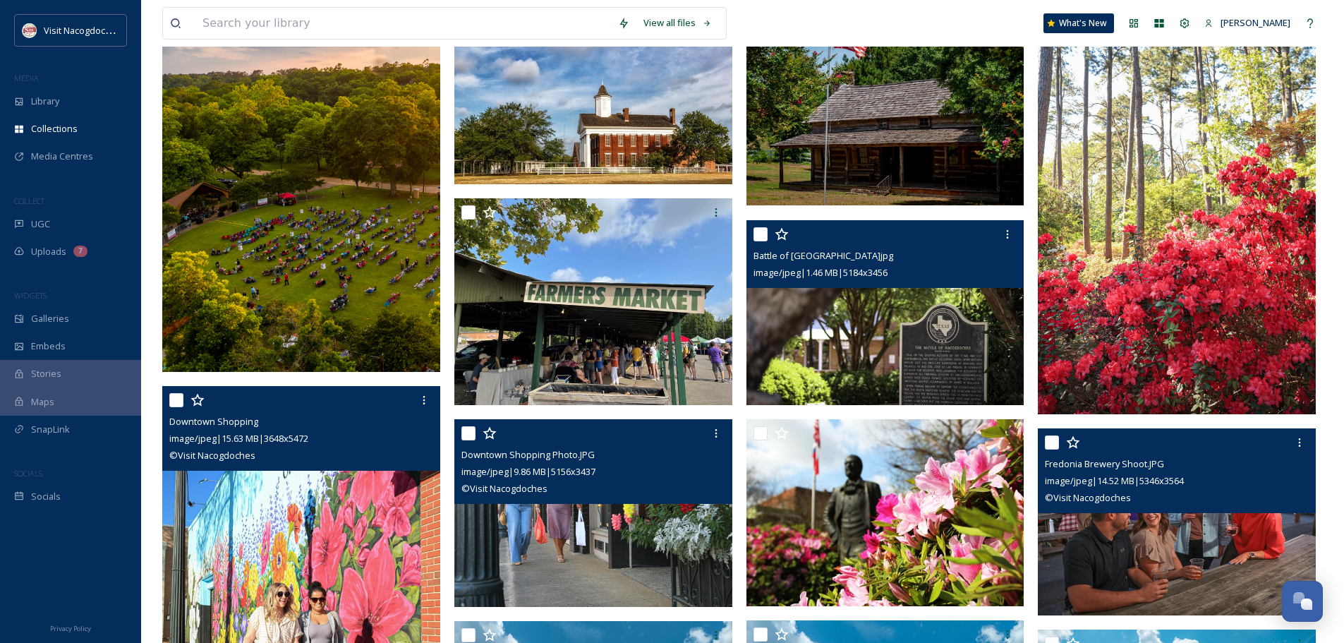
click at [828, 326] on img at bounding box center [886, 312] width 278 height 186
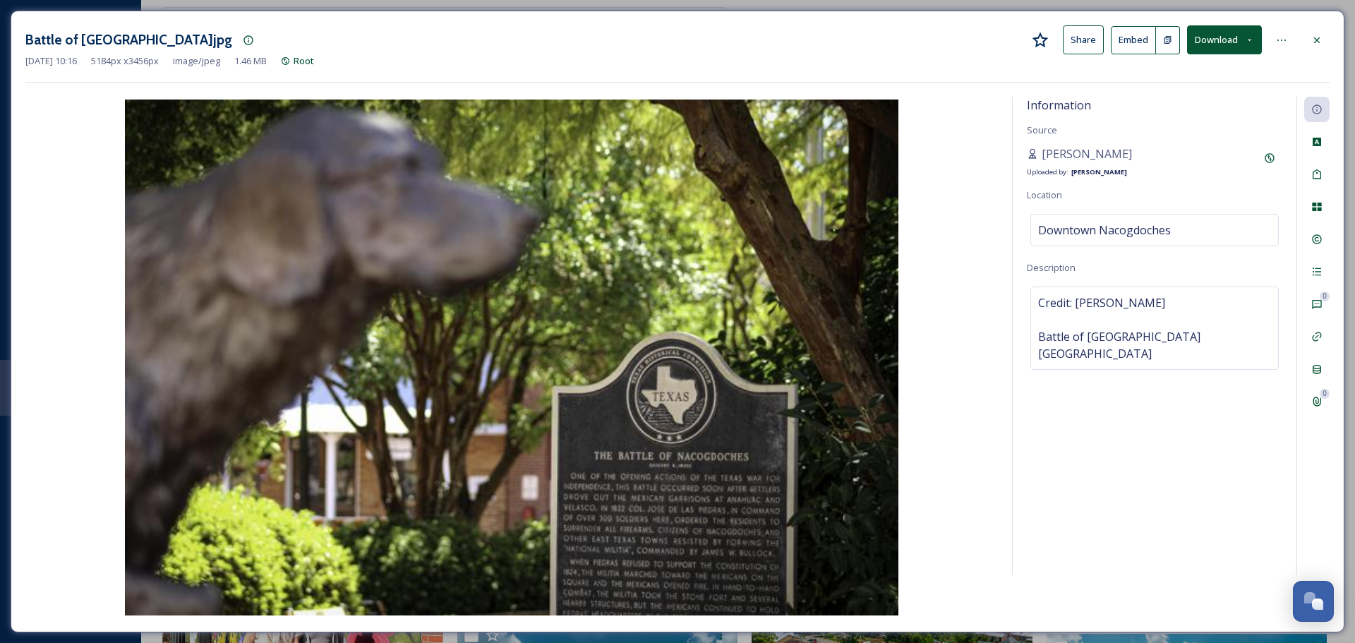
click at [1316, 53] on div "Battle of Nacogdoches.jpg Share Embed Download" at bounding box center [677, 39] width 1304 height 29
click at [1320, 30] on div at bounding box center [1316, 40] width 25 height 25
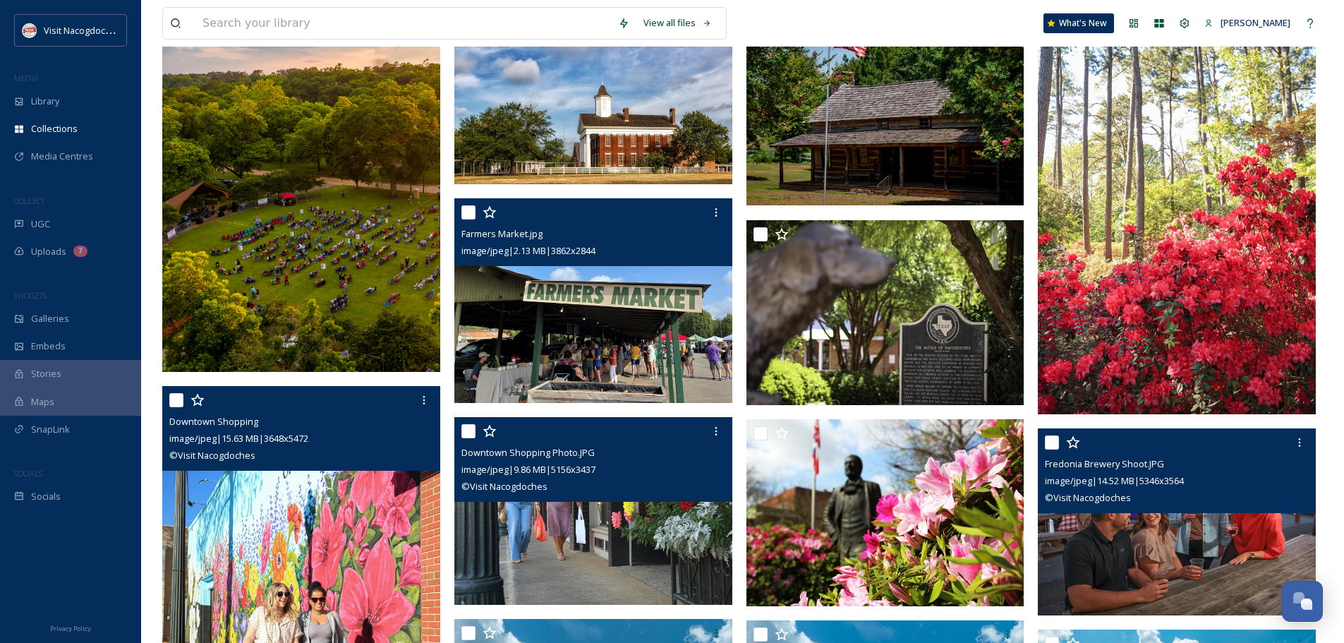
click at [593, 309] on img at bounding box center [593, 300] width 278 height 205
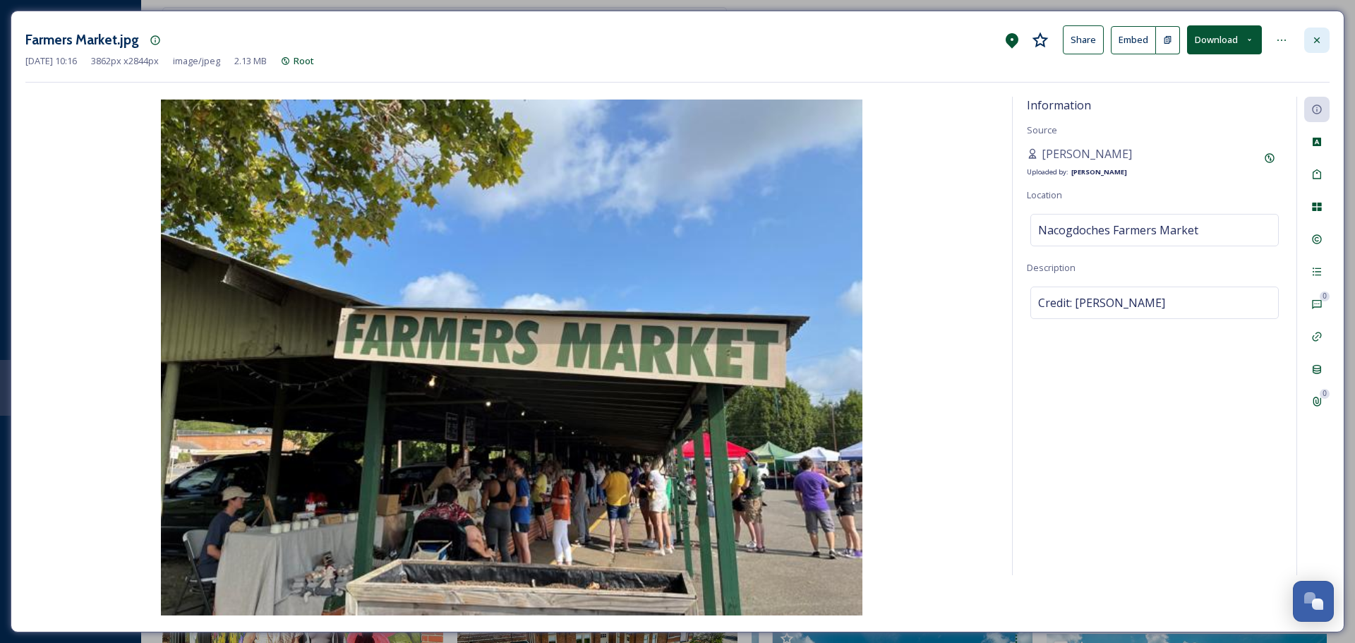
click at [1309, 32] on div at bounding box center [1316, 40] width 25 height 25
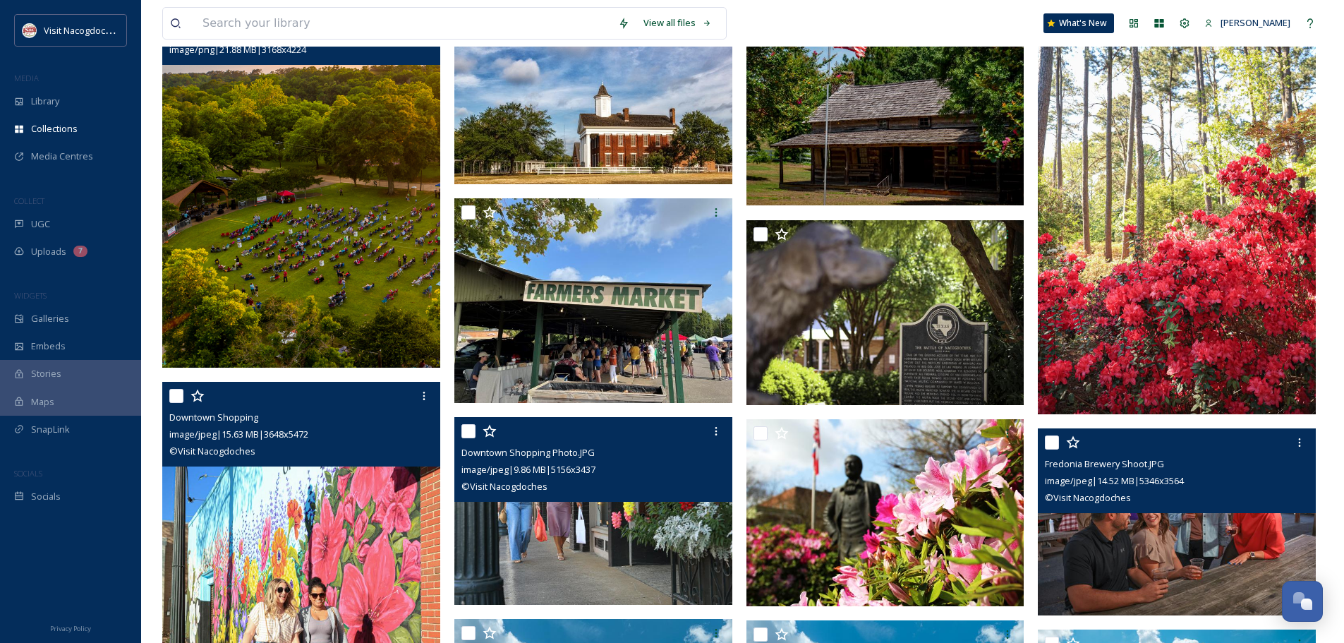
click at [360, 284] on img at bounding box center [301, 182] width 278 height 370
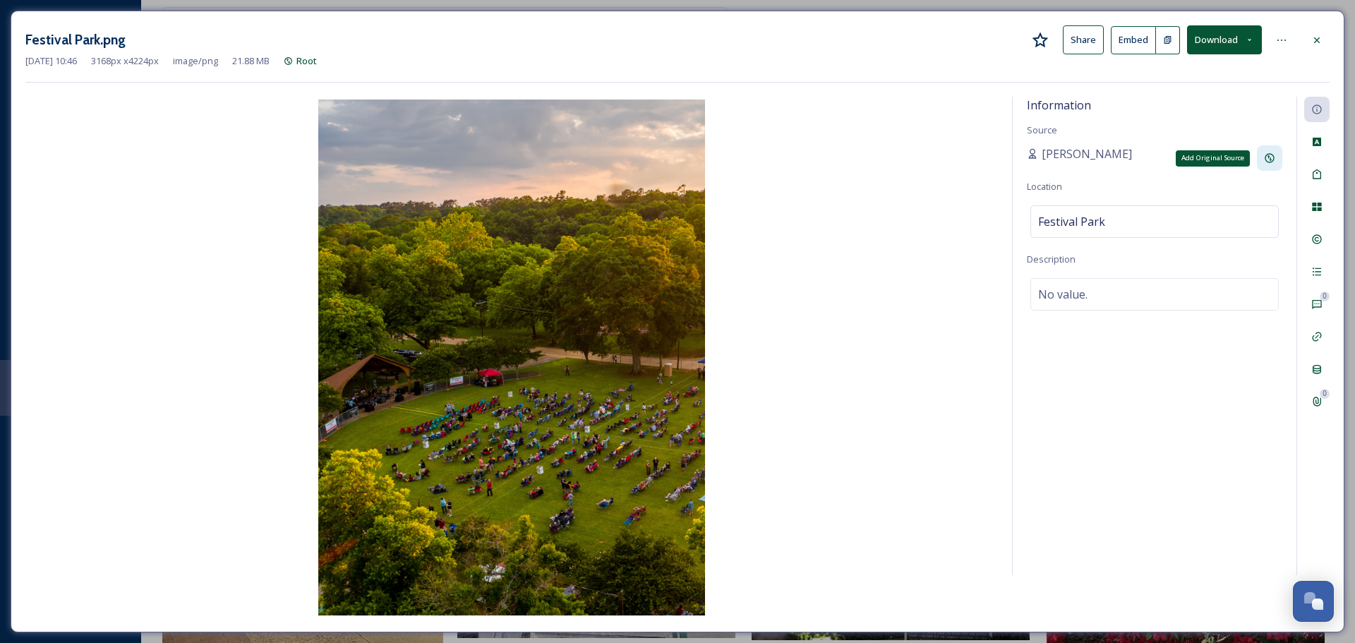
click at [1271, 153] on icon at bounding box center [1269, 157] width 11 height 11
click at [1089, 194] on input at bounding box center [1105, 208] width 157 height 32
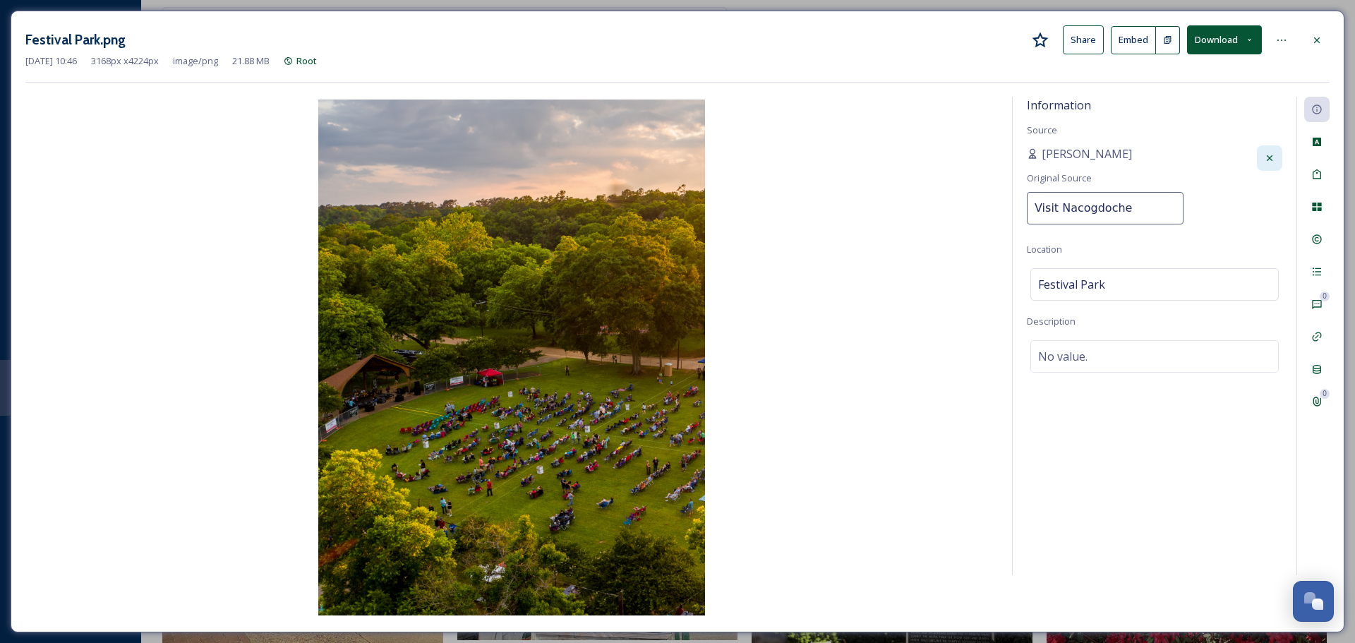
type input "Visit Nacogdoches"
click at [1233, 255] on div "Information Source Natalee Dunn Original Source Visit Nacogdoches Location Fest…" at bounding box center [1155, 336] width 284 height 478
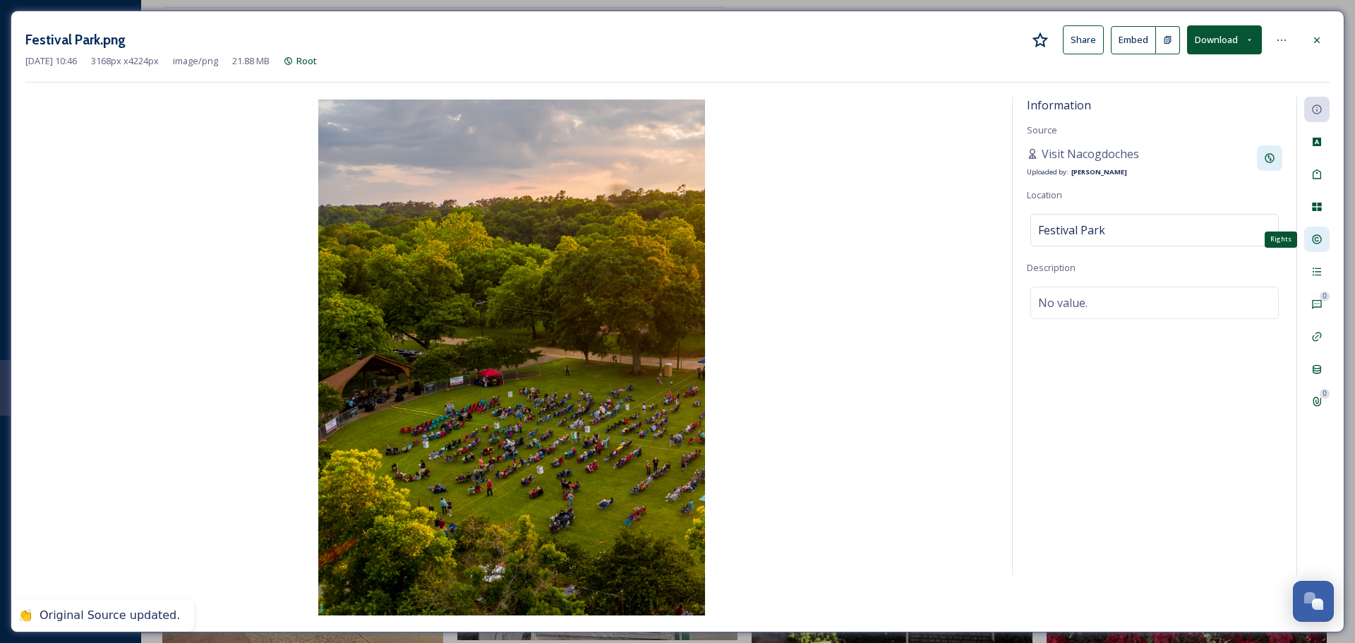
click at [1317, 238] on icon at bounding box center [1316, 239] width 9 height 9
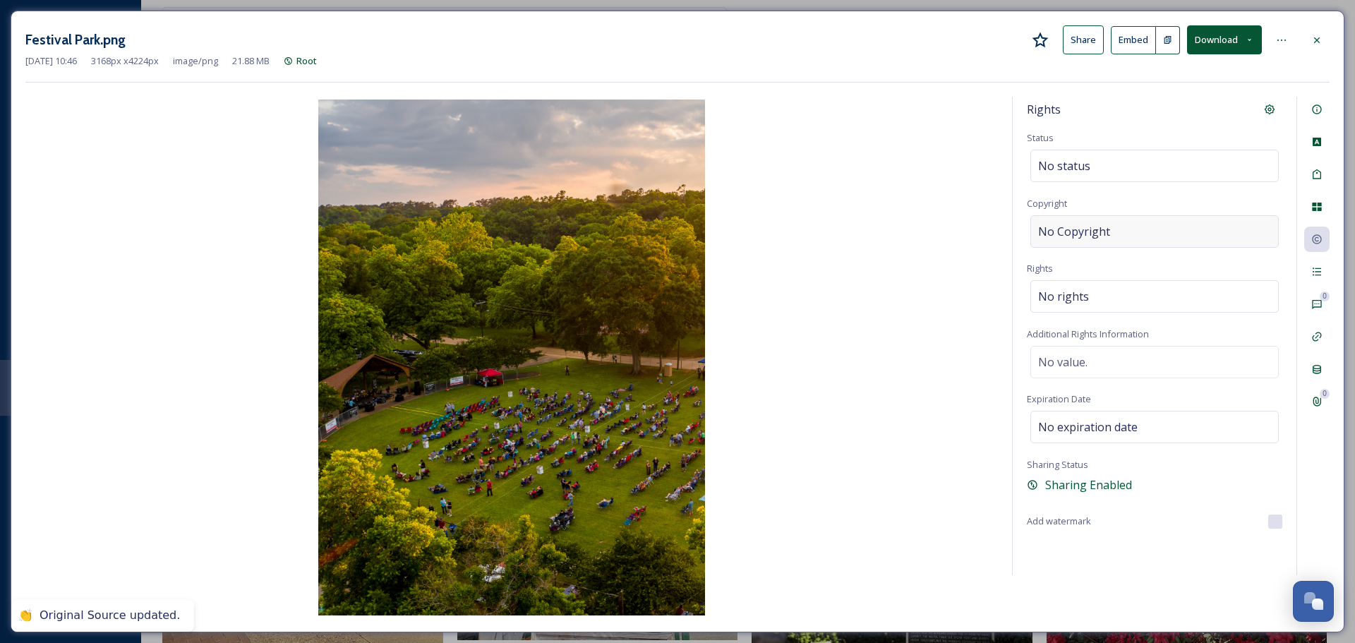
click at [1169, 225] on div "No Copyright" at bounding box center [1154, 231] width 248 height 32
type input "Visit Nacogdoches"
click at [1176, 207] on div "Rights Status No status Copyright Visit Nacogdoches Rights No rights Additional…" at bounding box center [1155, 336] width 284 height 478
click at [1317, 49] on div at bounding box center [1316, 40] width 25 height 25
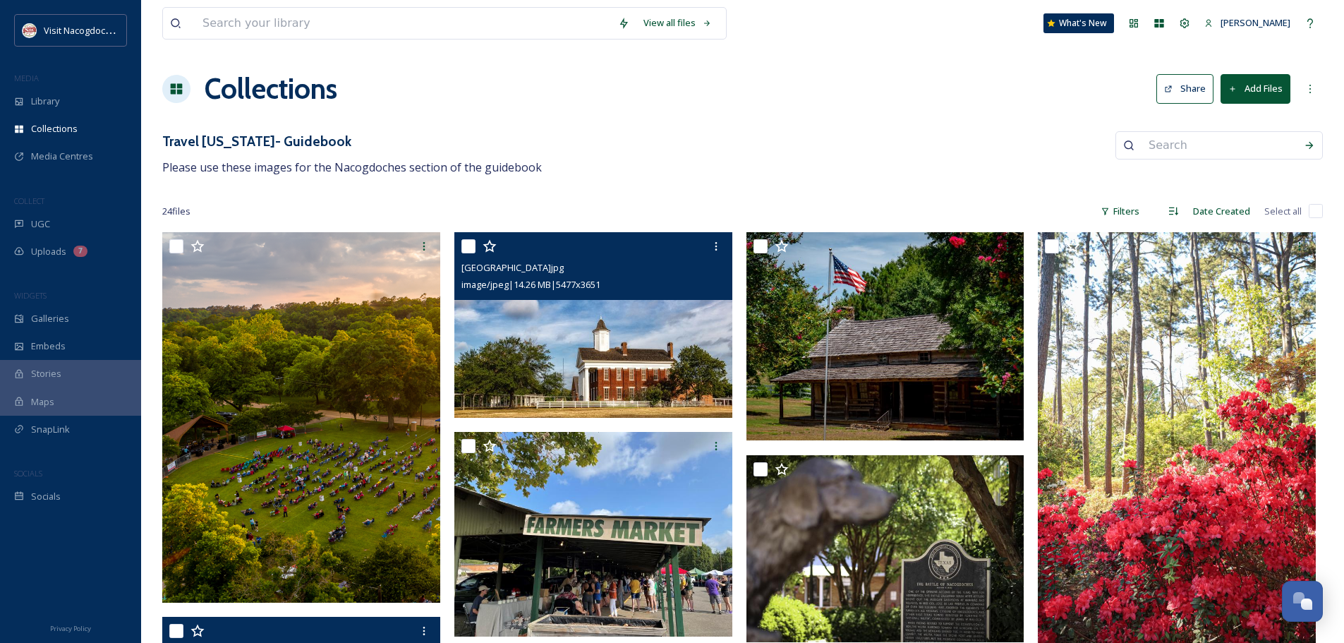
click at [553, 355] on img at bounding box center [593, 325] width 278 height 186
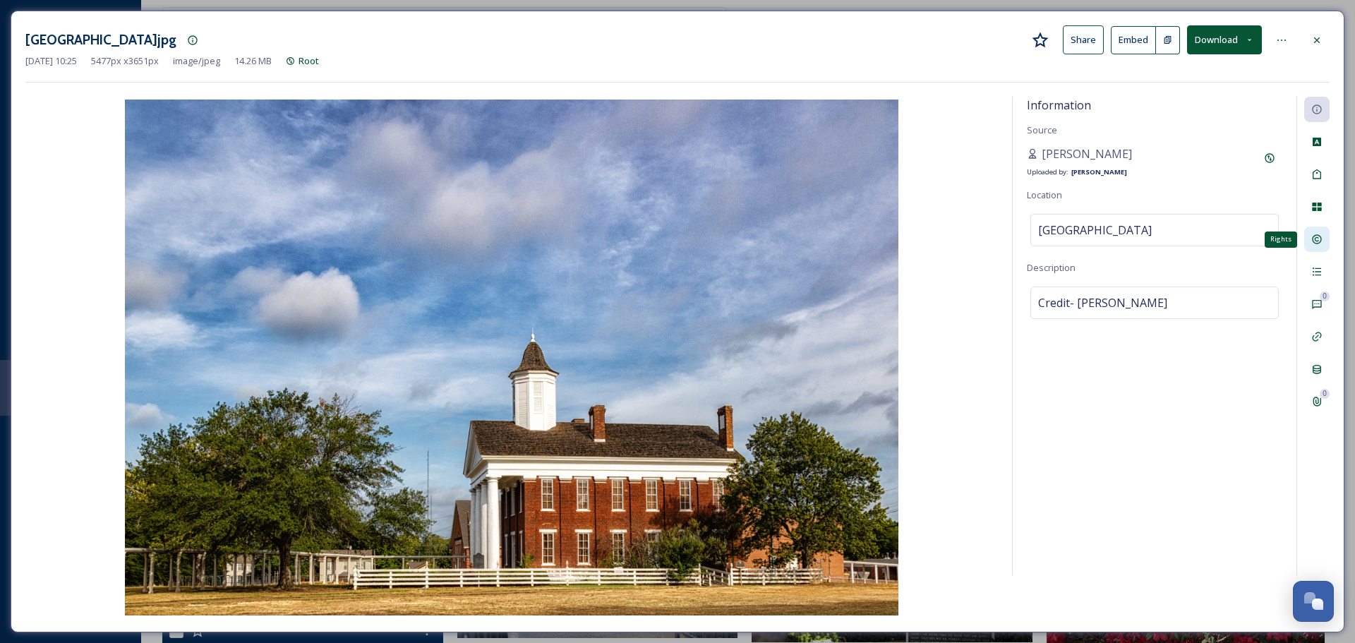
click at [1319, 247] on div "Rights" at bounding box center [1316, 238] width 25 height 25
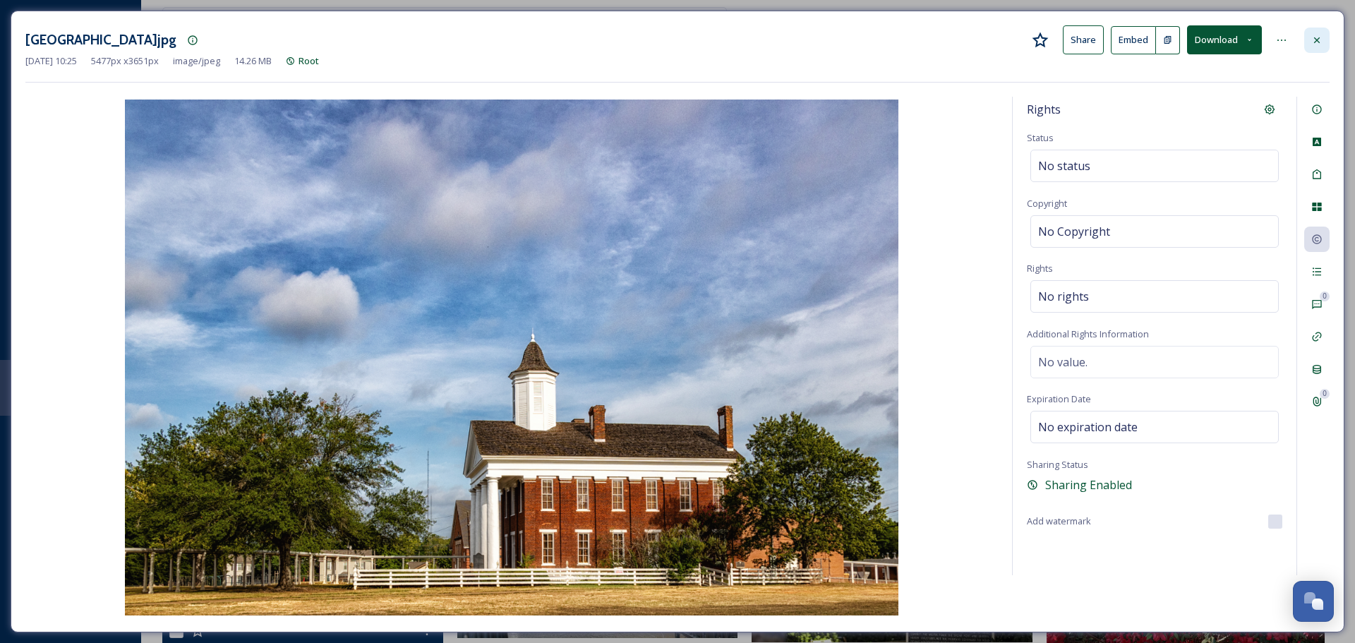
click at [1322, 35] on icon at bounding box center [1316, 40] width 11 height 11
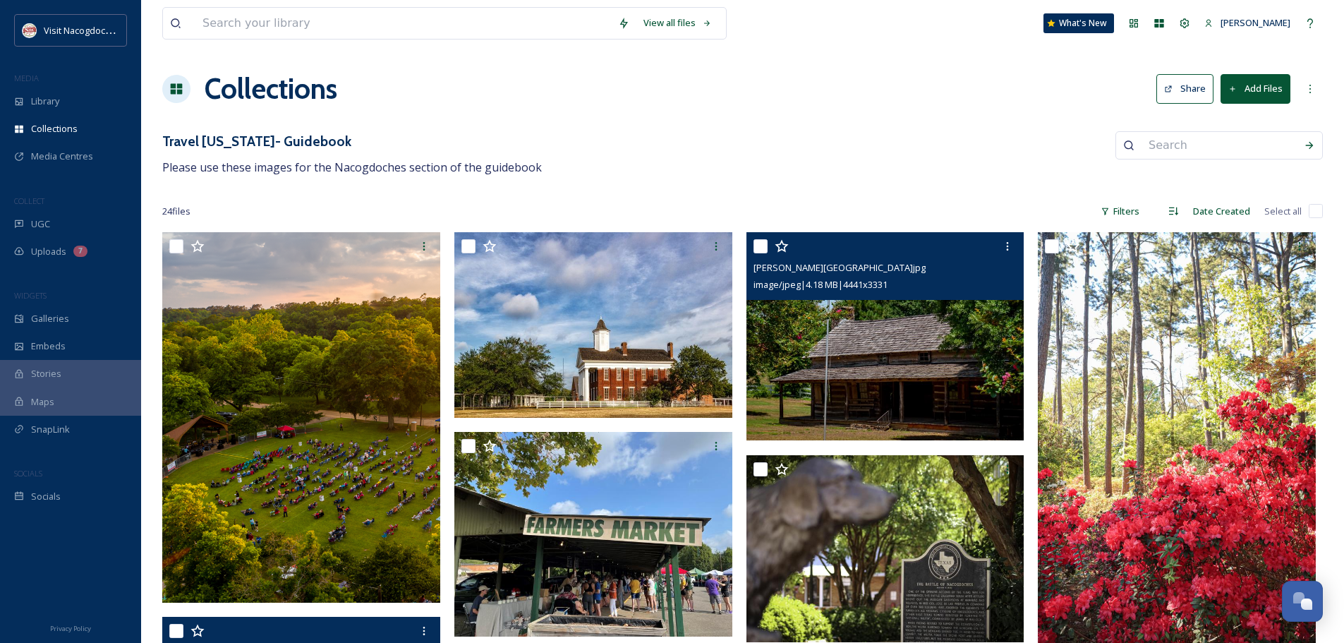
click at [841, 365] on img at bounding box center [886, 336] width 278 height 209
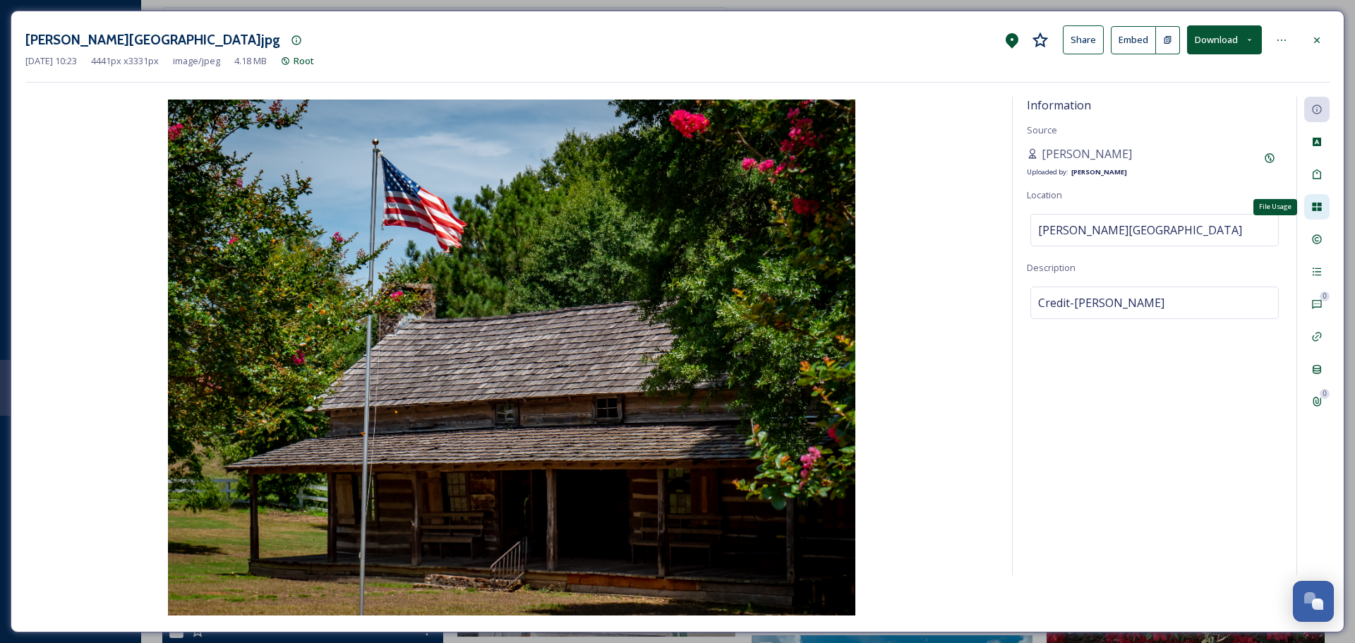
click at [1318, 212] on icon at bounding box center [1316, 206] width 11 height 11
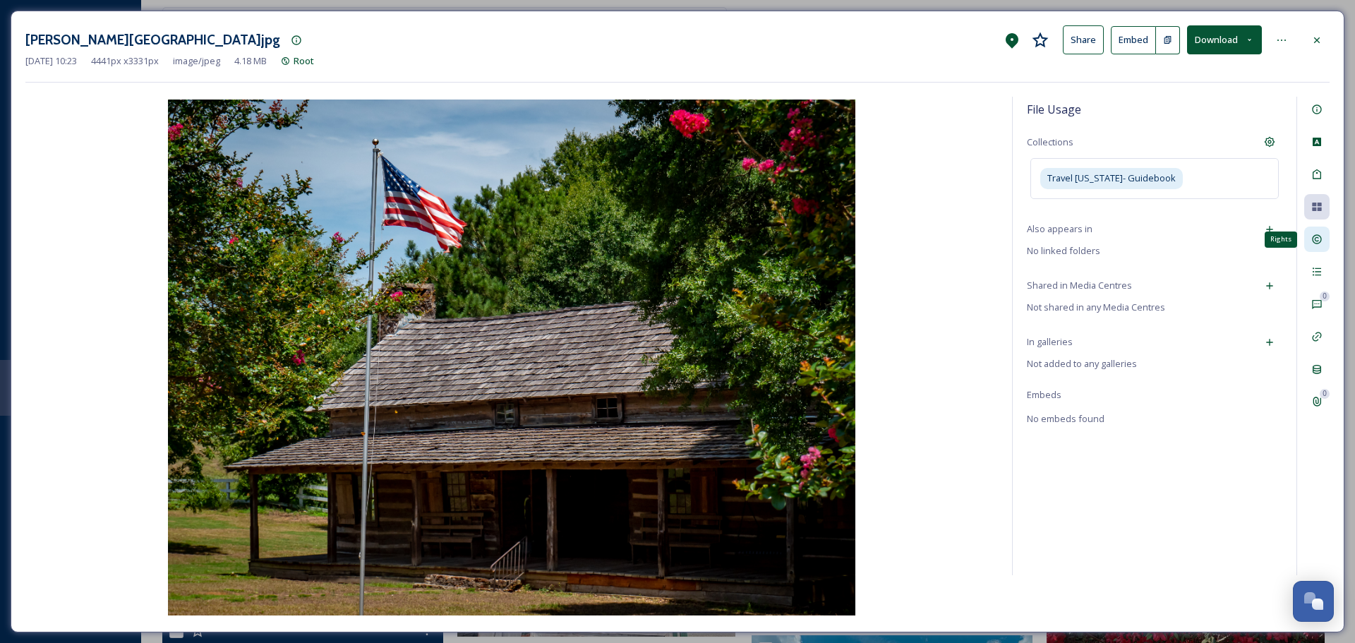
click at [1319, 242] on icon at bounding box center [1316, 239] width 11 height 11
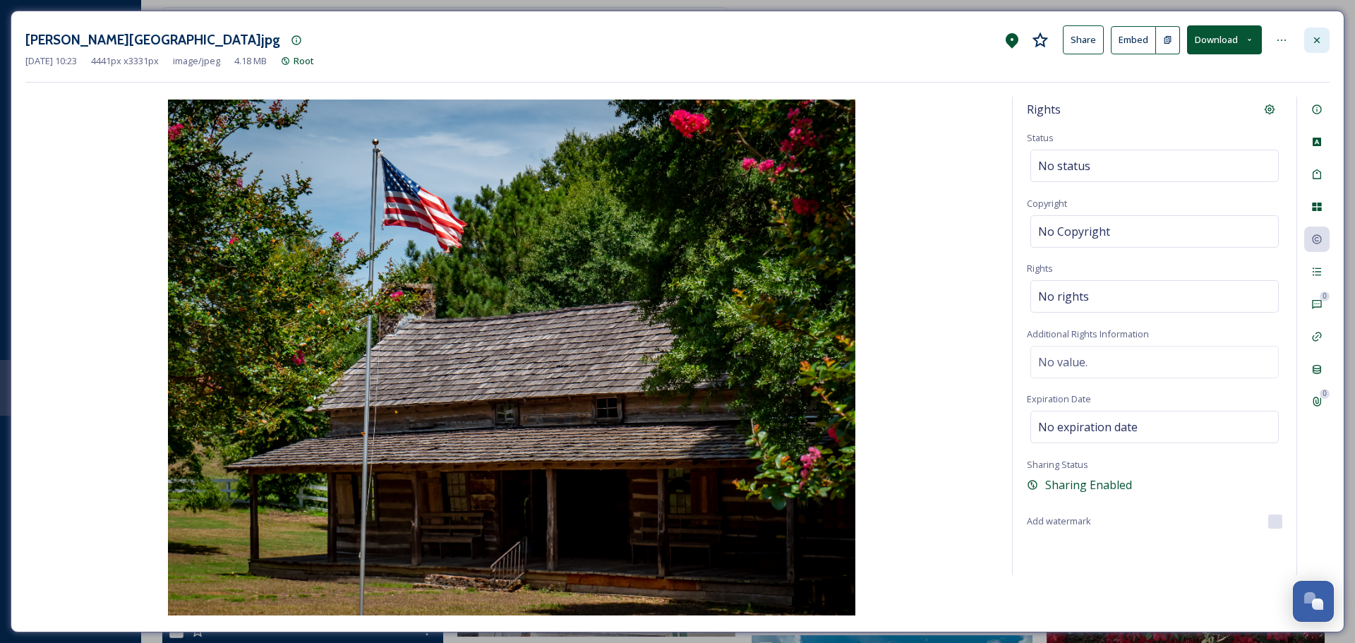
click at [1322, 44] on icon at bounding box center [1316, 40] width 11 height 11
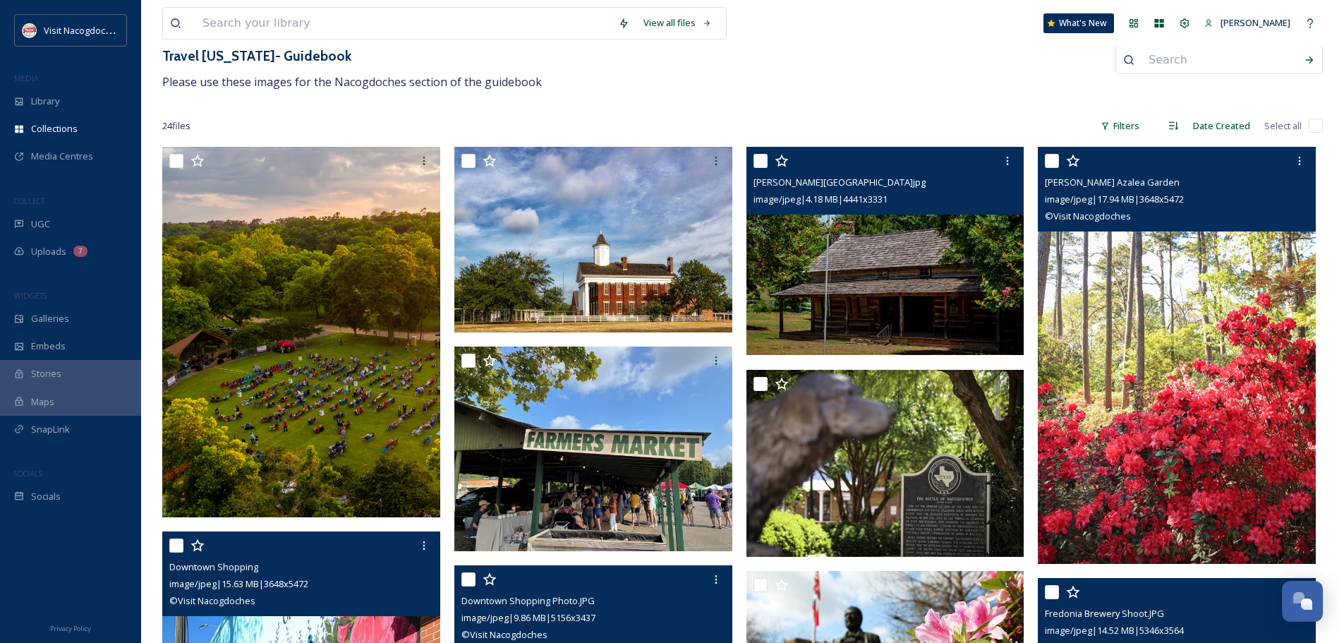
scroll to position [282, 0]
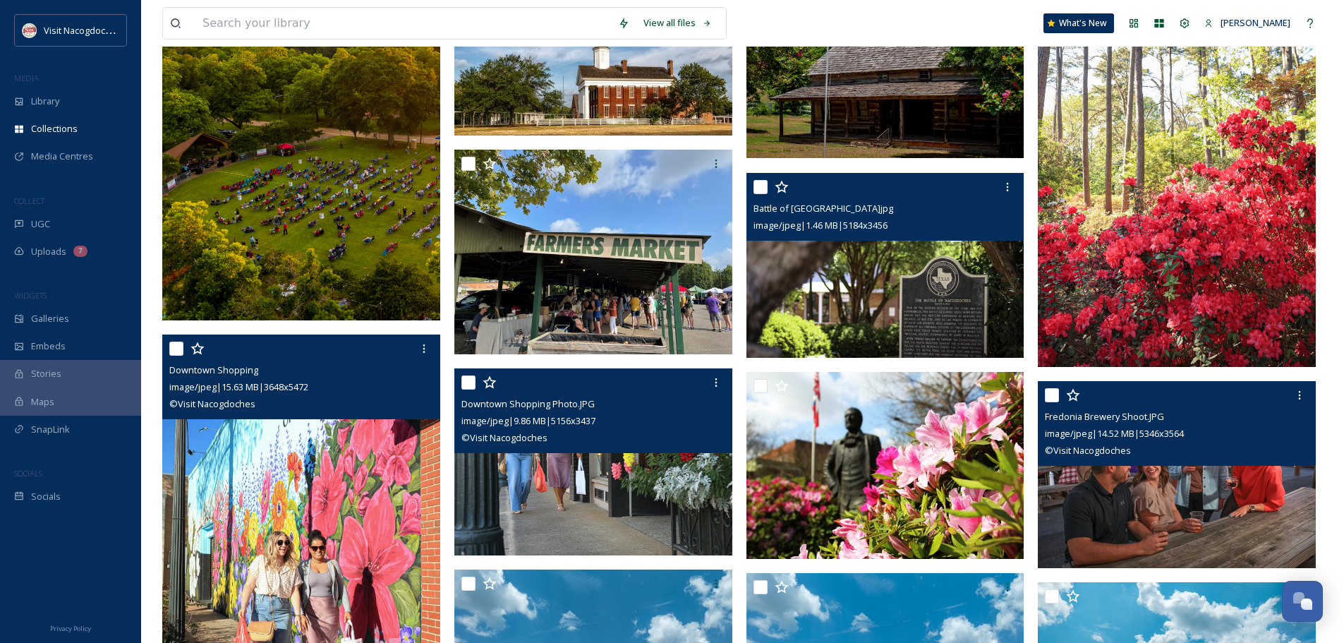
click at [954, 233] on div "Battle of Nacogdoches.jpg image/jpeg | 1.46 MB | 5184 x 3456" at bounding box center [886, 207] width 278 height 68
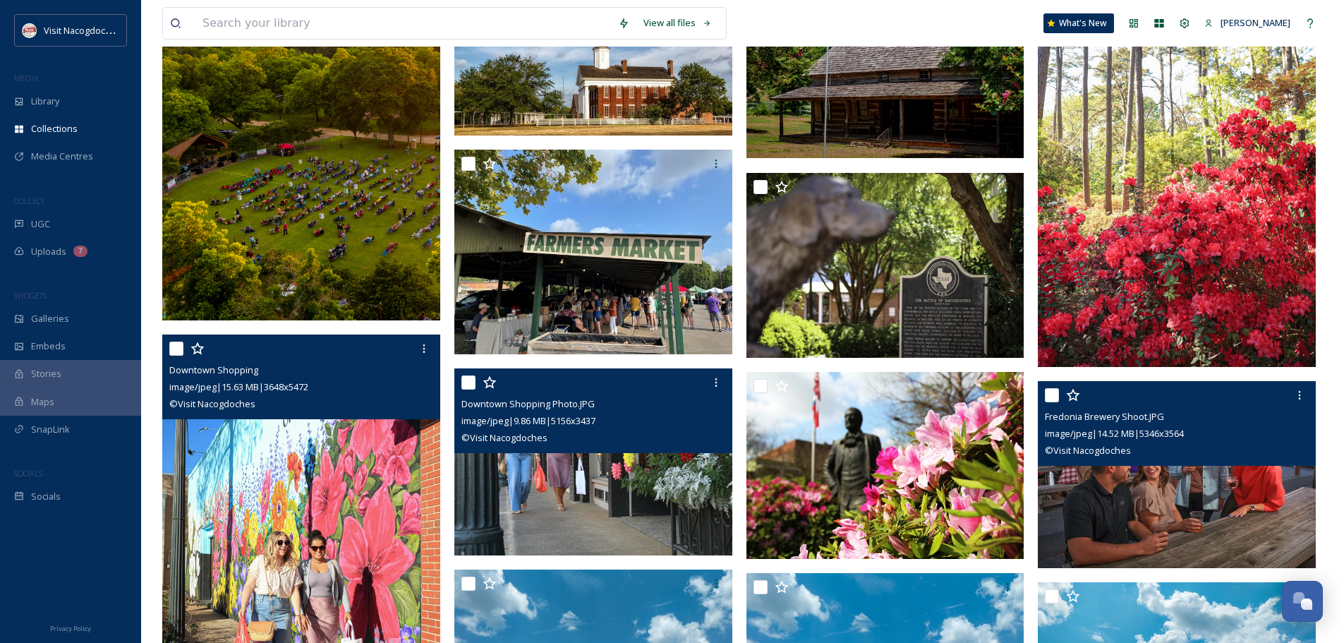
click at [984, 286] on img at bounding box center [886, 265] width 278 height 186
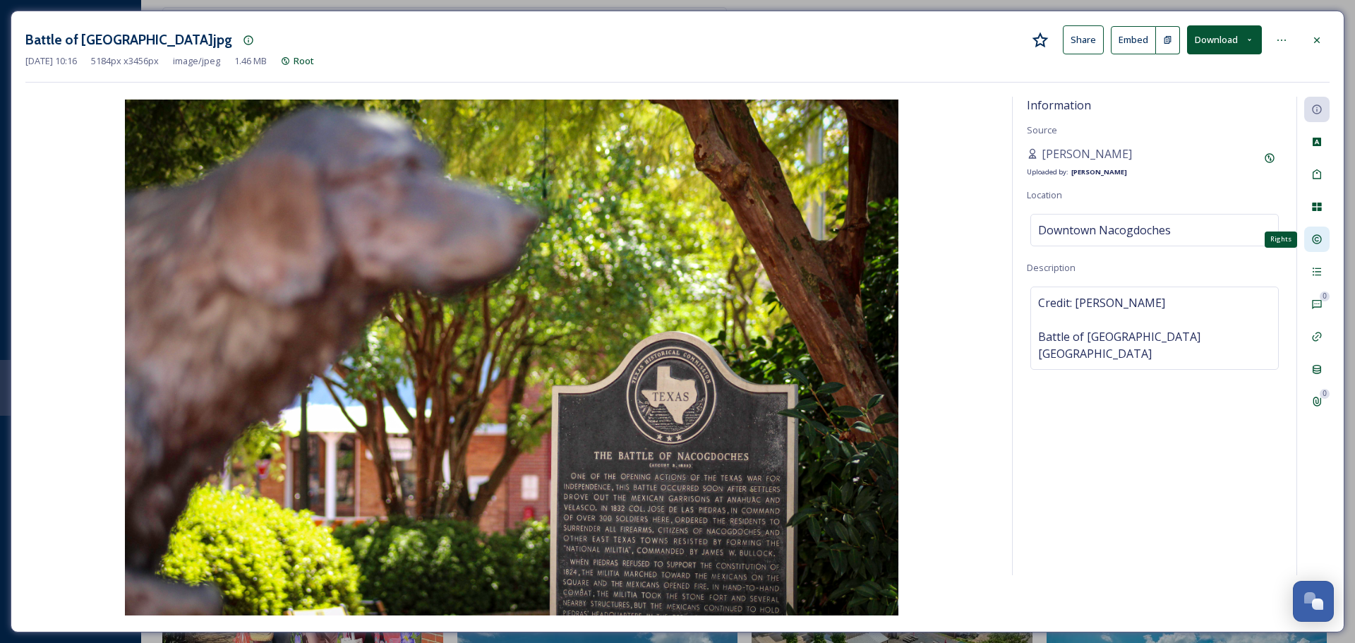
click at [1323, 239] on div "Rights" at bounding box center [1316, 238] width 25 height 25
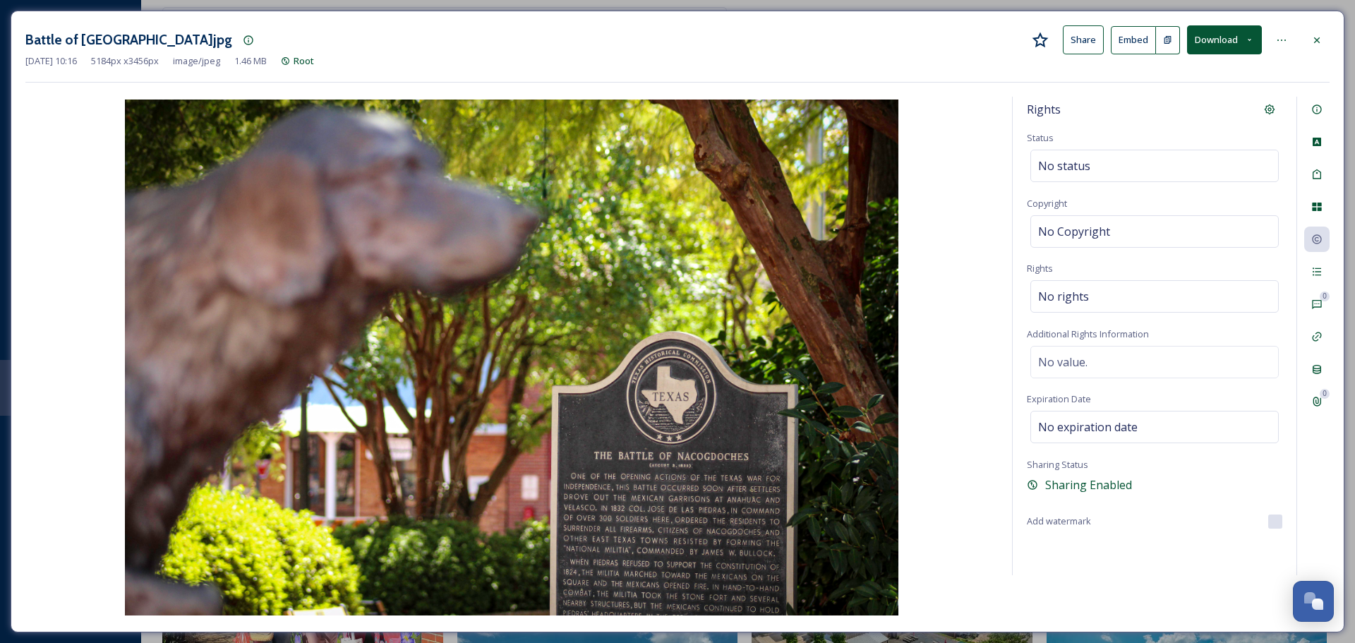
click at [1322, 73] on div "Battle of Nacogdoches.jpg Share Embed Download Sep 30 2025 10:16 5184 px x 3456…" at bounding box center [677, 53] width 1304 height 57
click at [1313, 35] on icon at bounding box center [1316, 40] width 11 height 11
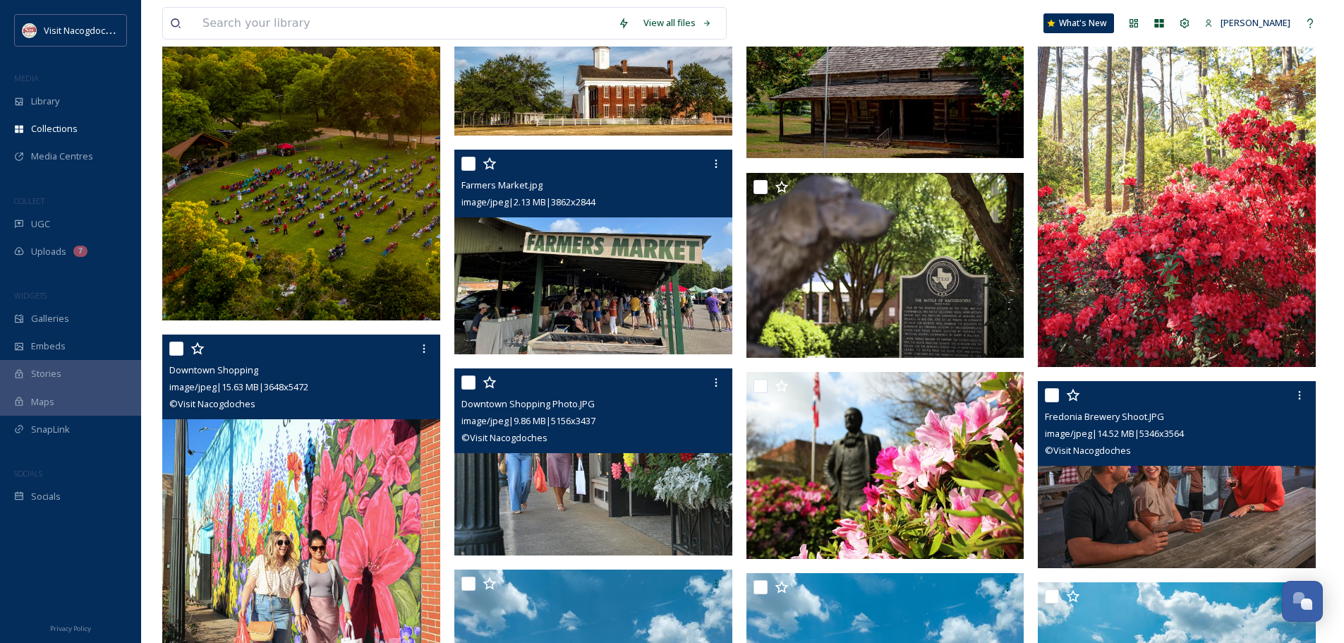
click at [605, 330] on img at bounding box center [593, 252] width 278 height 205
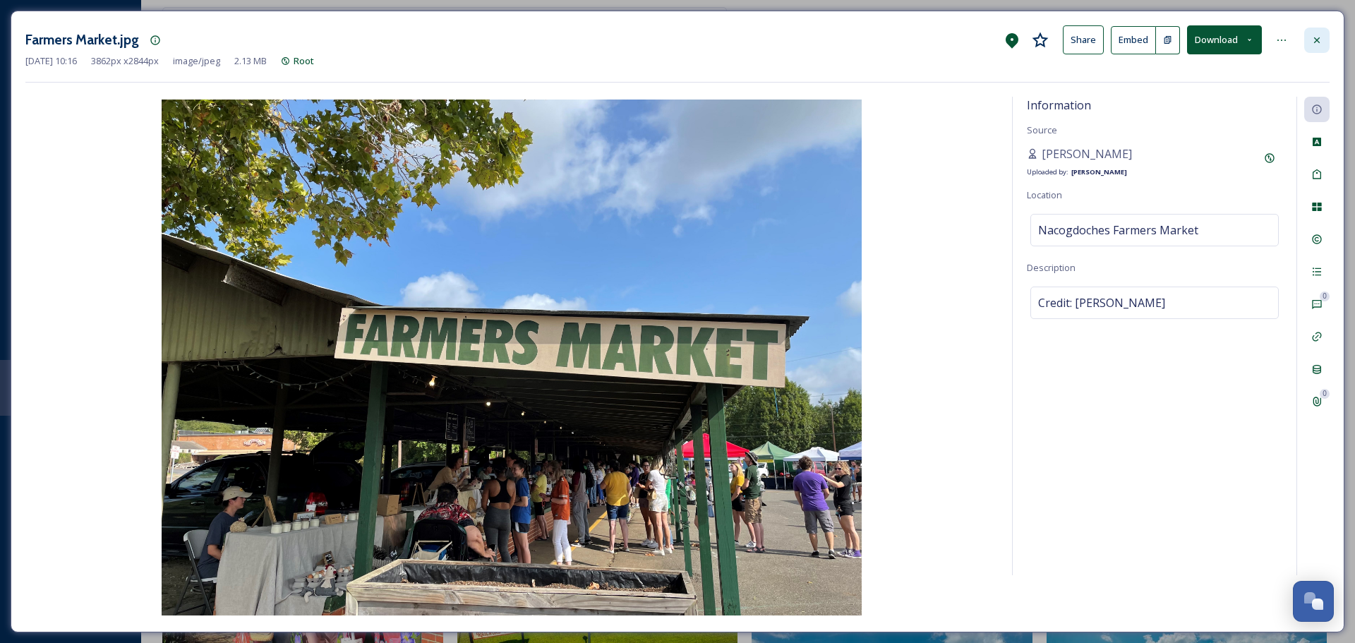
click at [1311, 39] on icon at bounding box center [1316, 40] width 11 height 11
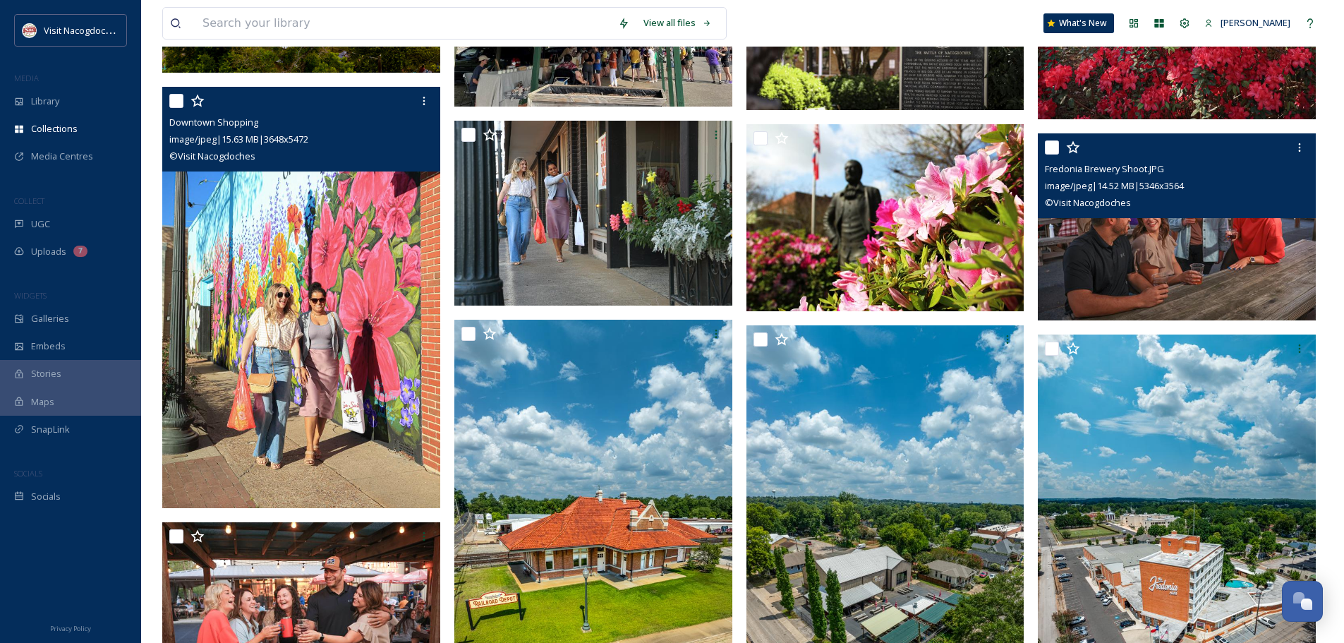
scroll to position [564, 0]
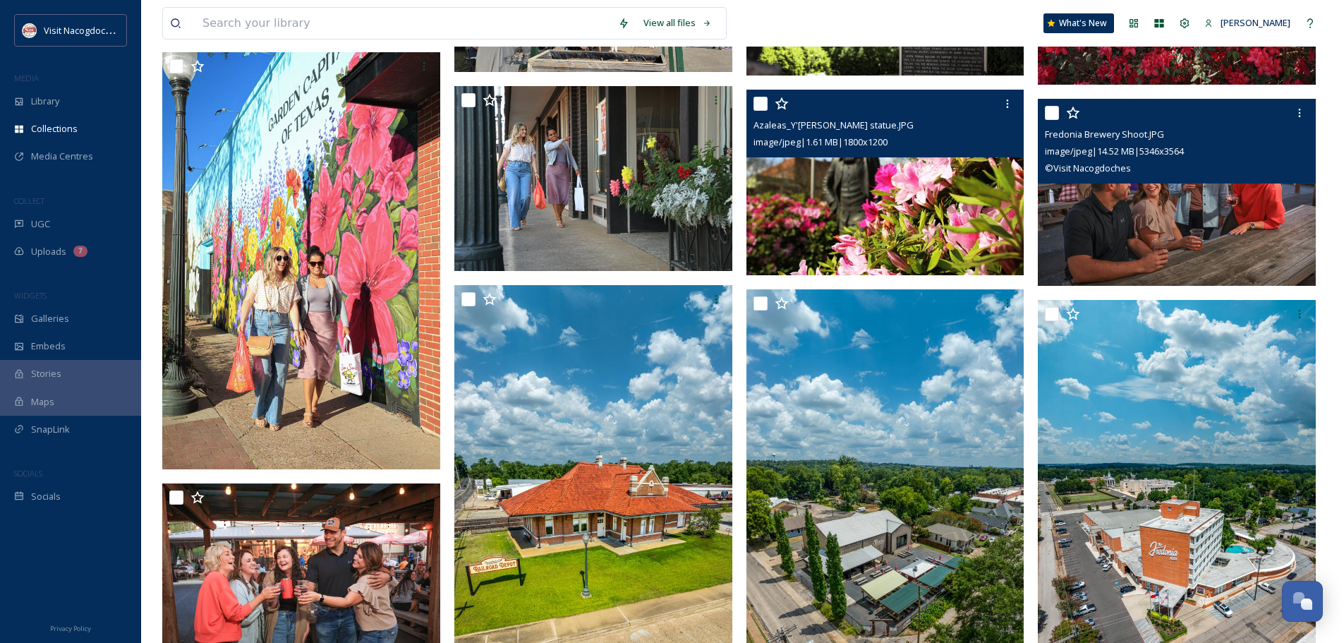
click at [962, 207] on img at bounding box center [886, 183] width 278 height 186
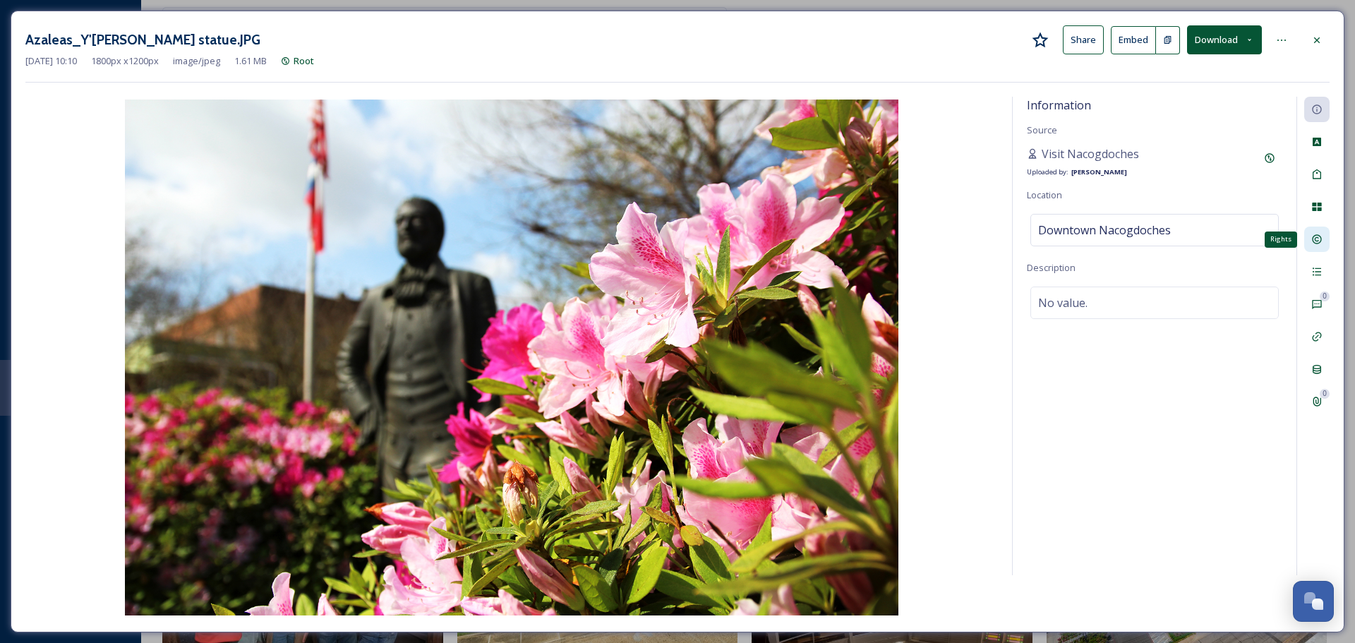
click at [1326, 234] on div "Rights" at bounding box center [1316, 238] width 25 height 25
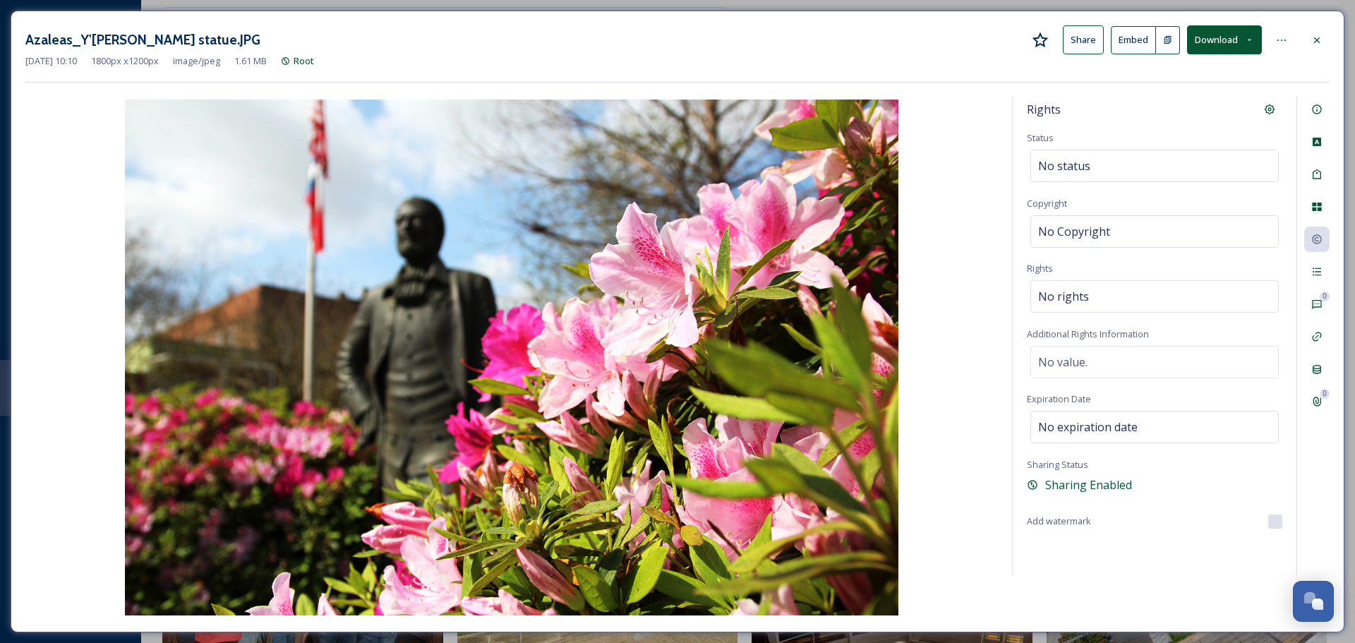
click at [1322, 53] on div "Azaleas_Y'Barbo statue.JPG Share Embed Download" at bounding box center [677, 39] width 1304 height 29
click at [1322, 38] on div at bounding box center [1316, 40] width 25 height 25
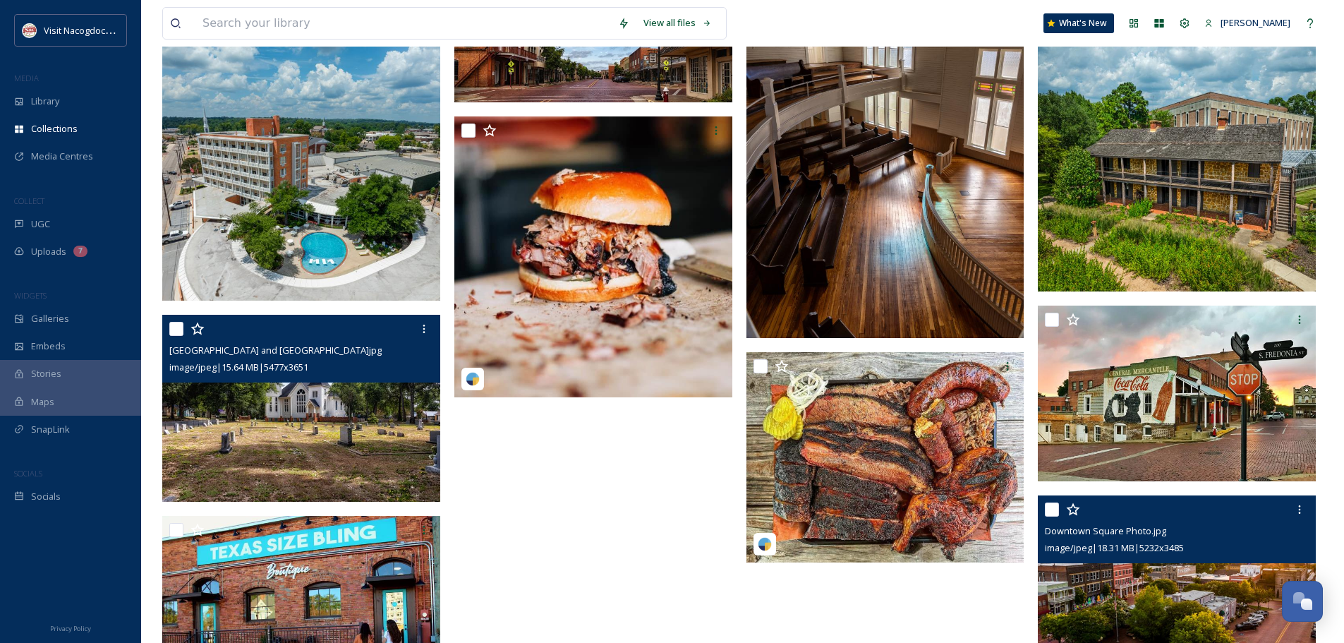
scroll to position [1341, 0]
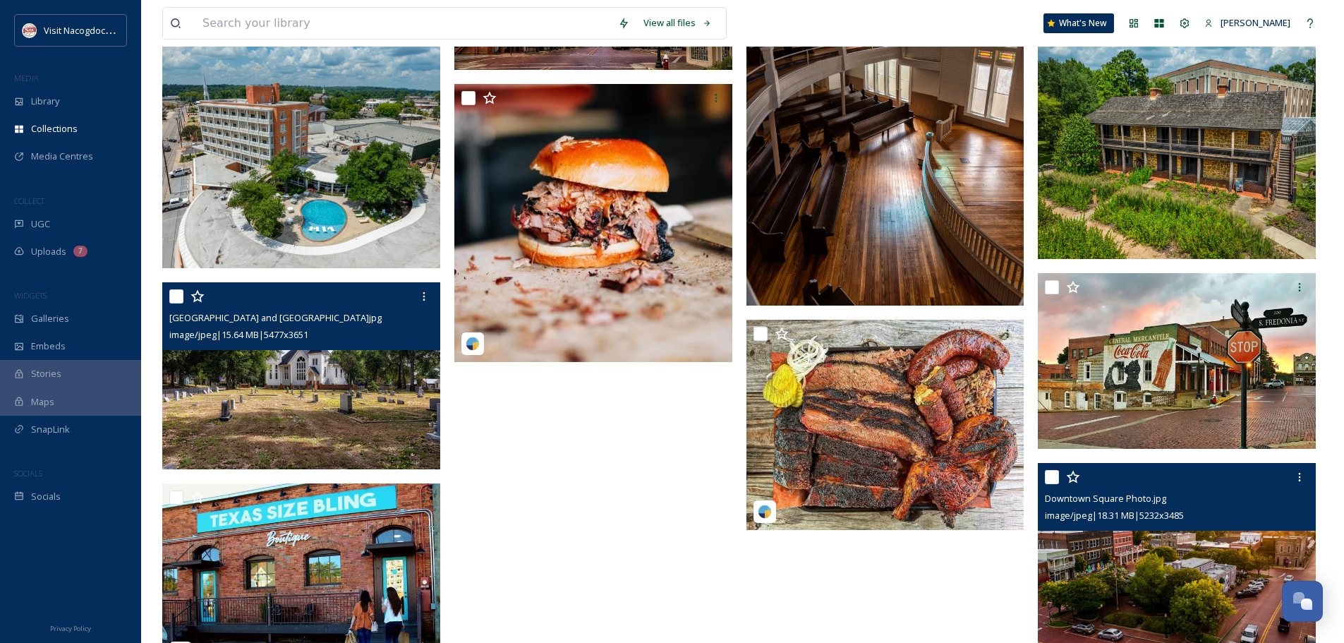
click at [401, 377] on img at bounding box center [302, 376] width 281 height 188
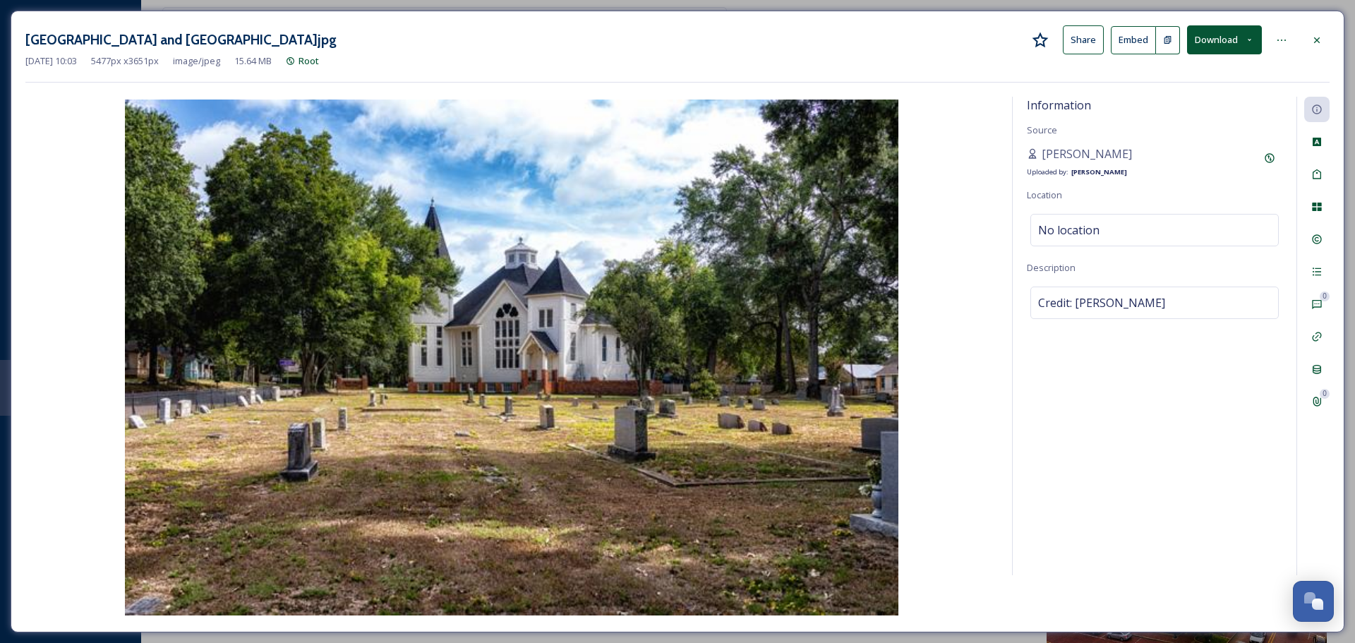
click at [1321, 23] on div "Zion Hill and Oak Grove Cemetery.jpg Share Embed Download Sep 30 2025 10:03 547…" at bounding box center [678, 322] width 1334 height 622
click at [1167, 223] on div "No location" at bounding box center [1154, 230] width 248 height 32
click at [1167, 223] on input at bounding box center [1154, 229] width 247 height 31
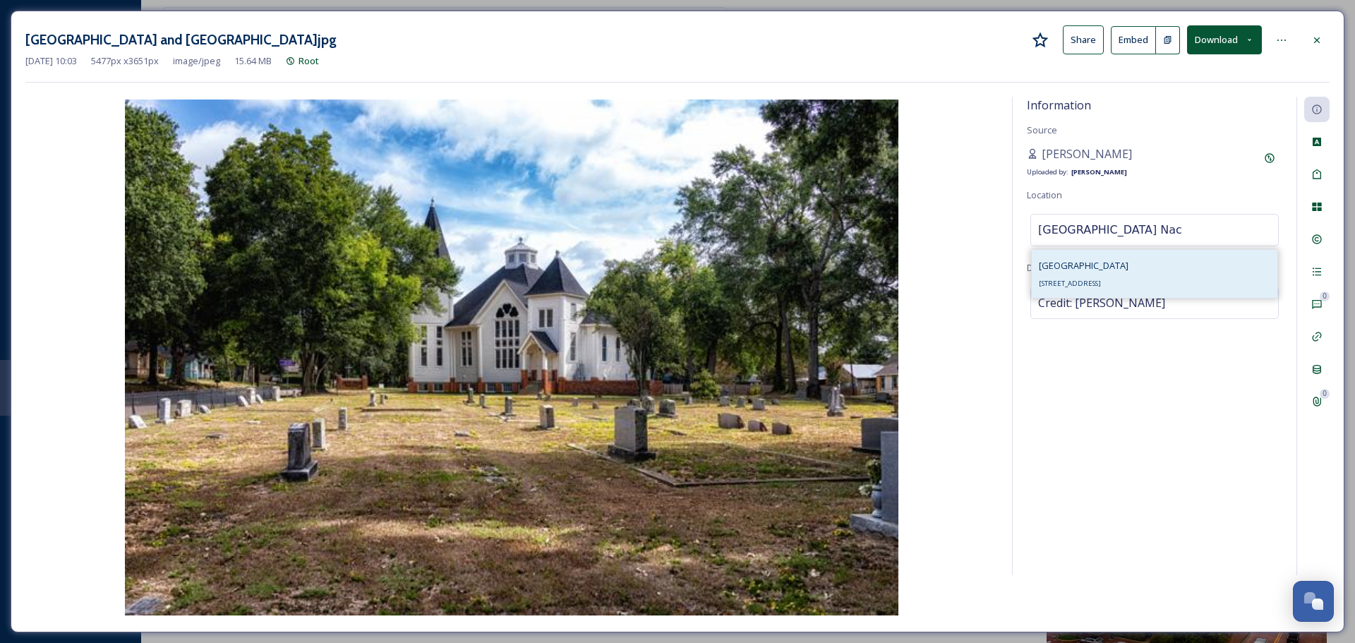
type input "Oak Grove Cemetery Nac"
click at [1187, 283] on div "Oak Grove Cemetery 200 N Lanana St, Nacogdoches, TX 75961, USA" at bounding box center [1155, 274] width 246 height 48
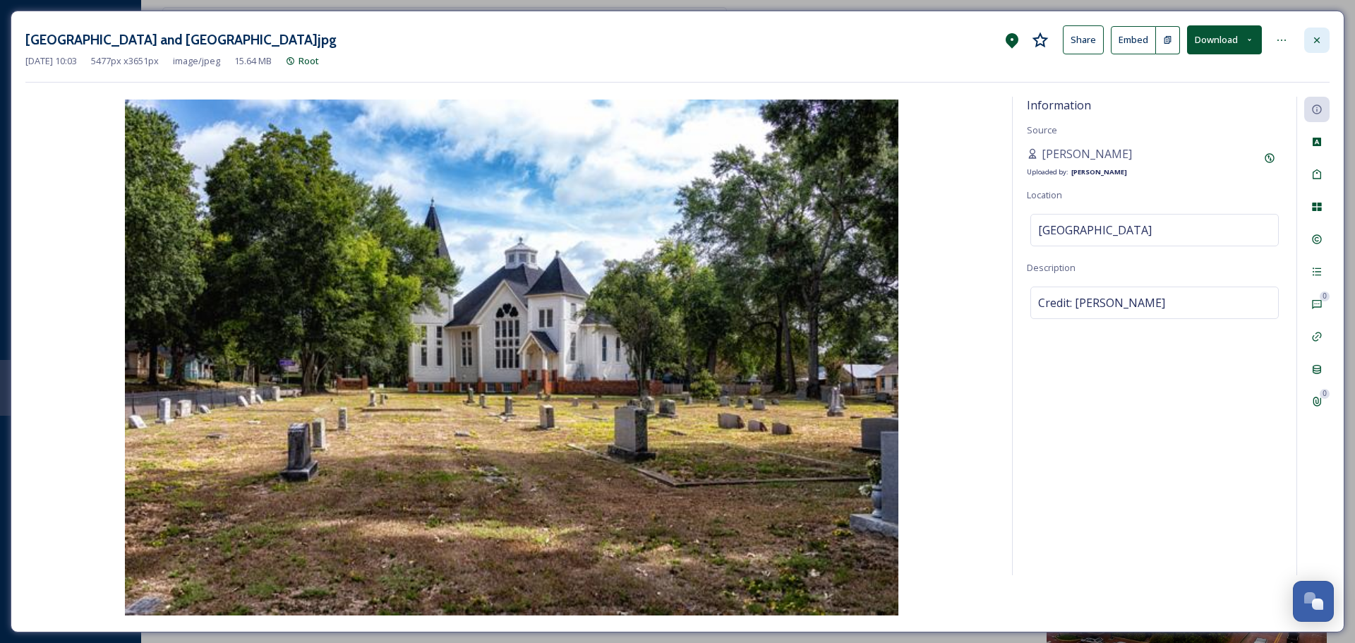
click at [1319, 32] on div at bounding box center [1316, 40] width 25 height 25
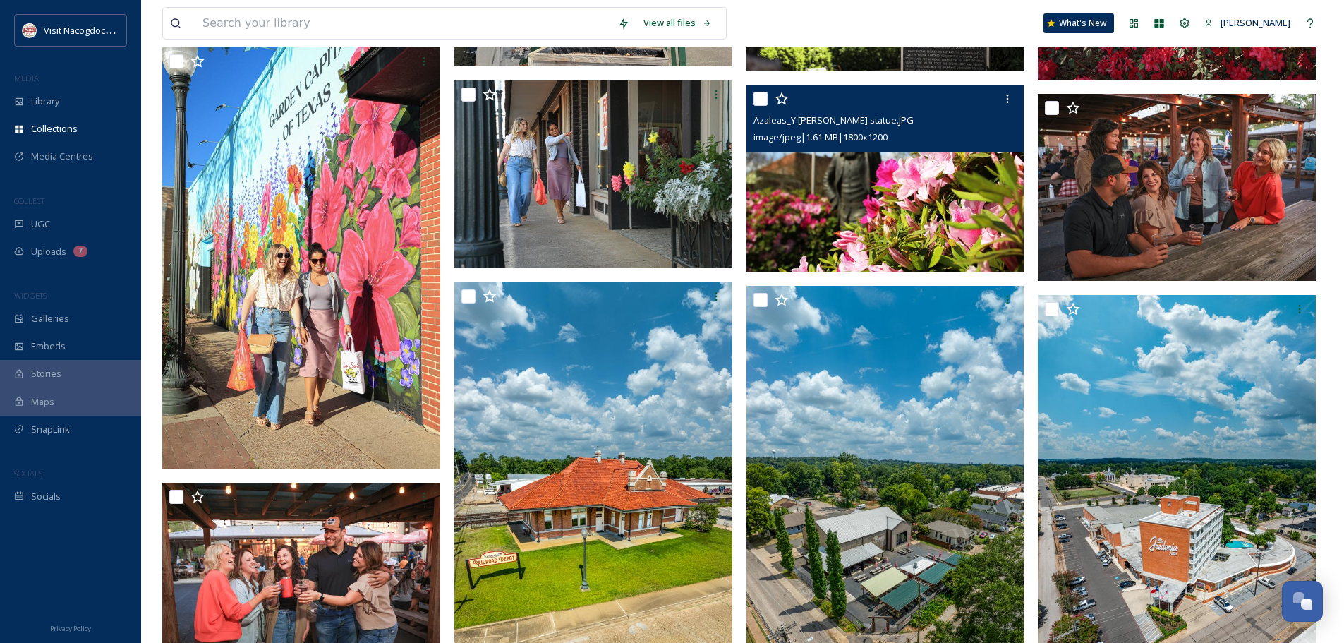
scroll to position [470, 0]
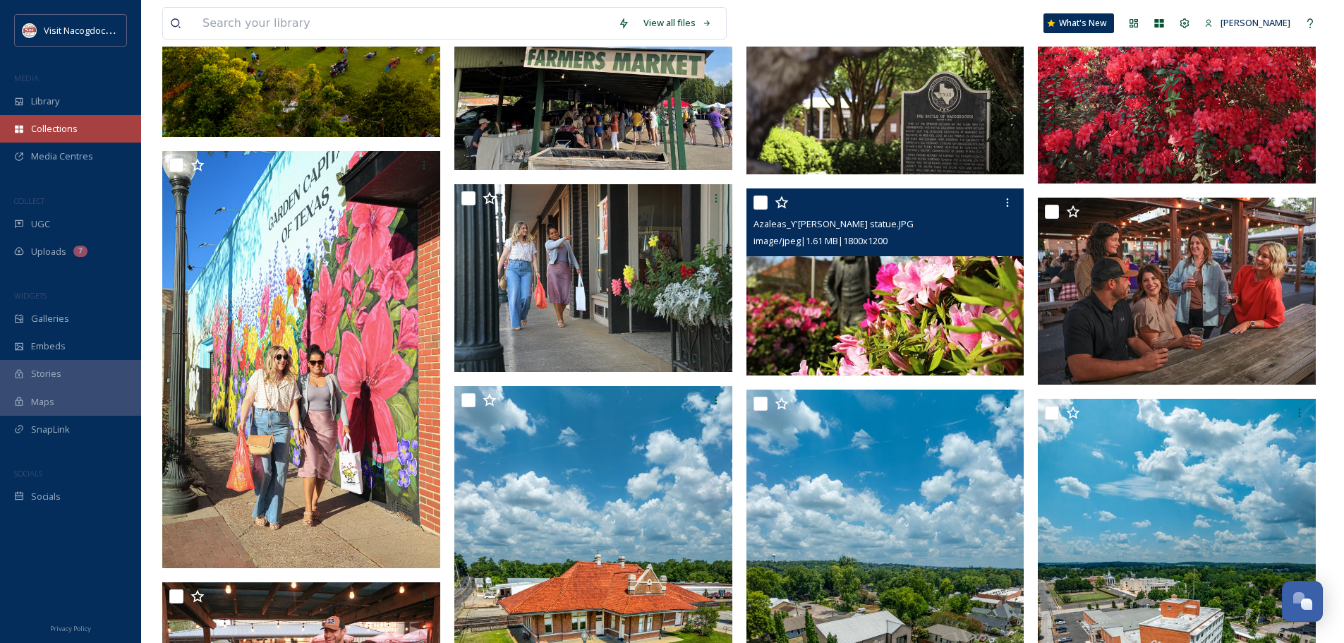
click at [72, 119] on div "Collections" at bounding box center [70, 129] width 141 height 28
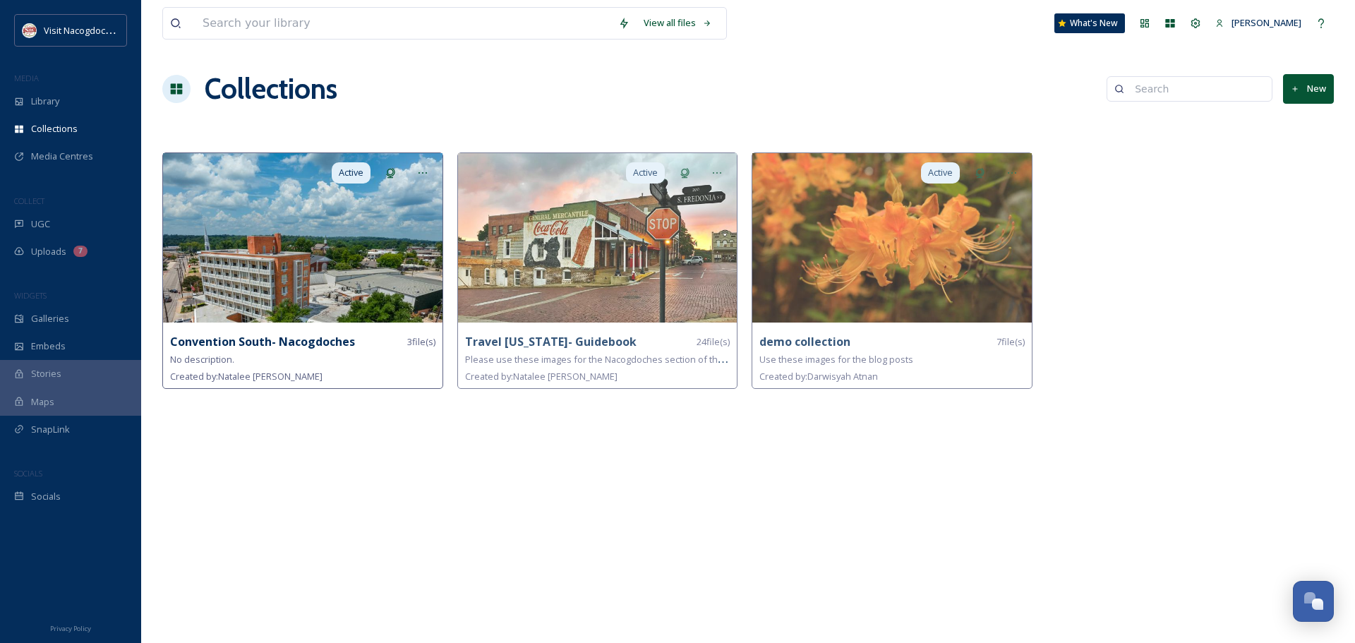
click at [312, 259] on img at bounding box center [302, 237] width 279 height 169
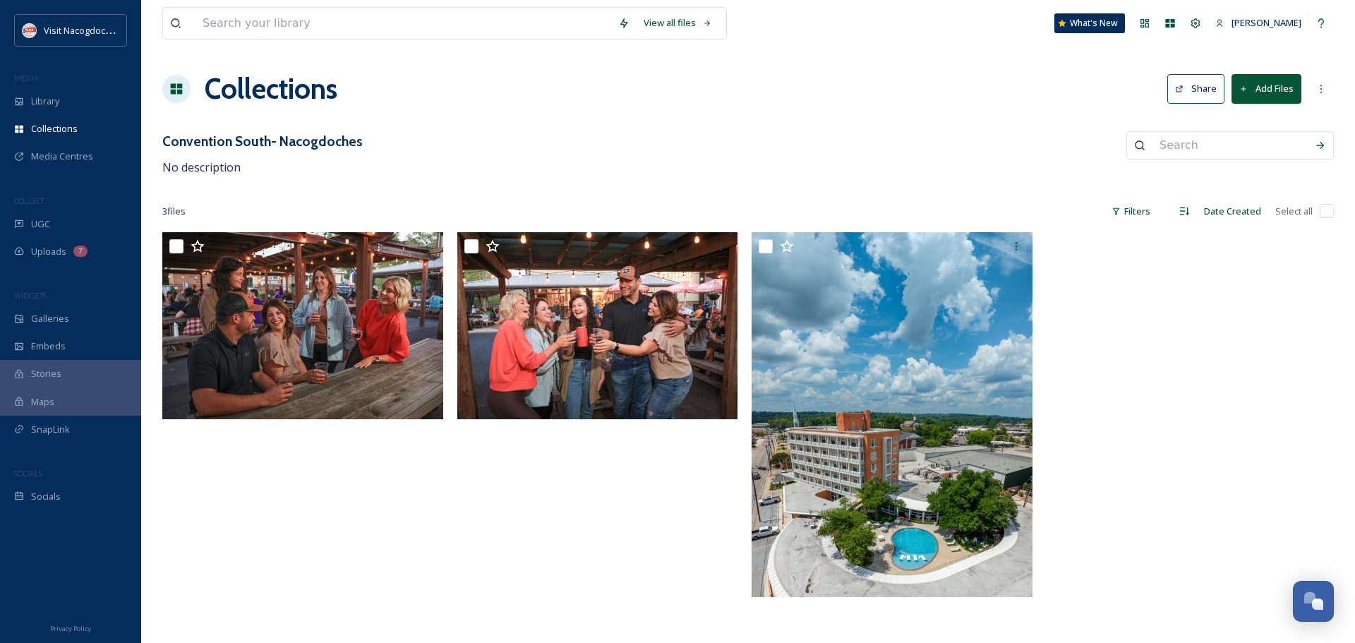
click at [1281, 93] on button "Add Files" at bounding box center [1266, 88] width 70 height 29
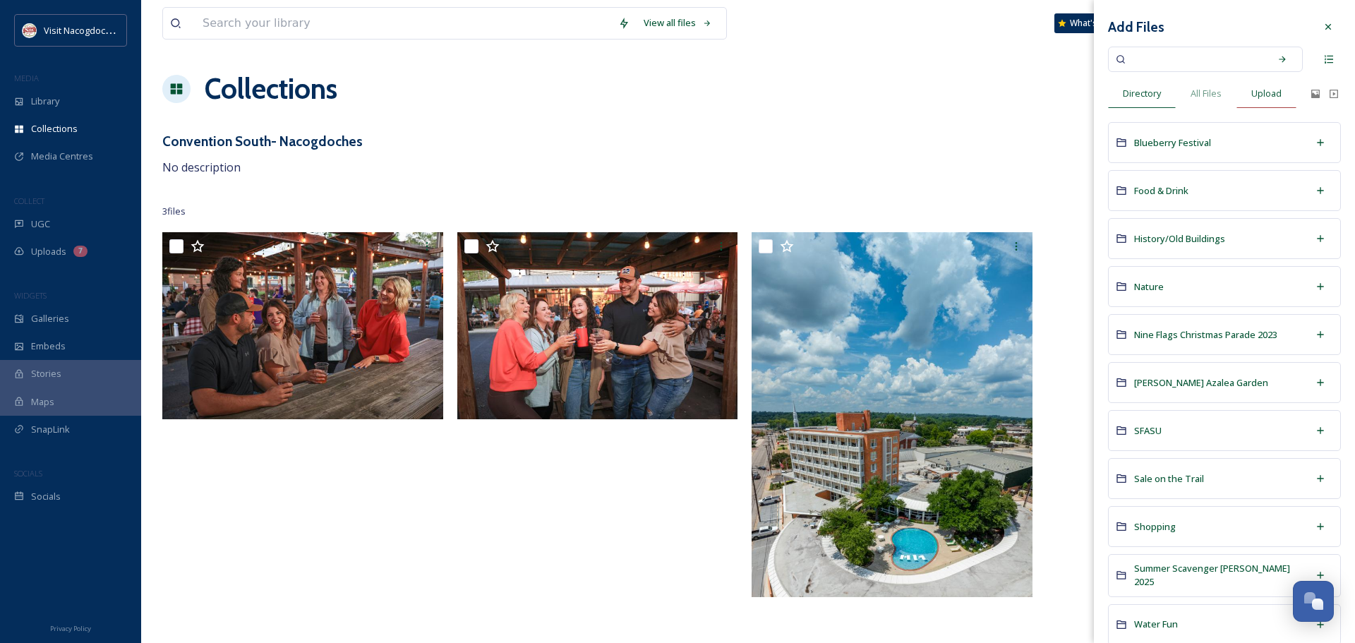
click at [1286, 94] on div "Upload" at bounding box center [1266, 93] width 60 height 29
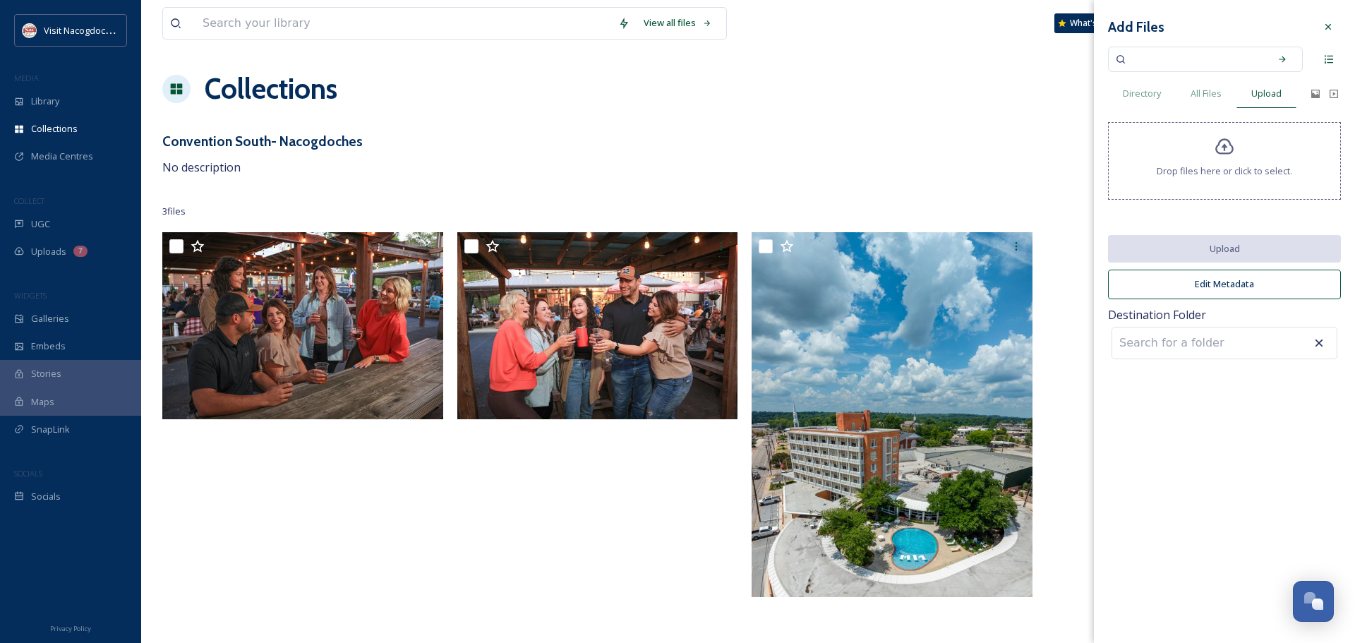
click at [1276, 171] on span "Drop files here or click to select." at bounding box center [1223, 170] width 135 height 13
click at [1216, 90] on span "All Files" at bounding box center [1205, 93] width 31 height 13
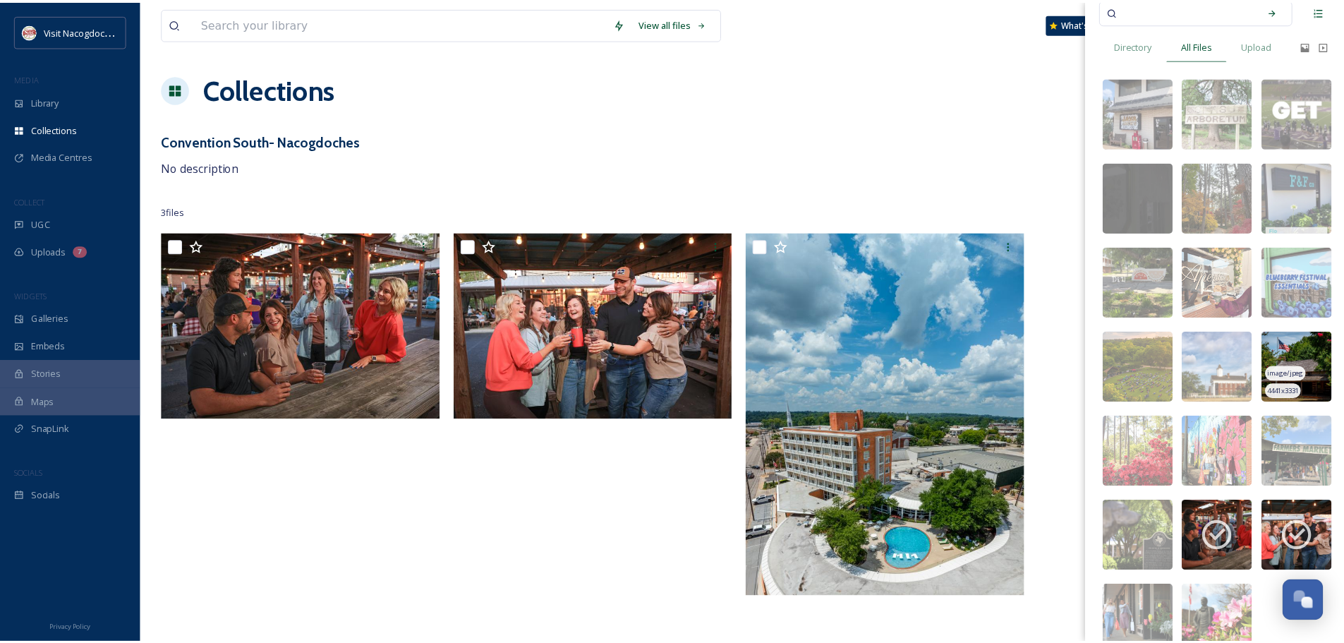
scroll to position [71, 0]
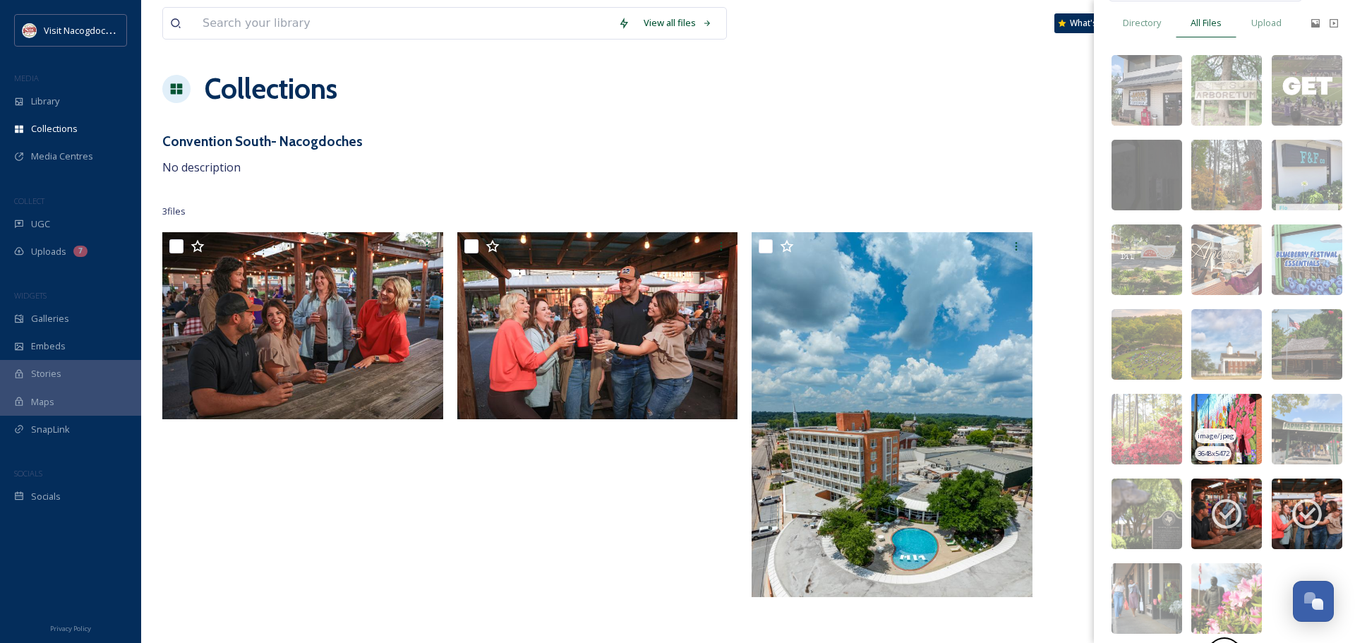
click at [1240, 421] on img at bounding box center [1226, 429] width 71 height 71
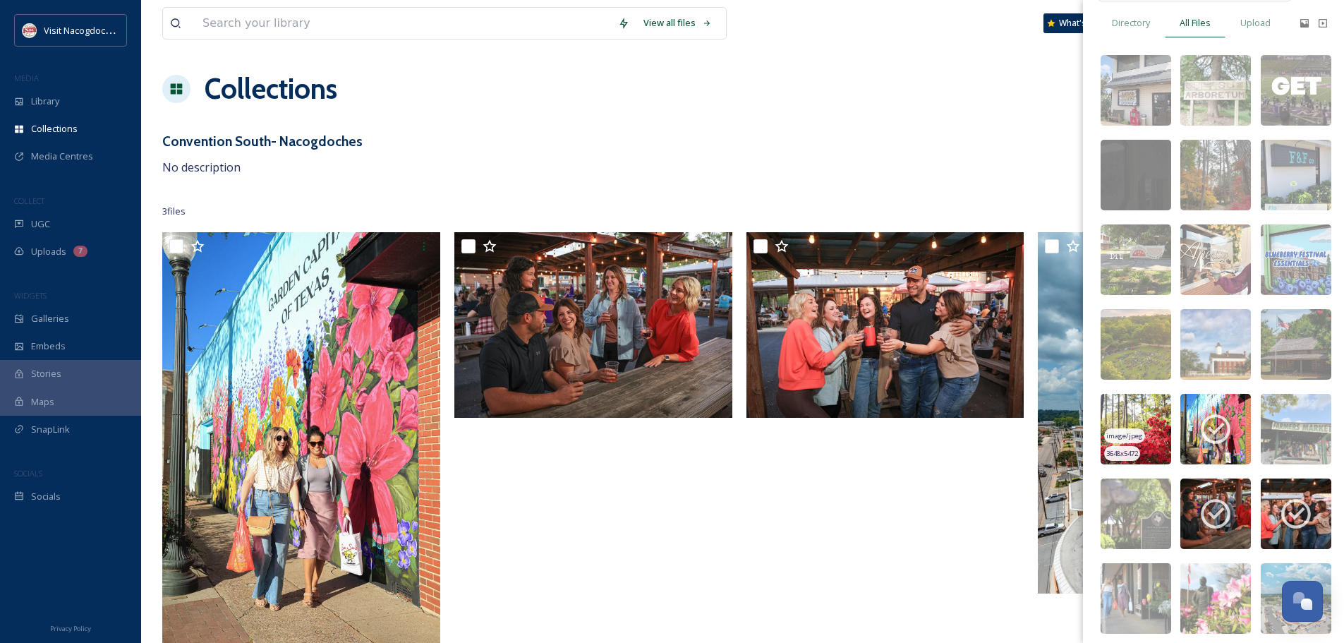
click at [1163, 419] on img at bounding box center [1136, 429] width 71 height 71
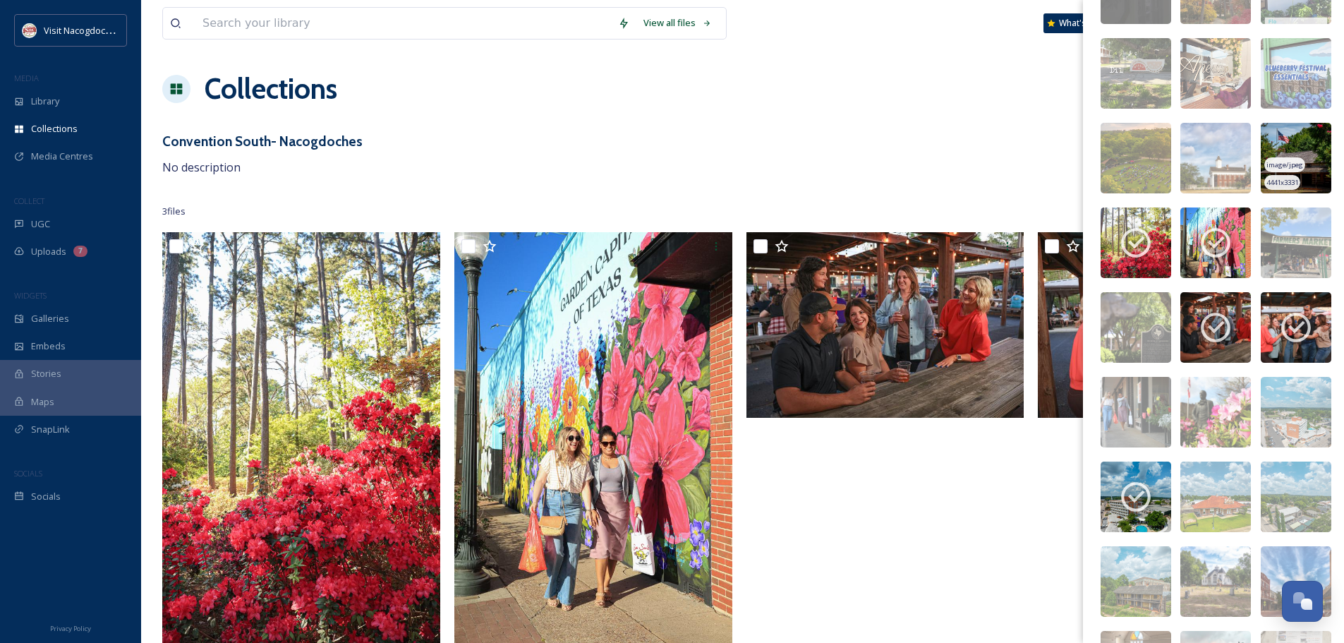
scroll to position [282, 0]
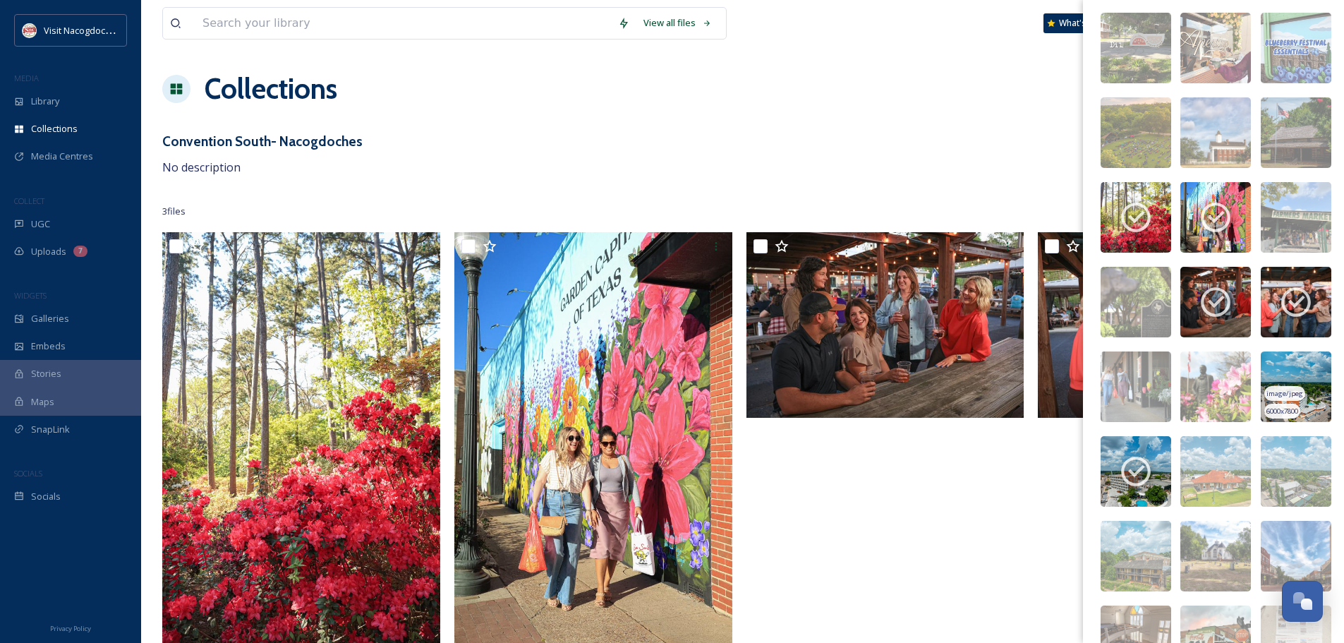
click at [1314, 383] on img at bounding box center [1296, 386] width 71 height 71
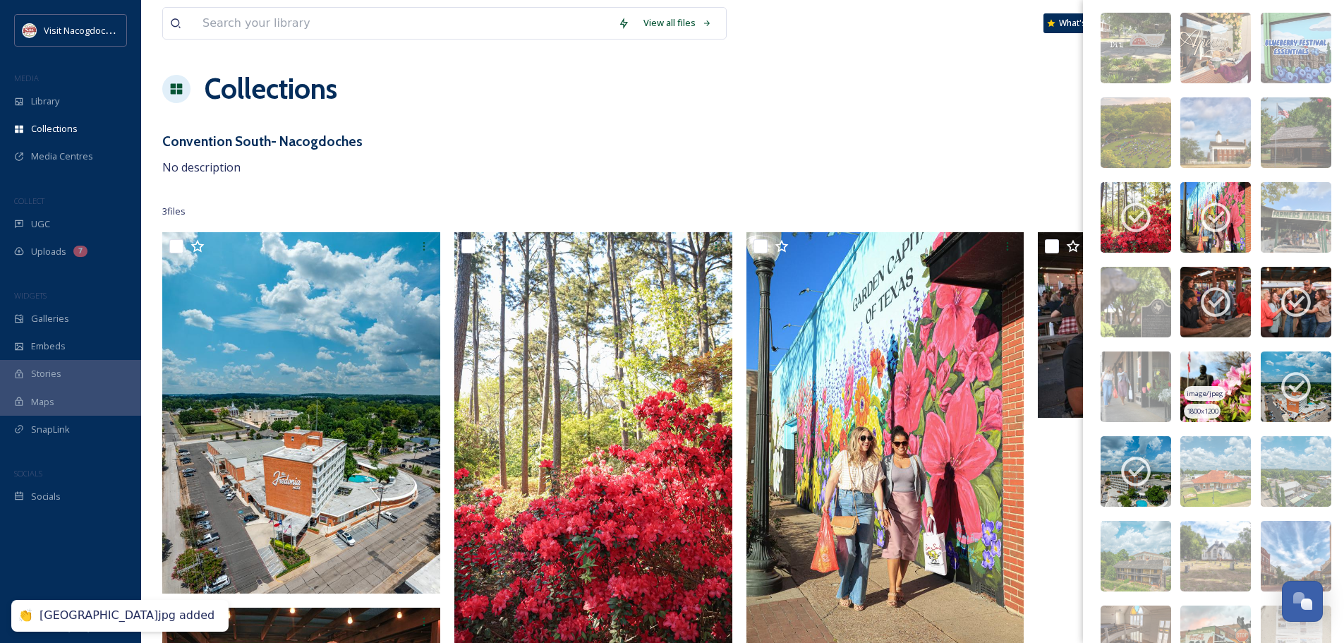
scroll to position [423, 0]
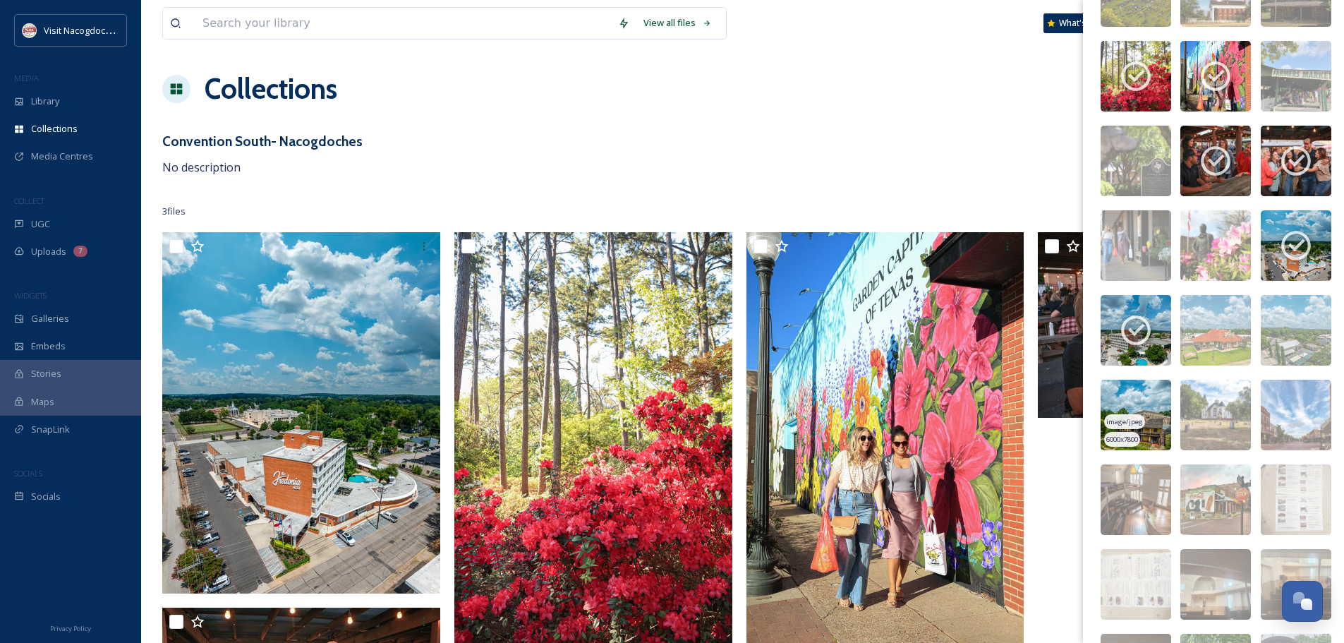
click at [1140, 397] on img at bounding box center [1136, 415] width 71 height 71
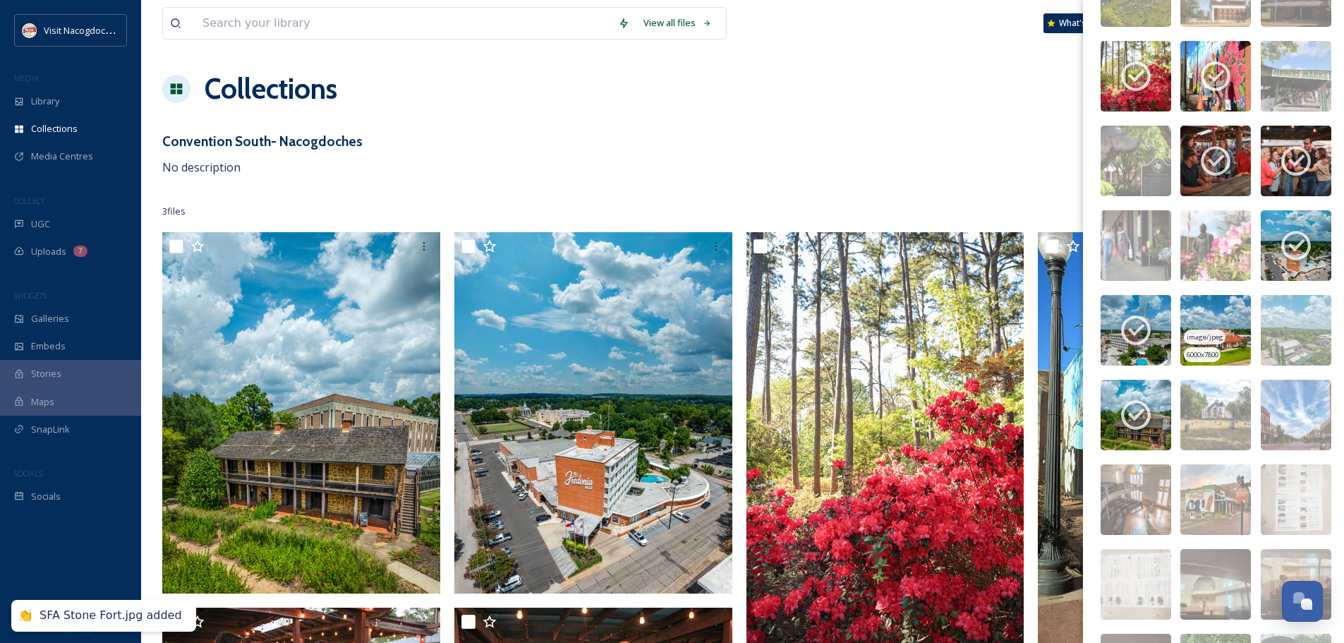
click at [1222, 342] on img at bounding box center [1215, 330] width 71 height 71
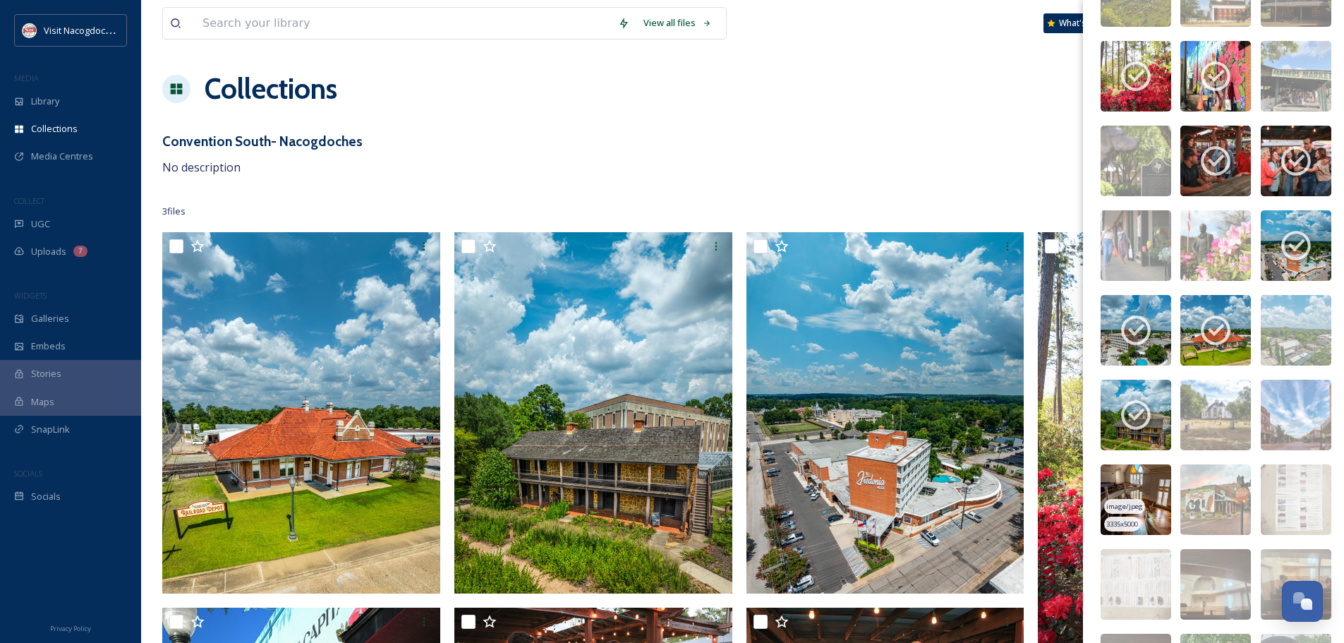
click at [1155, 483] on img at bounding box center [1136, 499] width 71 height 71
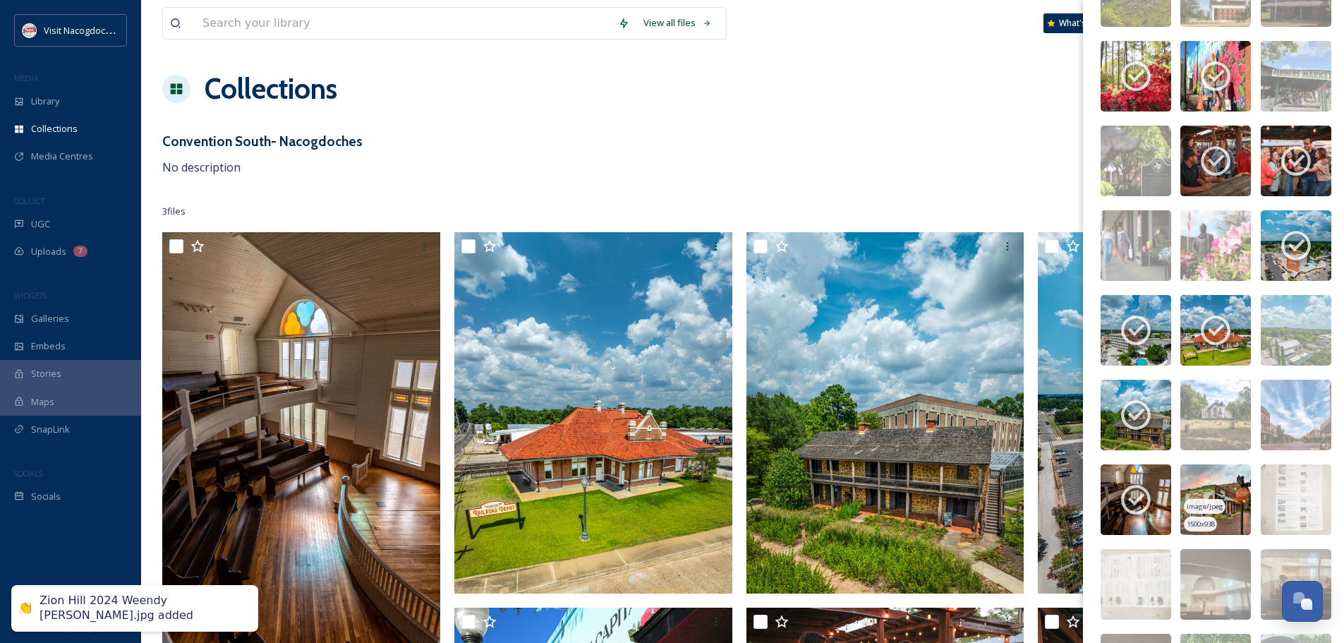
click at [1204, 480] on img at bounding box center [1215, 499] width 71 height 71
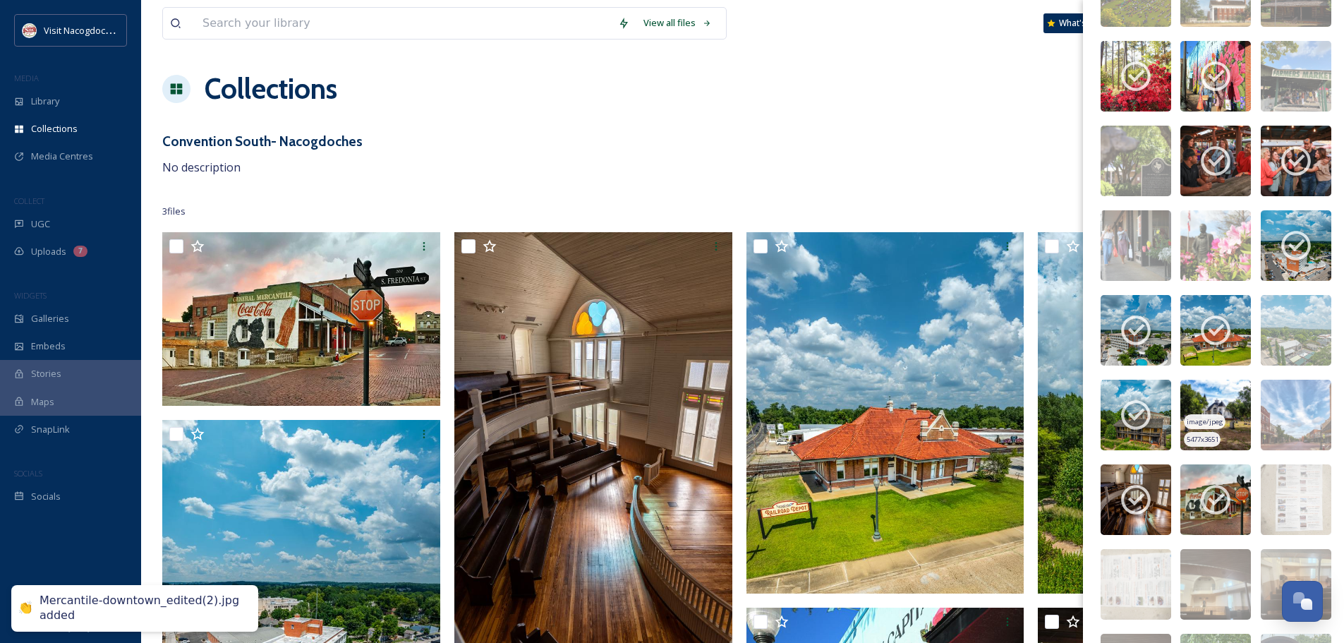
click at [1233, 389] on img at bounding box center [1215, 415] width 71 height 71
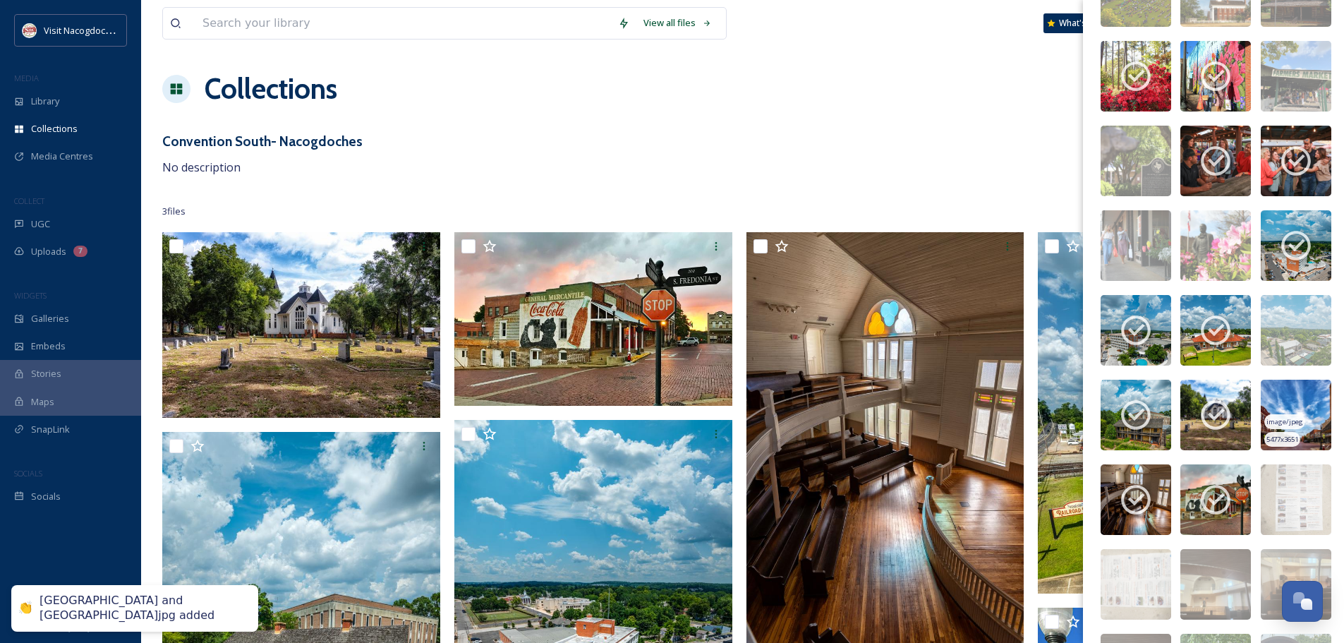
click at [1322, 401] on img at bounding box center [1296, 415] width 71 height 71
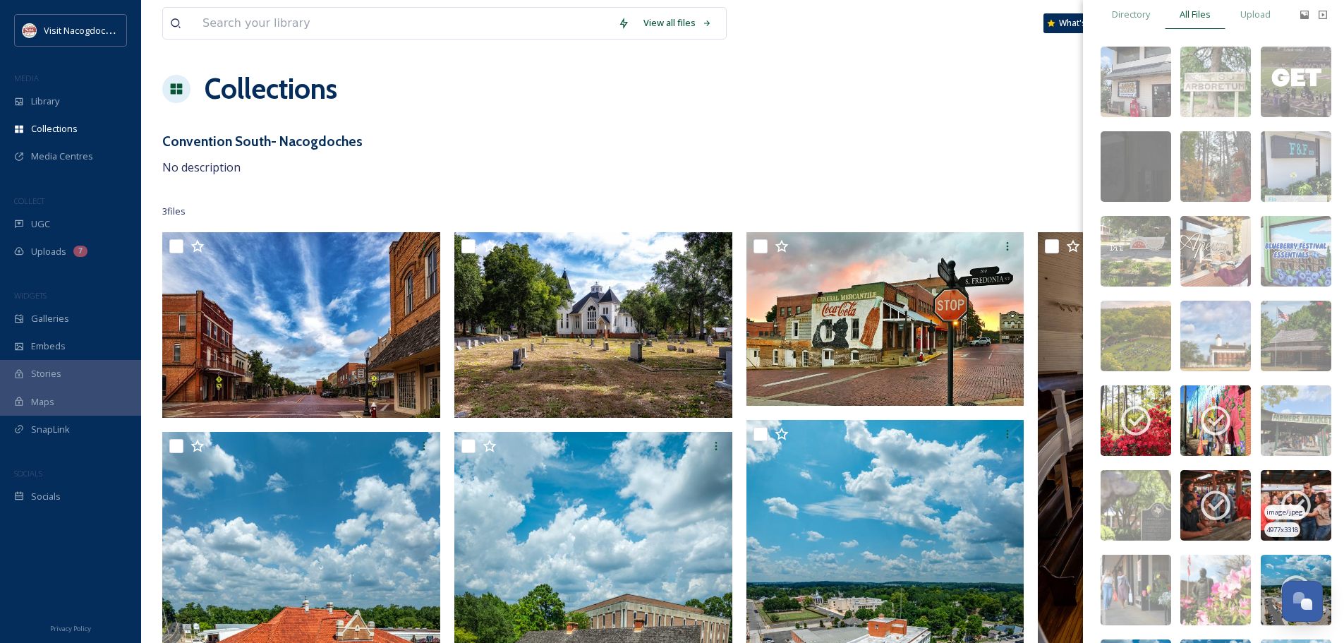
scroll to position [71, 0]
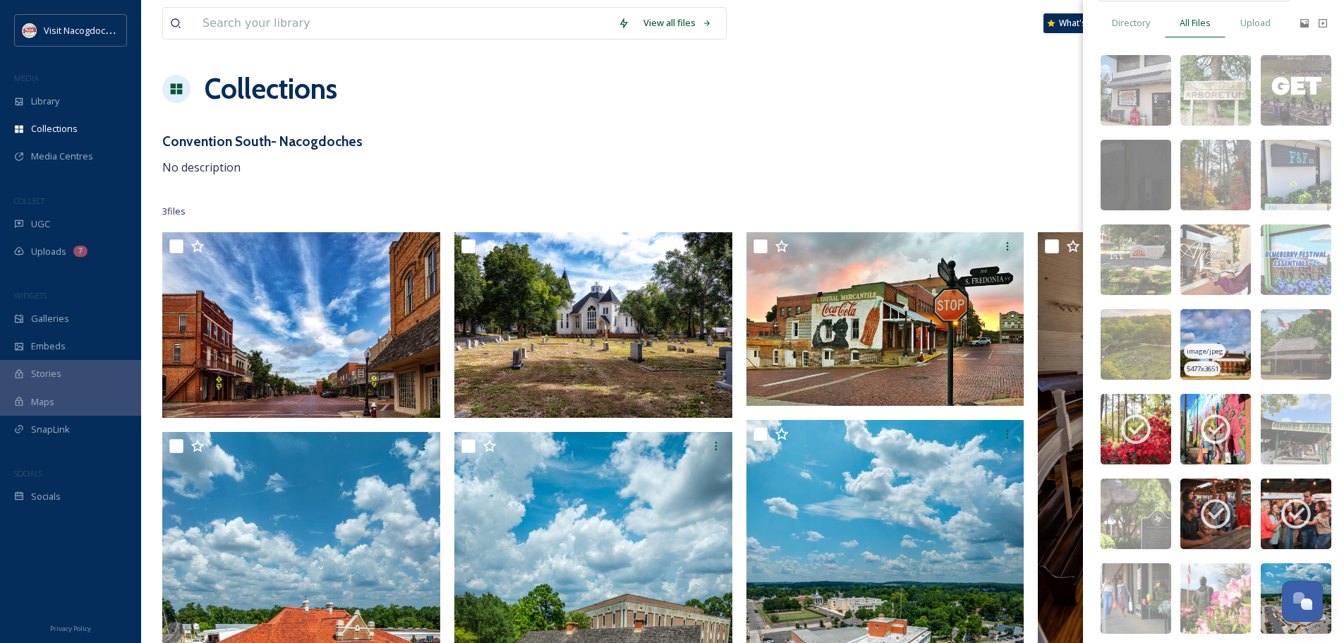
click at [1210, 325] on img at bounding box center [1215, 344] width 71 height 71
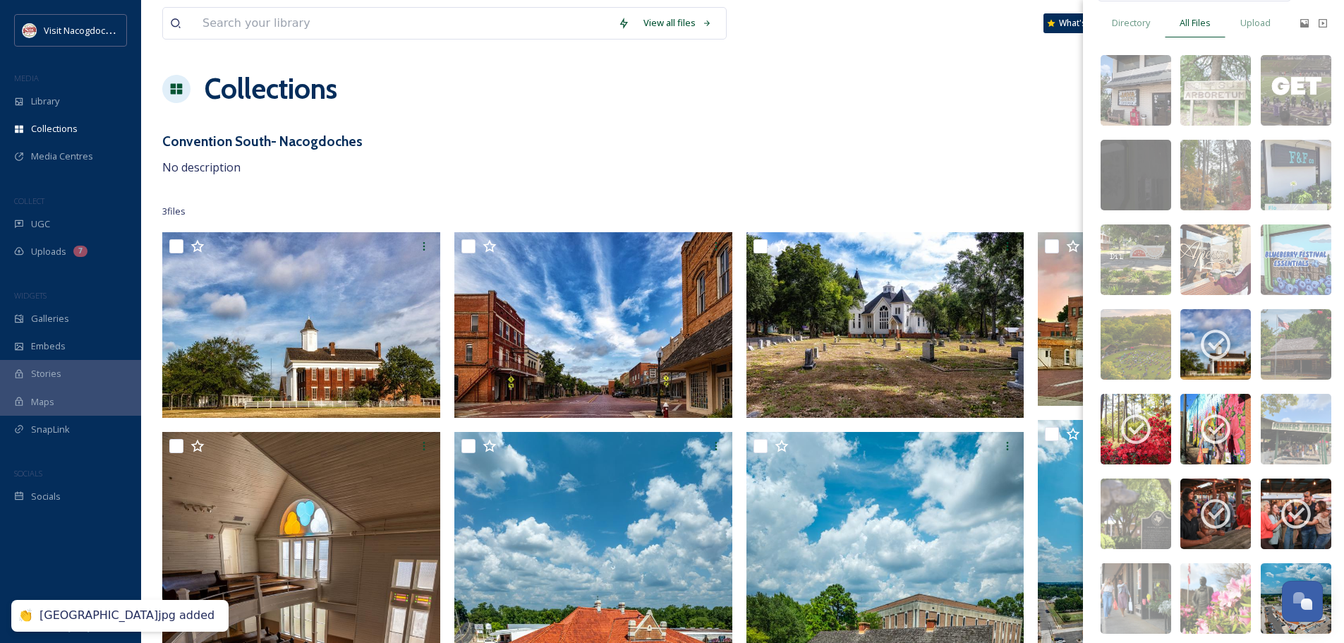
scroll to position [0, 0]
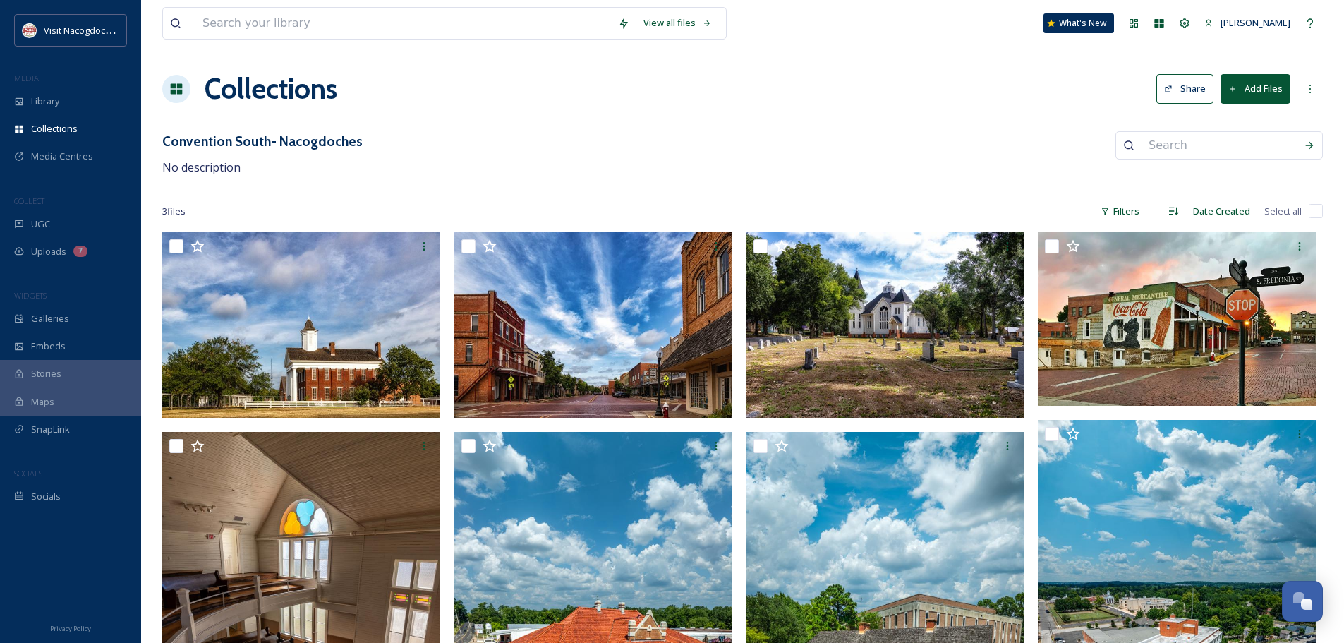
click at [1008, 157] on div "Convention South- Nacogdoches No description" at bounding box center [742, 153] width 1161 height 45
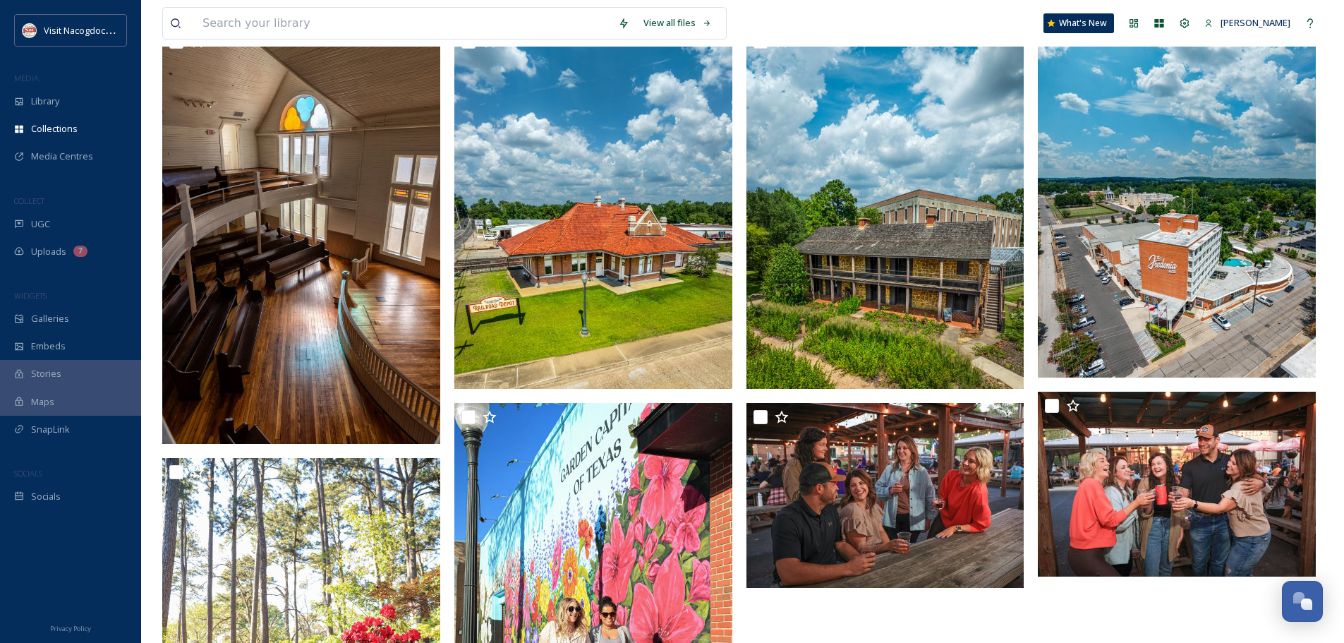
scroll to position [384, 0]
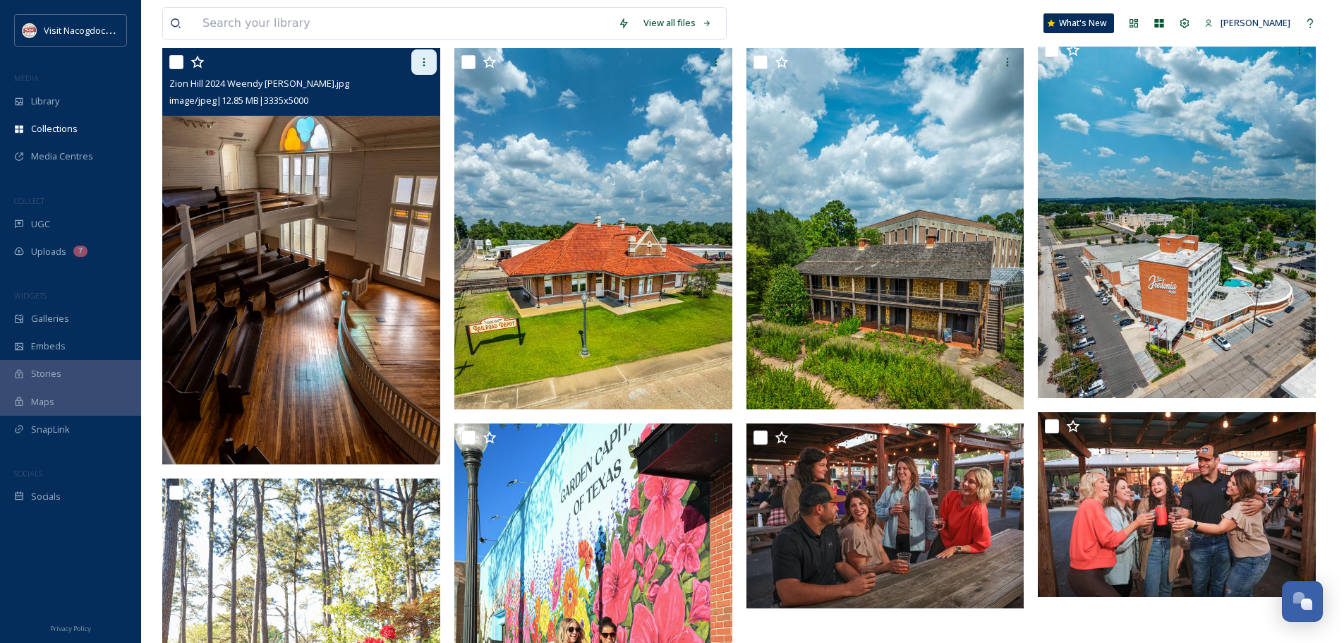
click at [420, 73] on div at bounding box center [423, 61] width 25 height 25
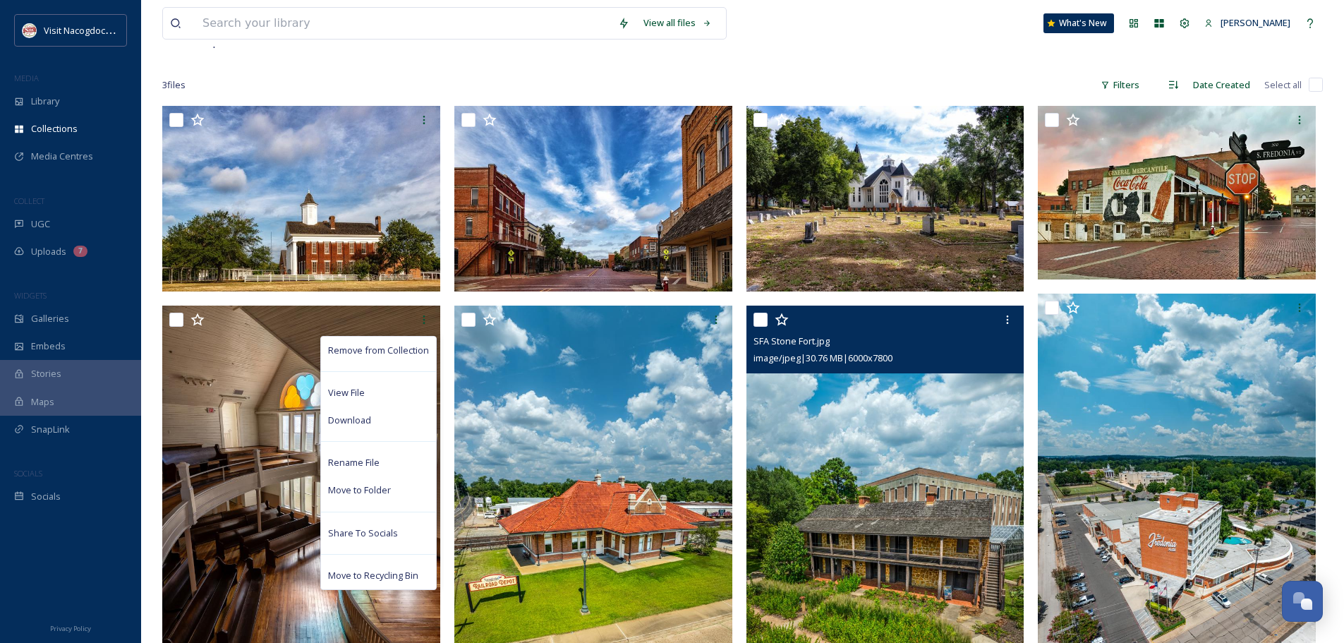
scroll to position [102, 0]
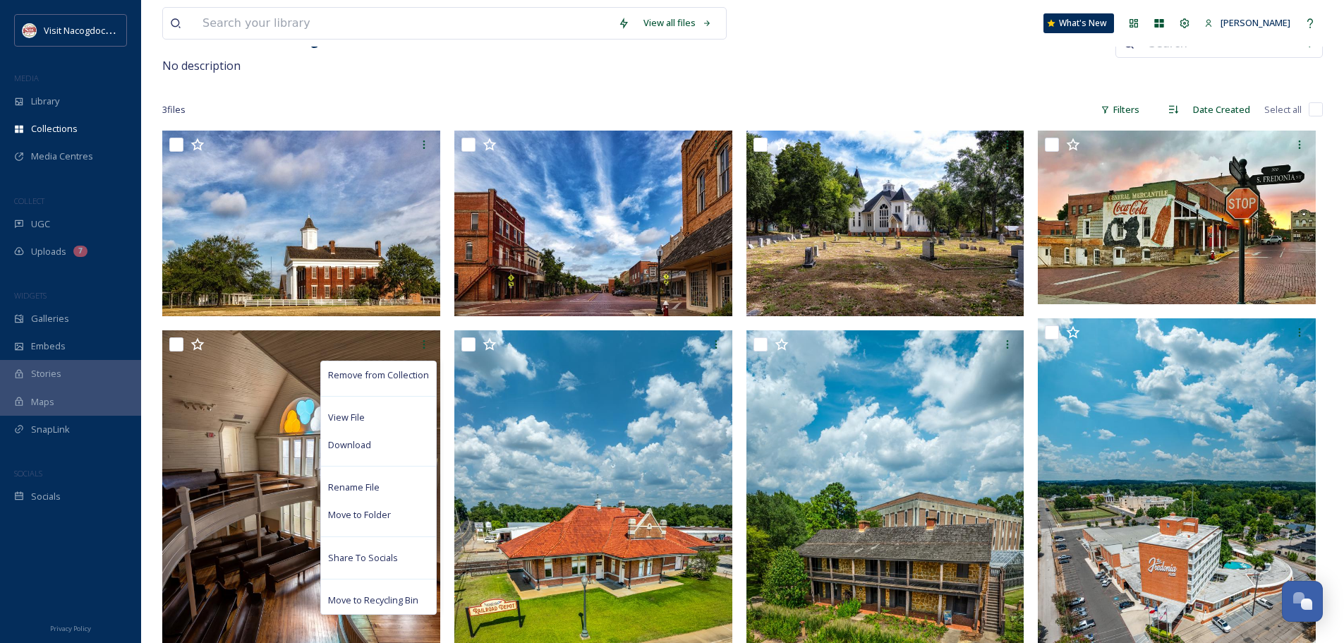
click at [743, 107] on div "3 file s Filters Date Created Select all" at bounding box center [742, 110] width 1161 height 28
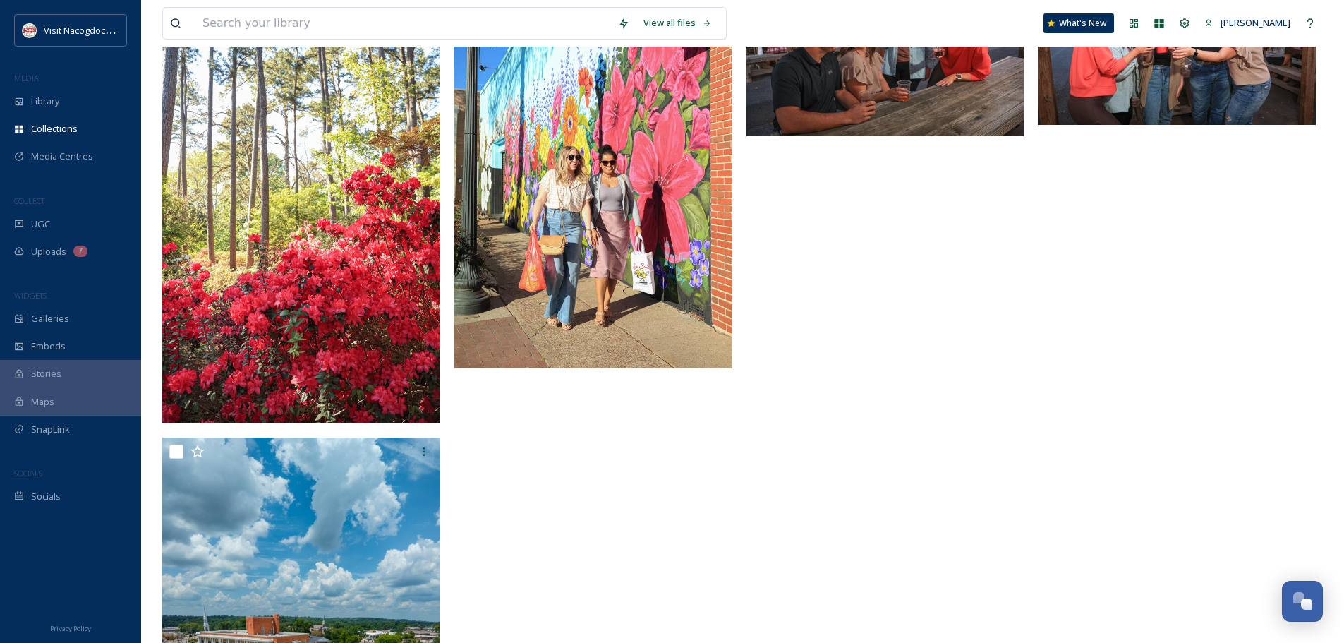
scroll to position [878, 0]
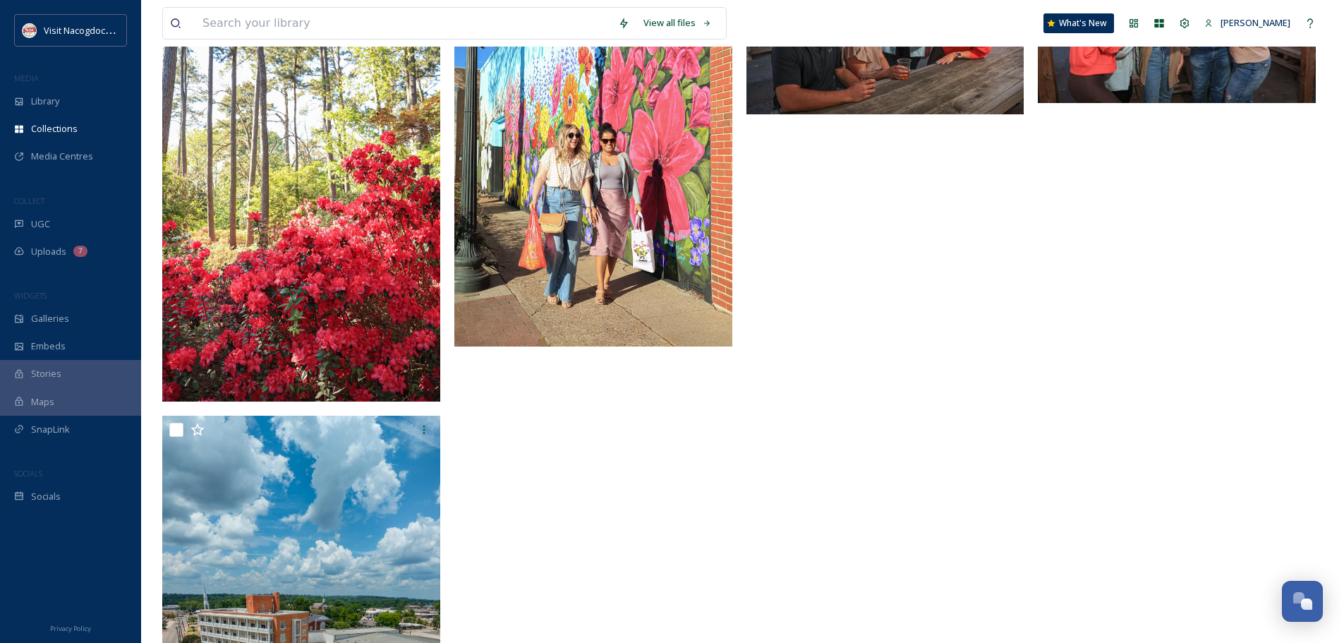
click at [820, 447] on div at bounding box center [889, 69] width 285 height 1430
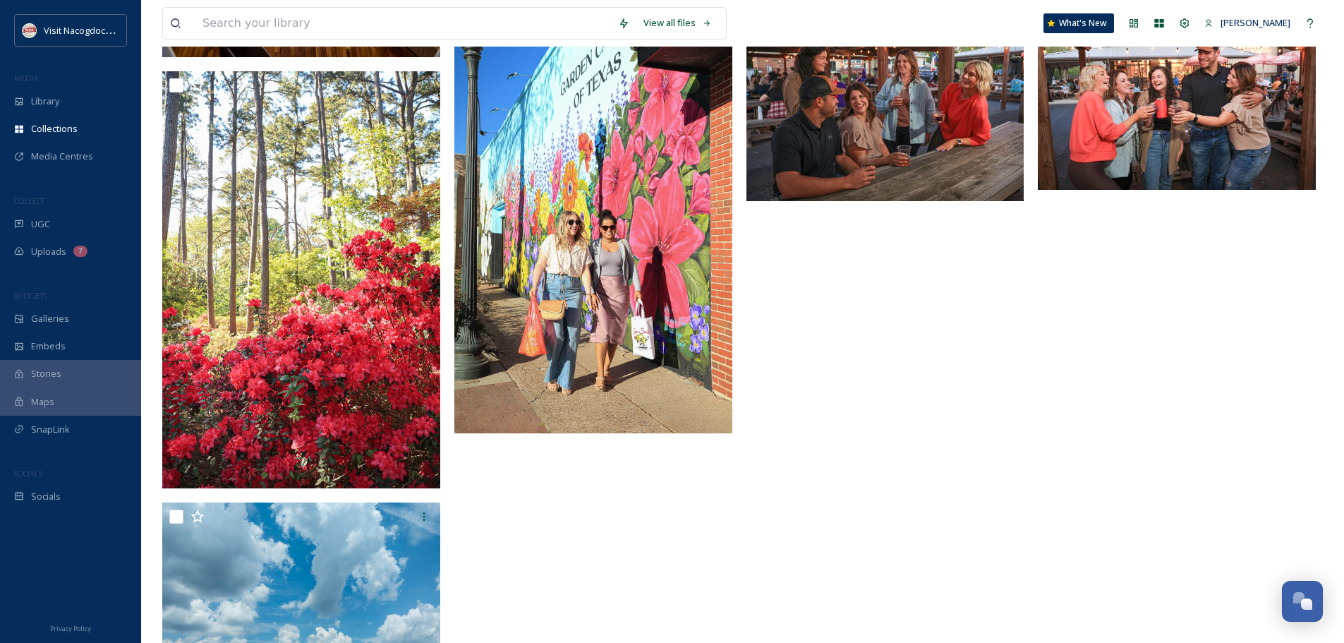
scroll to position [917, 0]
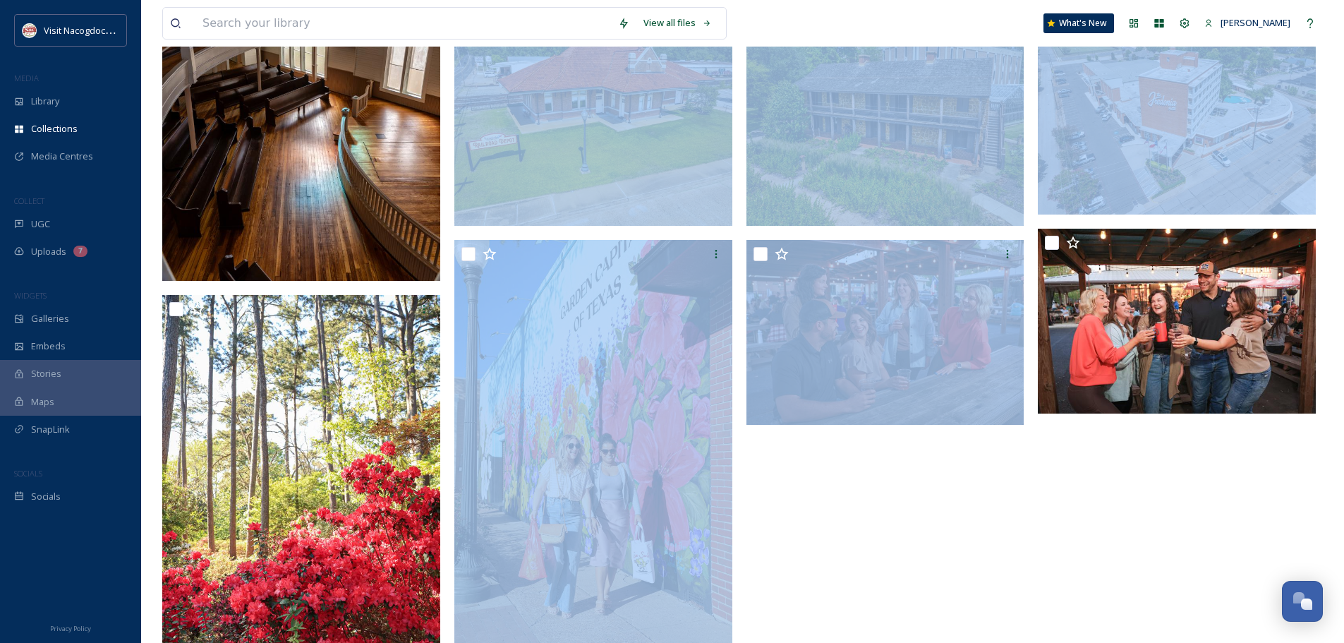
drag, startPoint x: 279, startPoint y: 398, endPoint x: 1044, endPoint y: 153, distance: 803.1
click at [1044, 153] on div at bounding box center [742, 380] width 1161 height 1430
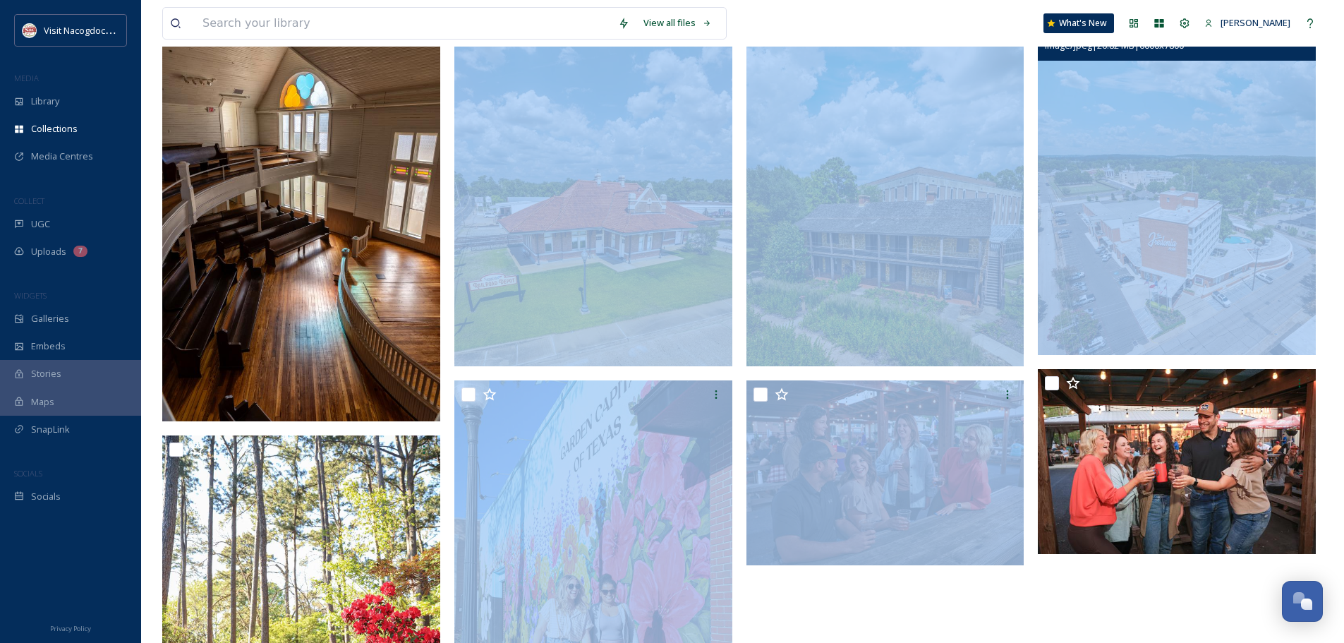
scroll to position [282, 0]
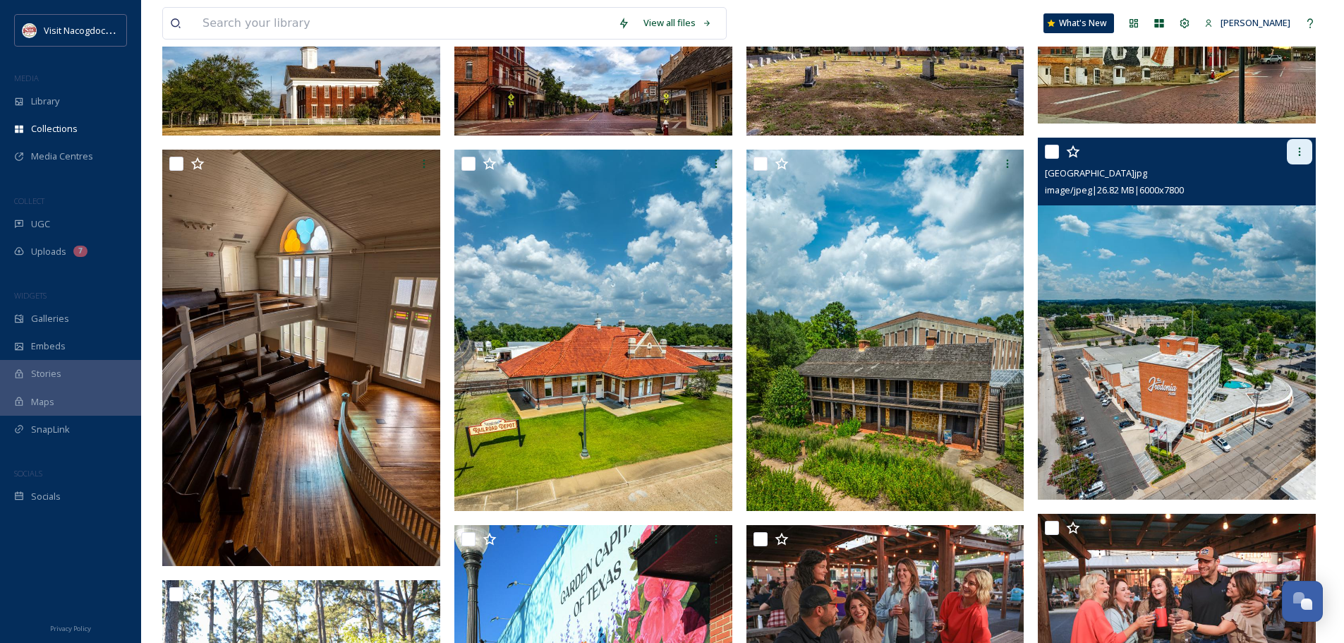
click at [1307, 147] on div at bounding box center [1299, 151] width 25 height 25
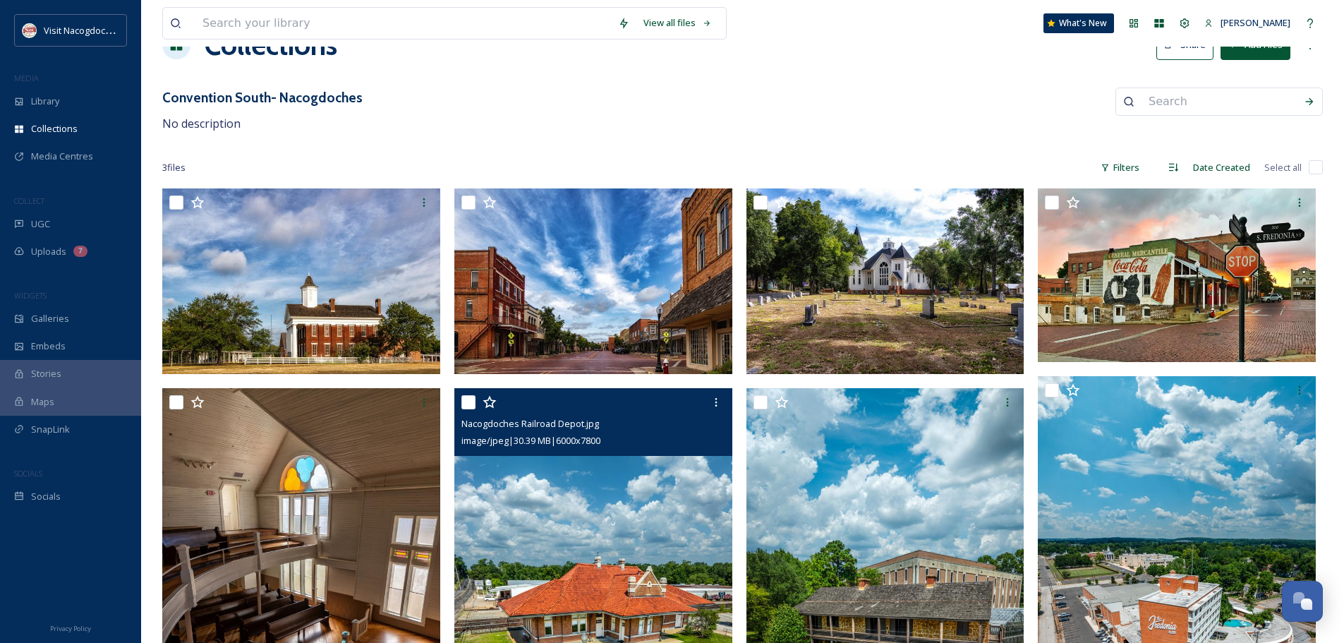
scroll to position [0, 0]
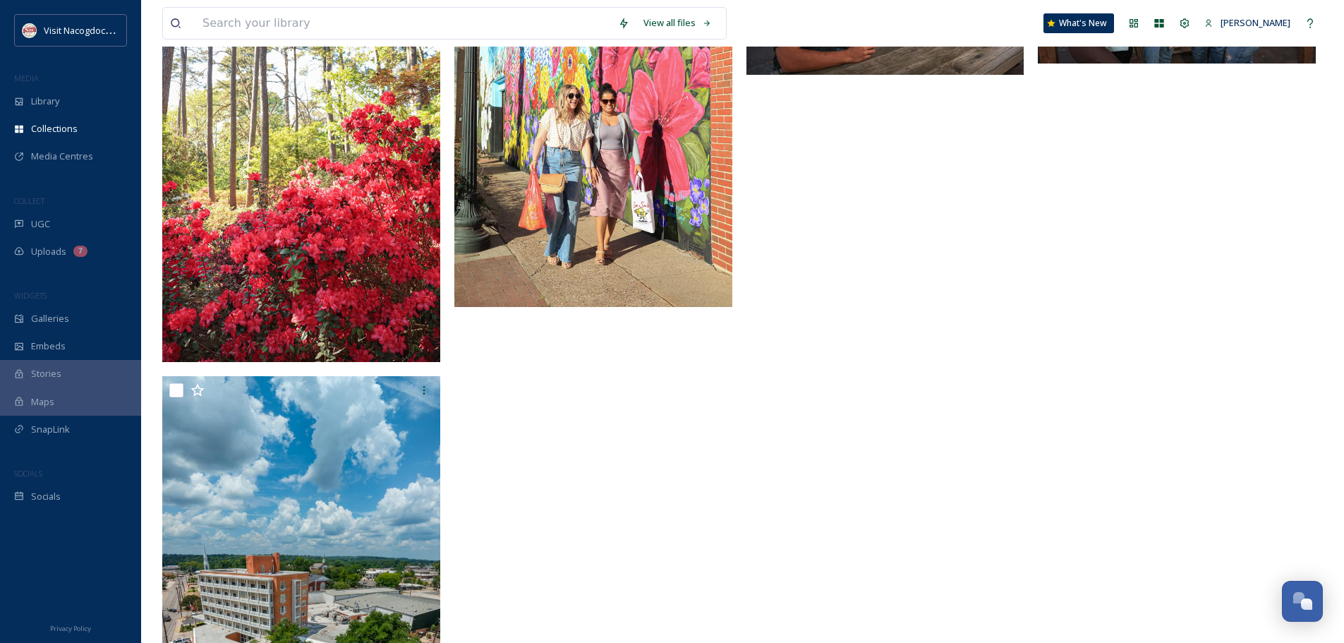
click at [863, 448] on div at bounding box center [889, 30] width 285 height 1430
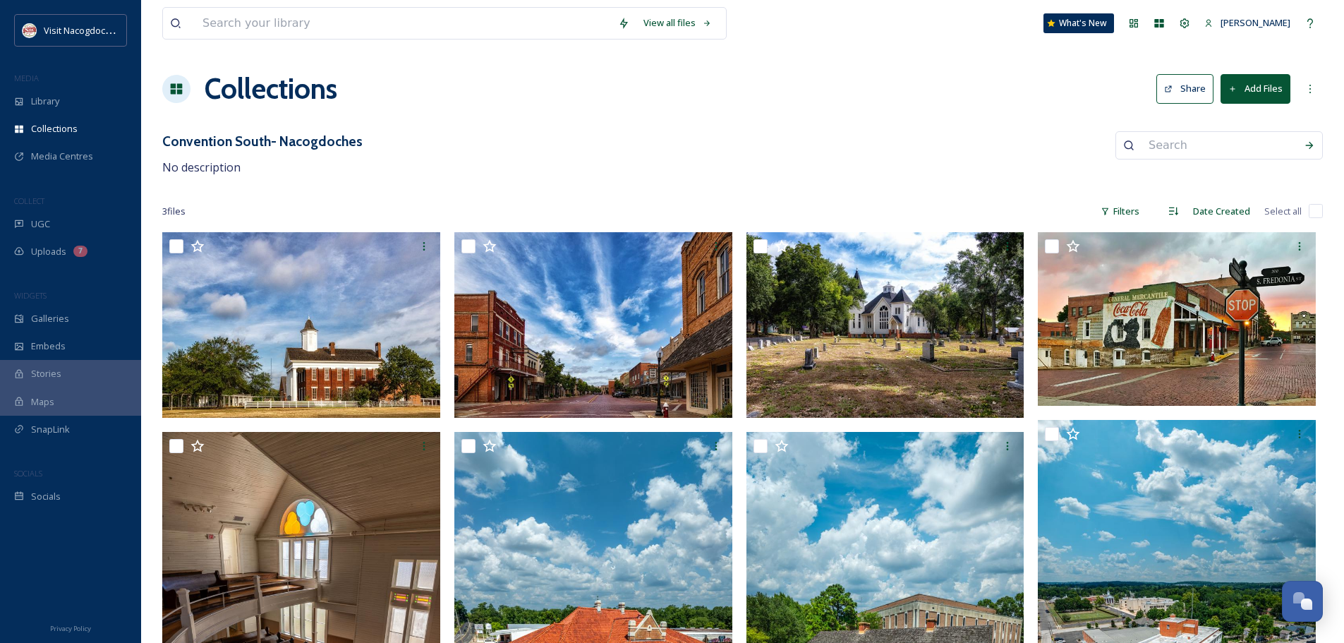
click at [726, 154] on div "Convention South- Nacogdoches No description" at bounding box center [742, 153] width 1161 height 45
click at [706, 156] on div "Convention South- Nacogdoches No description" at bounding box center [742, 153] width 1161 height 45
click at [1171, 93] on icon at bounding box center [1168, 89] width 9 height 9
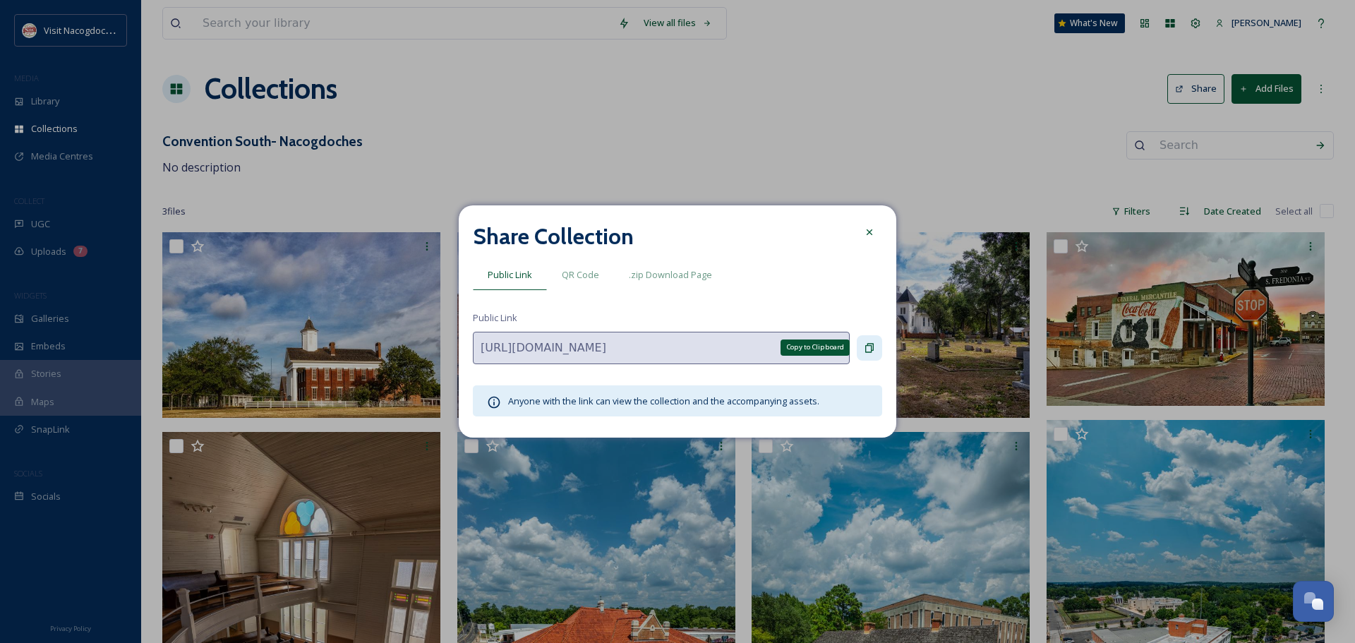
click at [880, 339] on div "Copy to Clipboard" at bounding box center [869, 347] width 25 height 25
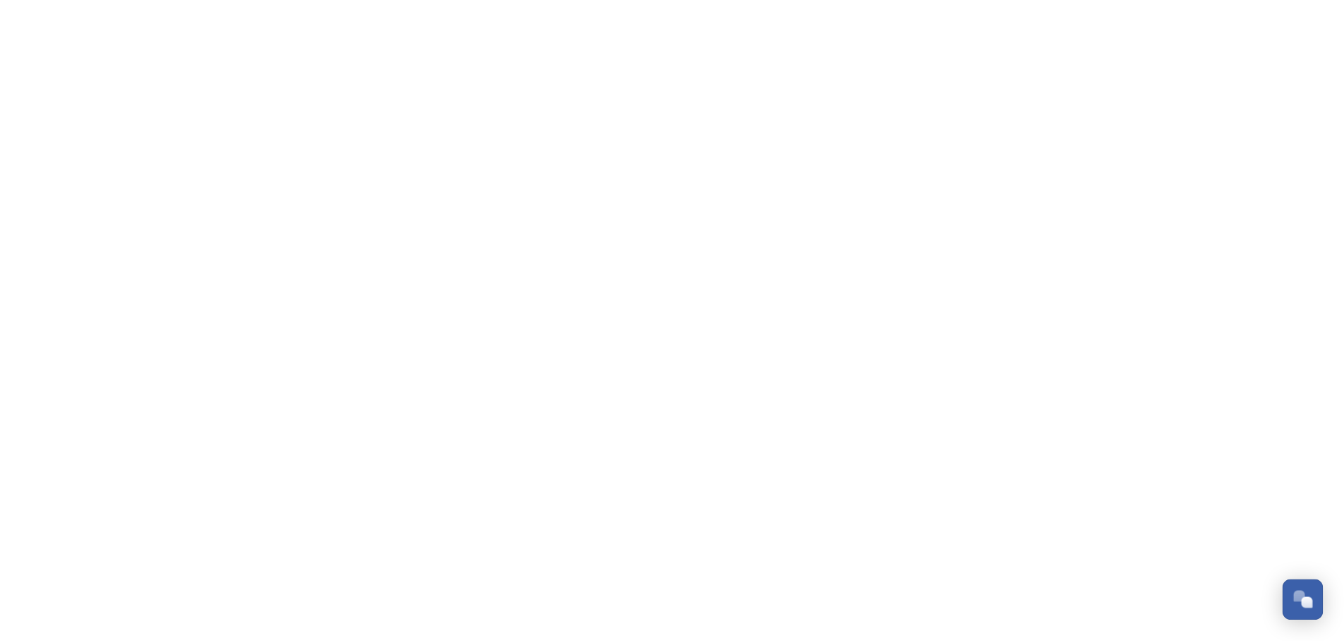
scroll to position [337, 0]
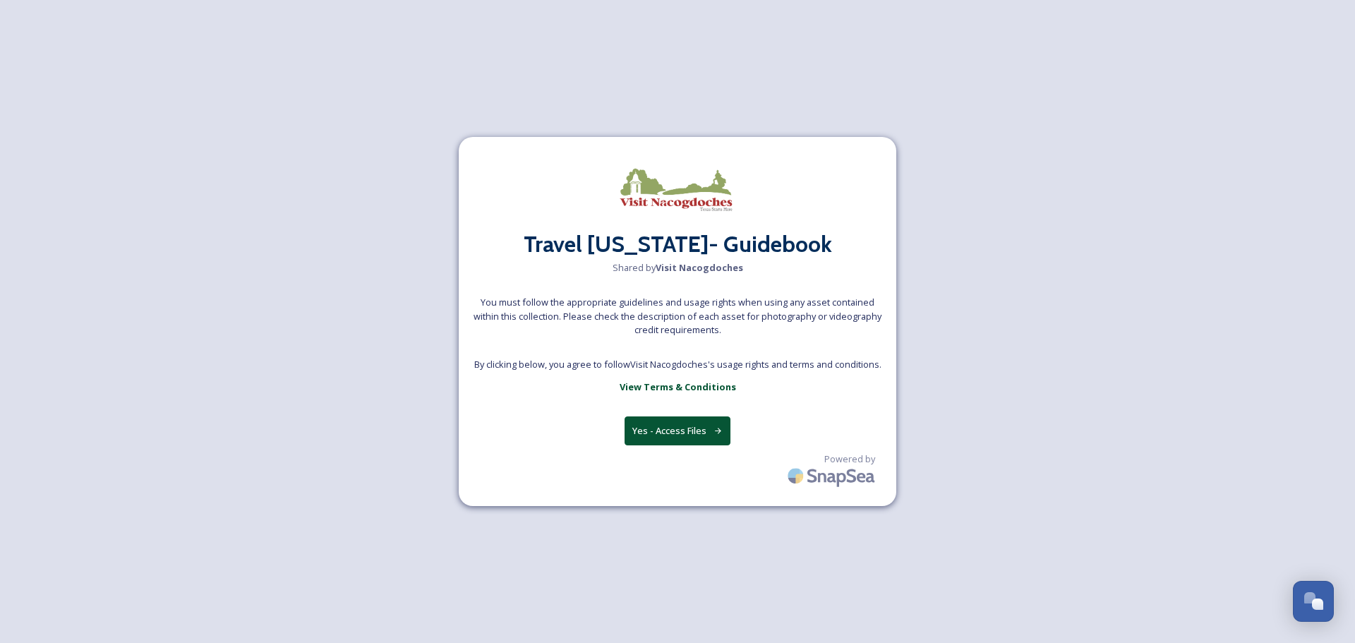
click at [665, 424] on button "Yes - Access Files" at bounding box center [677, 430] width 106 height 29
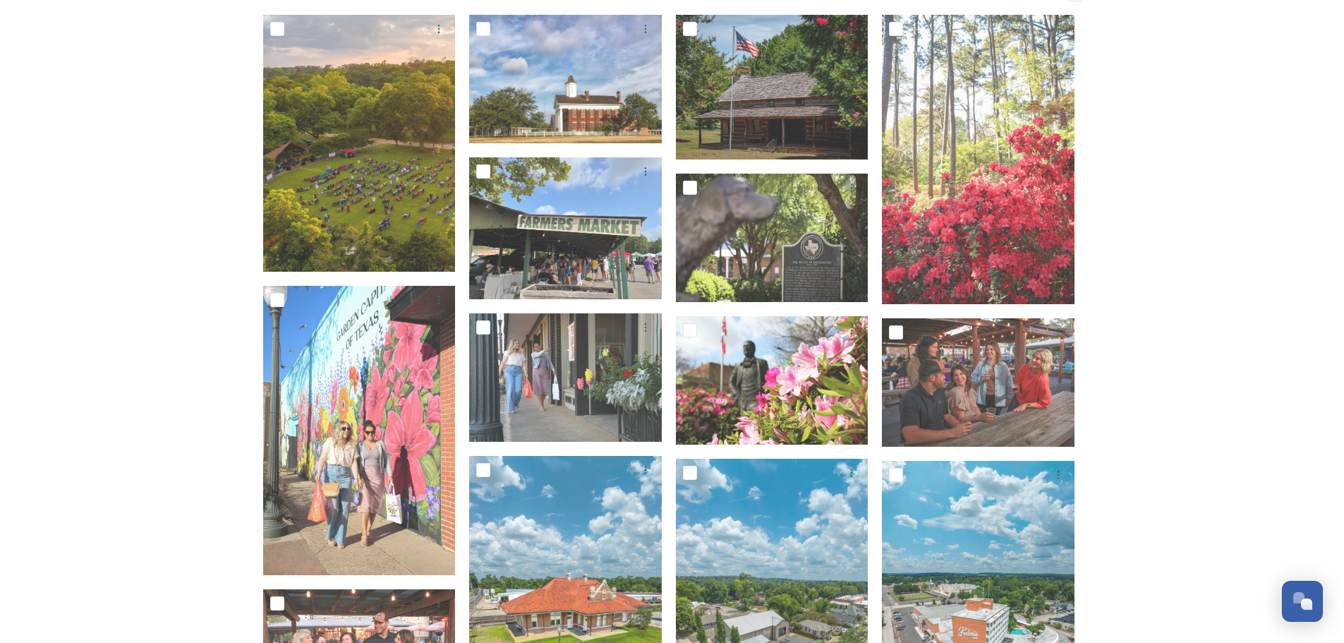
scroll to position [423, 0]
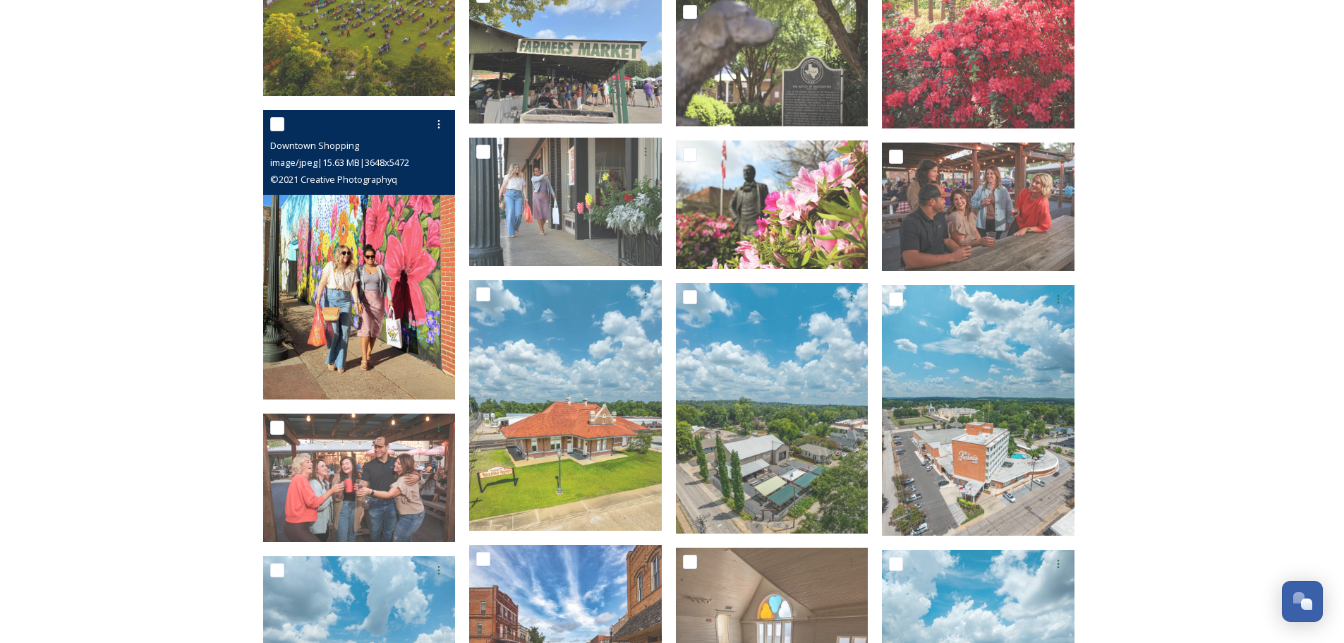
click at [380, 272] on img at bounding box center [359, 254] width 193 height 289
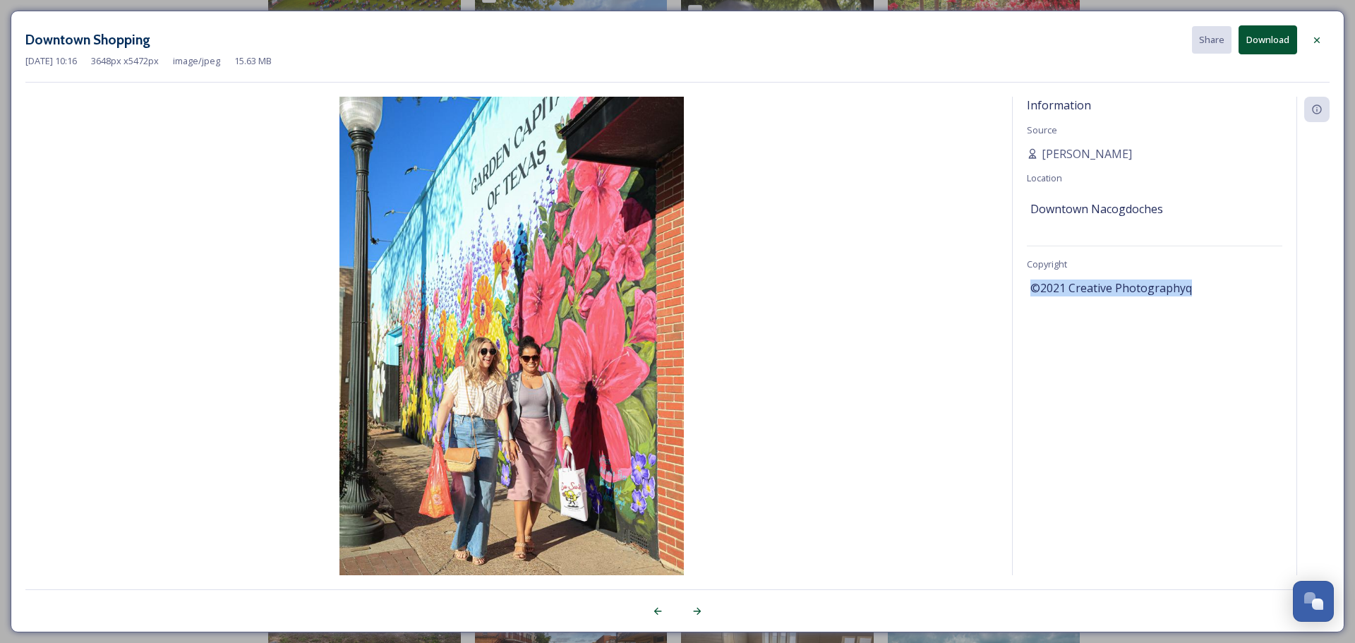
drag, startPoint x: 1223, startPoint y: 293, endPoint x: 1027, endPoint y: 297, distance: 196.2
click at [1027, 297] on div "Information Source Natalee Dunn Location Downtown Nacogdoches Copyright ©2021 C…" at bounding box center [1155, 336] width 284 height 478
click at [1046, 328] on div "Information Source Natalee Dunn Location Downtown Nacogdoches Copyright ©2021 C…" at bounding box center [1155, 336] width 284 height 478
click at [1318, 50] on div at bounding box center [1316, 40] width 25 height 25
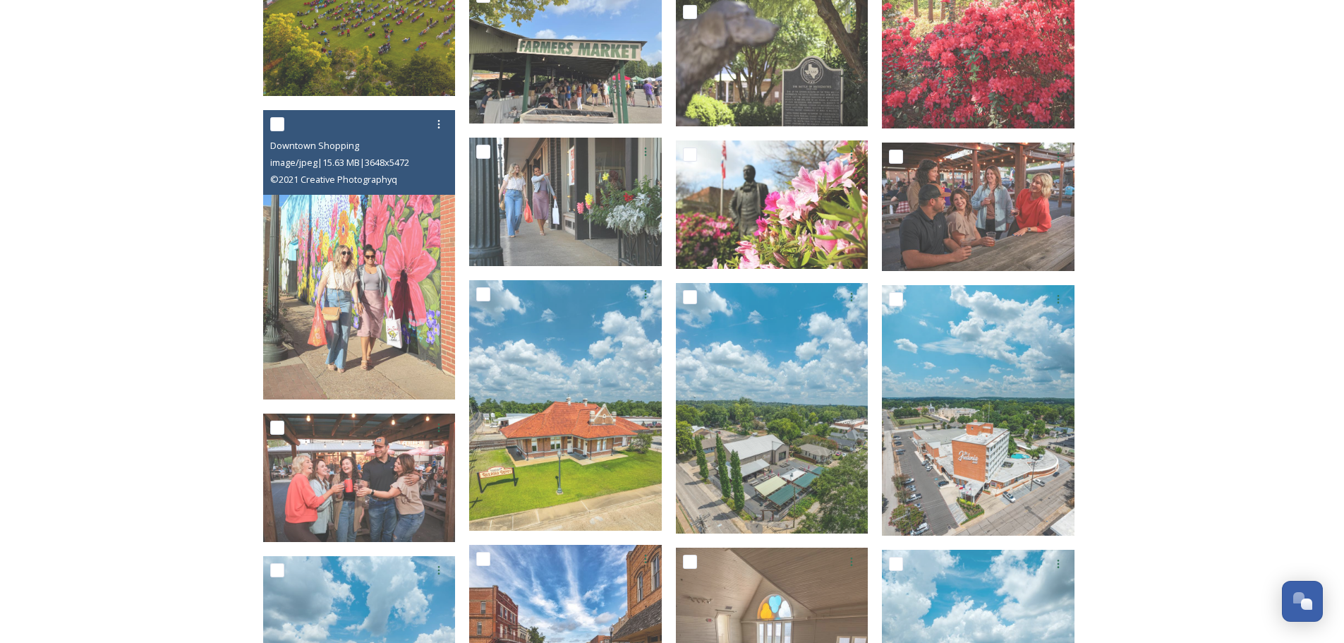
click at [1254, 183] on div "Collection: Travel Texas- Guidebook Shared by Visit Nacogdoches Please use thes…" at bounding box center [672, 375] width 1344 height 1597
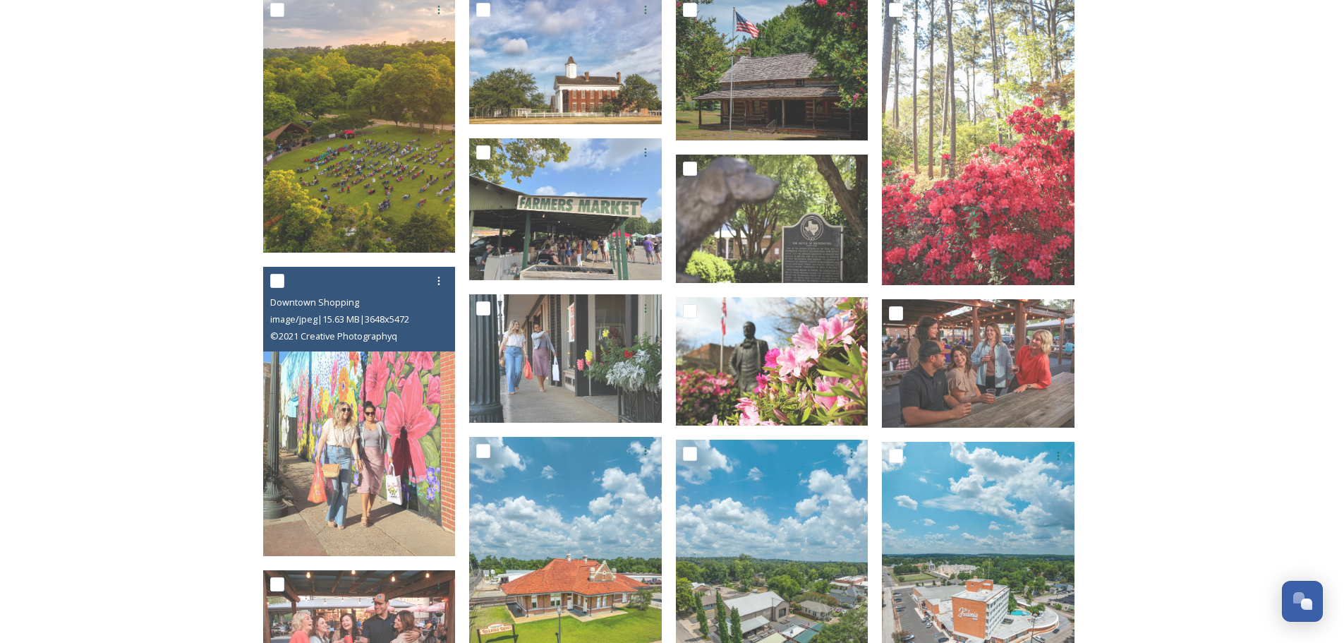
scroll to position [71, 0]
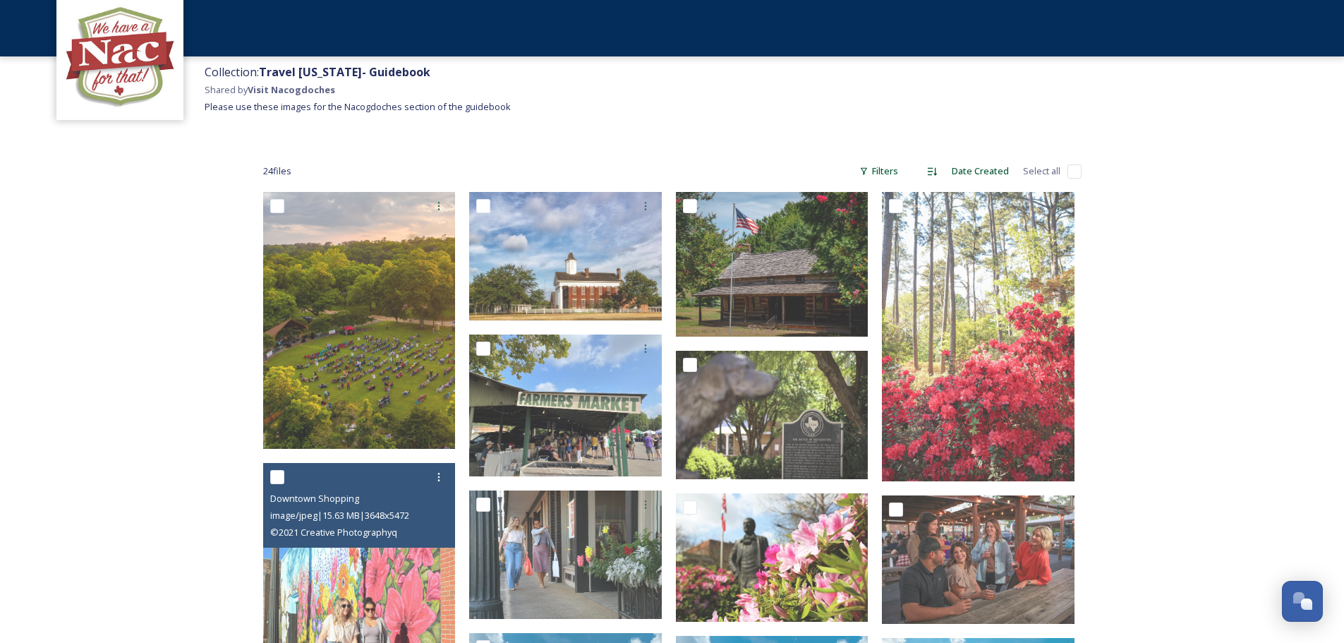
click at [648, 99] on div "Collection: Travel Texas- Guidebook Shared by Visit Nacogdoches Please use thes…" at bounding box center [771, 99] width 1147 height 87
click at [95, 82] on img at bounding box center [120, 56] width 113 height 113
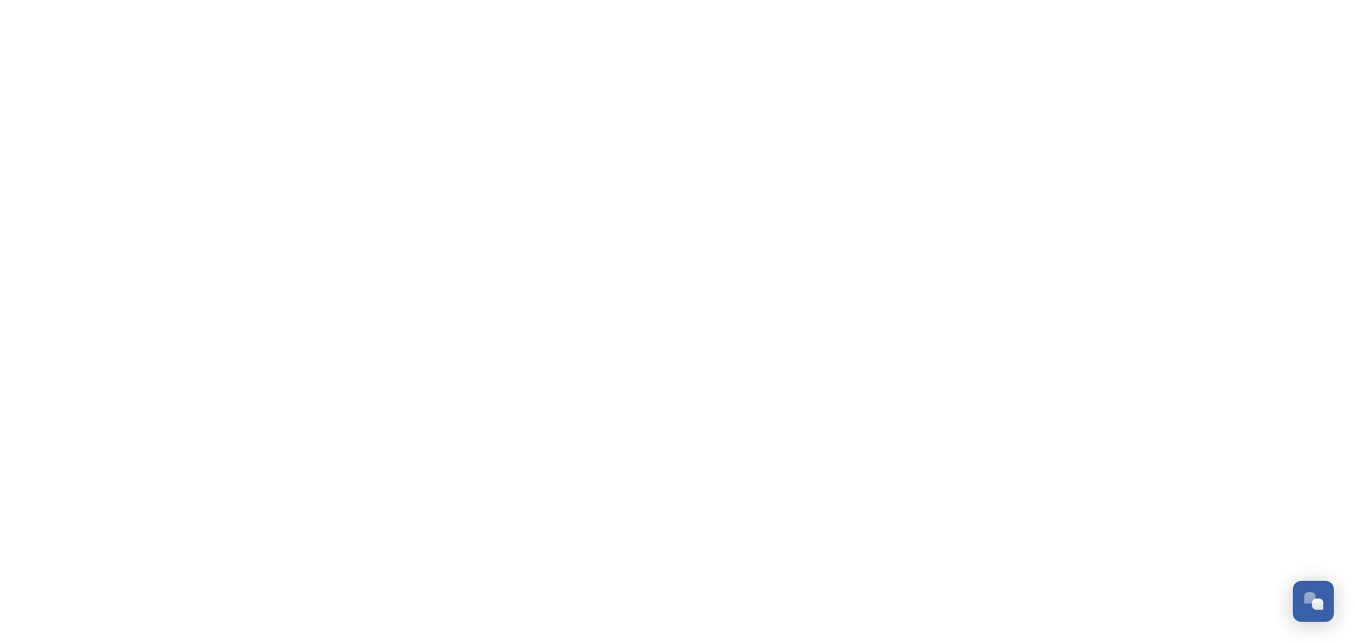
scroll to position [337, 0]
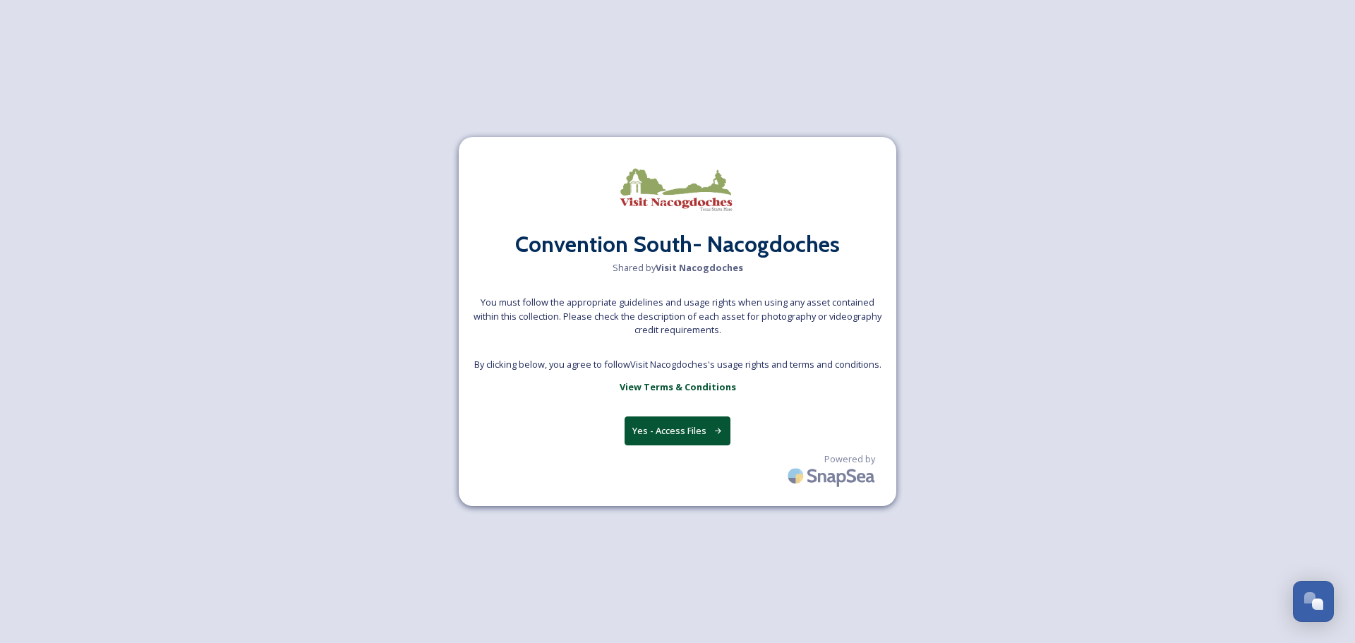
click at [706, 435] on button "Yes - Access Files" at bounding box center [677, 430] width 106 height 29
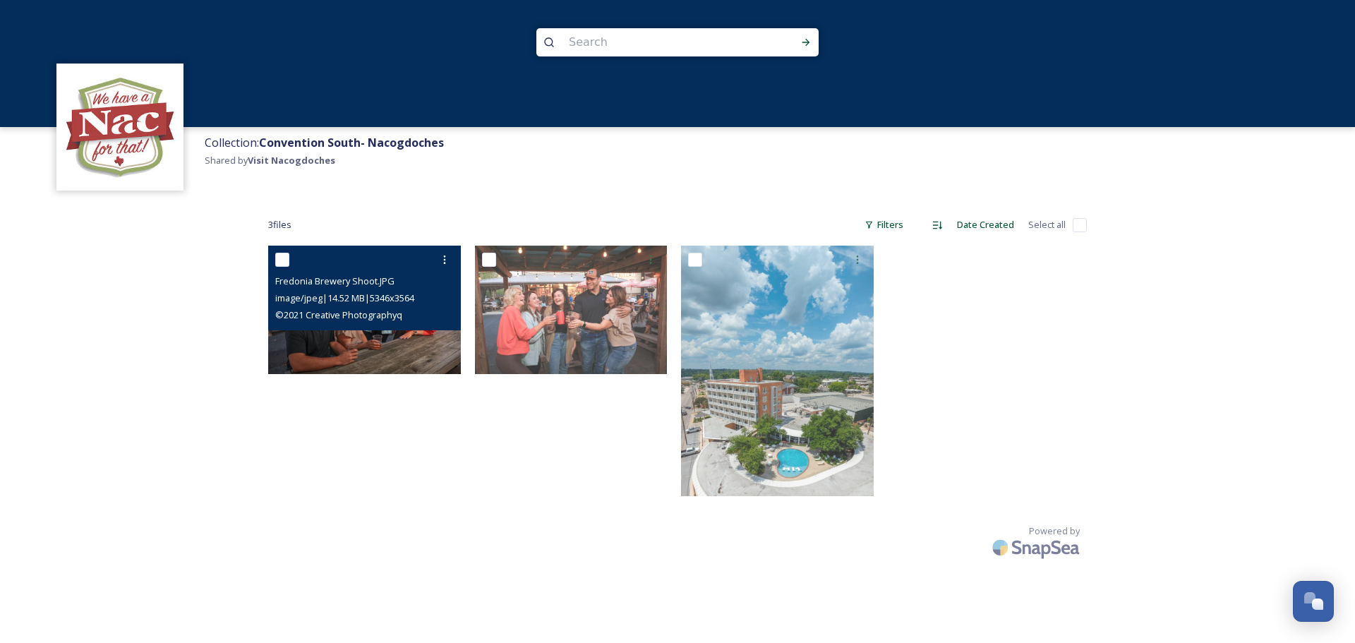
click at [431, 331] on img at bounding box center [364, 310] width 193 height 128
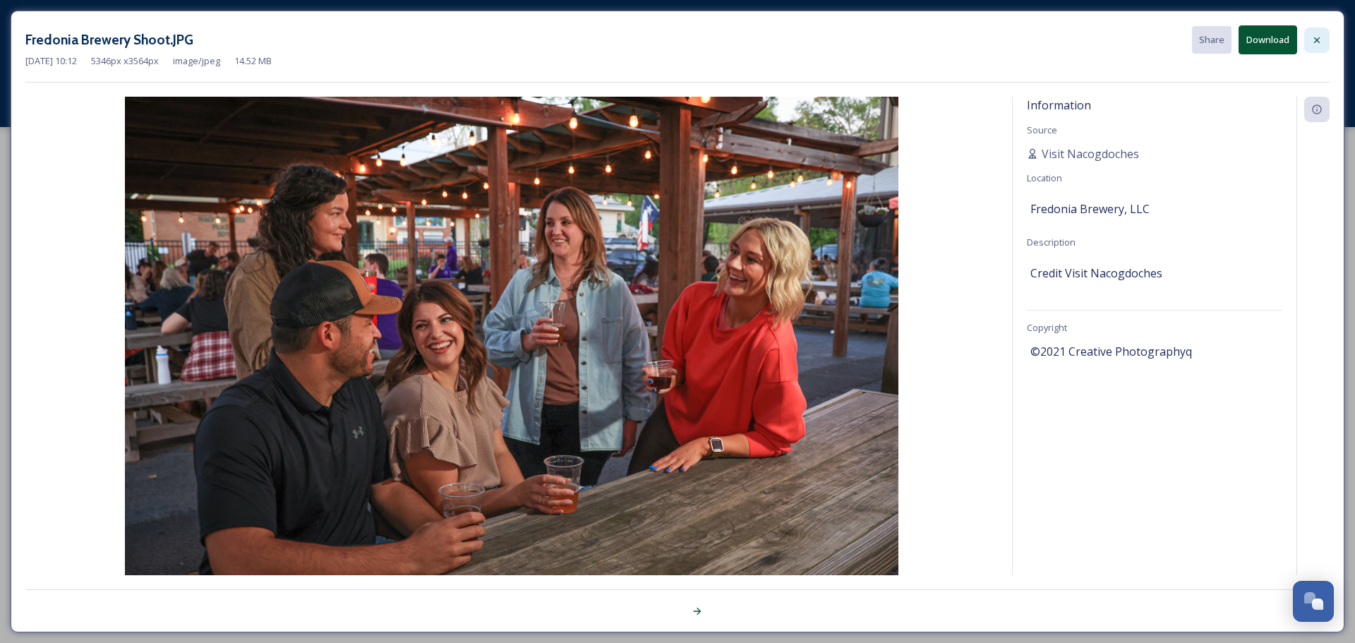
click at [1314, 30] on div at bounding box center [1316, 40] width 25 height 25
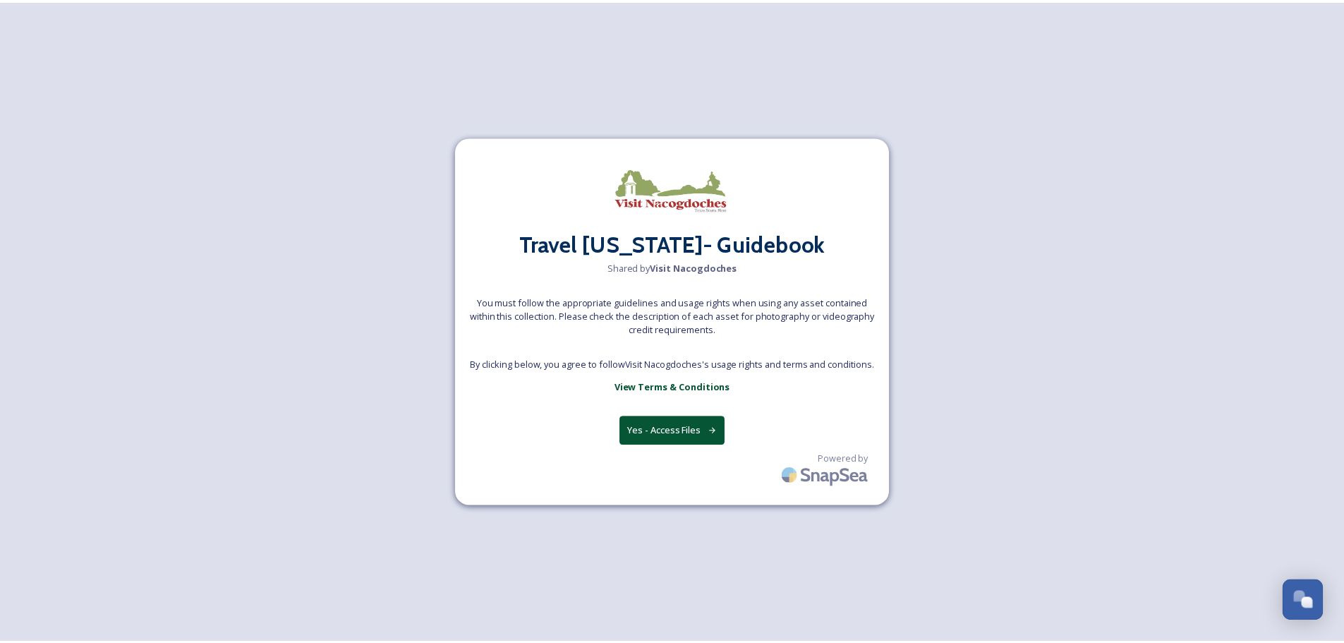
scroll to position [337, 0]
click at [650, 430] on button "Yes - Access Files" at bounding box center [677, 430] width 106 height 29
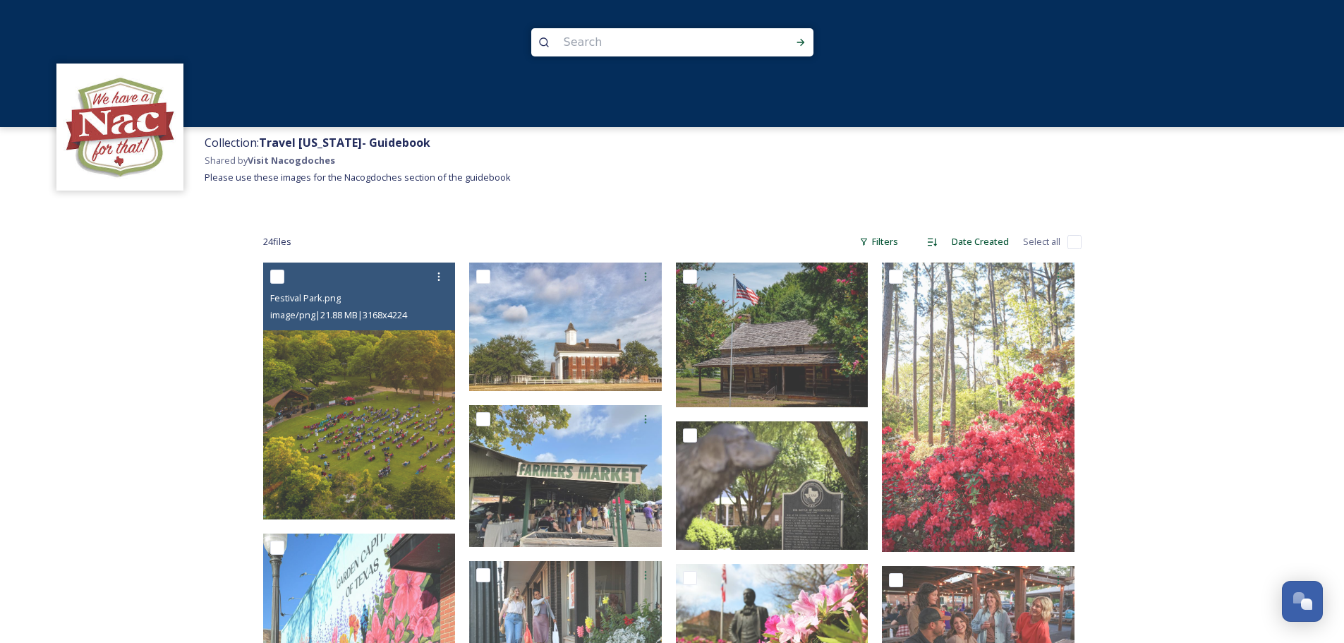
click at [392, 411] on img at bounding box center [359, 390] width 193 height 257
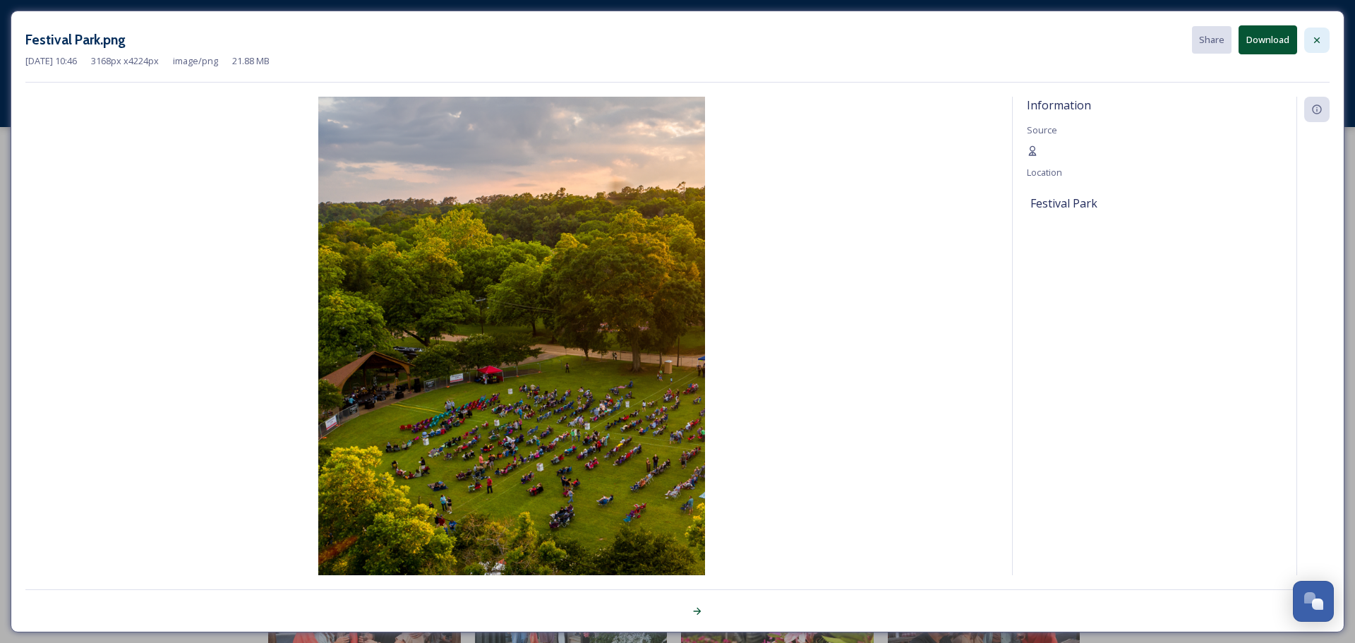
click at [1322, 32] on div at bounding box center [1316, 40] width 25 height 25
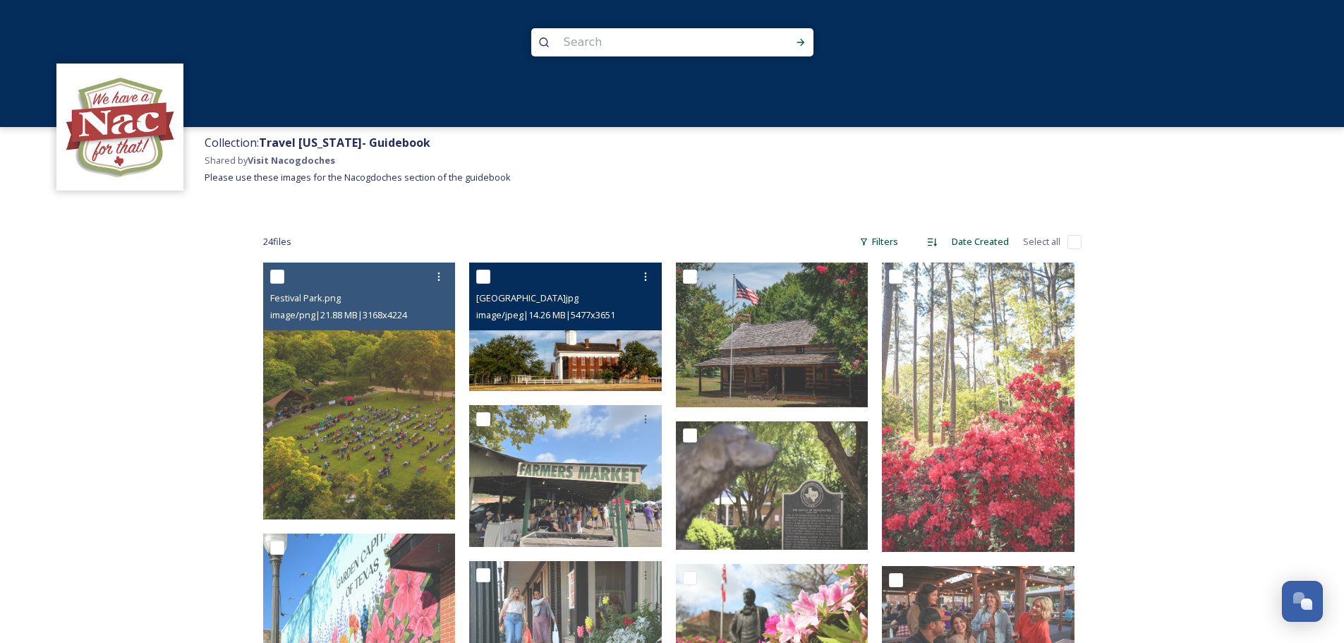
click at [593, 366] on img at bounding box center [565, 326] width 193 height 128
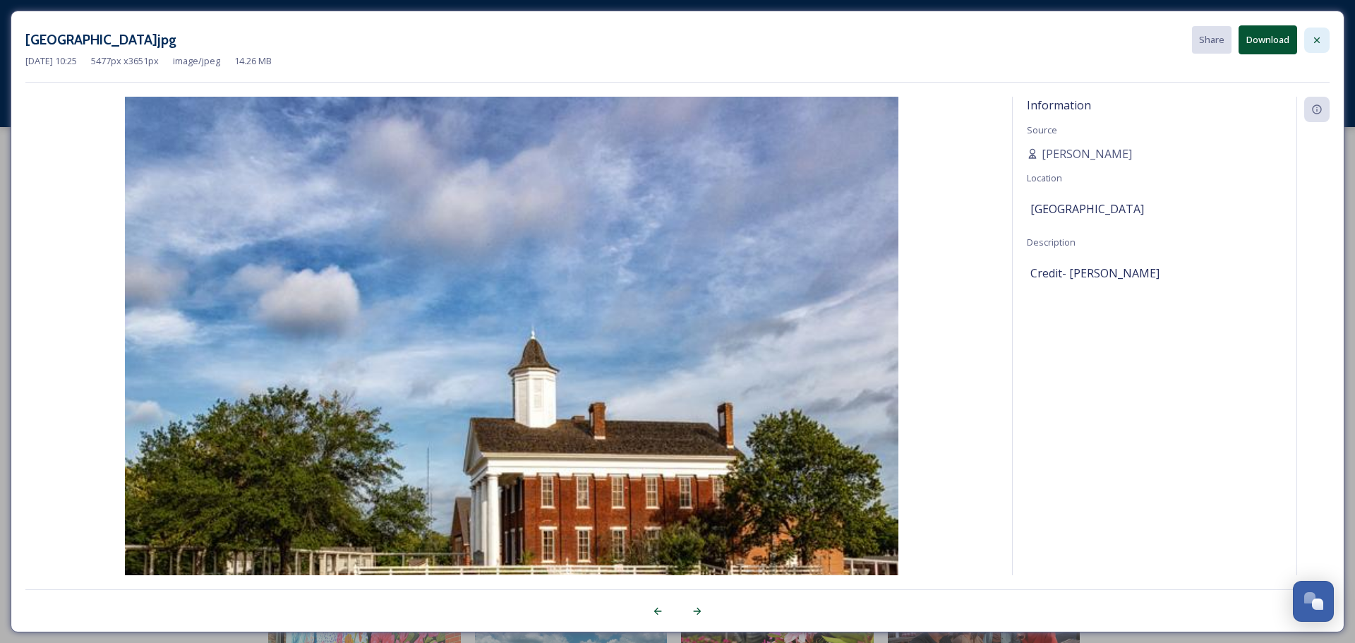
click at [1319, 35] on icon at bounding box center [1316, 40] width 11 height 11
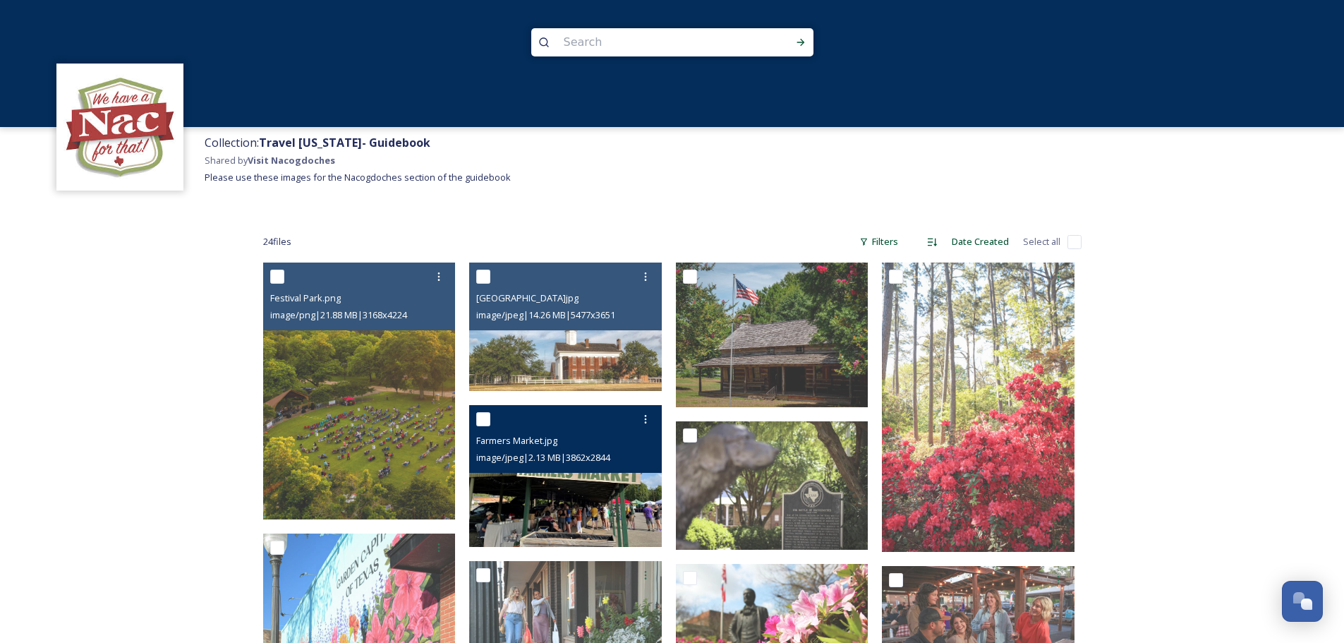
click at [588, 459] on span "image/jpeg | 2.13 MB | 3862 x 2844" at bounding box center [543, 457] width 134 height 13
click at [643, 490] on img at bounding box center [565, 476] width 193 height 142
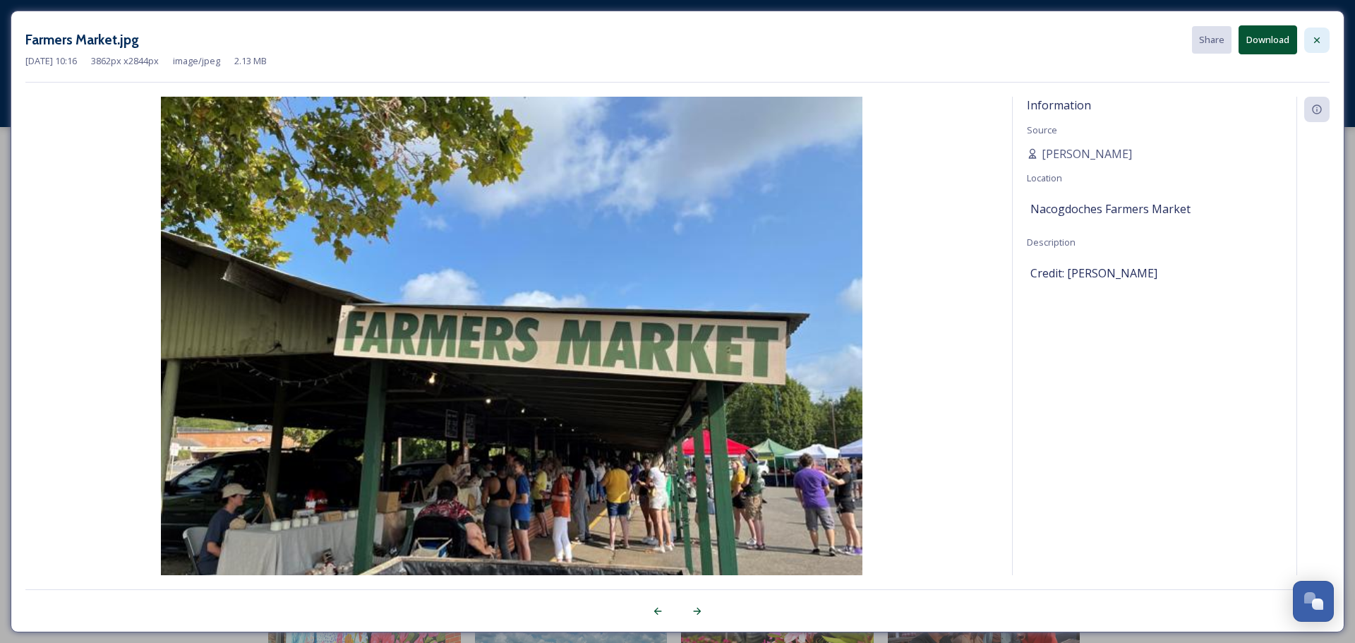
click at [1328, 32] on div at bounding box center [1316, 40] width 25 height 25
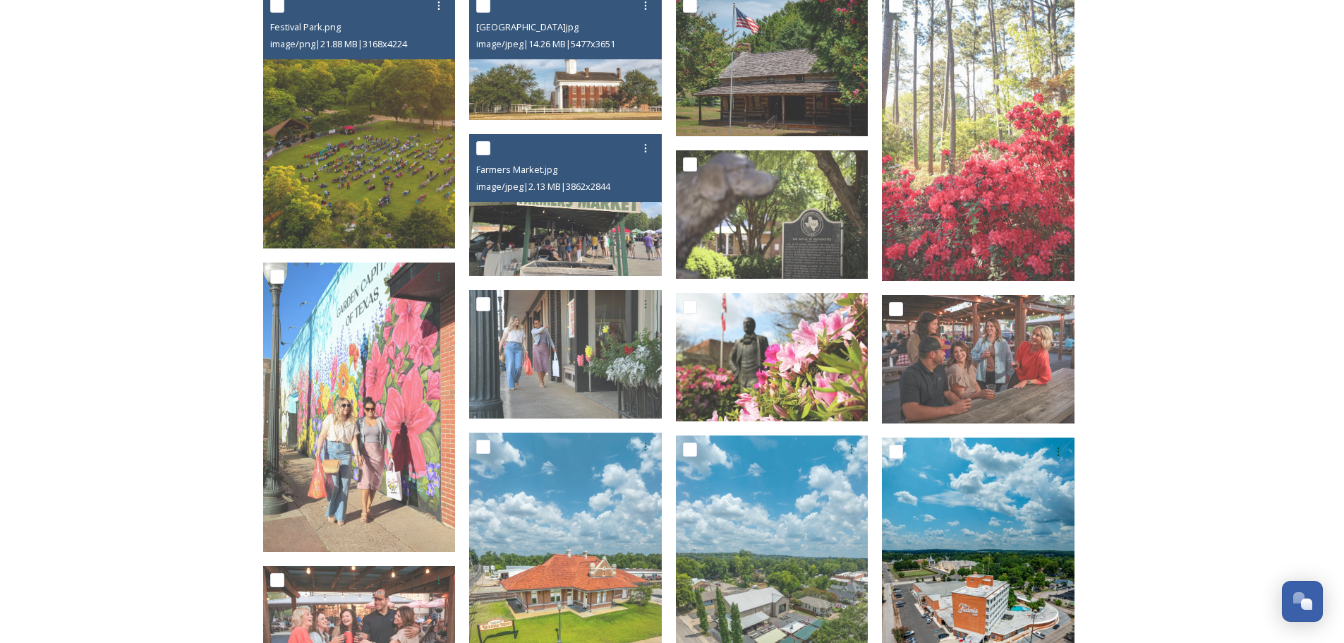
scroll to position [423, 0]
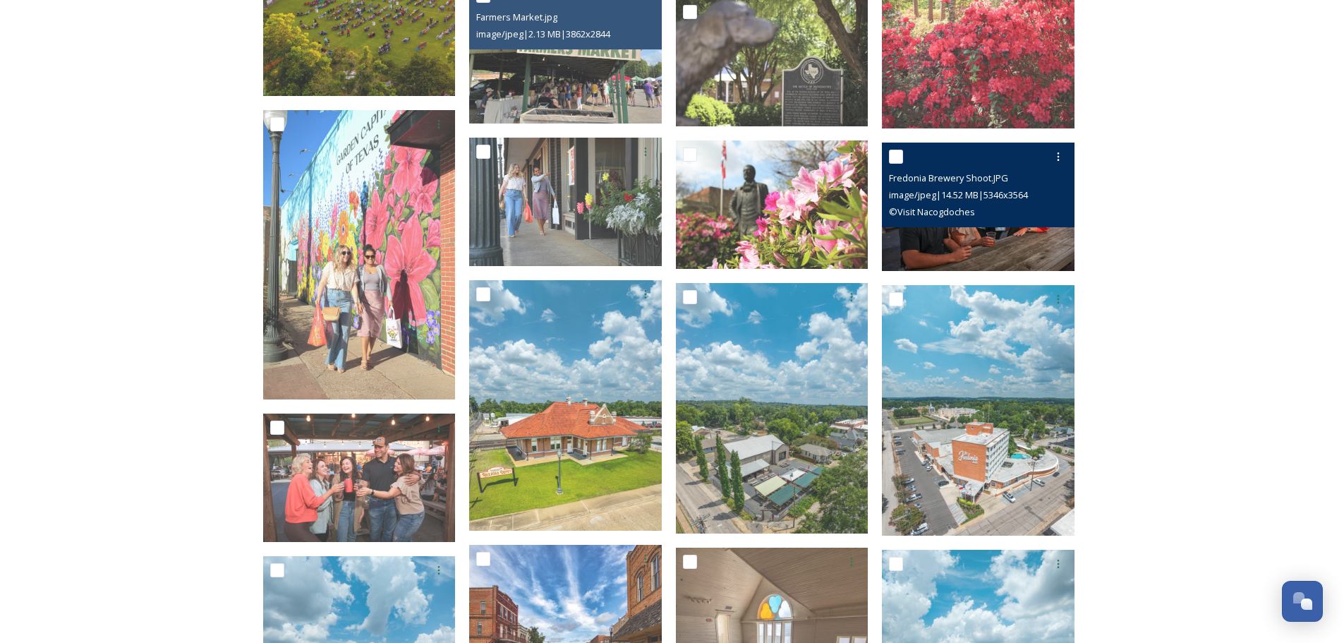
click at [966, 250] on img at bounding box center [978, 207] width 193 height 128
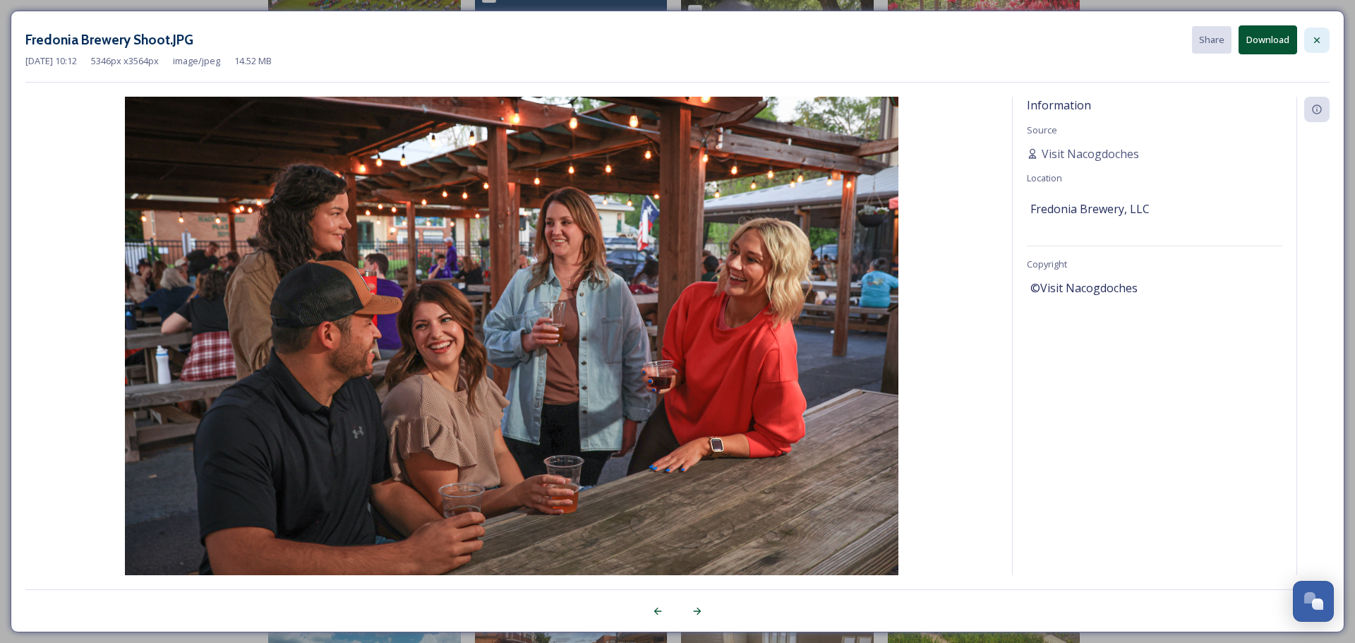
click at [1322, 36] on div at bounding box center [1316, 40] width 25 height 25
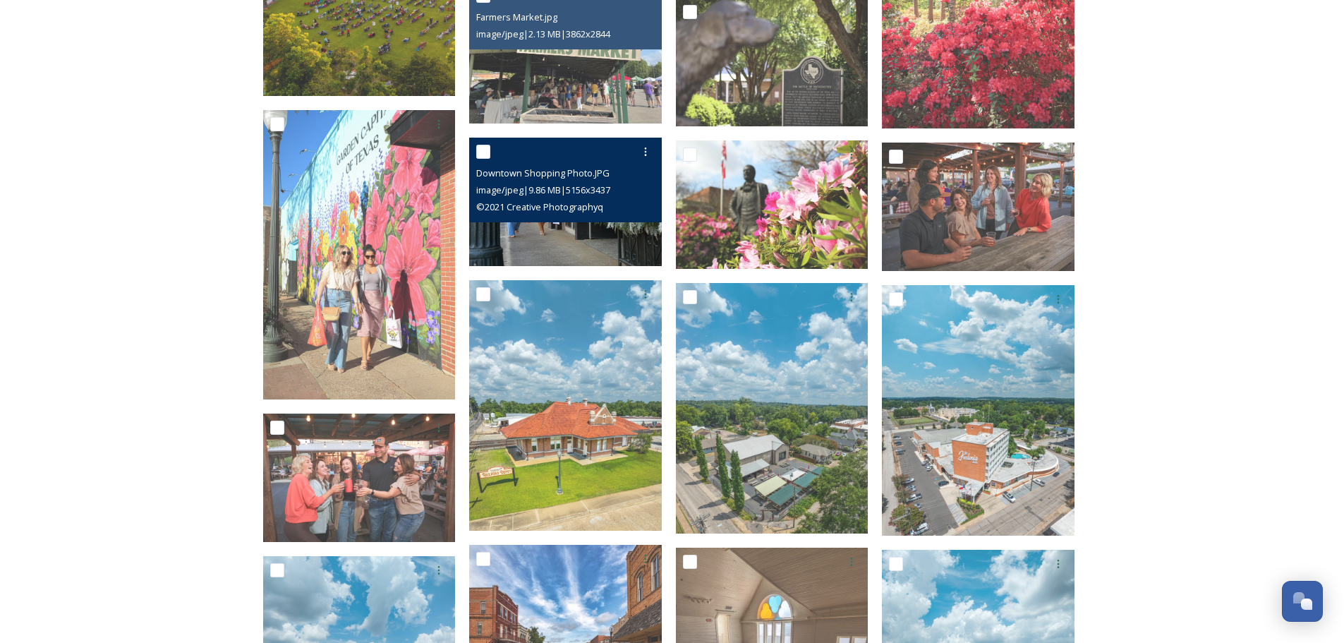
click at [629, 231] on img at bounding box center [565, 202] width 193 height 128
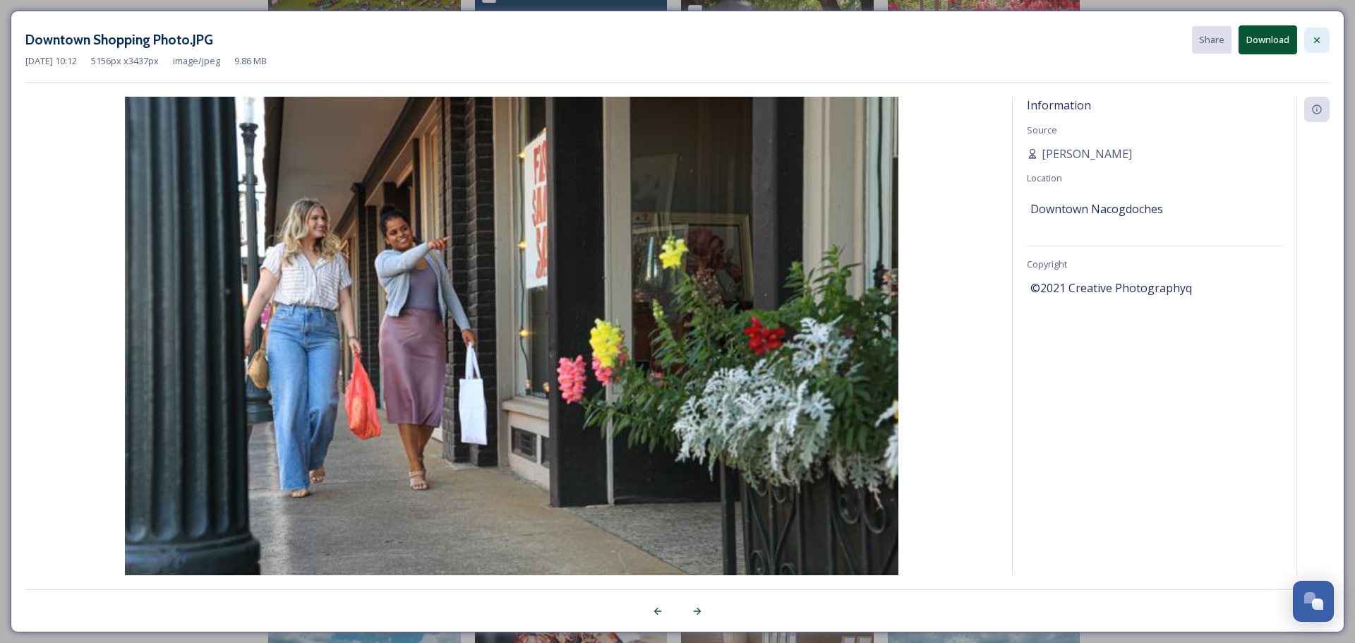
click at [1322, 45] on icon at bounding box center [1316, 40] width 11 height 11
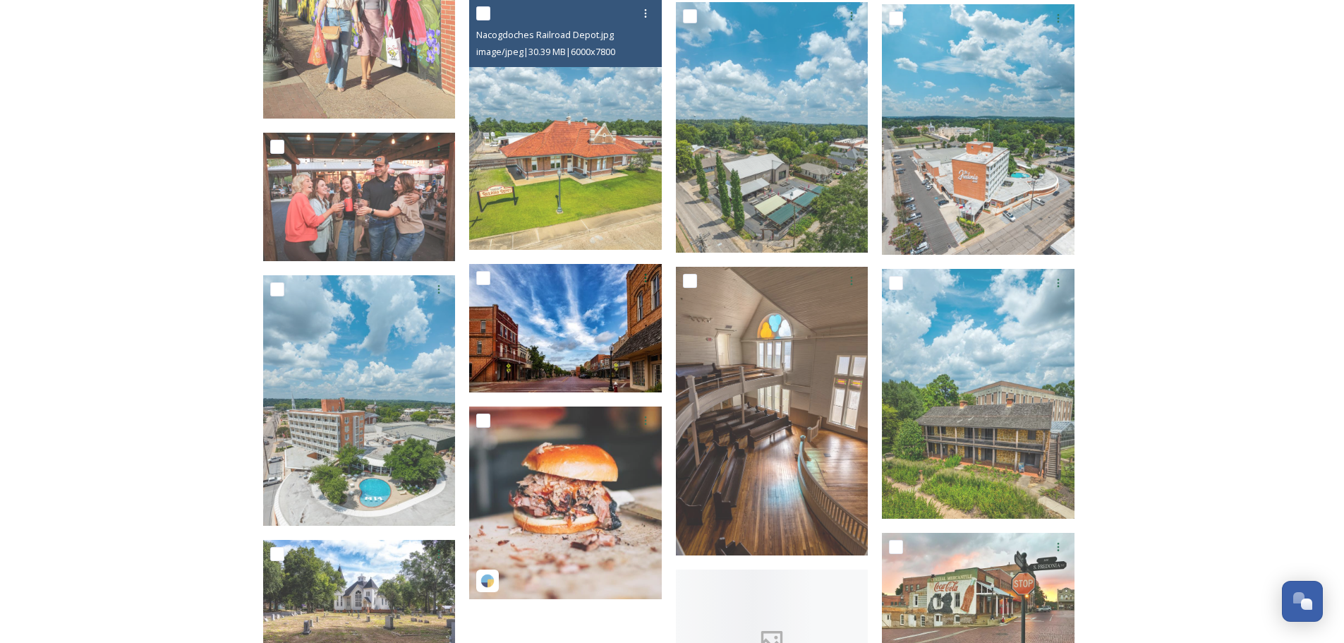
scroll to position [706, 0]
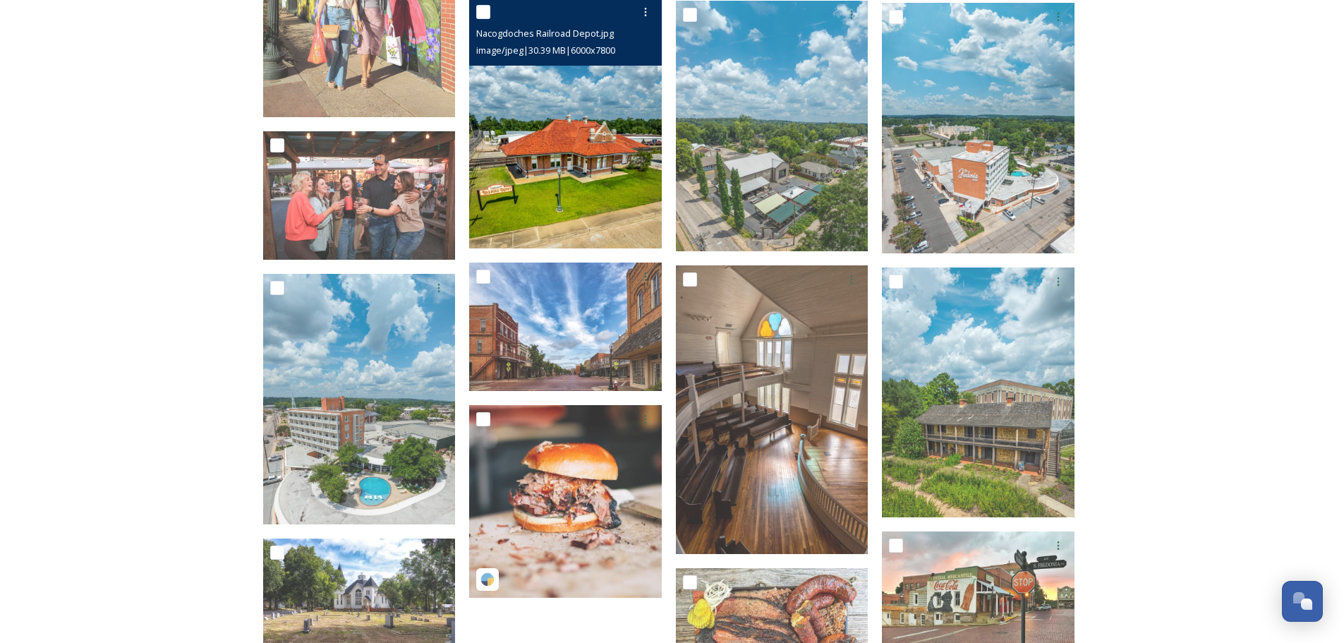
click at [555, 119] on img at bounding box center [565, 123] width 193 height 250
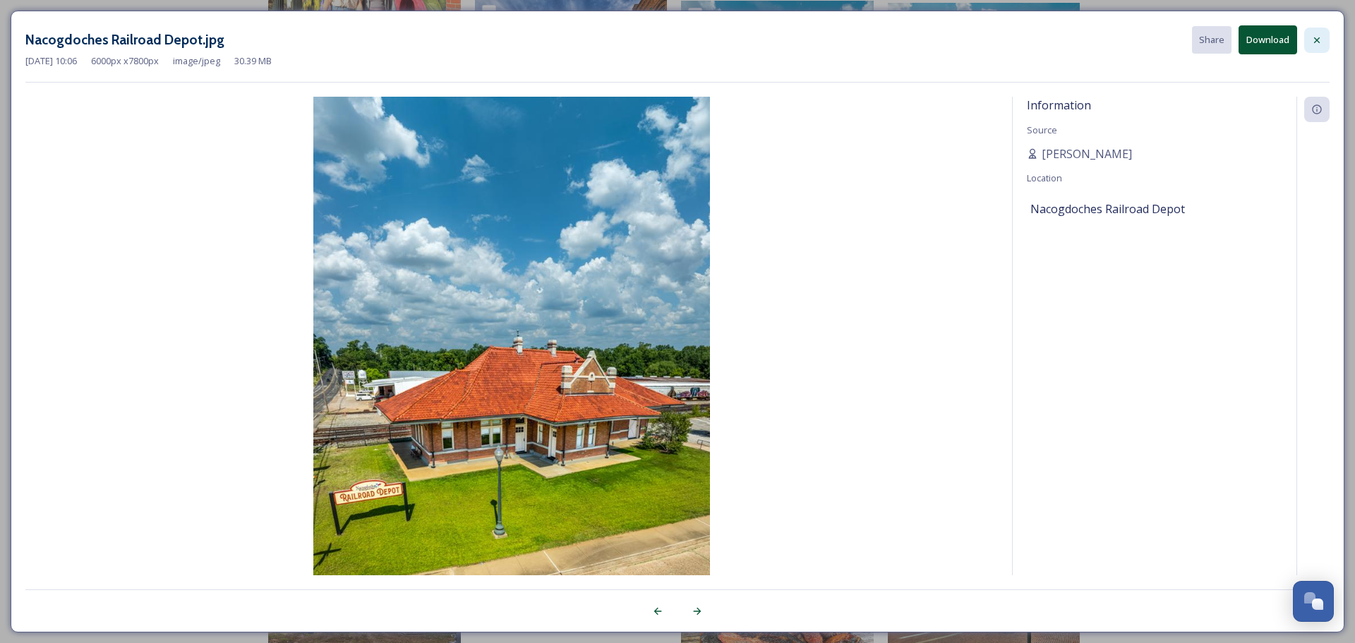
click at [1322, 37] on div at bounding box center [1316, 40] width 25 height 25
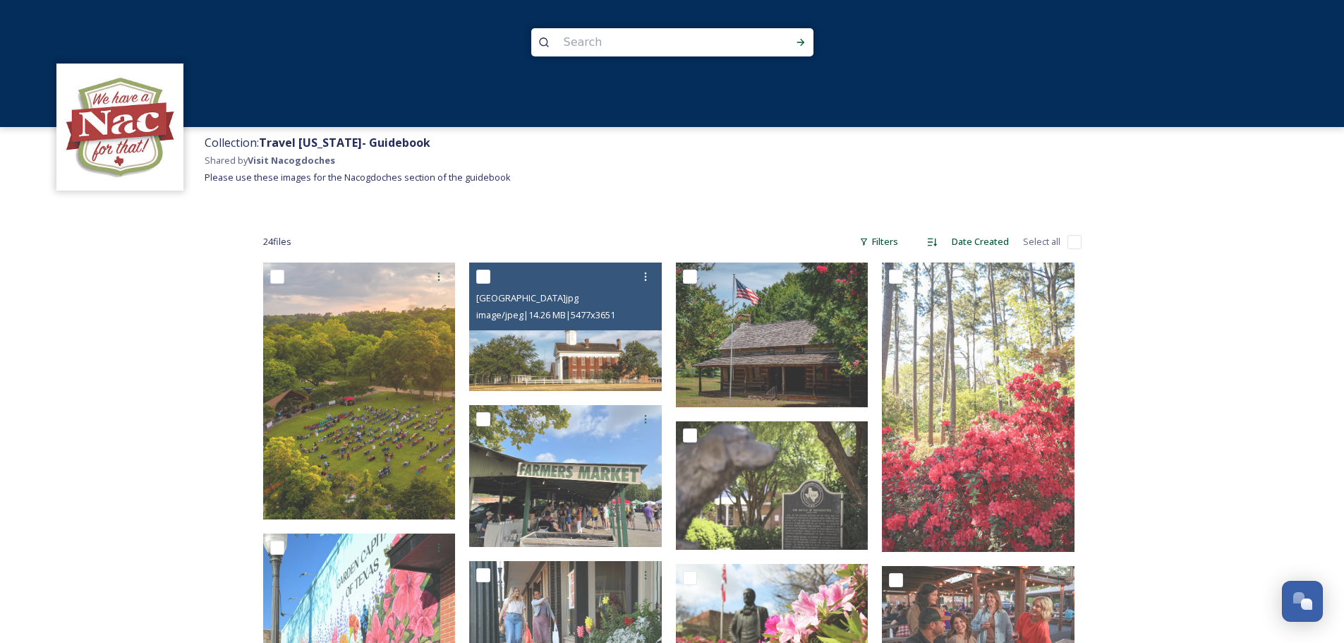
click at [109, 63] on div at bounding box center [672, 63] width 1344 height 127
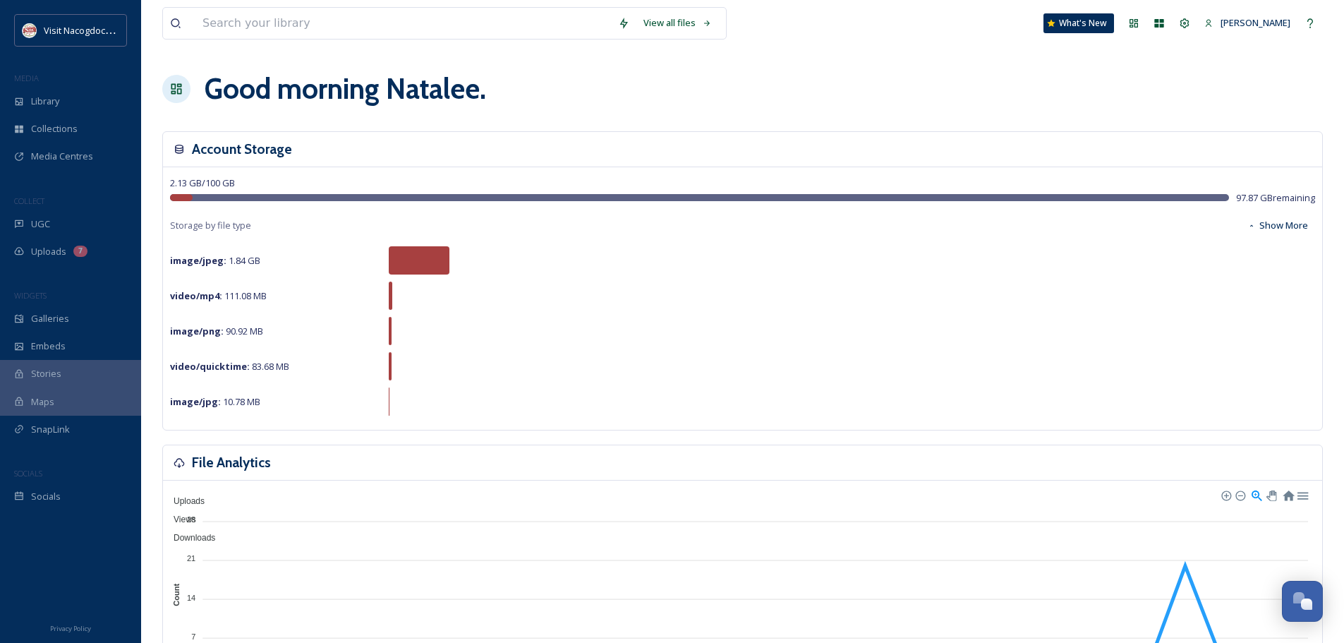
scroll to position [337, 0]
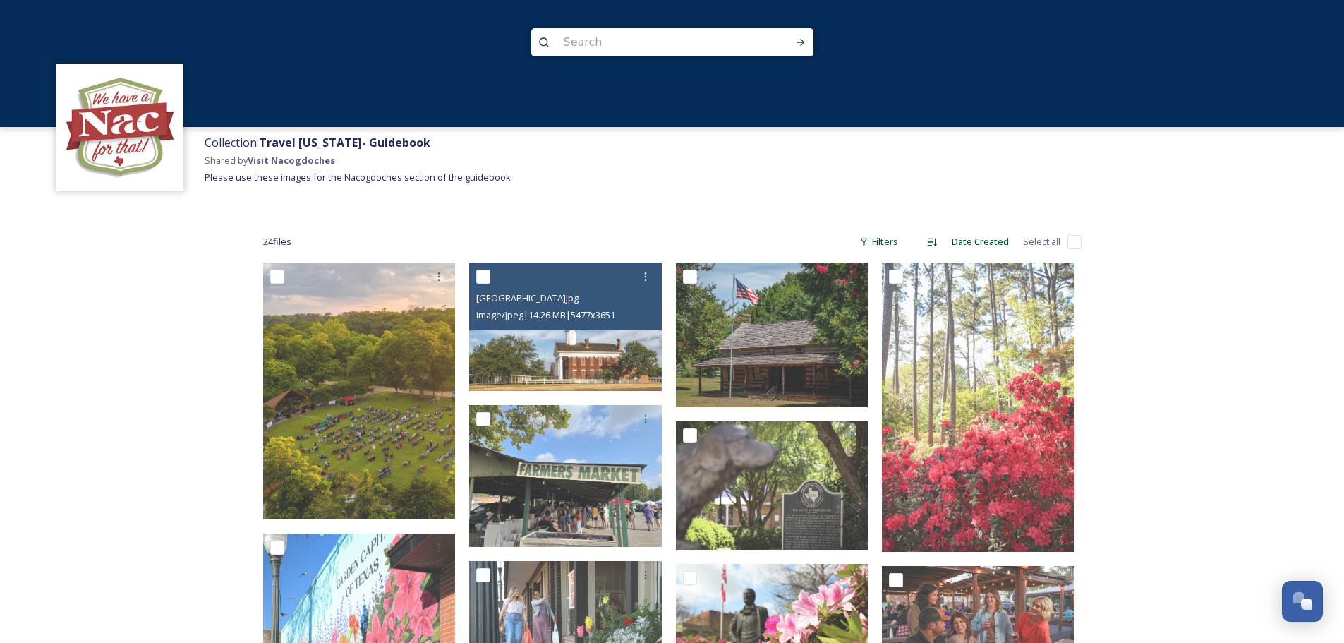
scroll to position [337, 0]
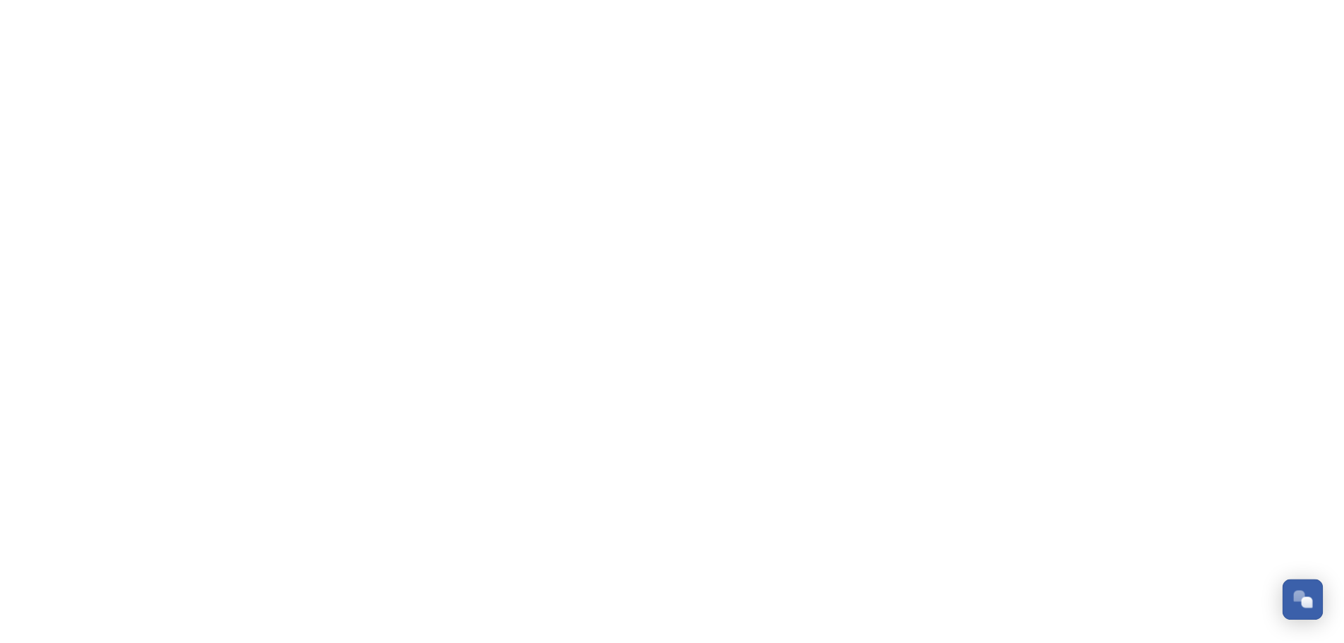
scroll to position [337, 0]
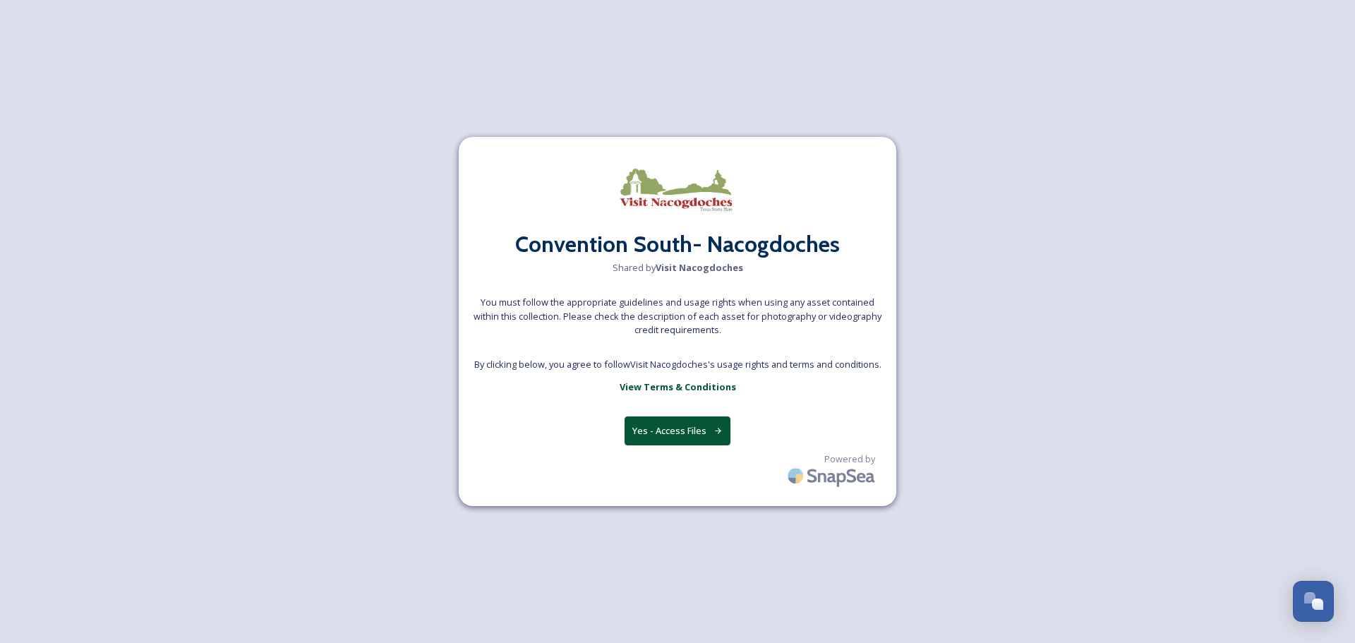
click at [636, 423] on button "Yes - Access Files" at bounding box center [677, 430] width 106 height 29
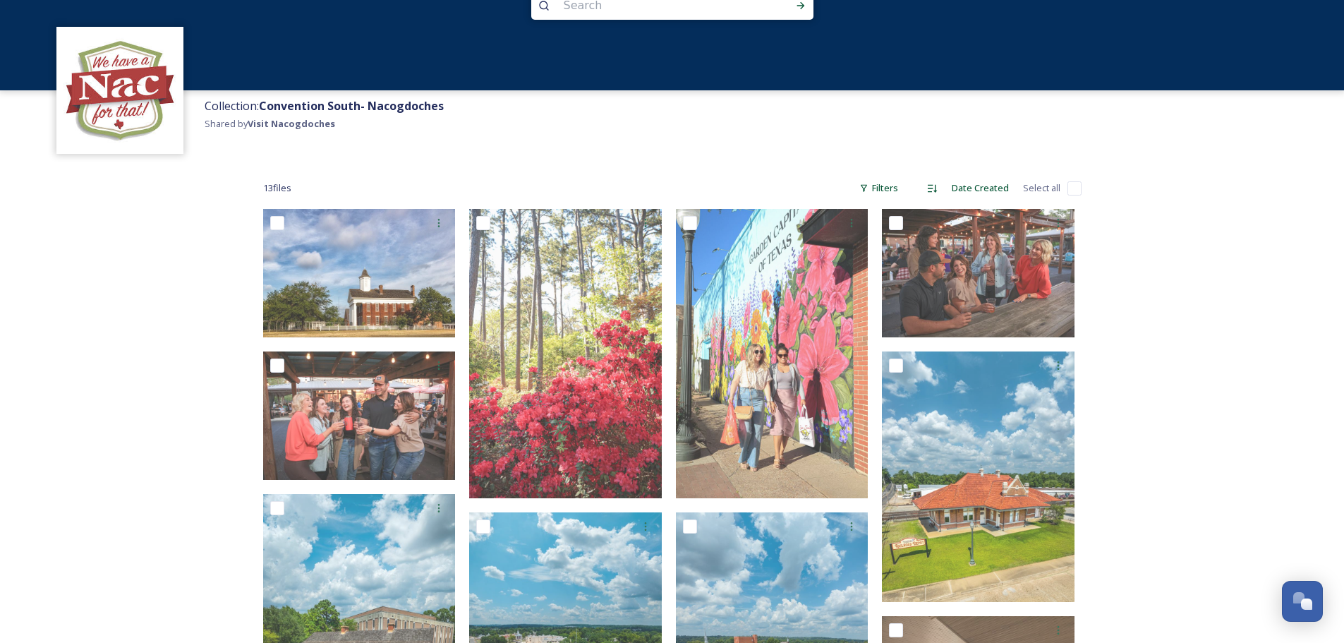
scroll to position [28, 0]
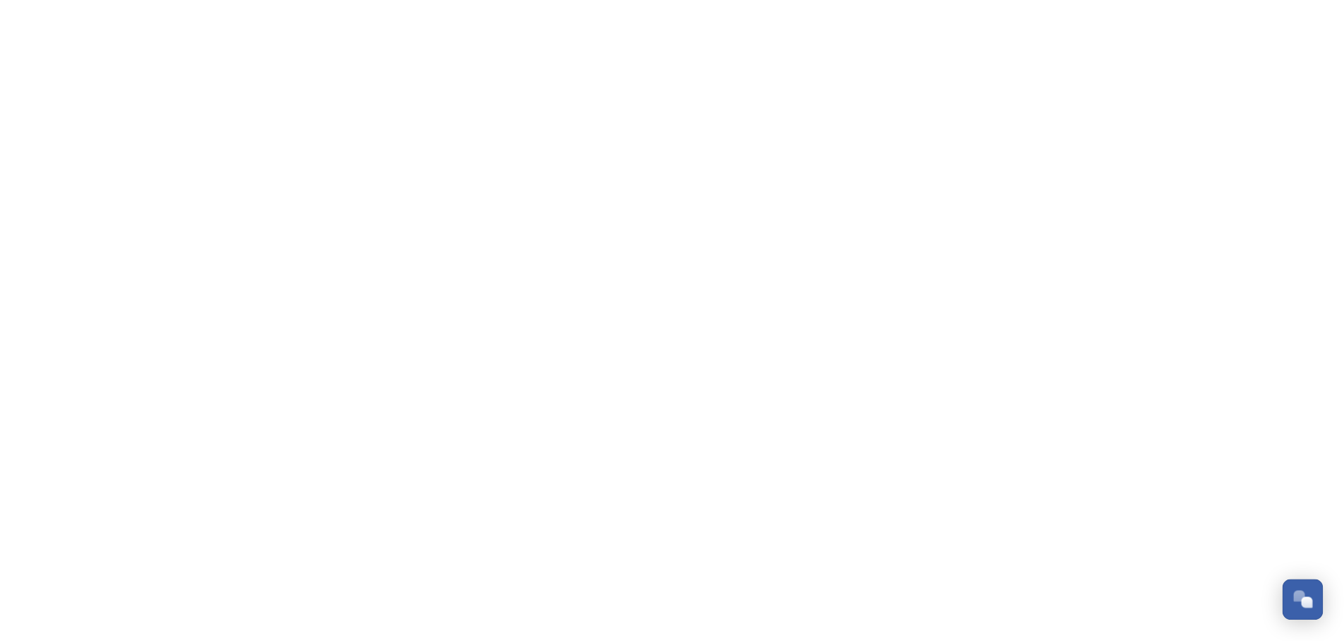
scroll to position [337, 0]
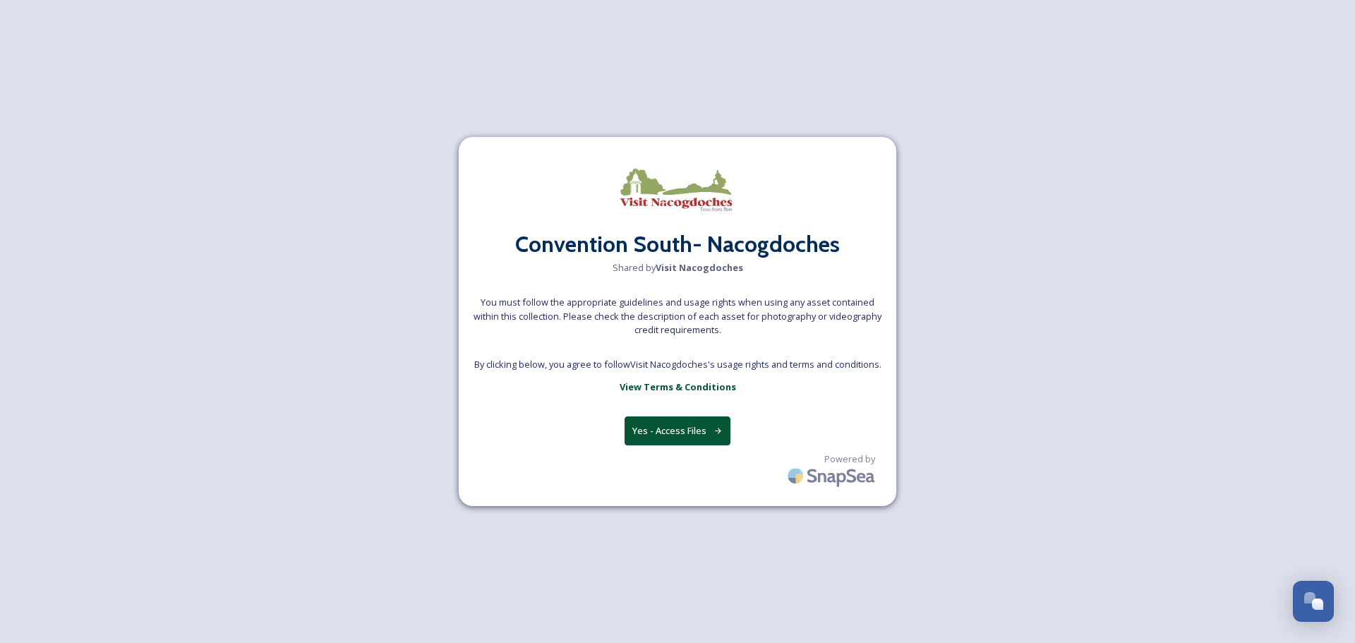
click at [684, 421] on button "Yes - Access Files" at bounding box center [677, 430] width 106 height 29
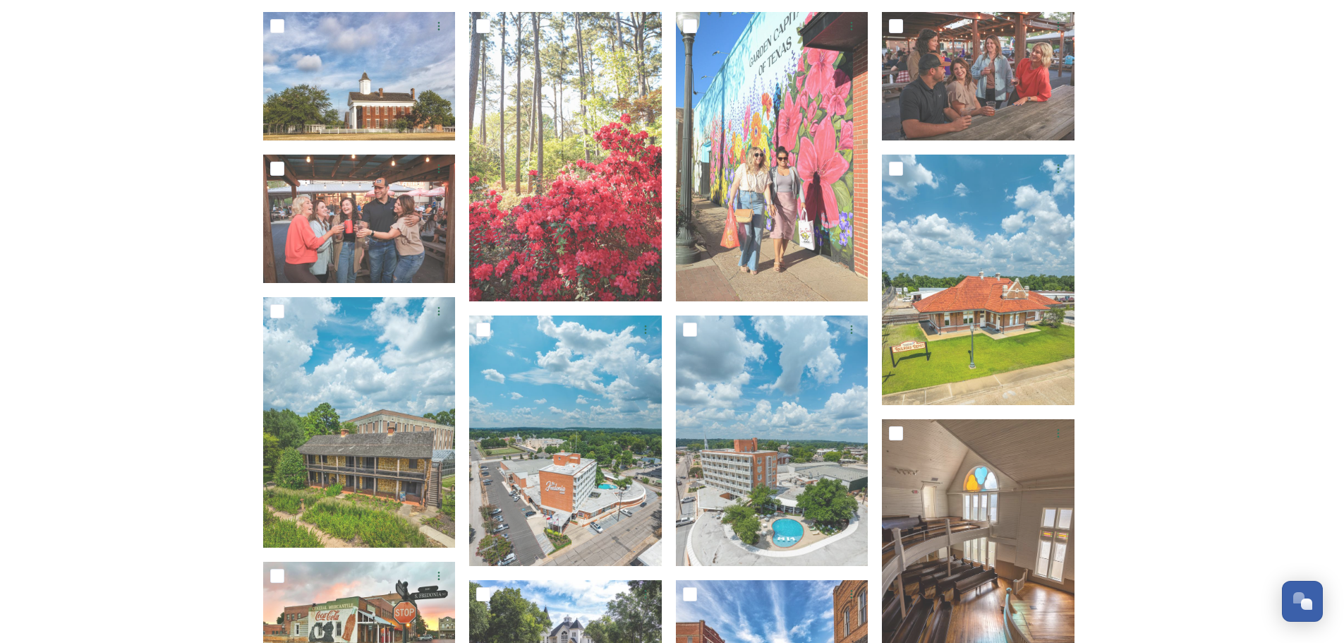
scroll to position [0, 0]
